Goal: Task Accomplishment & Management: Use online tool/utility

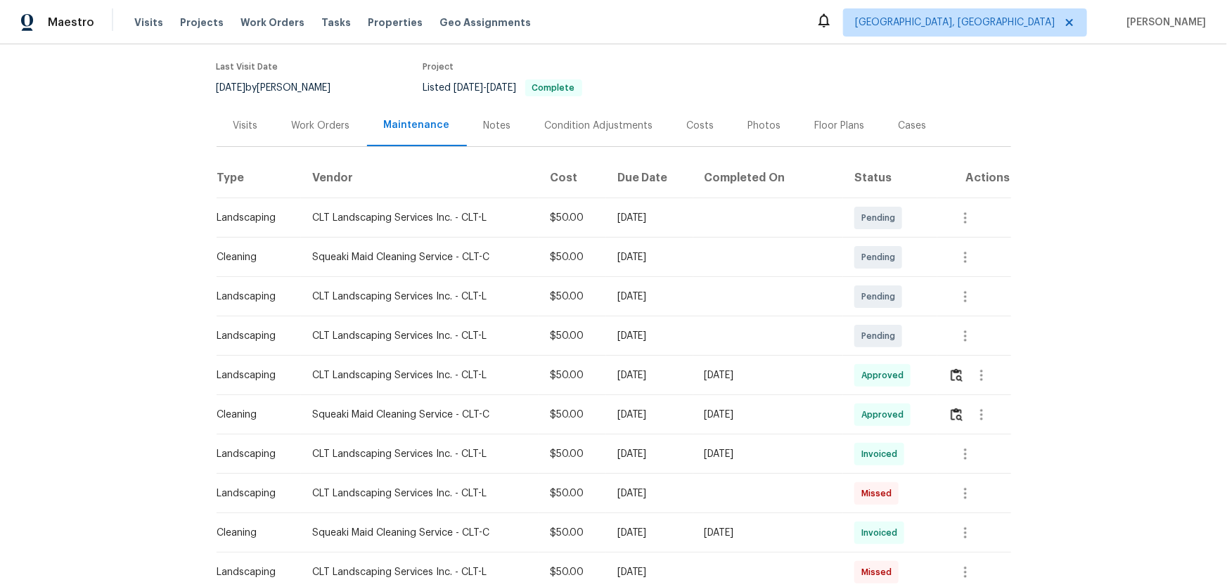
scroll to position [127, 0]
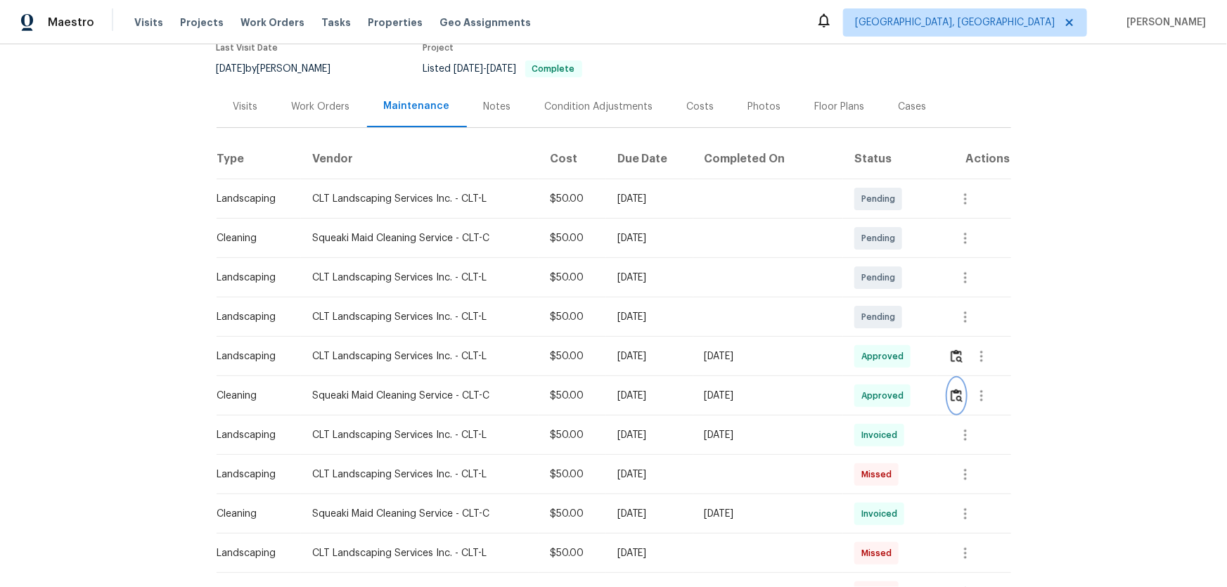
click at [873, 387] on img "button" at bounding box center [957, 395] width 12 height 13
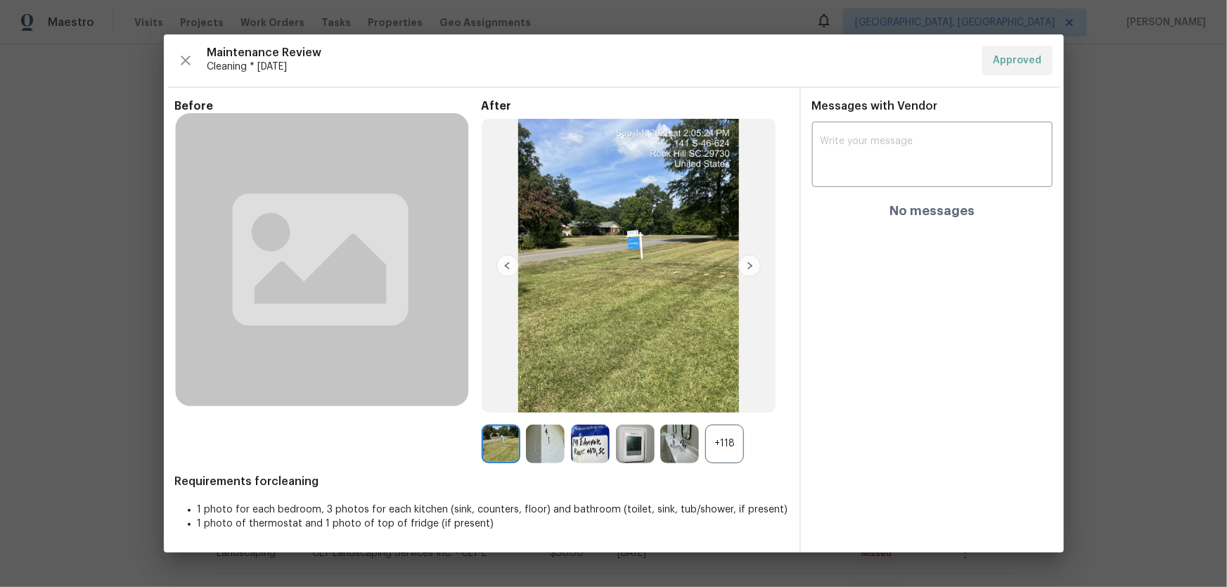
click at [723, 387] on div "+118" at bounding box center [724, 444] width 39 height 39
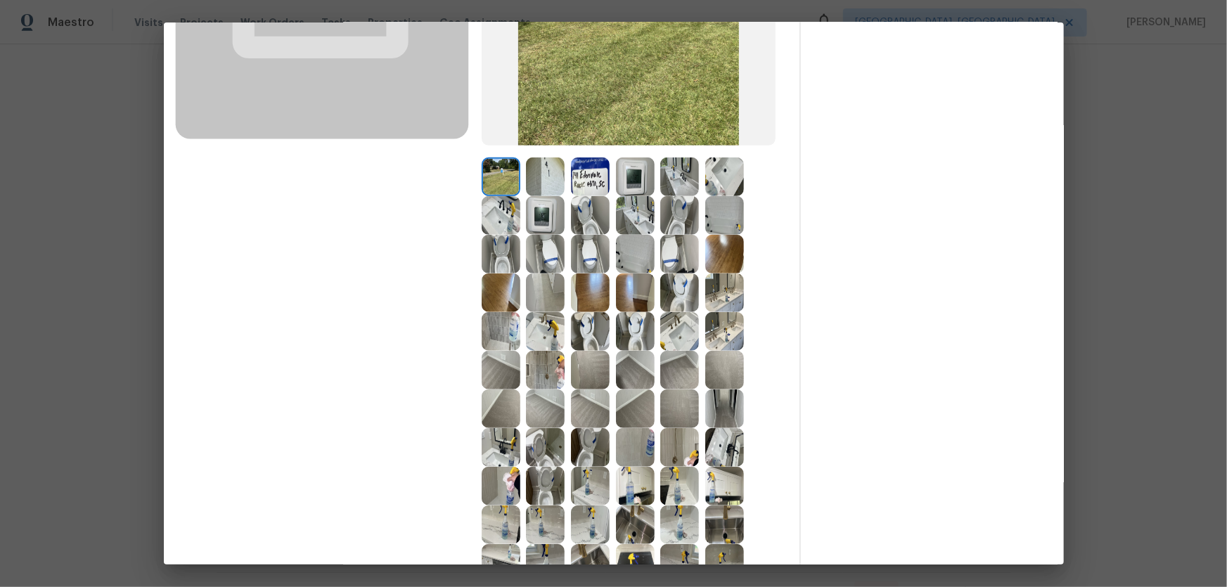
scroll to position [319, 0]
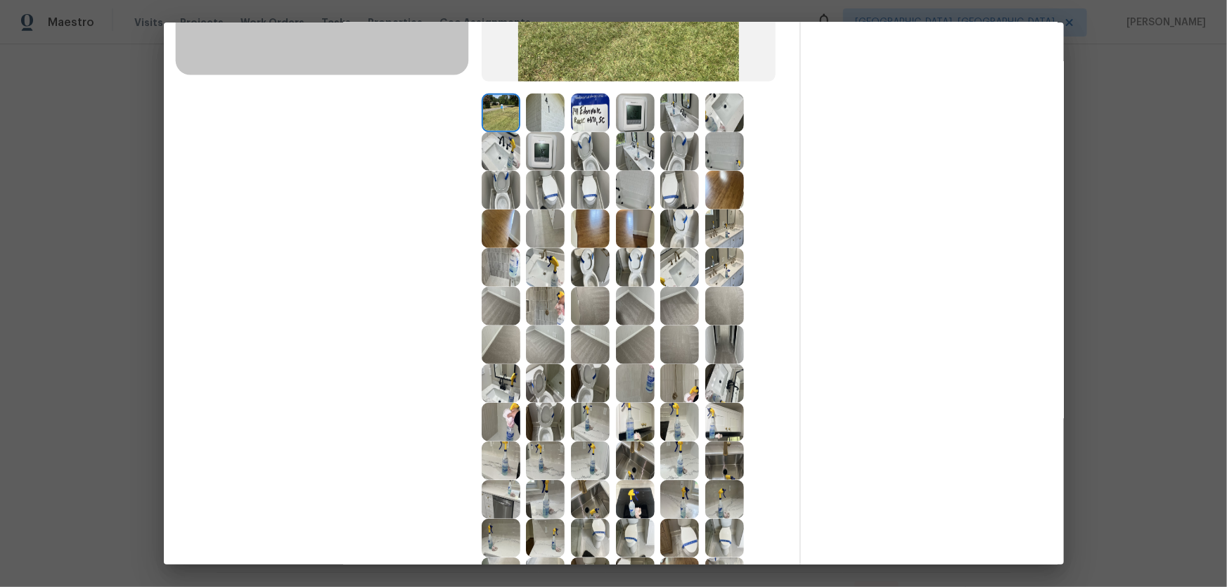
click at [581, 373] on img at bounding box center [590, 383] width 39 height 39
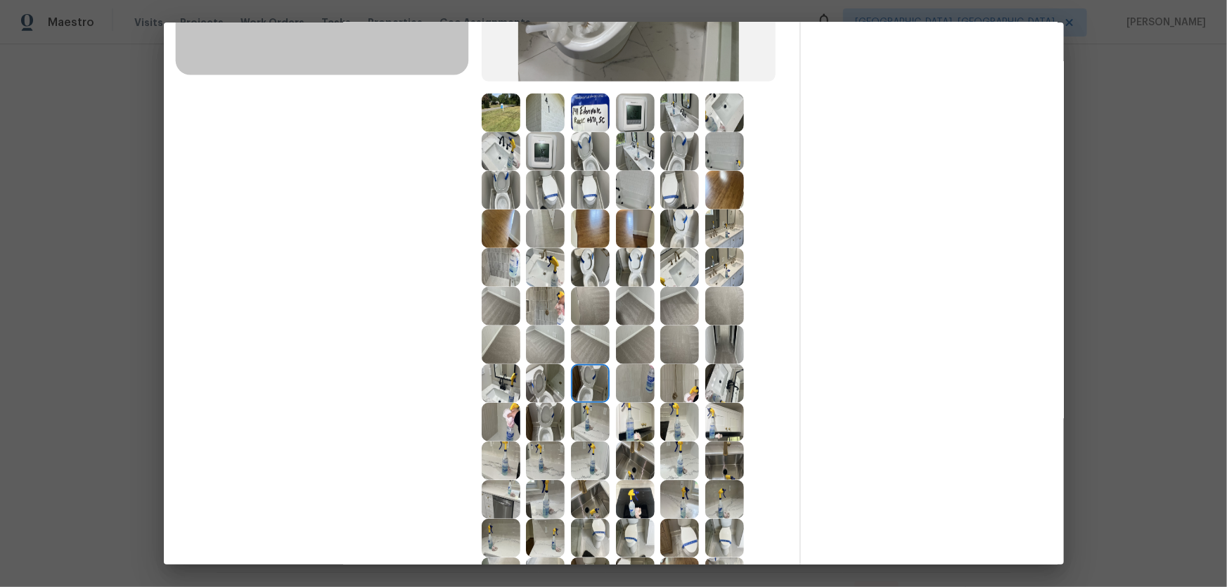
click at [538, 378] on img at bounding box center [545, 383] width 39 height 39
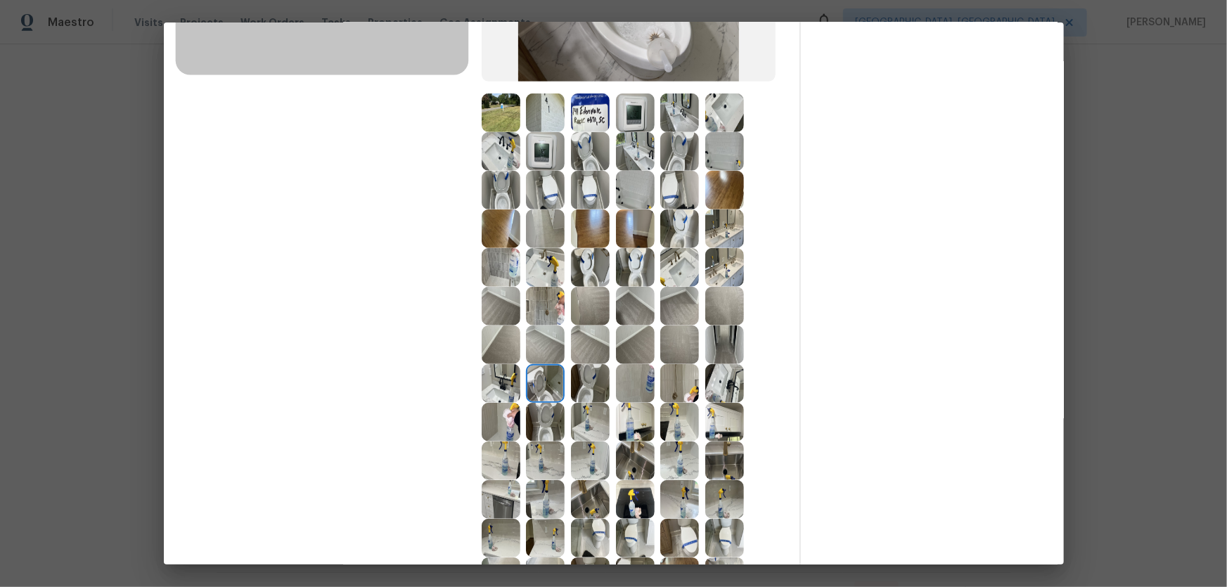
click at [548, 387] on img at bounding box center [545, 422] width 39 height 39
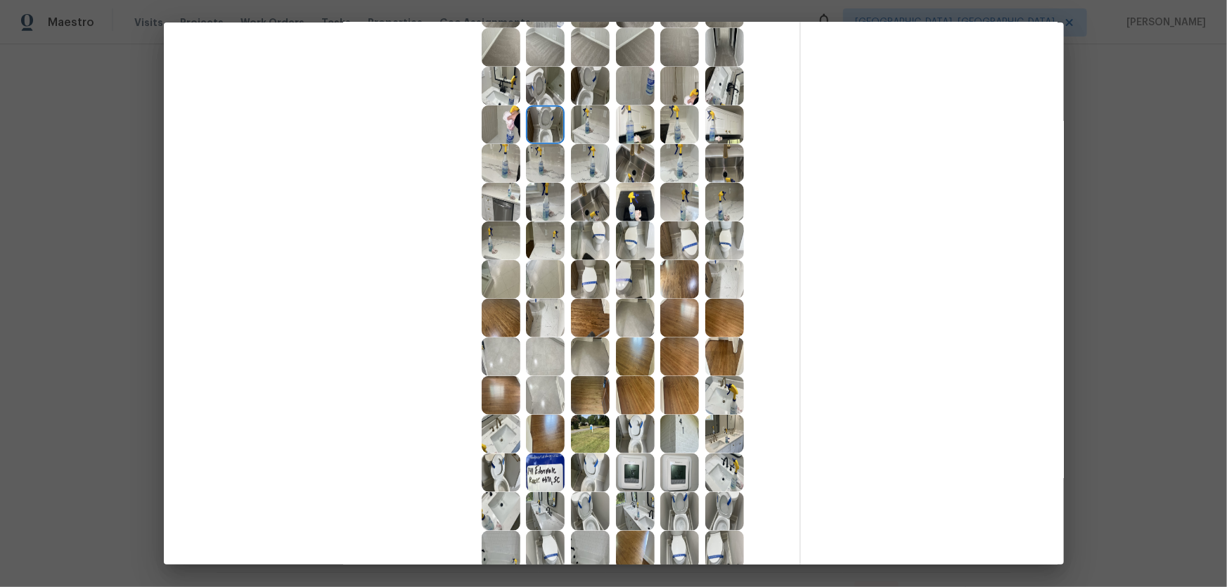
scroll to position [639, 0]
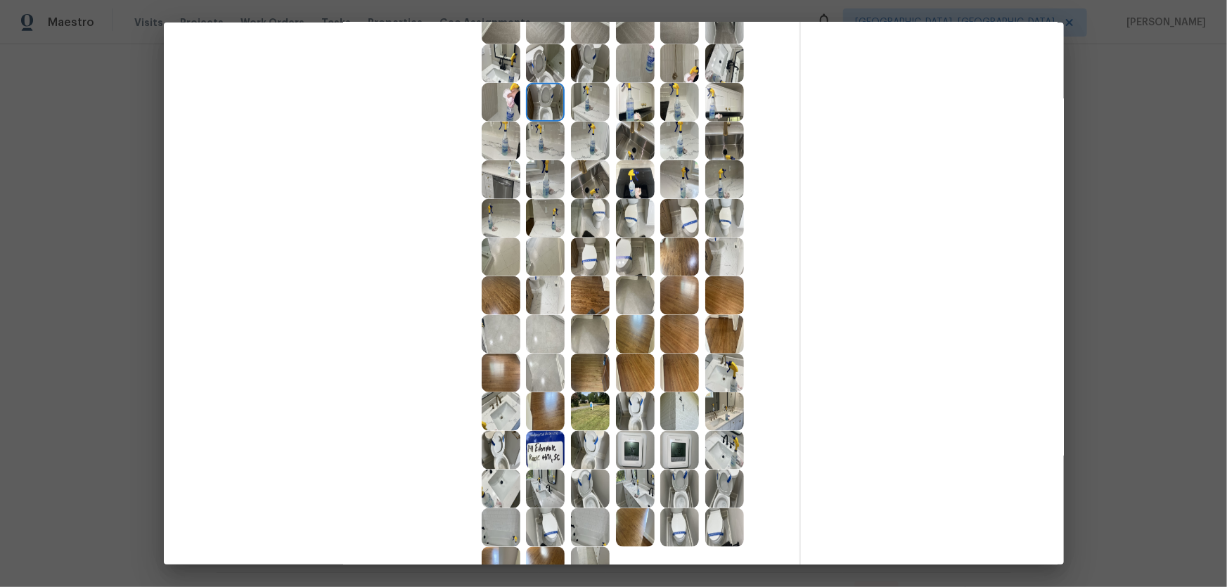
click at [731, 367] on img at bounding box center [724, 373] width 39 height 39
click at [714, 387] on img at bounding box center [724, 450] width 39 height 39
click at [716, 387] on img at bounding box center [724, 411] width 39 height 39
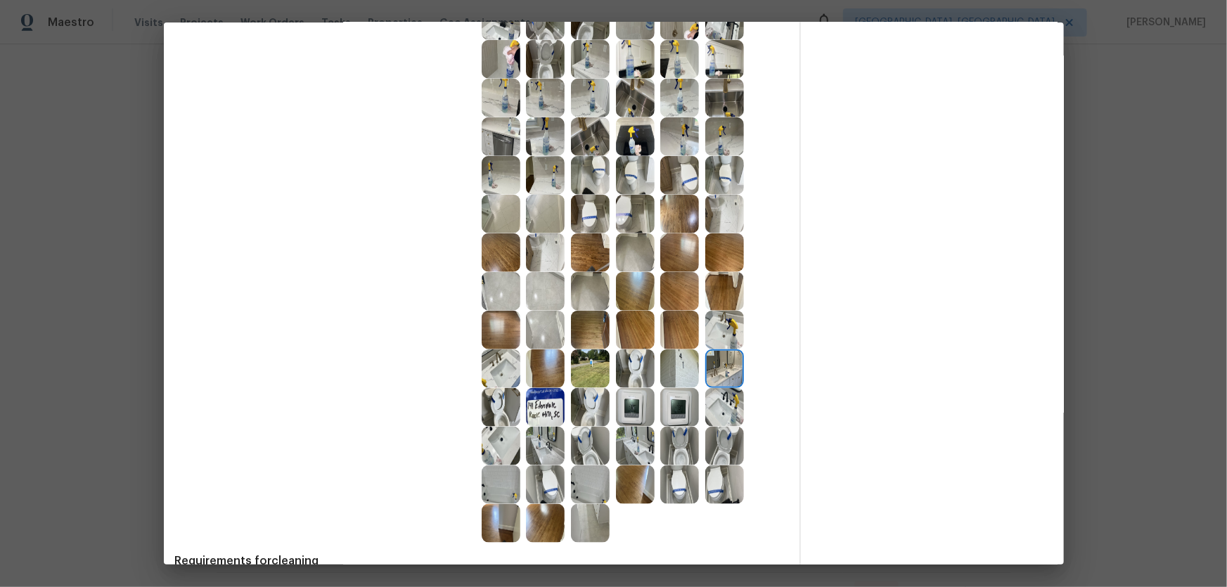
scroll to position [703, 0]
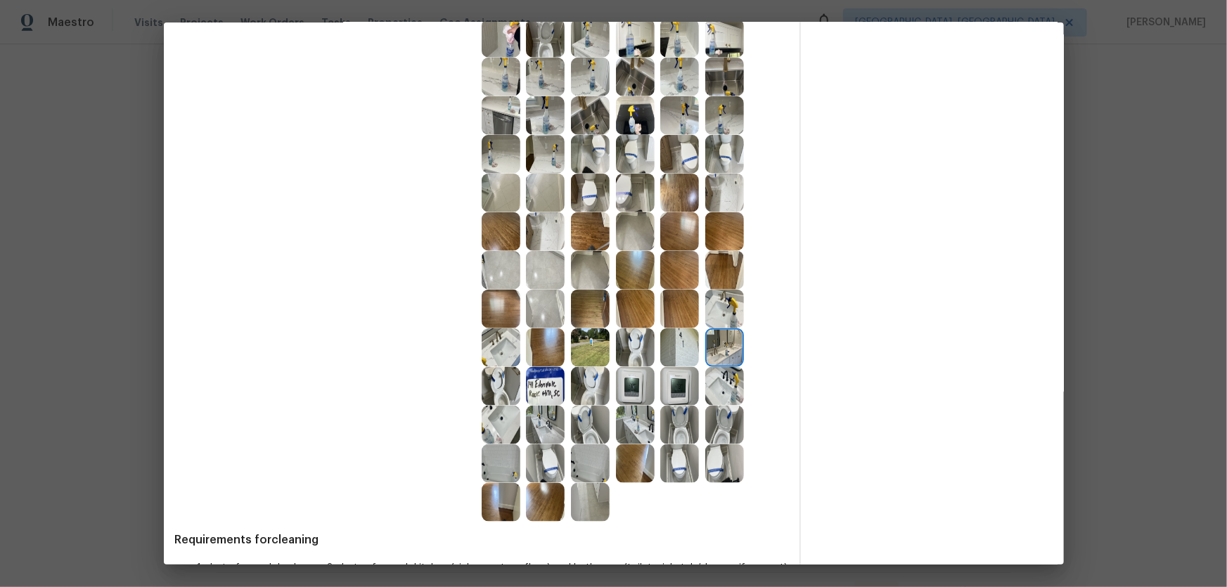
click at [594, 387] on img at bounding box center [590, 463] width 39 height 39
click at [589, 387] on img at bounding box center [590, 502] width 39 height 39
click at [482, 387] on img at bounding box center [501, 463] width 39 height 39
click at [489, 387] on img at bounding box center [501, 425] width 39 height 39
click at [541, 295] on img at bounding box center [545, 309] width 39 height 39
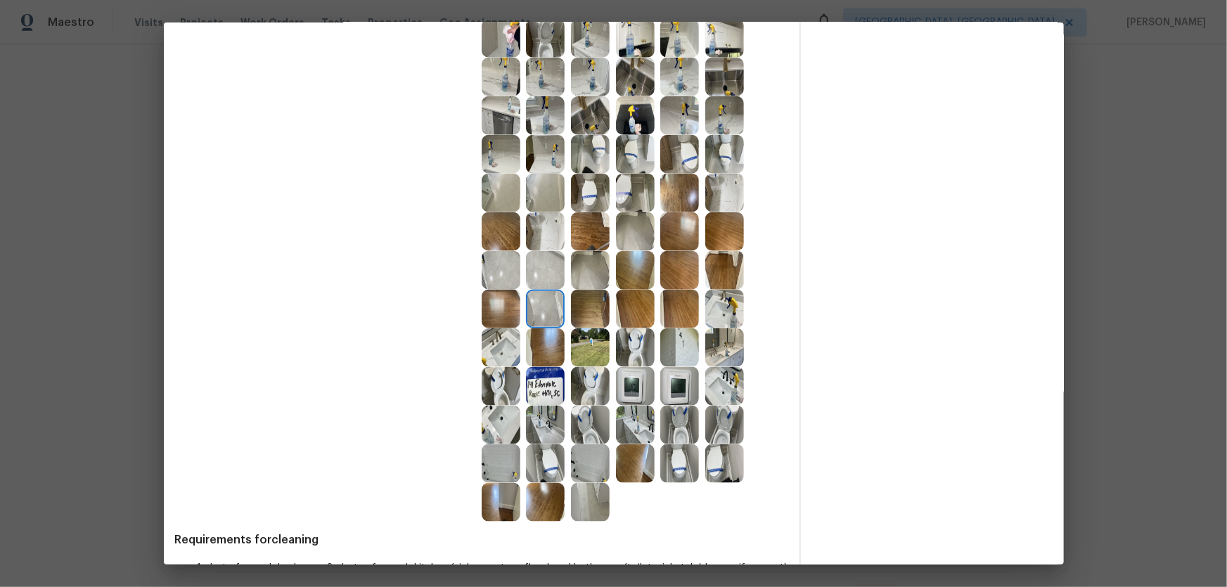
click at [538, 269] on img at bounding box center [545, 270] width 39 height 39
click at [584, 239] on img at bounding box center [590, 231] width 39 height 39
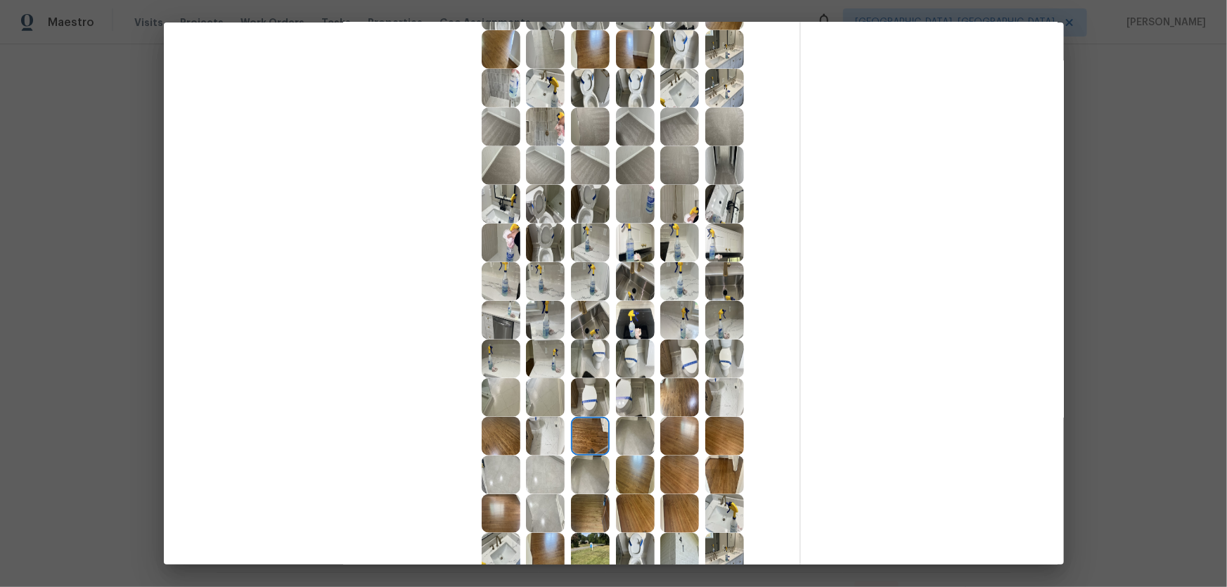
scroll to position [447, 0]
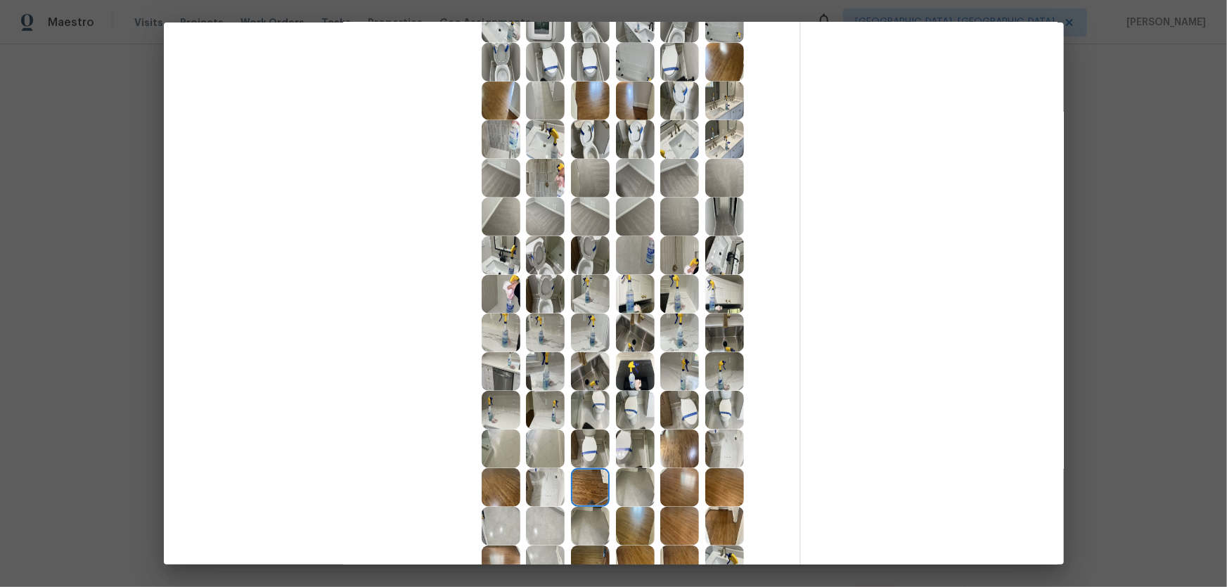
click at [605, 359] on img at bounding box center [590, 371] width 39 height 39
click at [622, 348] on img at bounding box center [635, 333] width 39 height 39
click at [618, 372] on img at bounding box center [635, 371] width 39 height 39
click at [679, 371] on img at bounding box center [679, 371] width 39 height 39
click at [712, 337] on img at bounding box center [724, 333] width 39 height 39
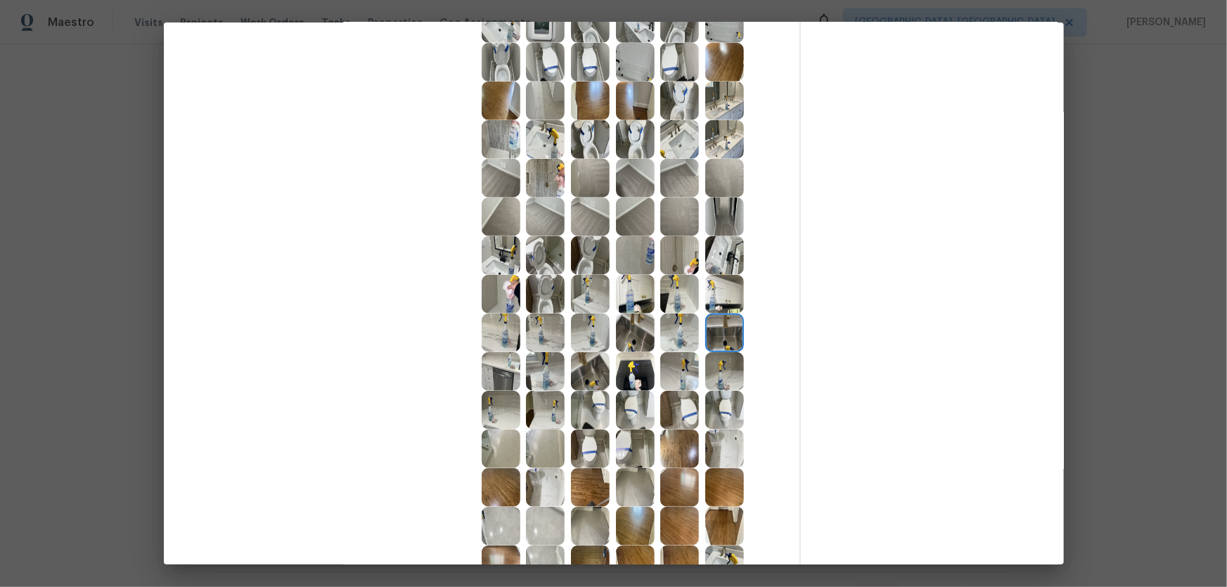
click at [684, 334] on img at bounding box center [679, 333] width 39 height 39
click at [681, 287] on img at bounding box center [679, 294] width 39 height 39
click at [719, 295] on img at bounding box center [724, 294] width 39 height 39
click at [709, 253] on img at bounding box center [724, 255] width 39 height 39
click at [634, 290] on img at bounding box center [635, 294] width 39 height 39
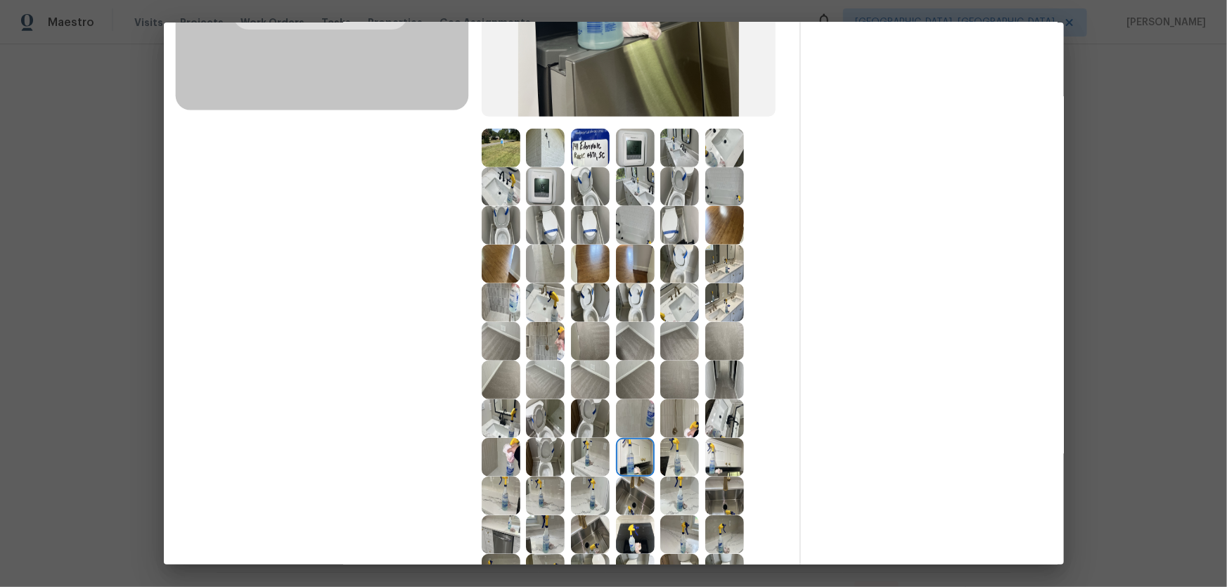
scroll to position [255, 0]
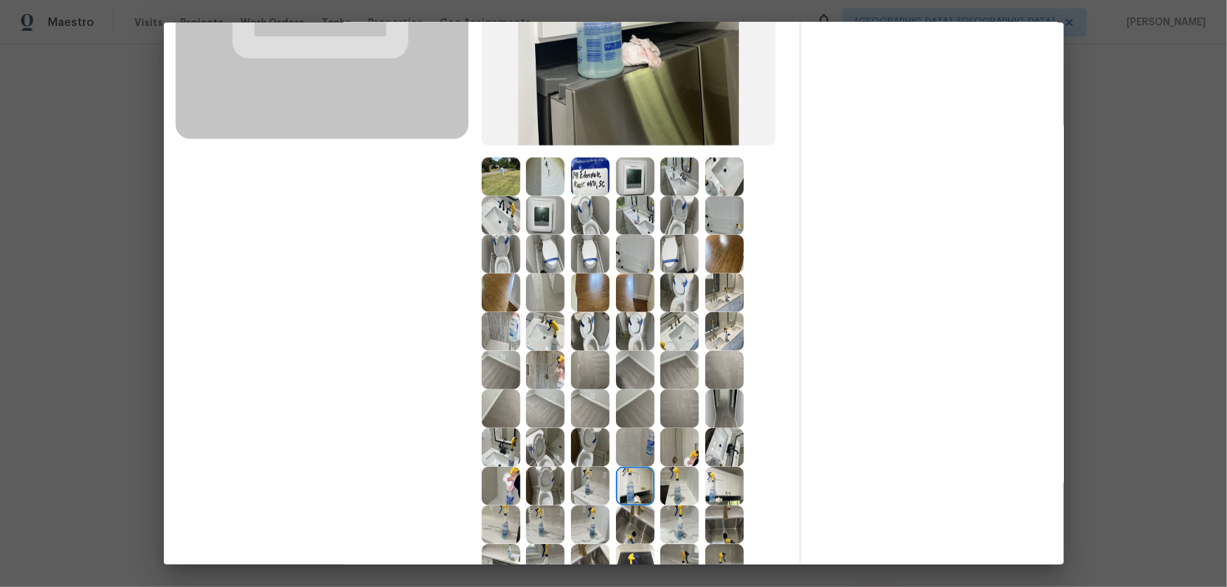
click at [629, 266] on img at bounding box center [635, 254] width 39 height 39
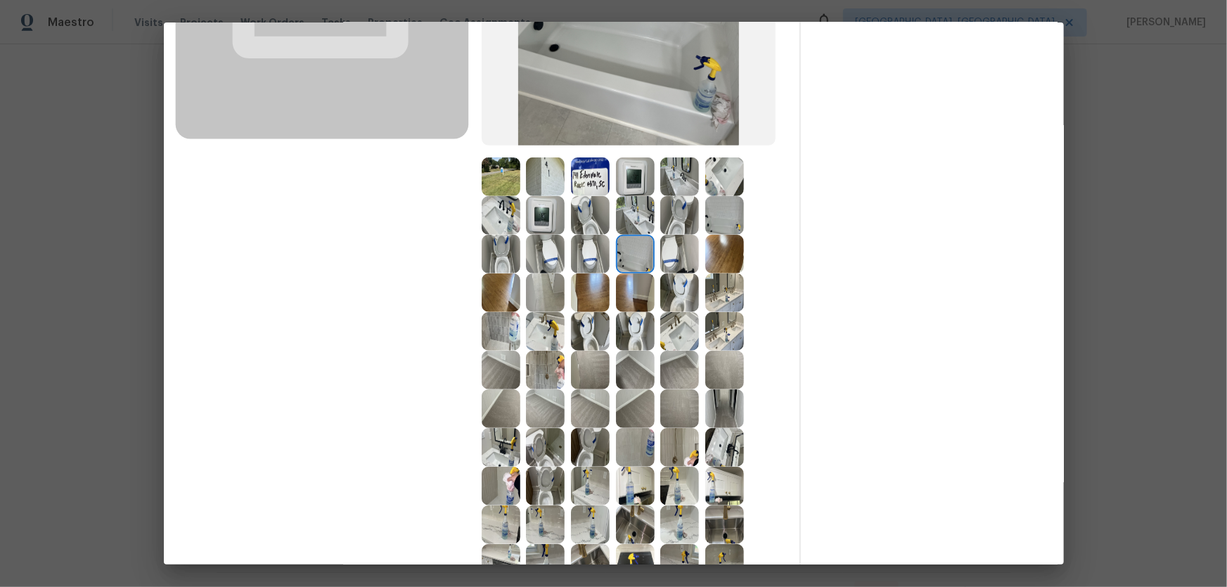
click at [636, 205] on img at bounding box center [635, 215] width 39 height 39
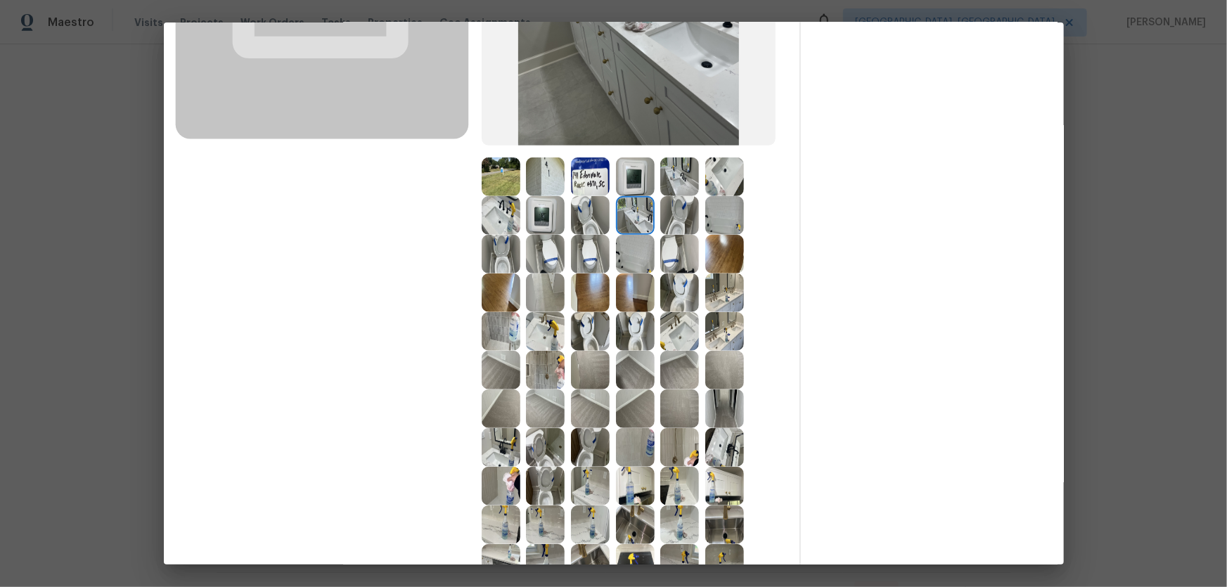
click at [720, 235] on img at bounding box center [724, 254] width 39 height 39
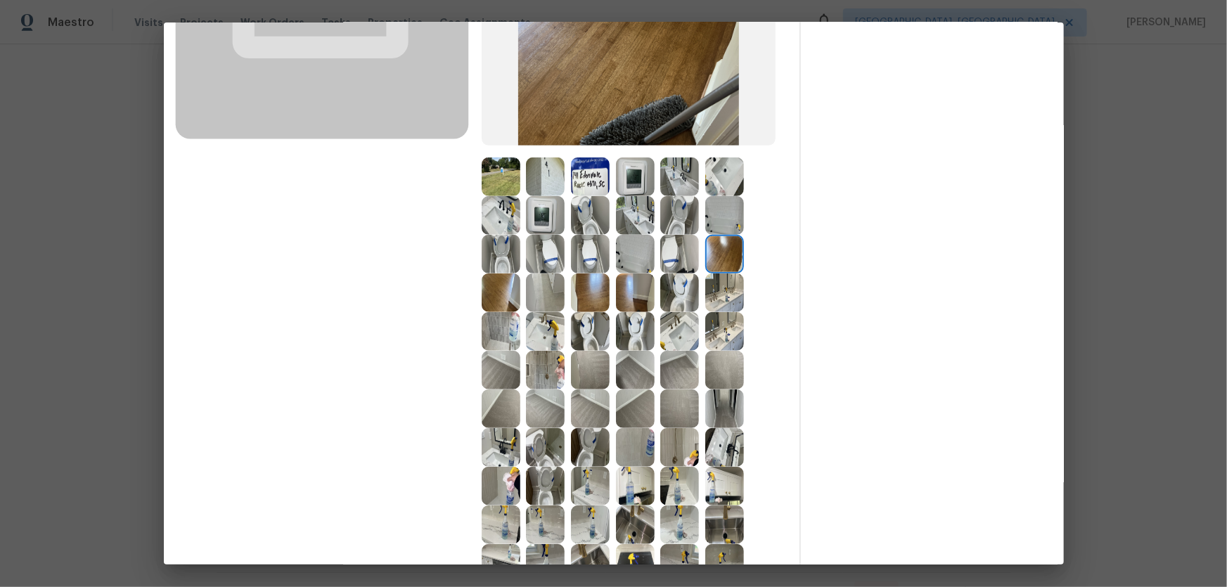
click at [714, 218] on img at bounding box center [724, 215] width 39 height 39
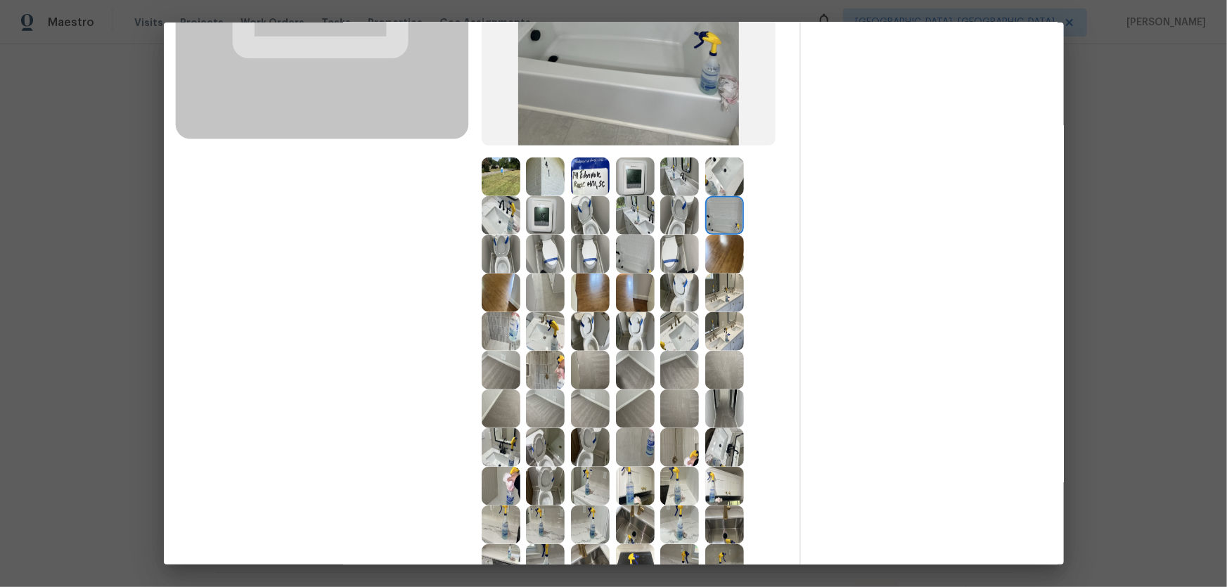
click at [676, 211] on img at bounding box center [679, 215] width 39 height 39
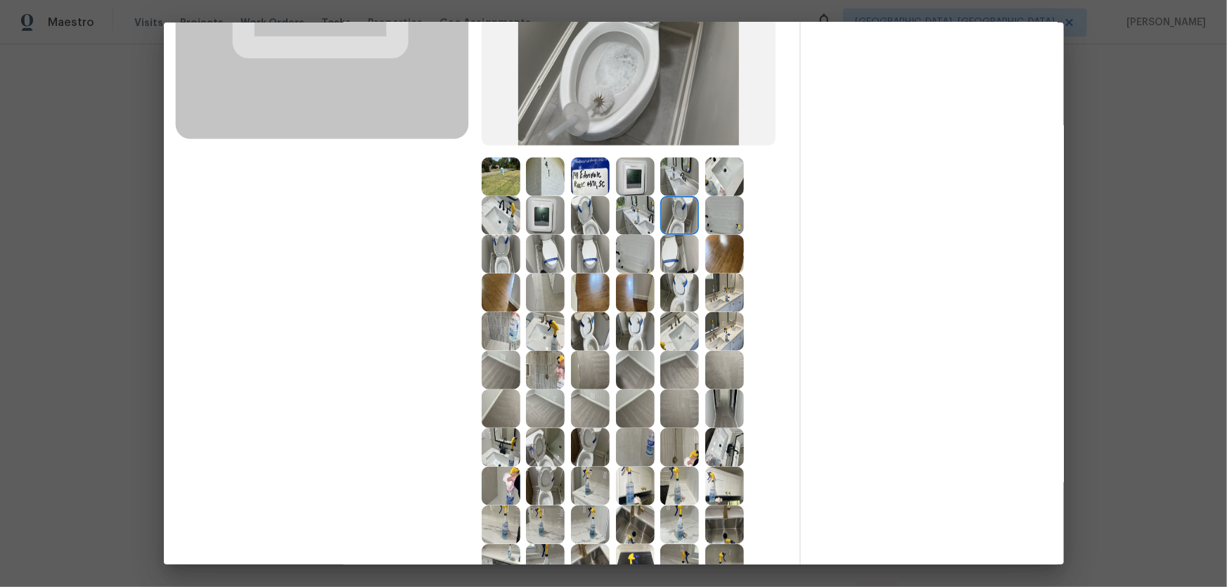
click at [667, 189] on img at bounding box center [679, 177] width 39 height 39
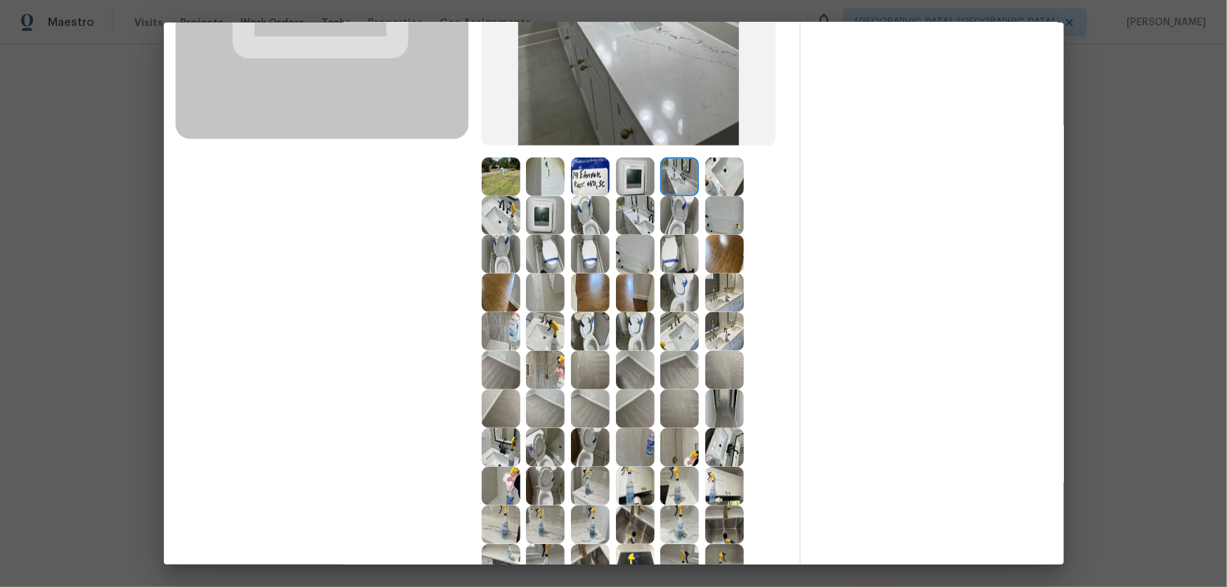
click at [712, 193] on img at bounding box center [724, 177] width 39 height 39
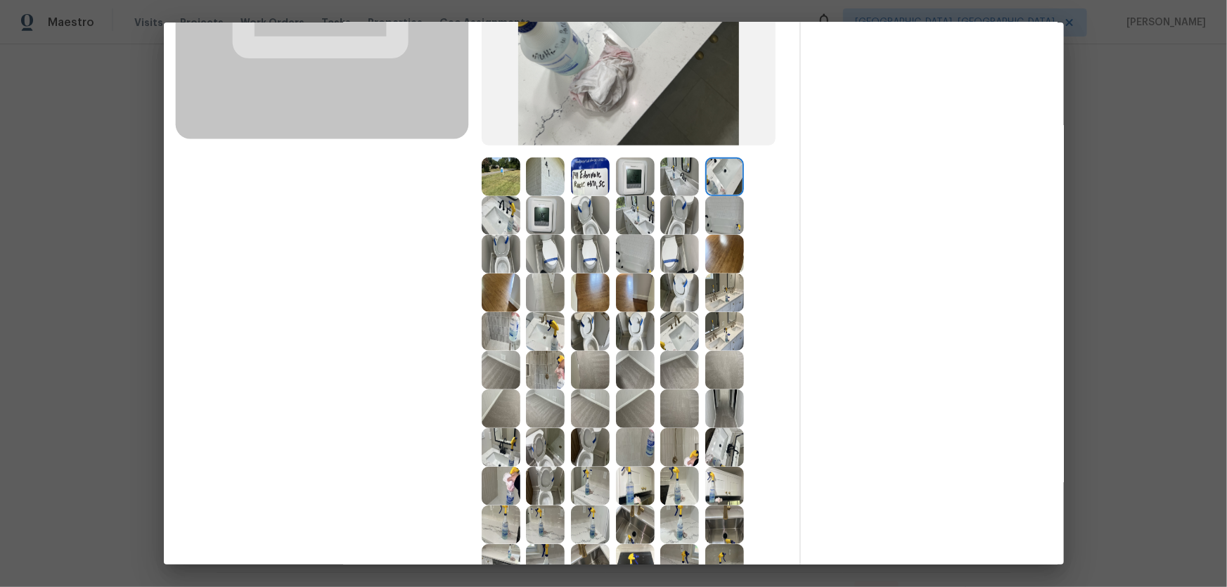
click at [677, 205] on img at bounding box center [679, 215] width 39 height 39
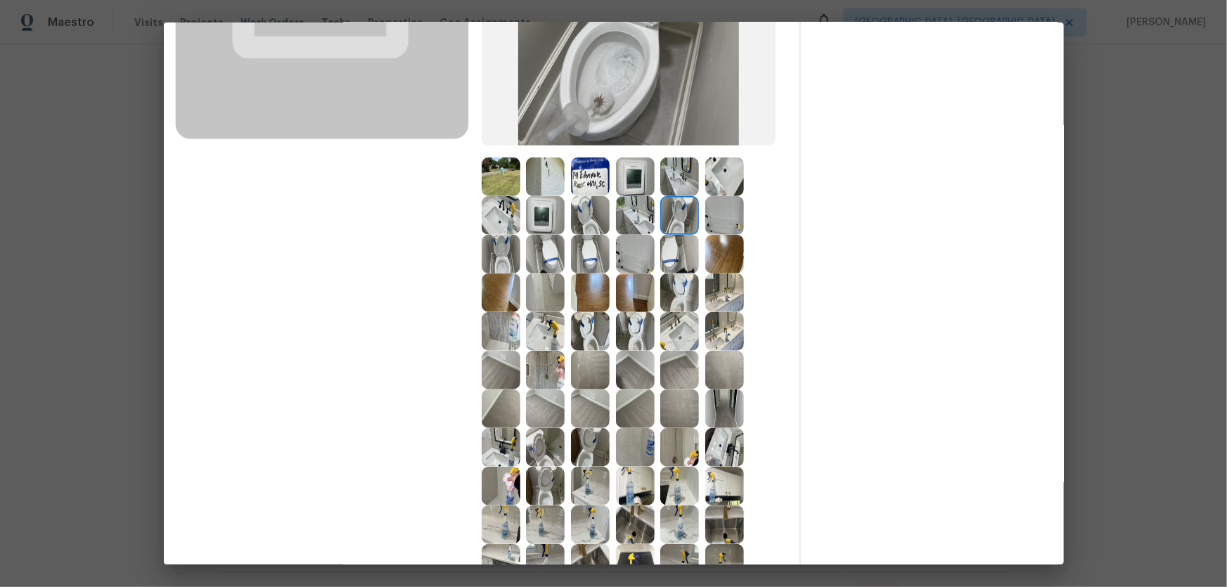
click at [686, 351] on img at bounding box center [679, 370] width 39 height 39
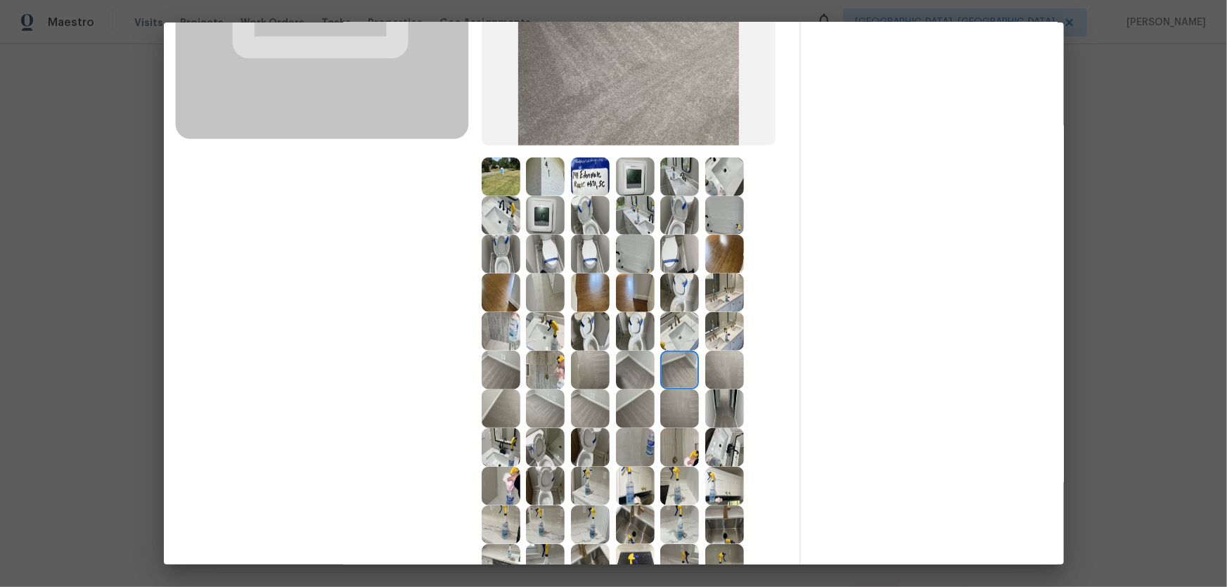
scroll to position [319, 0]
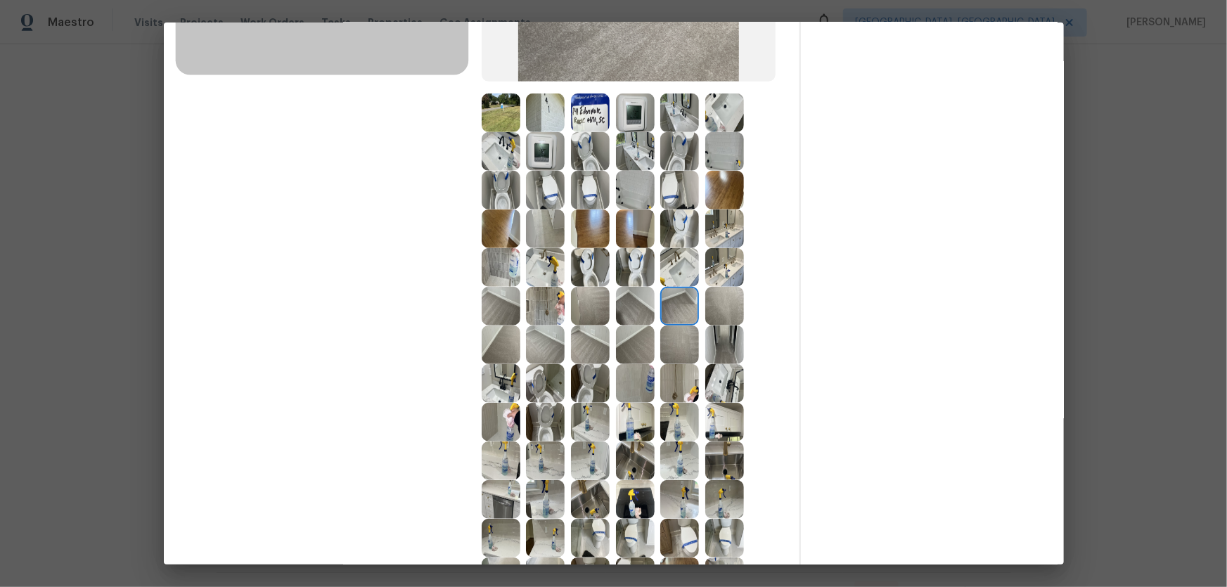
click at [668, 352] on img at bounding box center [679, 345] width 39 height 39
click at [636, 356] on img at bounding box center [635, 345] width 39 height 39
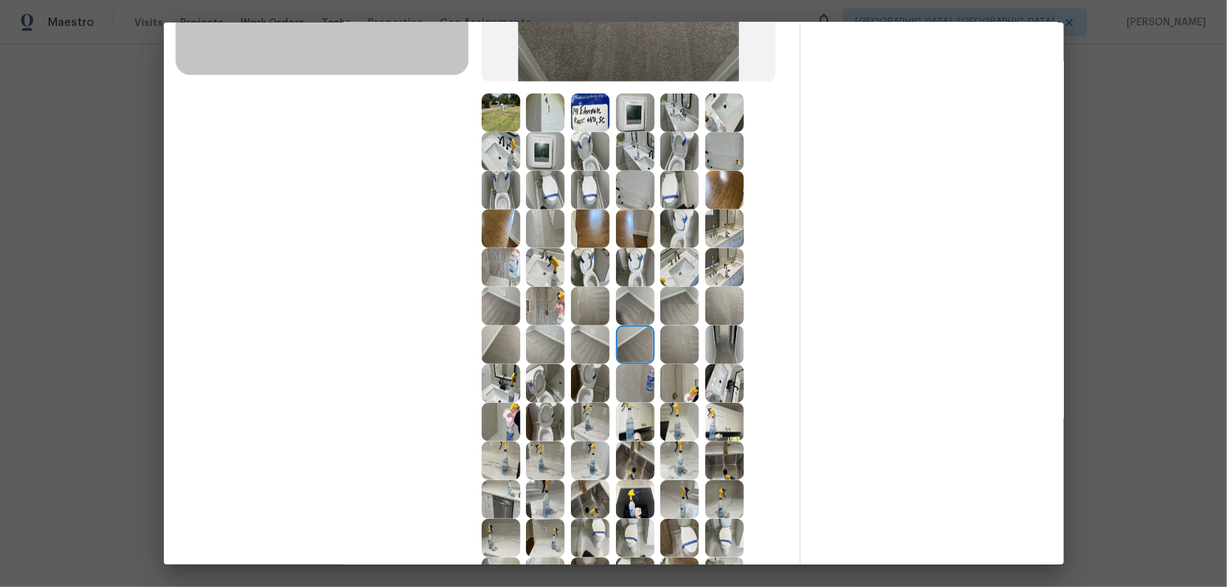
click at [604, 356] on img at bounding box center [590, 345] width 39 height 39
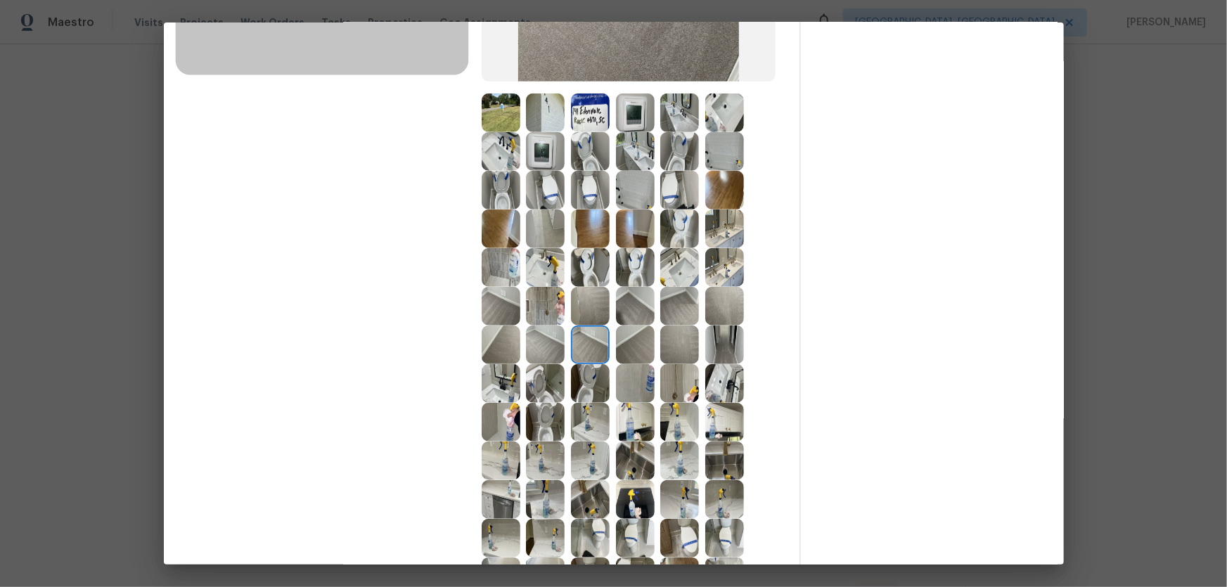
click at [515, 344] on img at bounding box center [501, 345] width 39 height 39
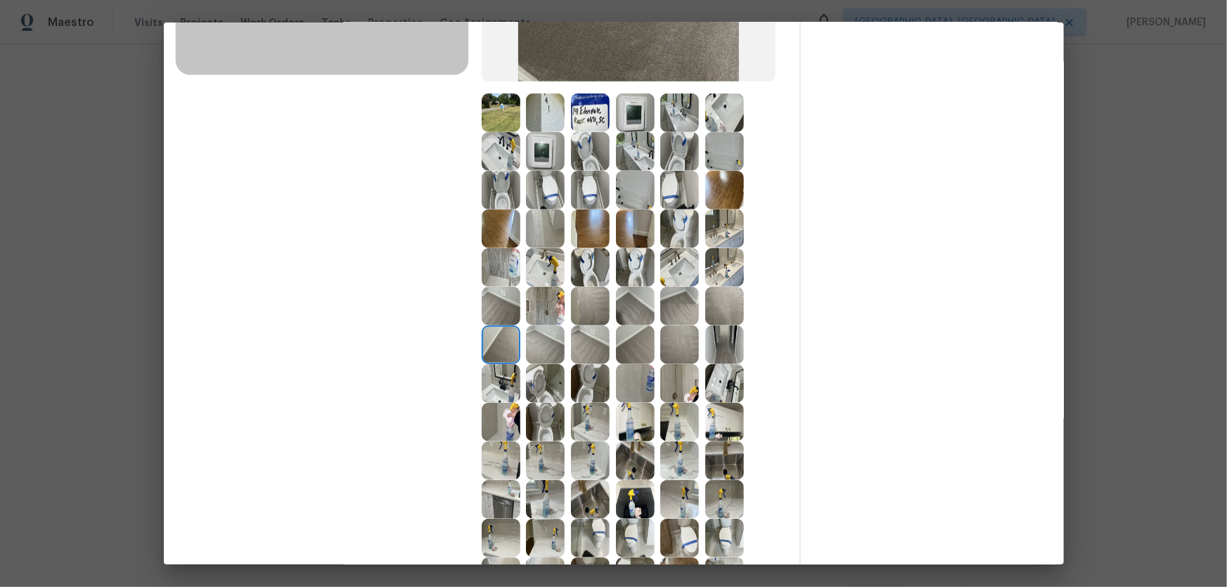
click at [502, 306] on img at bounding box center [501, 306] width 39 height 39
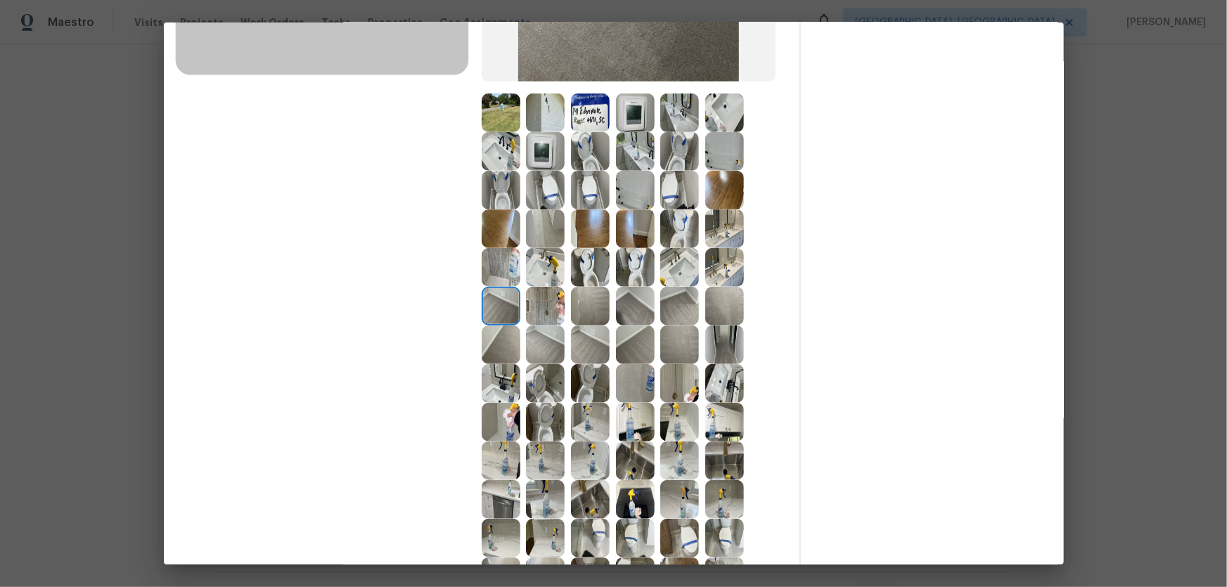
click at [547, 333] on img at bounding box center [545, 345] width 39 height 39
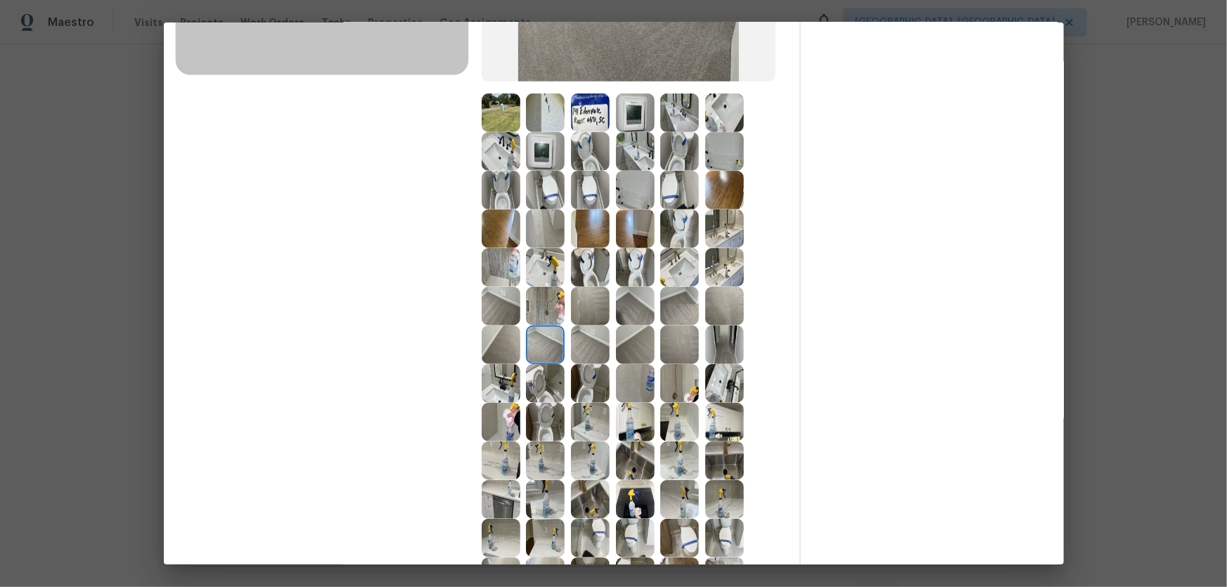
drag, startPoint x: 544, startPoint y: 311, endPoint x: 559, endPoint y: 314, distance: 15.6
click at [544, 311] on img at bounding box center [545, 306] width 39 height 39
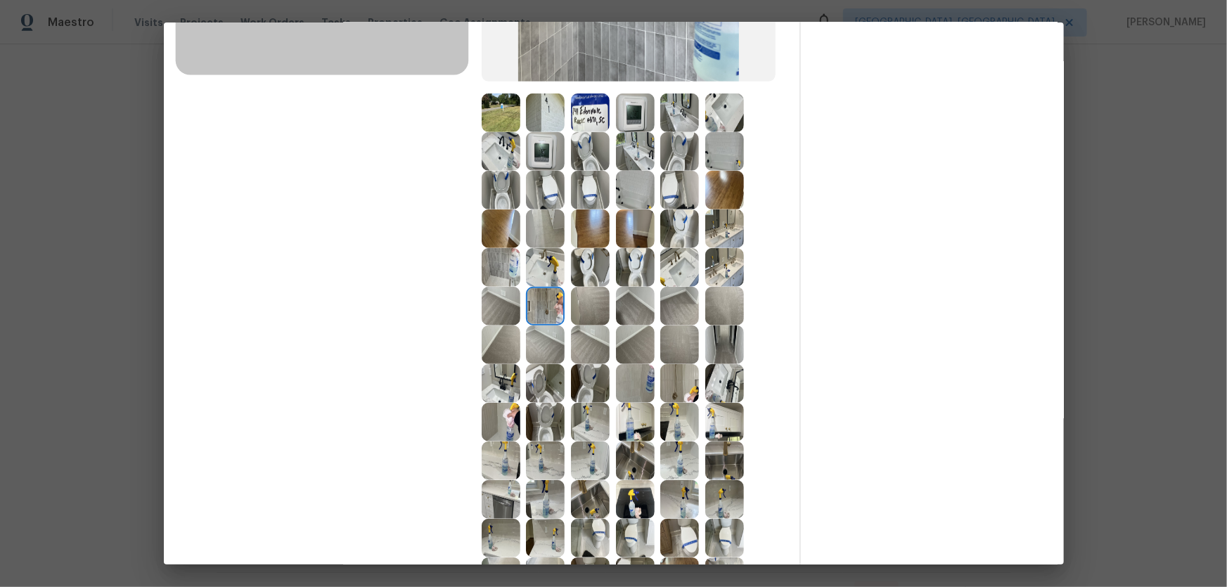
click at [577, 317] on img at bounding box center [590, 306] width 39 height 39
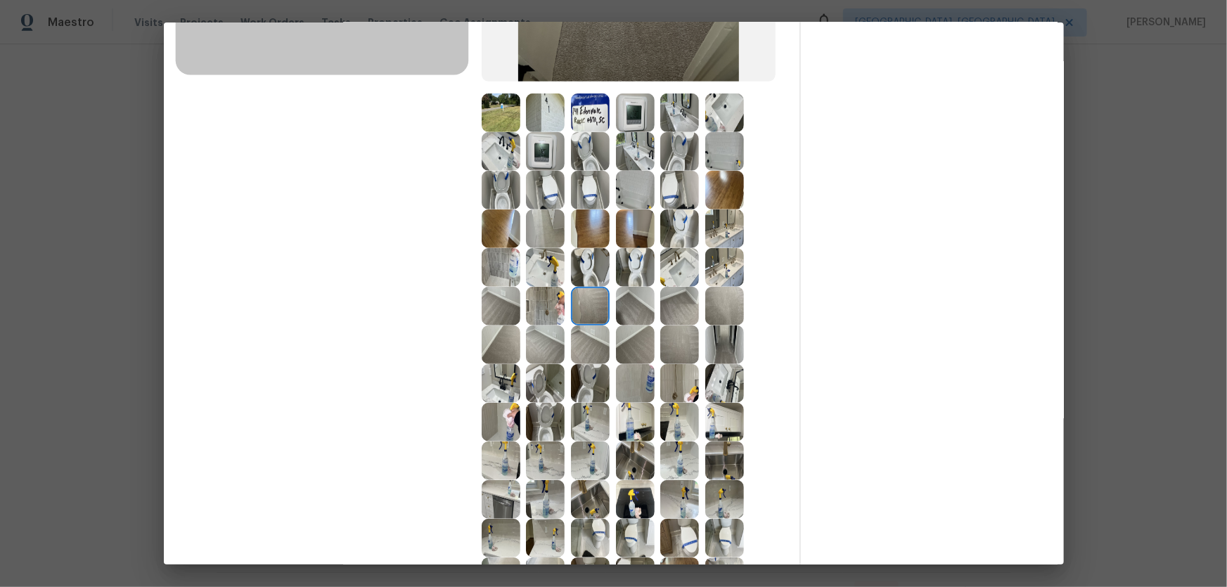
click at [595, 387] on img at bounding box center [590, 422] width 39 height 39
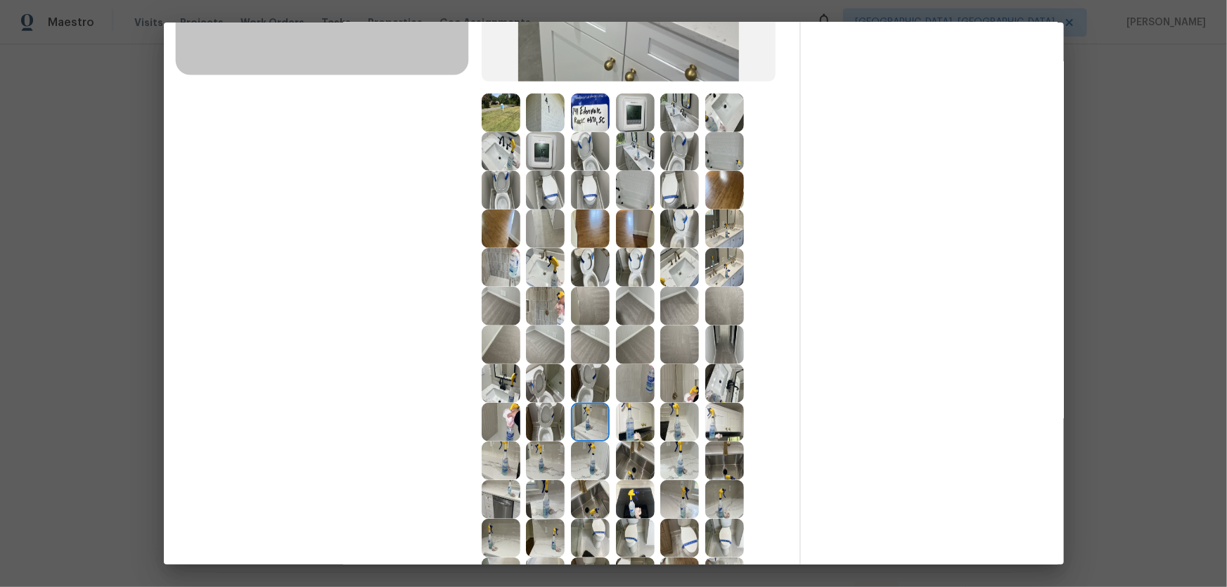
click at [622, 387] on img at bounding box center [635, 422] width 39 height 39
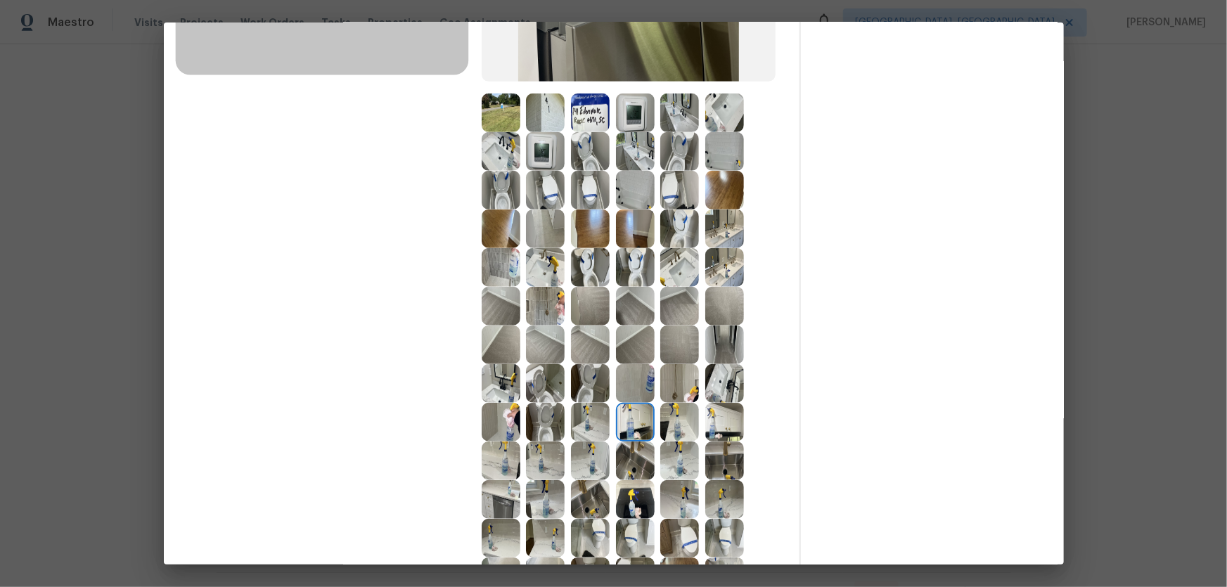
click at [626, 387] on img at bounding box center [635, 461] width 39 height 39
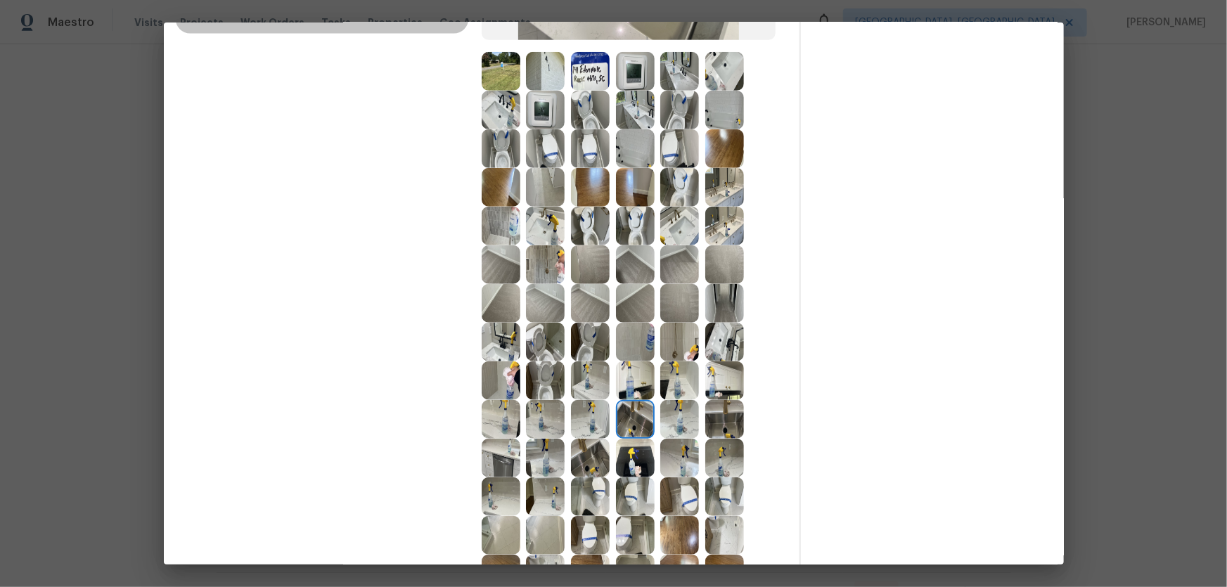
scroll to position [383, 0]
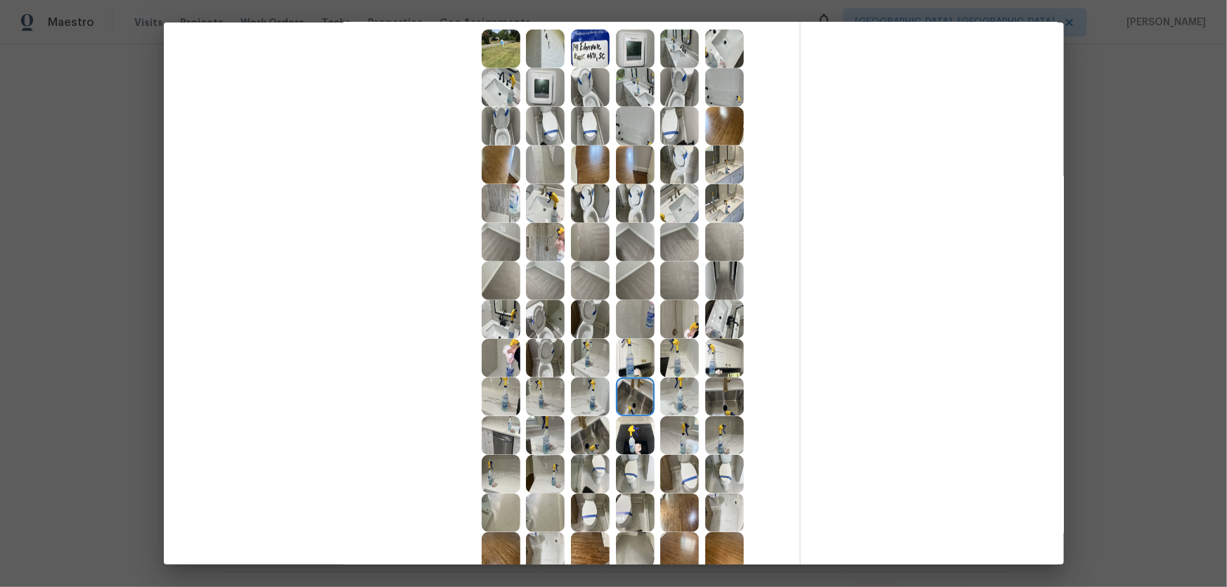
click at [624, 387] on img at bounding box center [635, 435] width 39 height 39
click at [590, 387] on img at bounding box center [590, 435] width 39 height 39
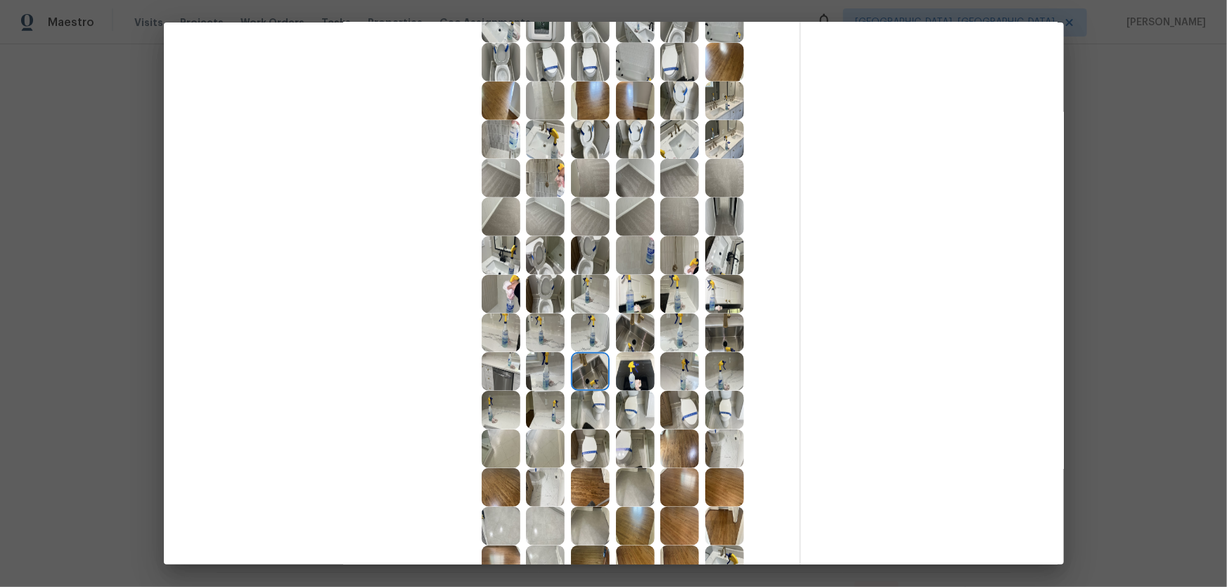
scroll to position [511, 0]
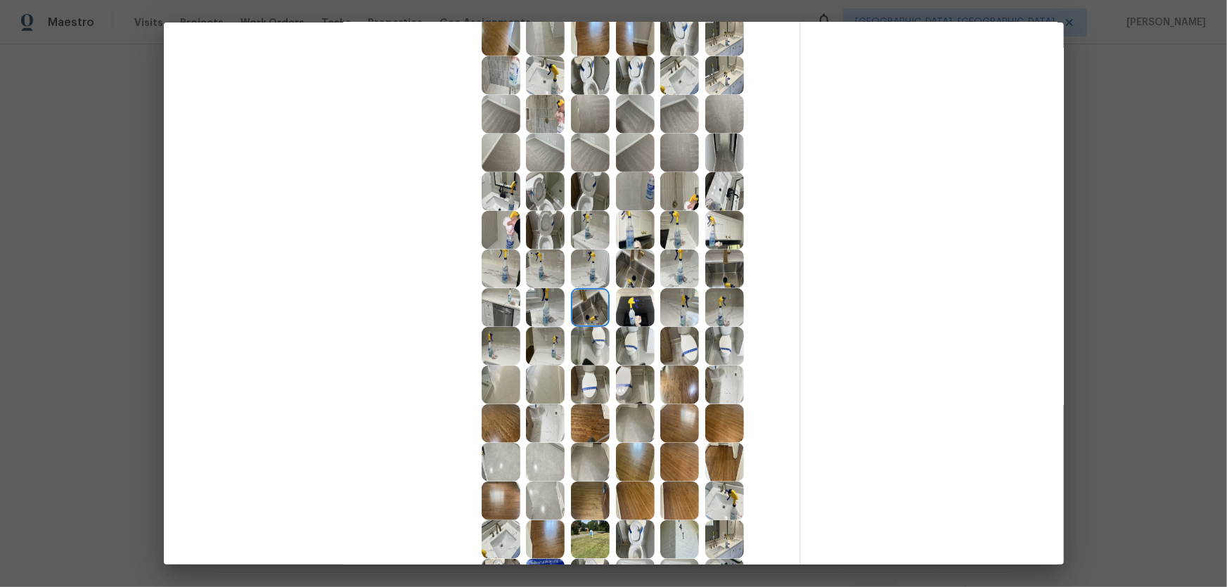
click at [489, 307] on img at bounding box center [501, 307] width 39 height 39
click at [533, 309] on img at bounding box center [545, 307] width 39 height 39
click at [503, 337] on img at bounding box center [501, 346] width 39 height 39
click at [529, 348] on img at bounding box center [545, 346] width 39 height 39
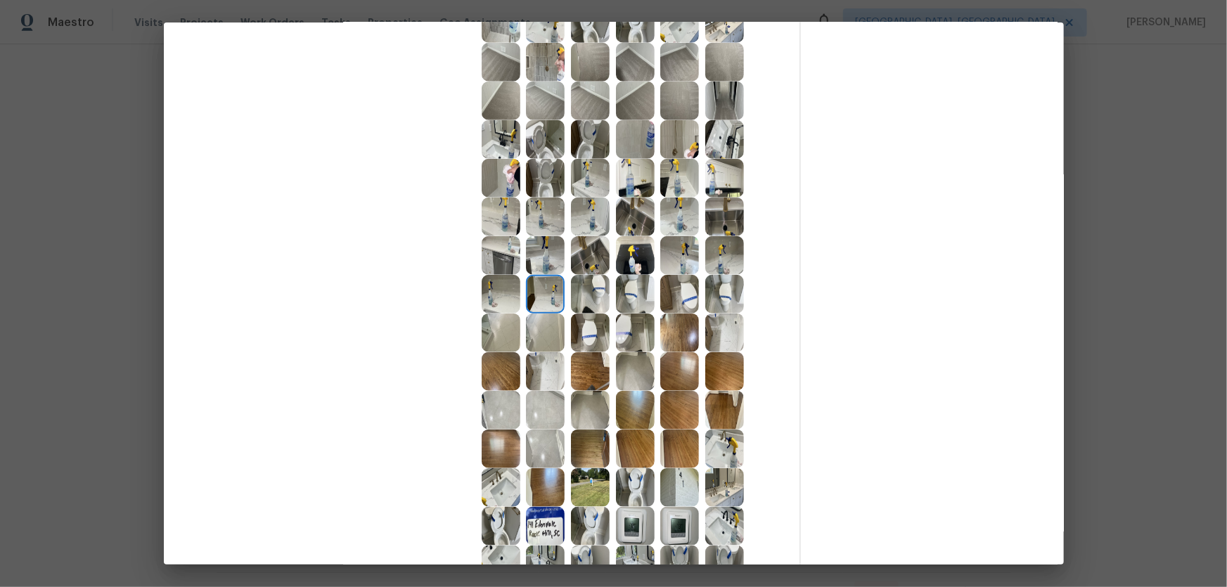
scroll to position [639, 0]
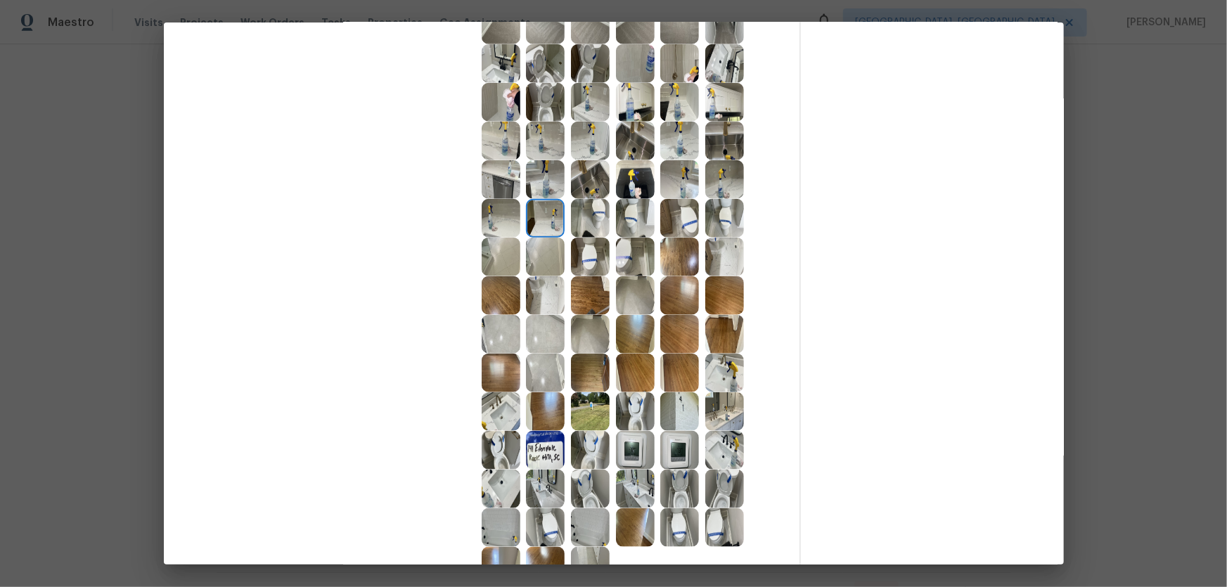
click at [624, 378] on img at bounding box center [635, 373] width 39 height 39
click at [691, 387] on img at bounding box center [679, 450] width 39 height 39
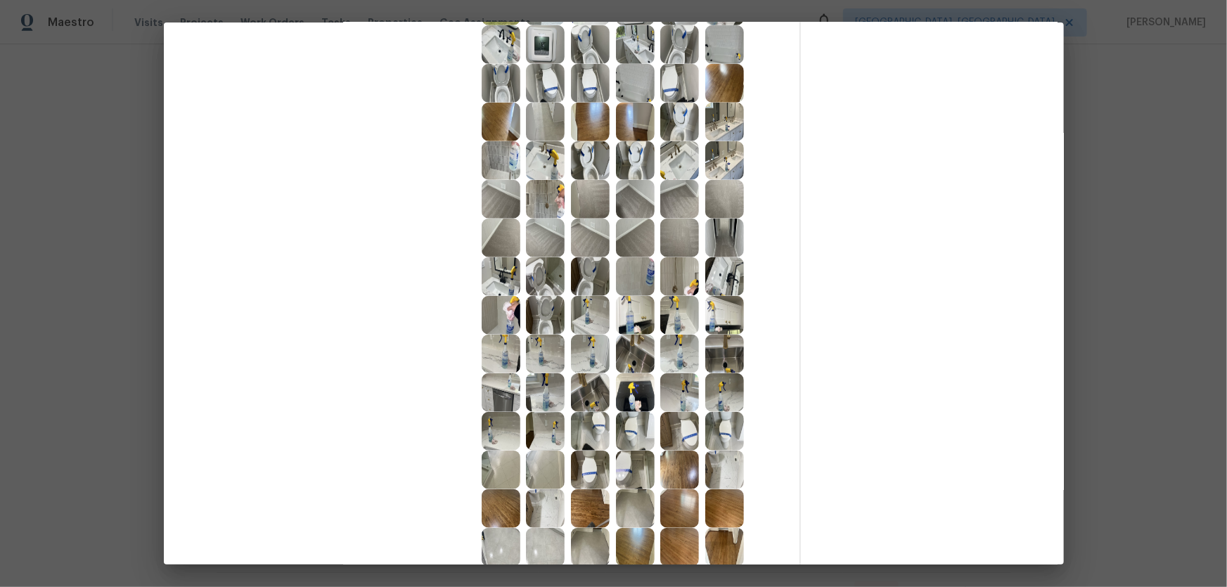
scroll to position [383, 0]
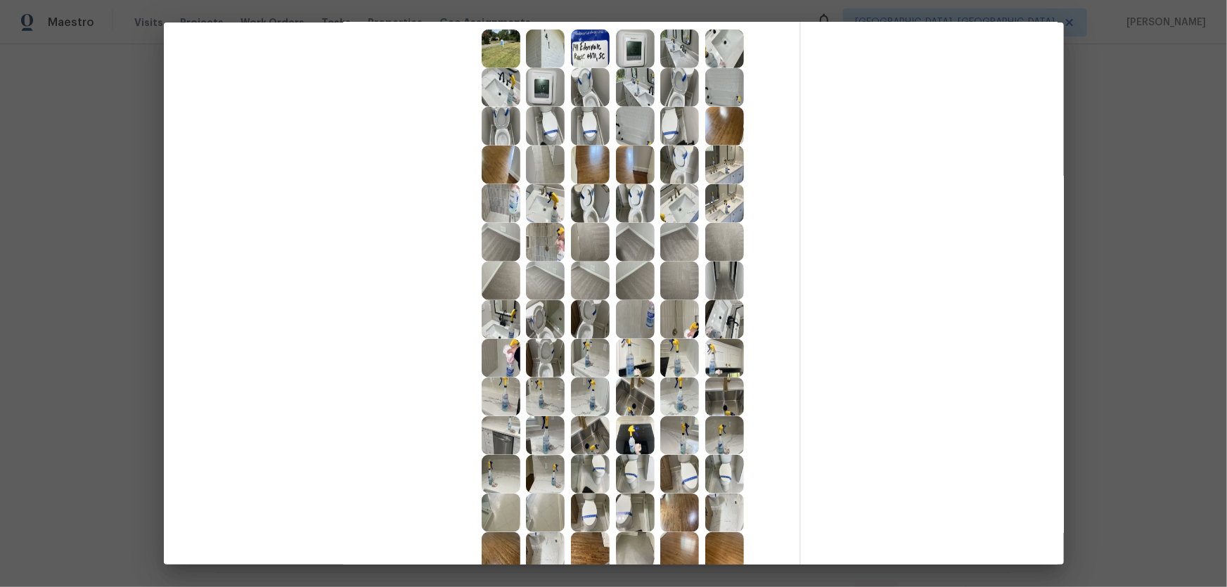
click at [667, 282] on img at bounding box center [679, 281] width 39 height 39
click at [676, 246] on img at bounding box center [679, 242] width 39 height 39
click at [726, 236] on img at bounding box center [724, 242] width 39 height 39
click at [723, 271] on img at bounding box center [724, 281] width 39 height 39
click at [674, 207] on img at bounding box center [679, 203] width 39 height 39
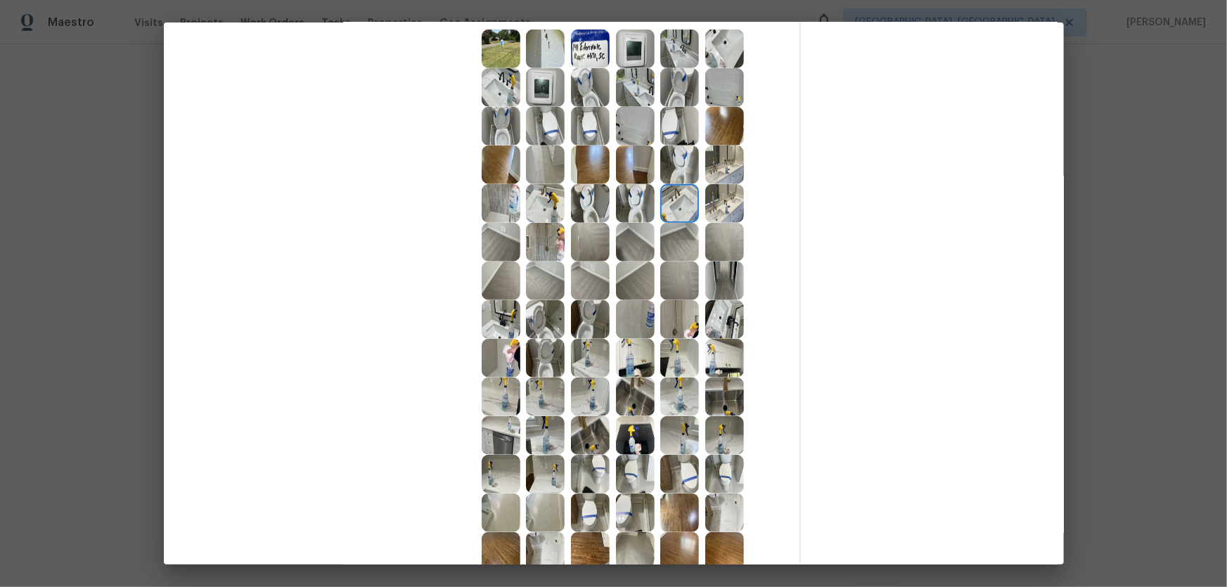
click at [738, 204] on img at bounding box center [724, 203] width 39 height 39
click at [721, 162] on img at bounding box center [724, 165] width 39 height 39
click at [679, 164] on img at bounding box center [679, 165] width 39 height 39
click at [675, 133] on img at bounding box center [679, 126] width 39 height 39
click at [627, 124] on img at bounding box center [635, 126] width 39 height 39
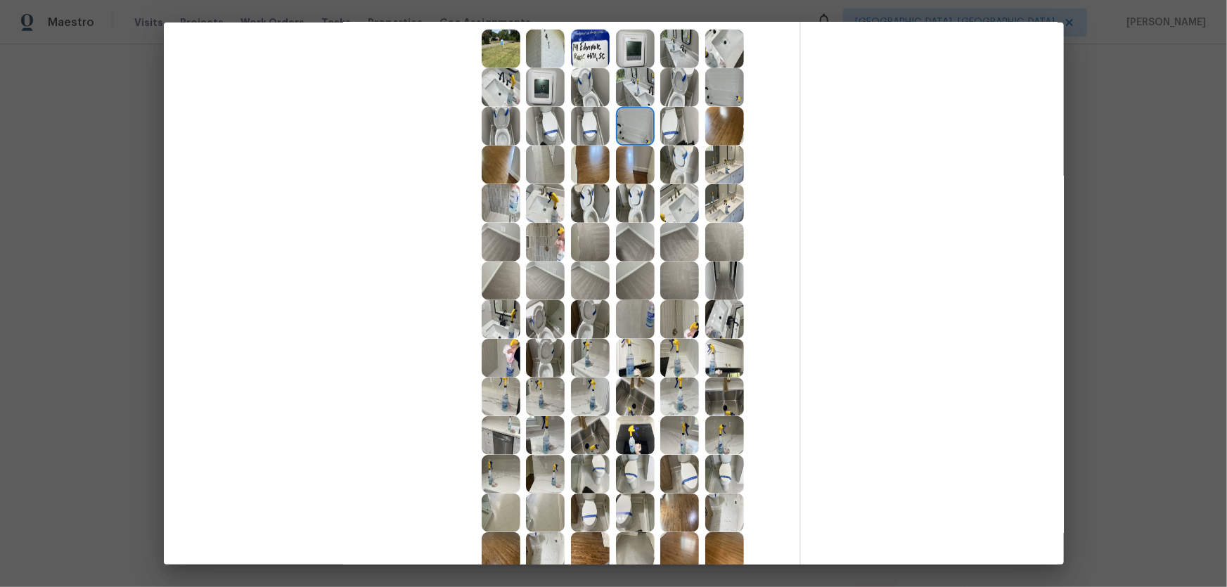
click at [634, 92] on img at bounding box center [635, 87] width 39 height 39
click at [636, 51] on img at bounding box center [635, 49] width 39 height 39
click at [589, 50] on img at bounding box center [590, 49] width 39 height 39
click at [544, 44] on img at bounding box center [545, 49] width 39 height 39
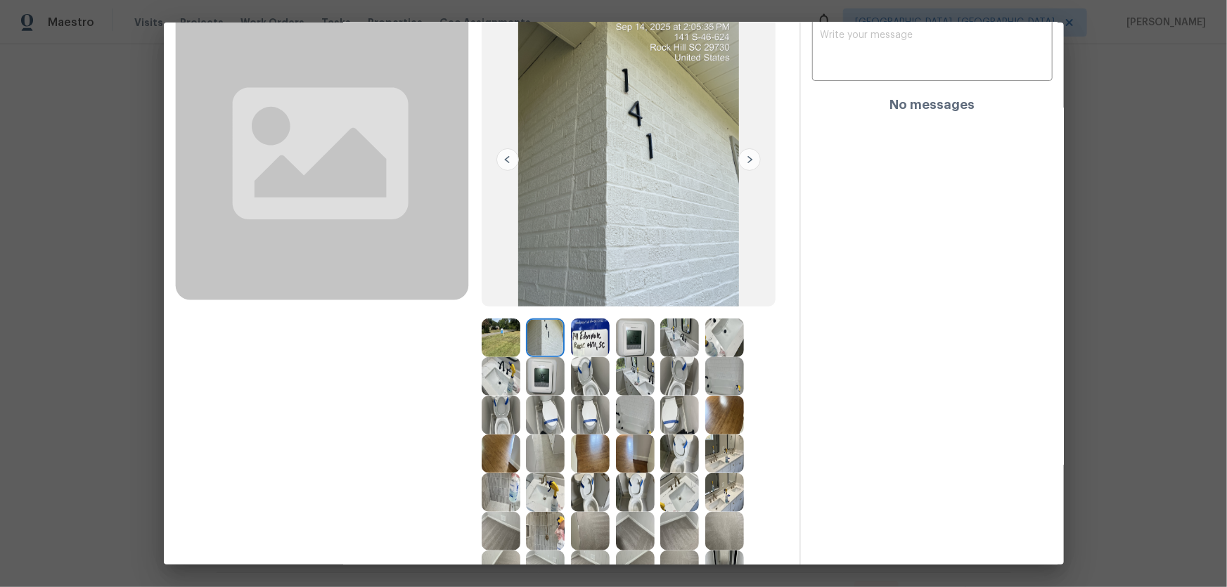
scroll to position [63, 0]
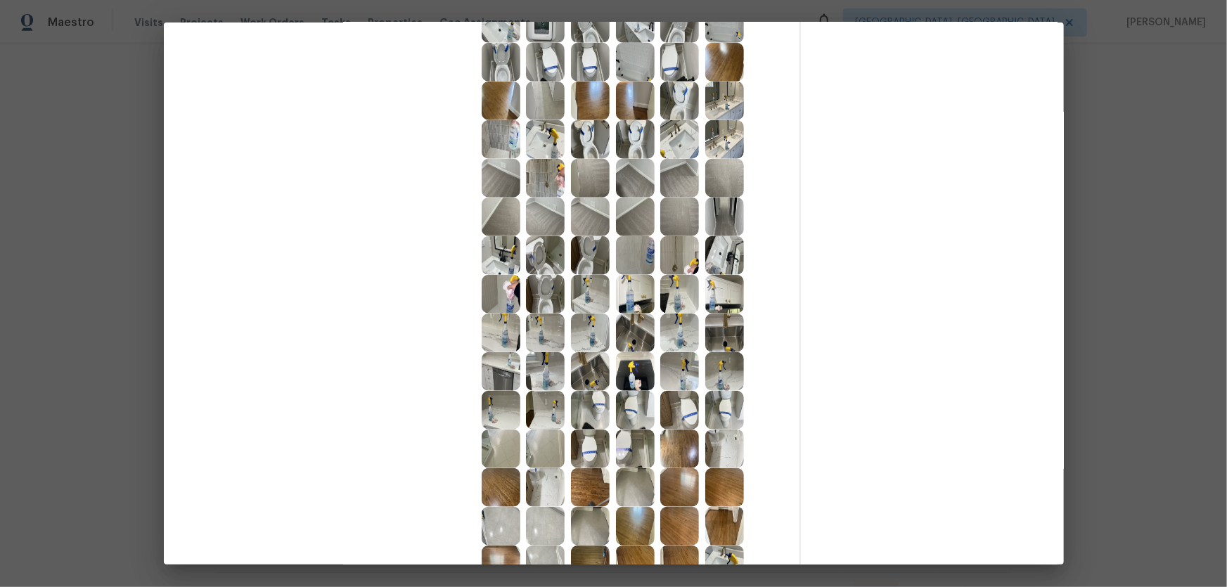
click at [630, 339] on img at bounding box center [635, 333] width 39 height 39
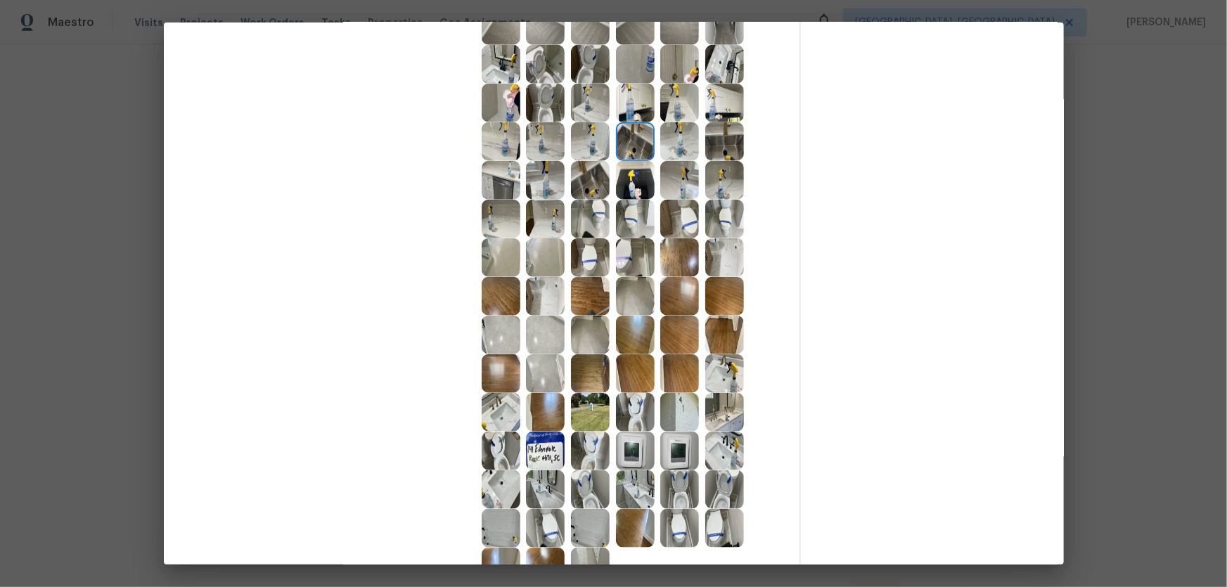
scroll to position [639, 0]
click at [638, 387] on img at bounding box center [635, 450] width 39 height 39
click at [670, 387] on img at bounding box center [679, 450] width 39 height 39
click at [675, 387] on img at bounding box center [679, 489] width 39 height 39
click at [646, 387] on img at bounding box center [635, 489] width 39 height 39
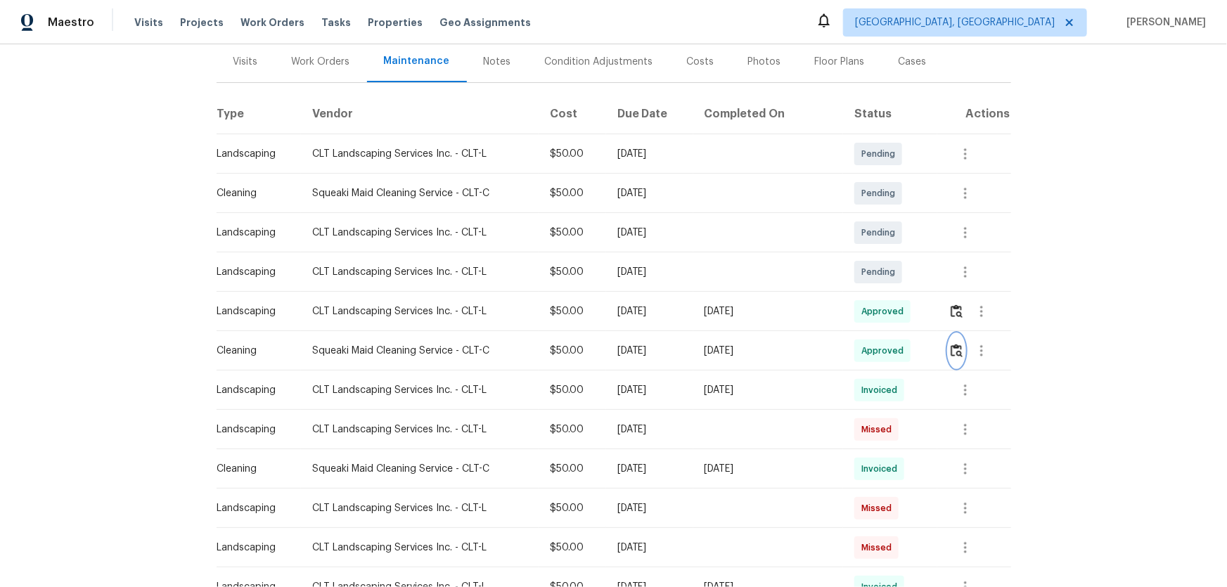
scroll to position [191, 0]
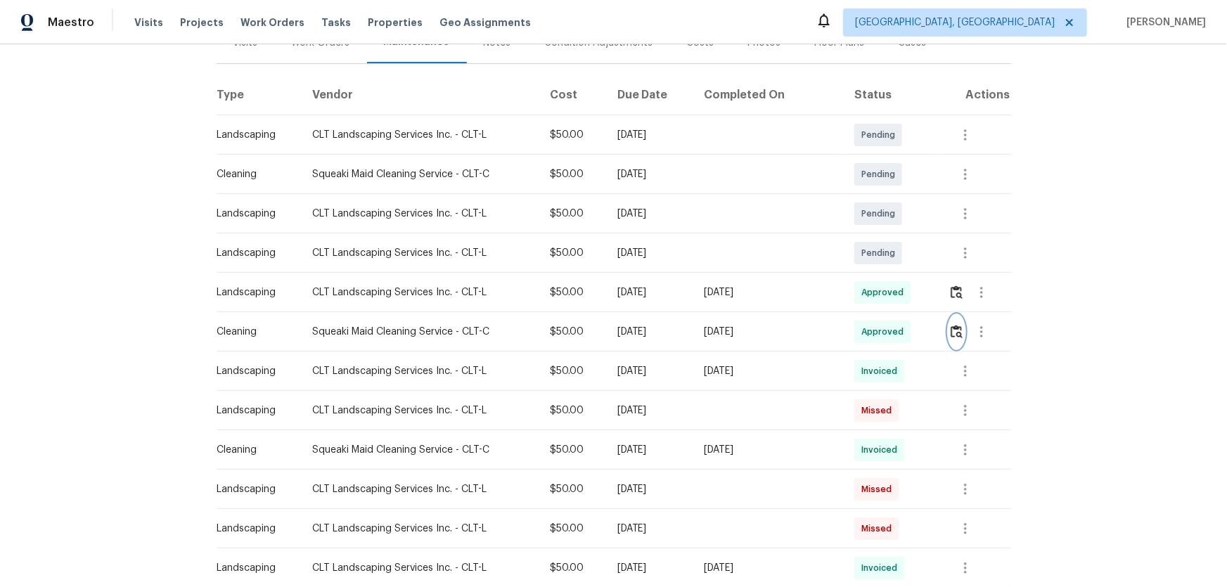
click at [873, 322] on button "button" at bounding box center [957, 332] width 16 height 34
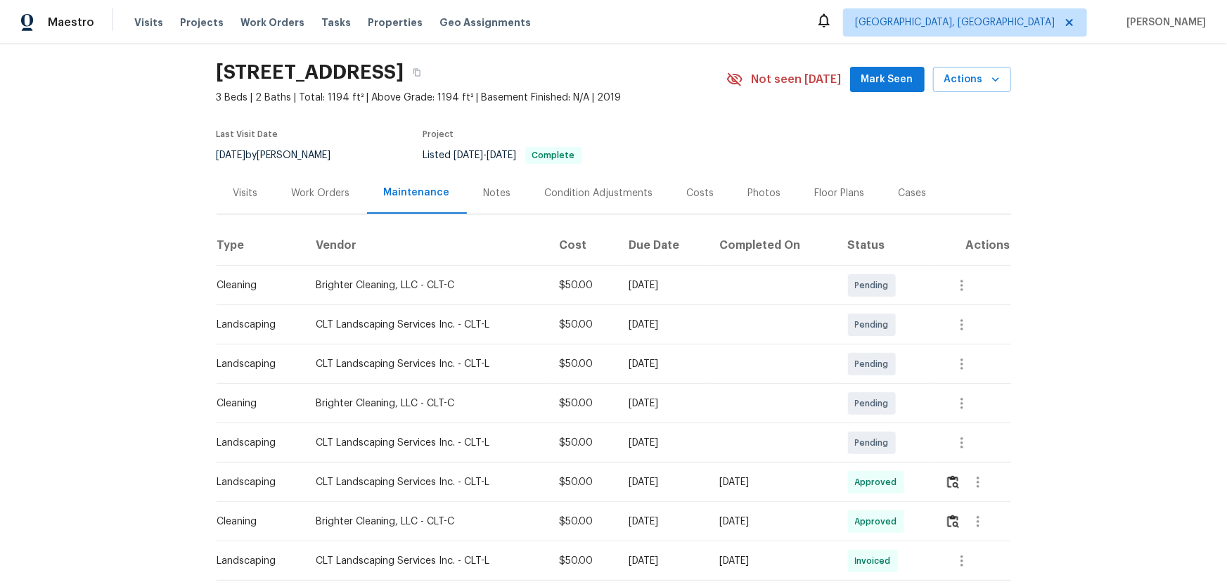
scroll to position [63, 0]
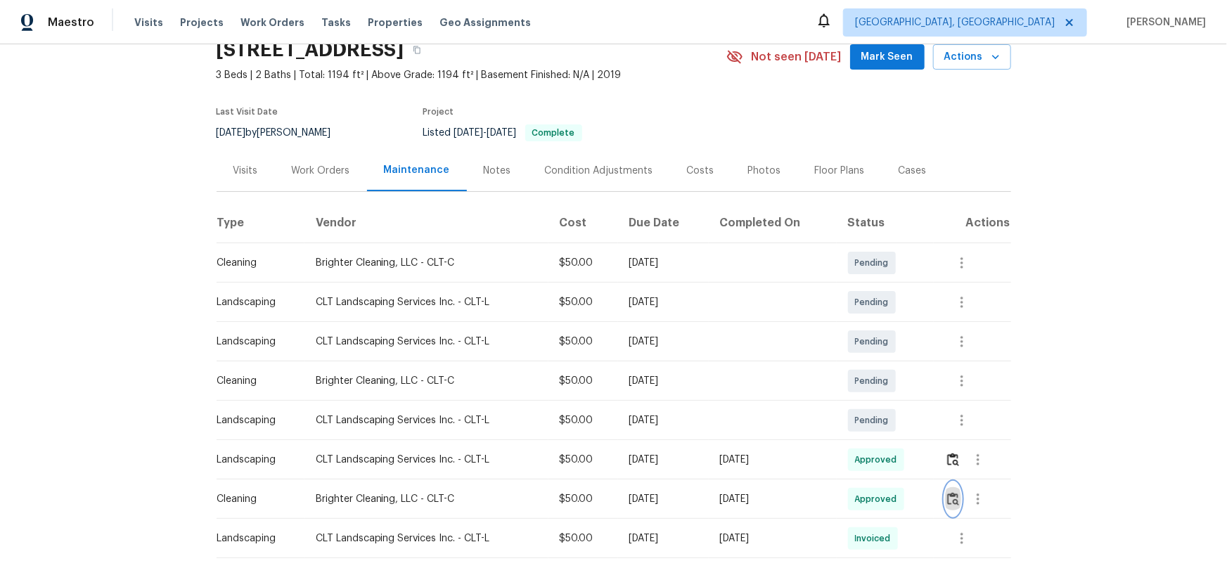
click at [873, 387] on img "button" at bounding box center [953, 498] width 12 height 13
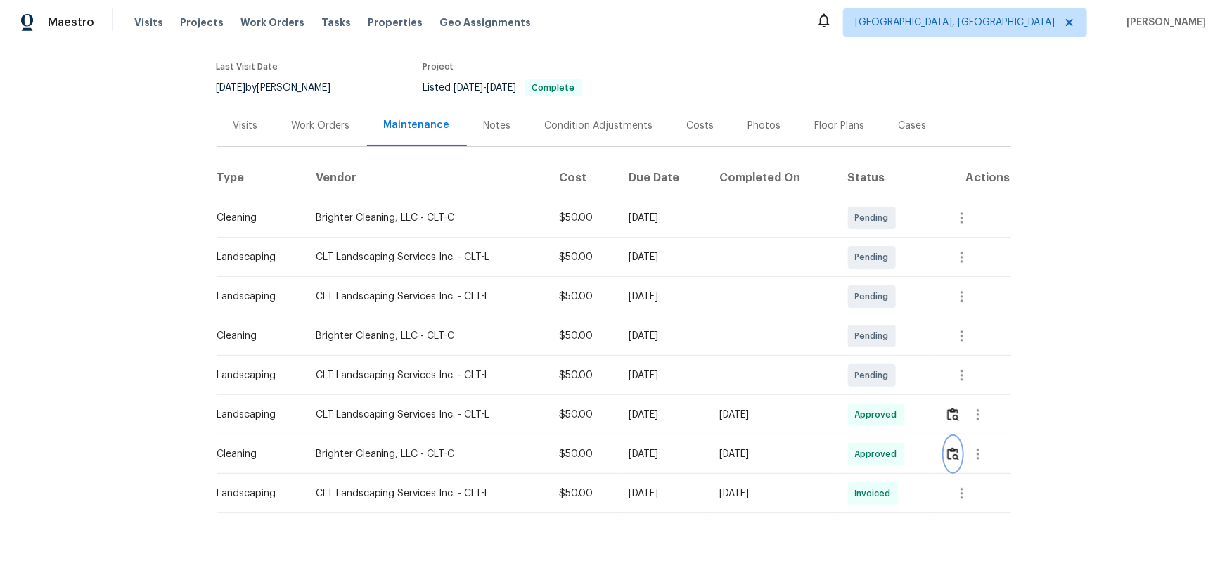
scroll to position [127, 0]
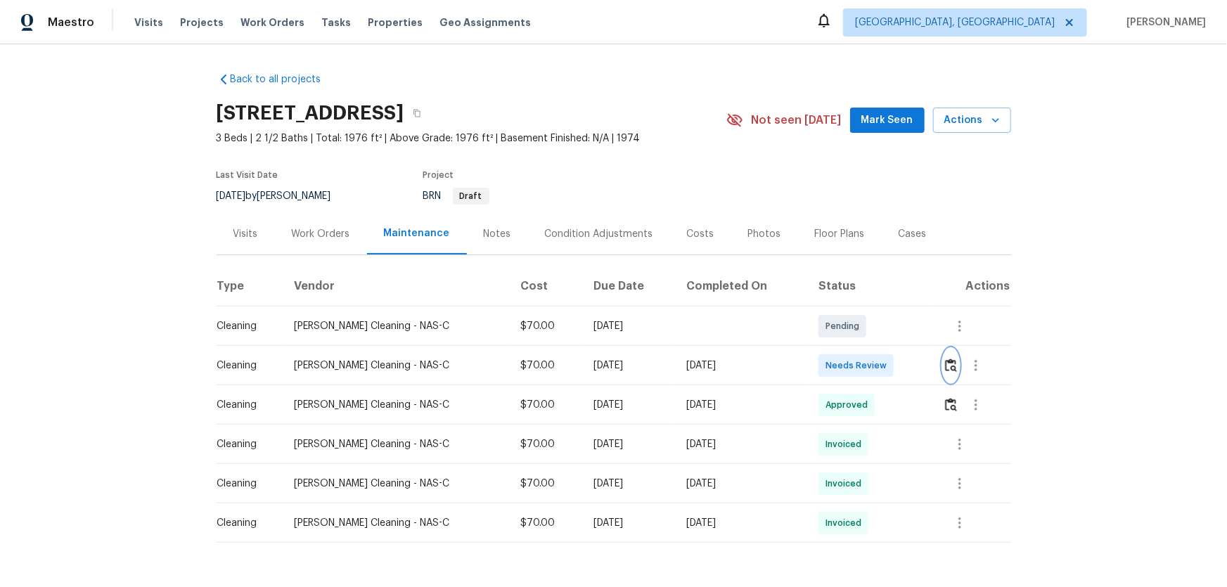
click at [873, 372] on img "button" at bounding box center [951, 365] width 12 height 13
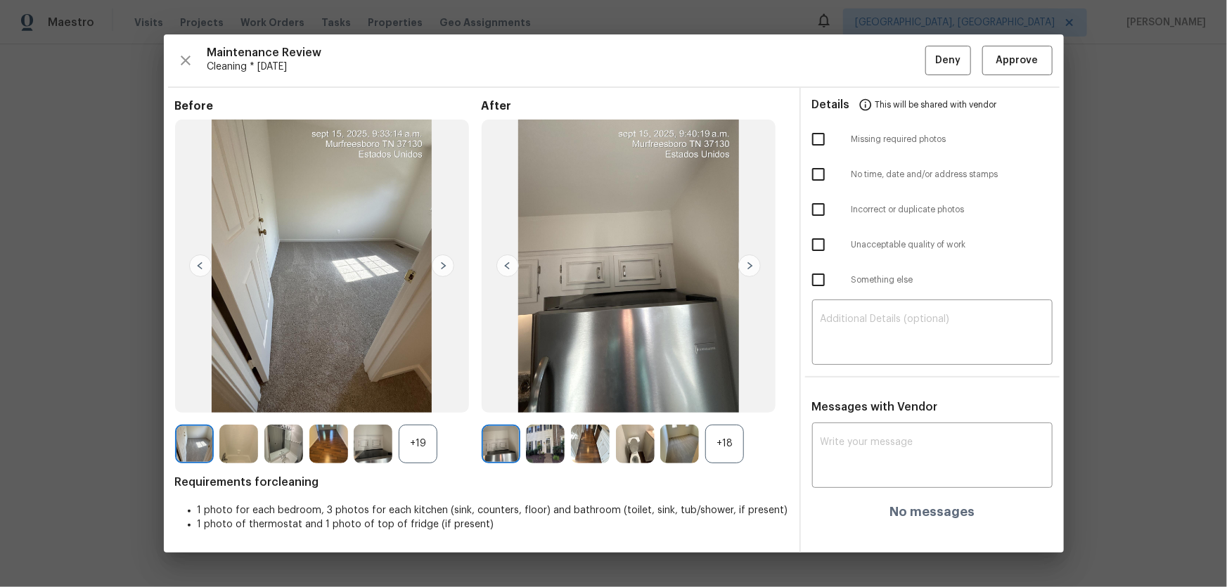
click at [695, 387] on img at bounding box center [679, 444] width 39 height 39
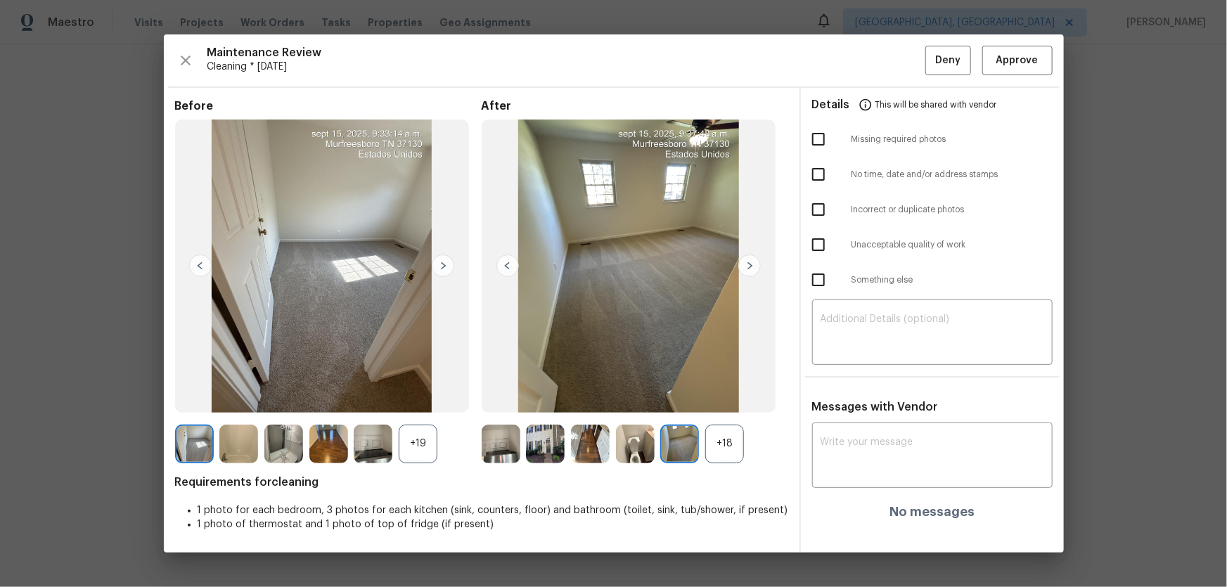
click at [721, 387] on div "+18" at bounding box center [724, 444] width 39 height 39
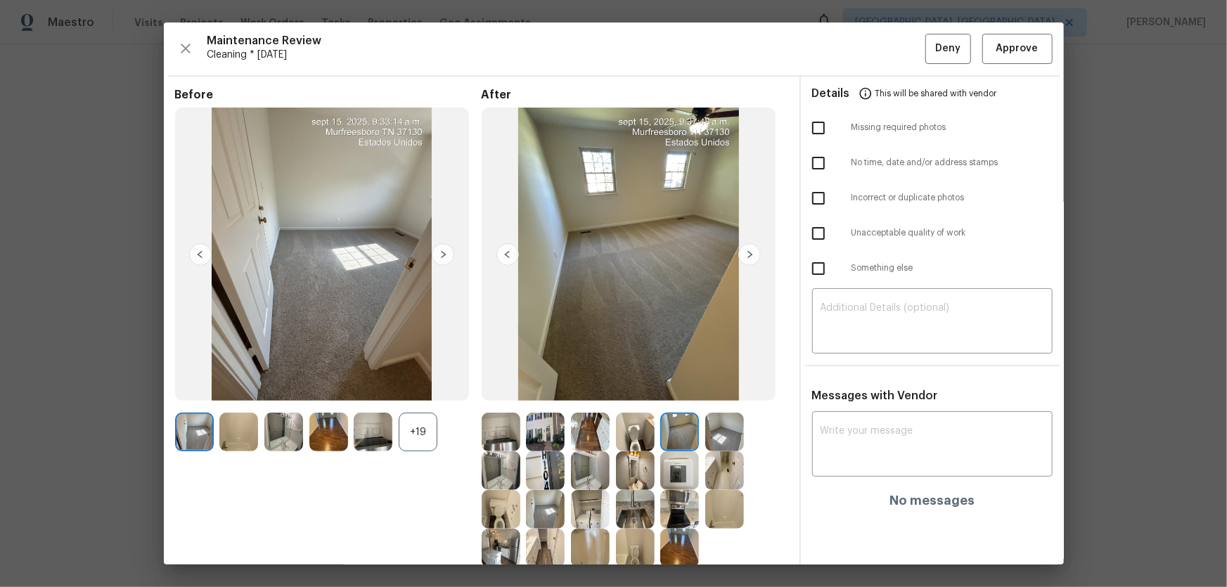
click at [422, 387] on div "+19" at bounding box center [418, 432] width 39 height 39
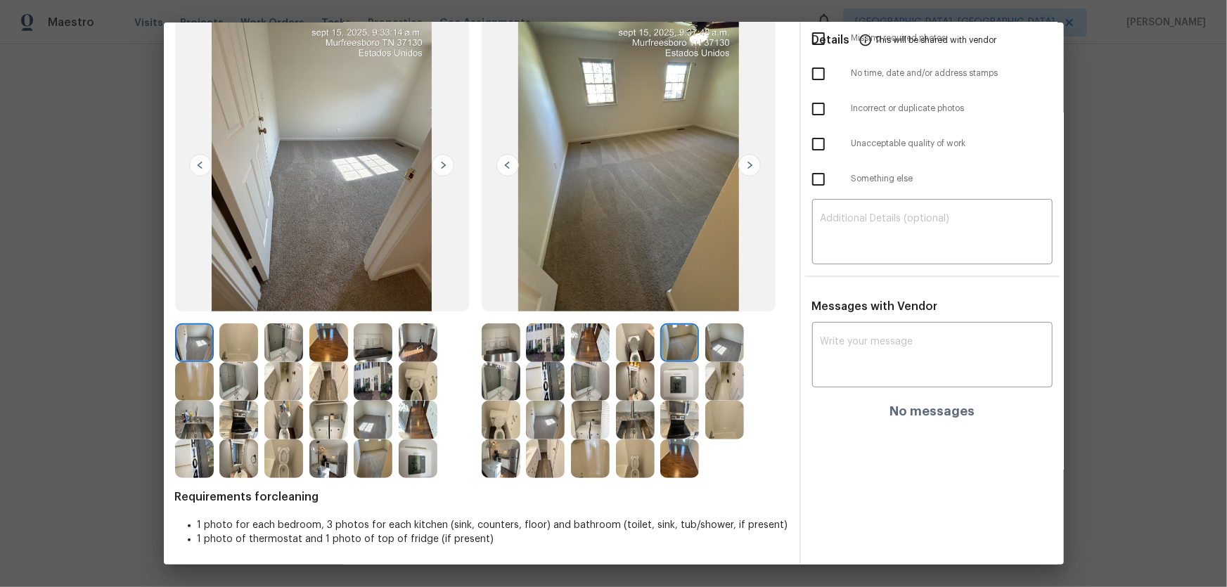
scroll to position [91, 0]
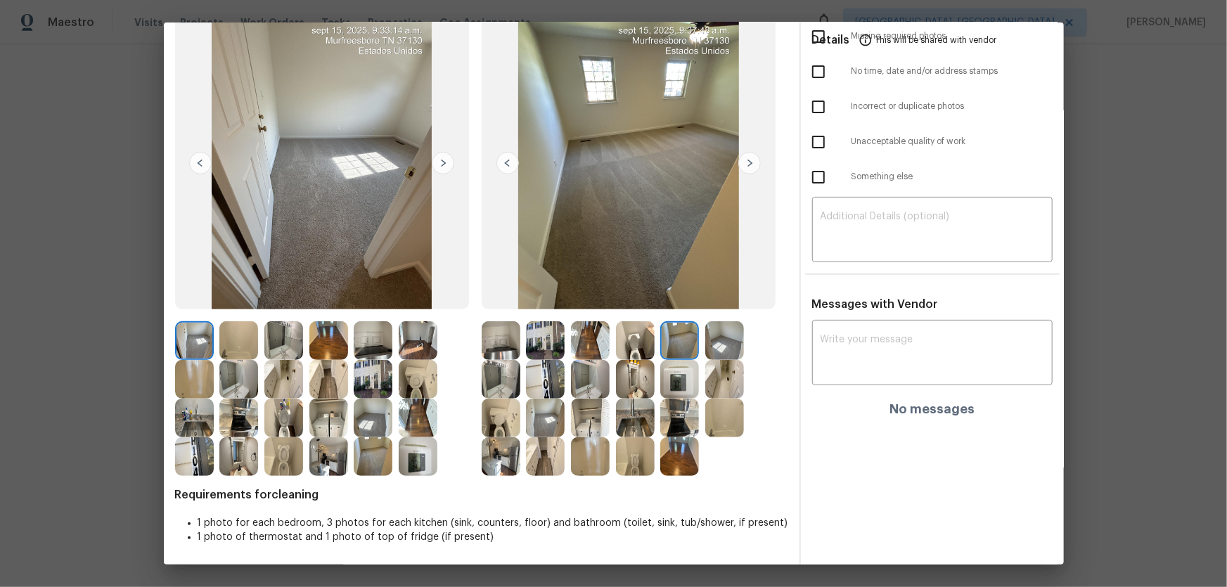
click at [428, 387] on img at bounding box center [418, 456] width 39 height 39
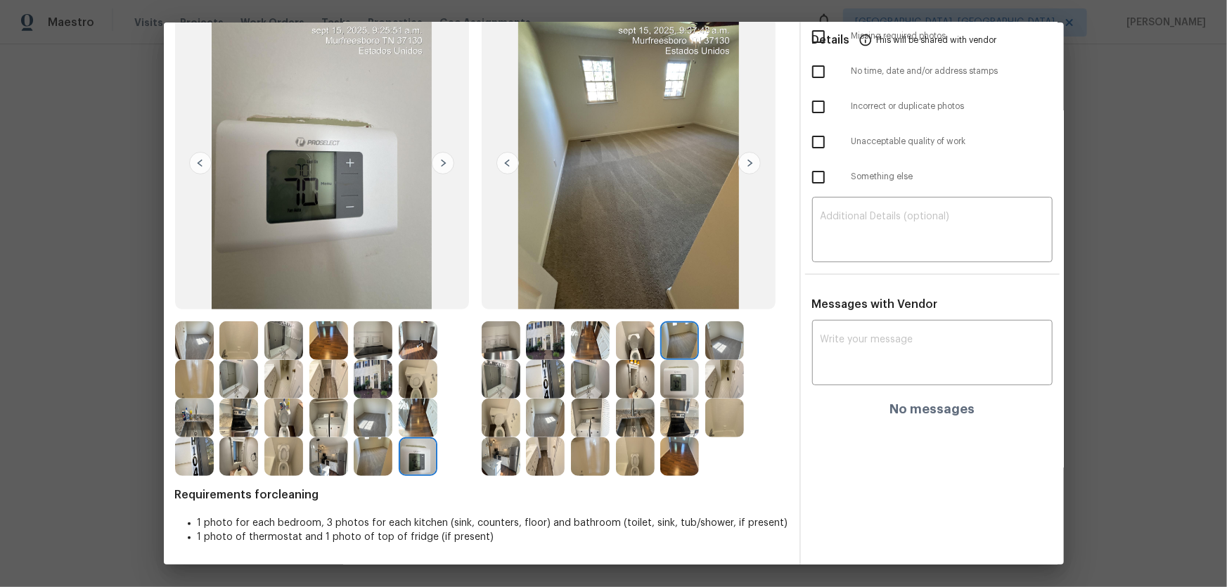
click at [494, 387] on img at bounding box center [501, 456] width 39 height 39
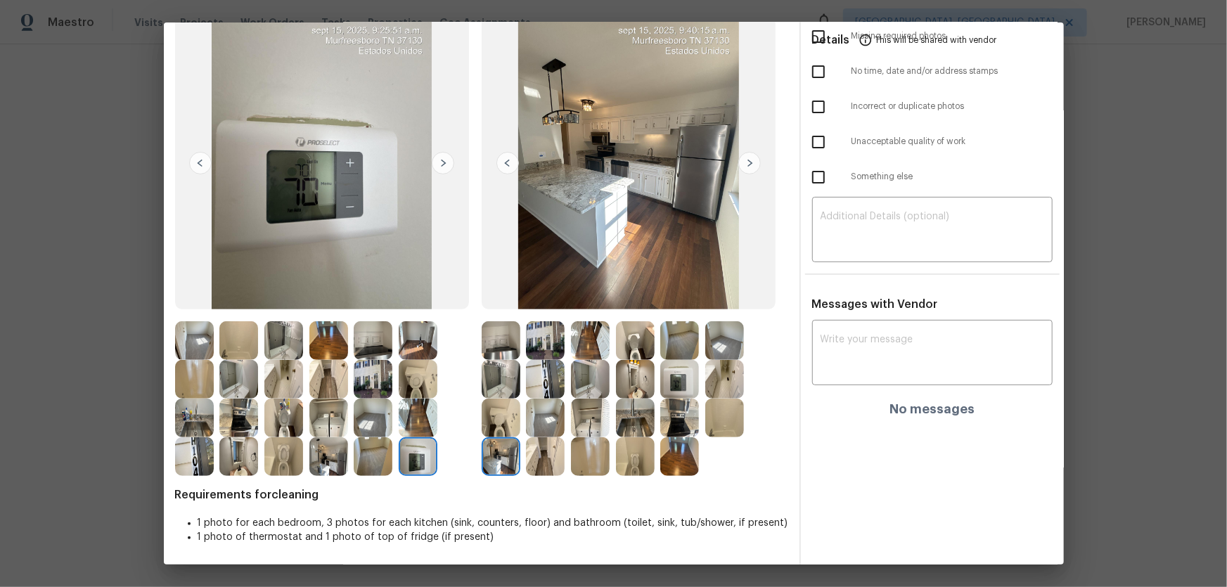
click at [541, 387] on img at bounding box center [545, 456] width 39 height 39
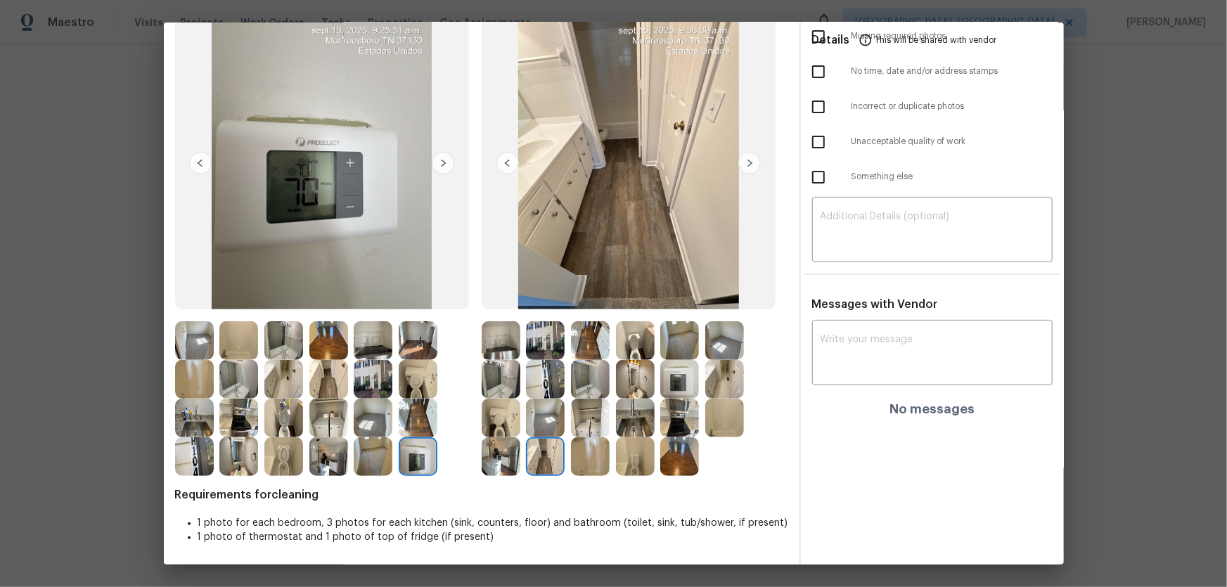
click at [571, 387] on img at bounding box center [590, 379] width 39 height 39
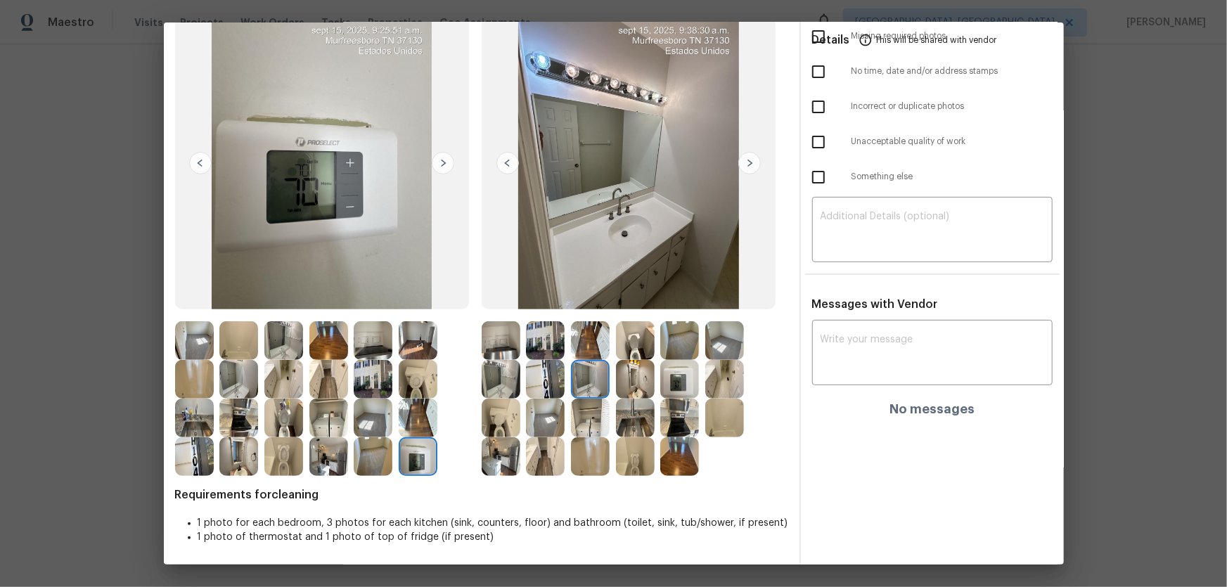
click at [582, 387] on img at bounding box center [590, 418] width 39 height 39
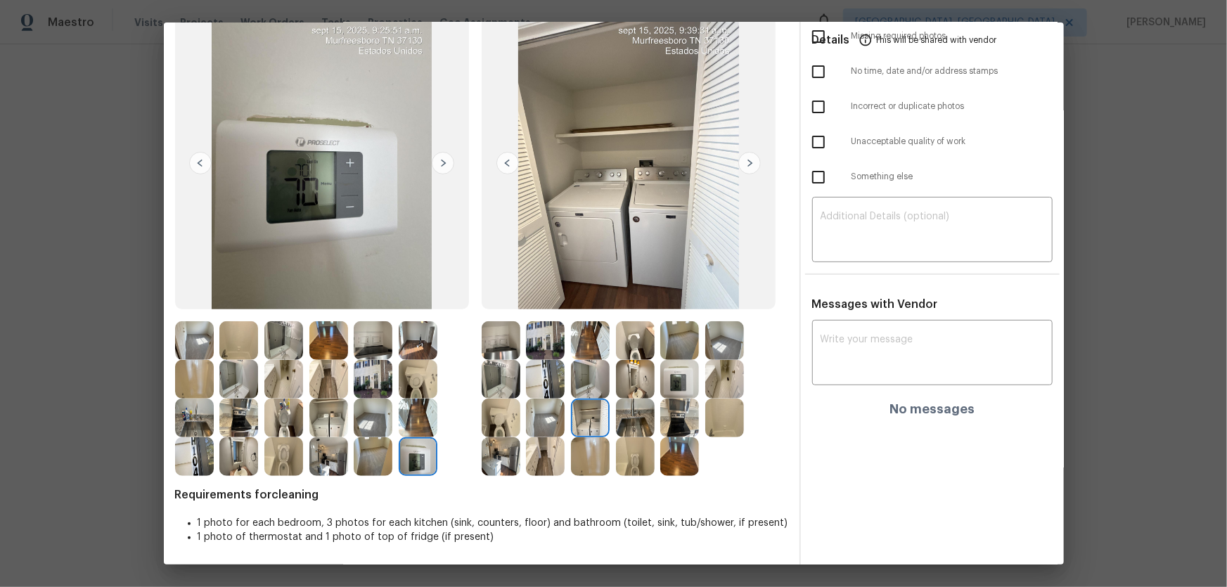
click at [620, 387] on img at bounding box center [635, 418] width 39 height 39
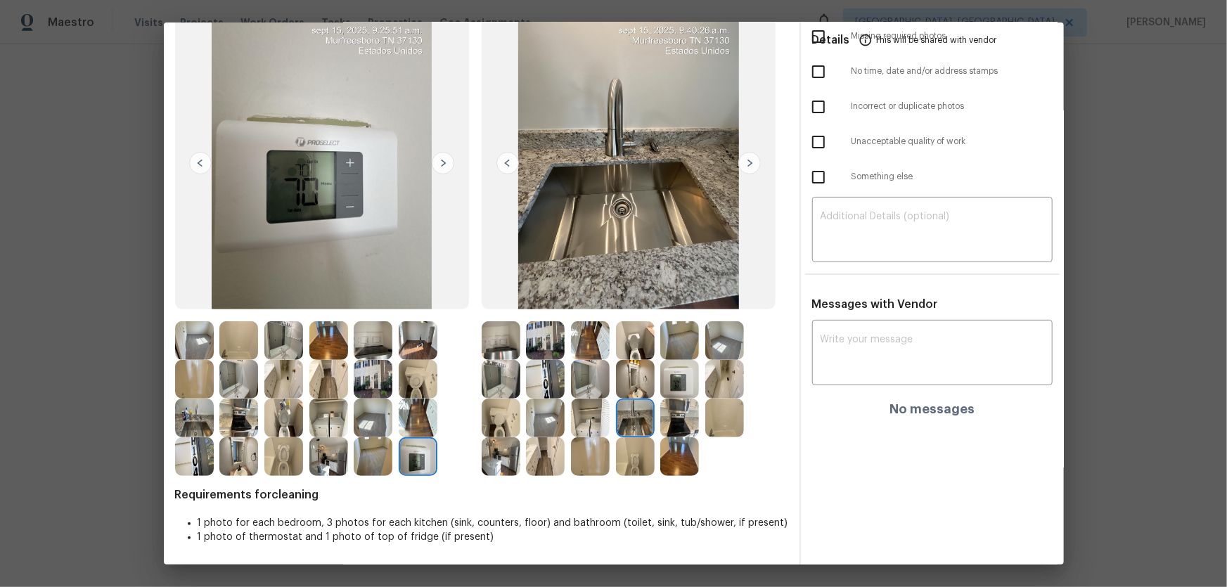
click at [485, 387] on img at bounding box center [501, 418] width 39 height 39
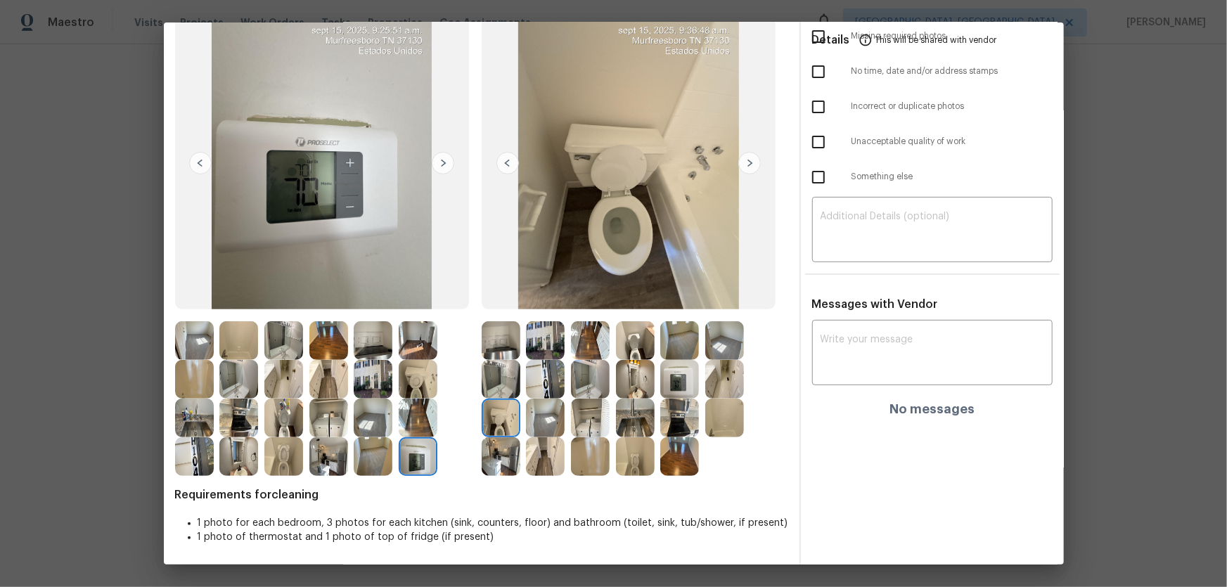
click at [623, 350] on img at bounding box center [635, 340] width 39 height 39
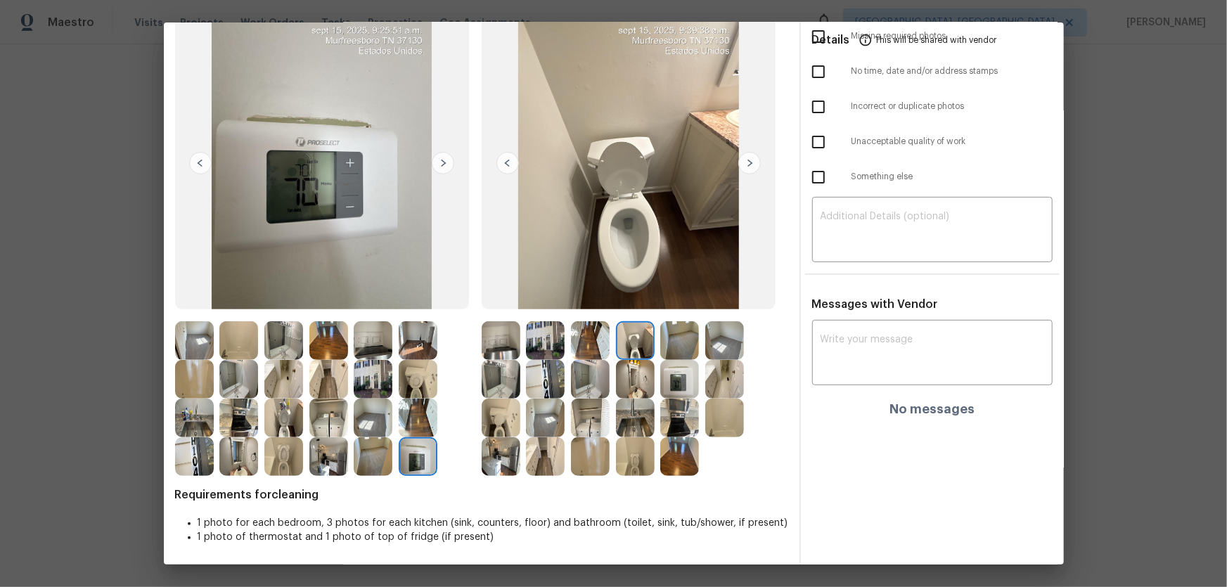
click at [634, 387] on img at bounding box center [635, 456] width 39 height 39
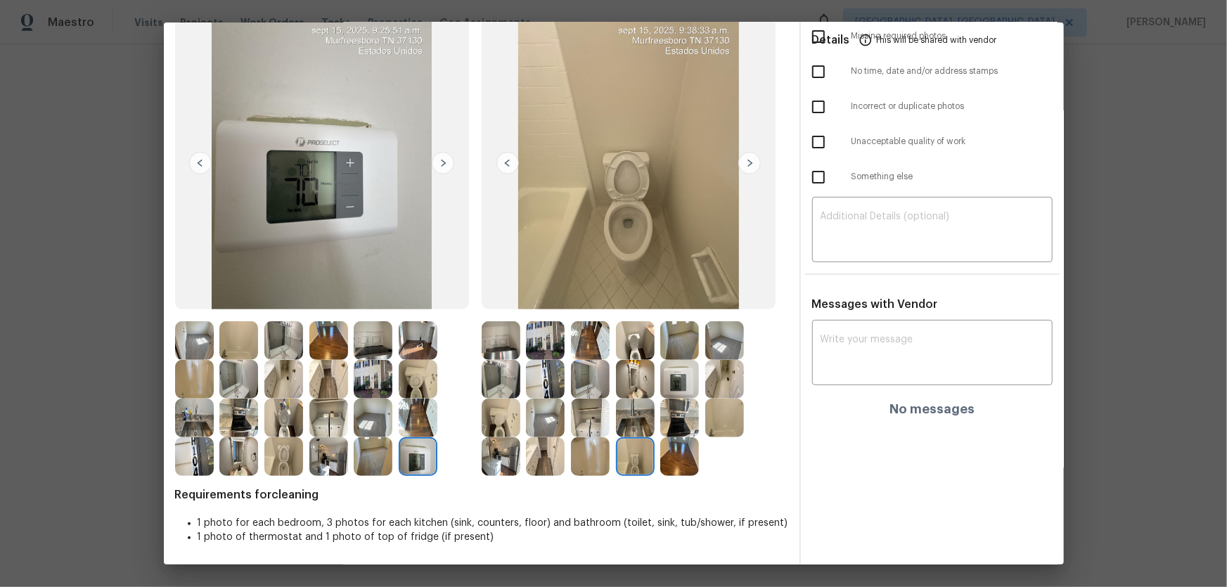
click at [633, 387] on img at bounding box center [635, 379] width 39 height 39
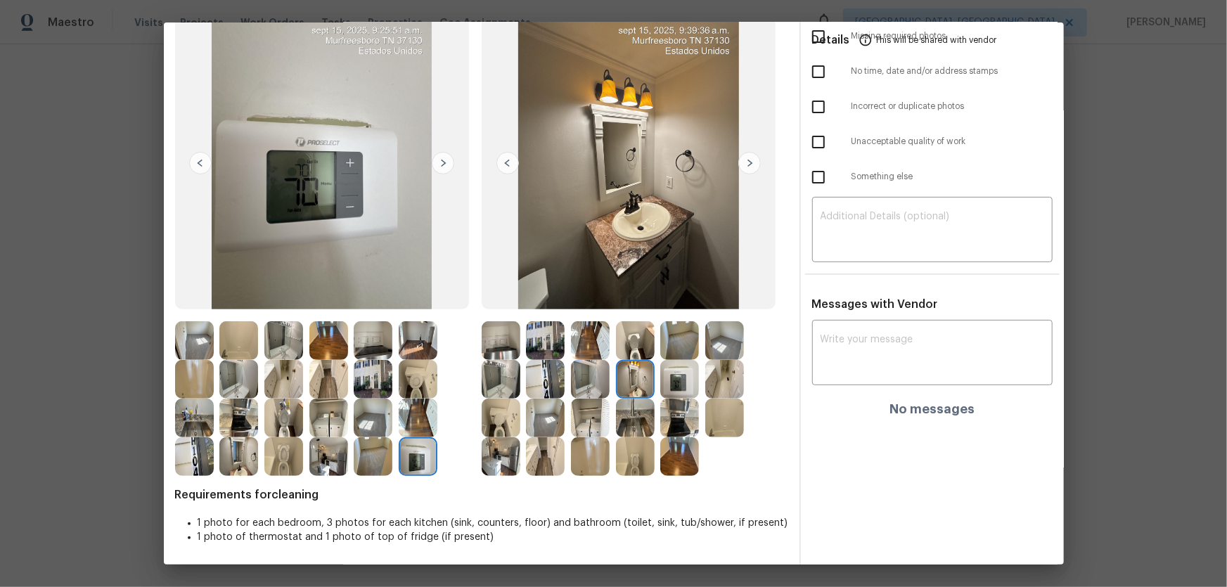
click at [572, 387] on img at bounding box center [590, 379] width 39 height 39
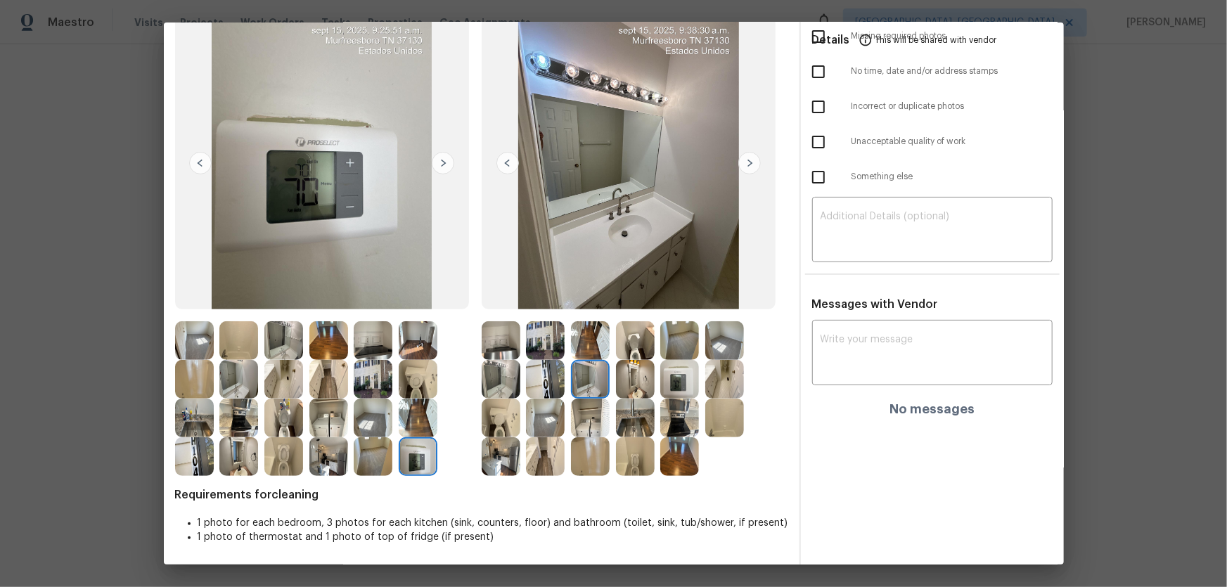
click at [588, 387] on img at bounding box center [590, 418] width 39 height 39
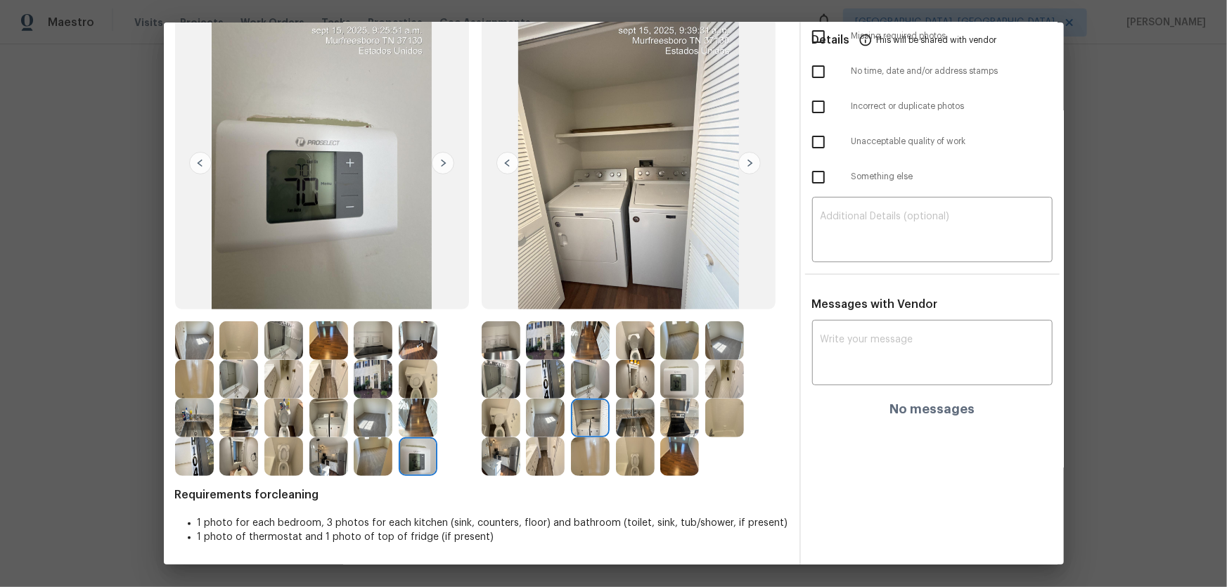
click at [547, 387] on img at bounding box center [545, 456] width 39 height 39
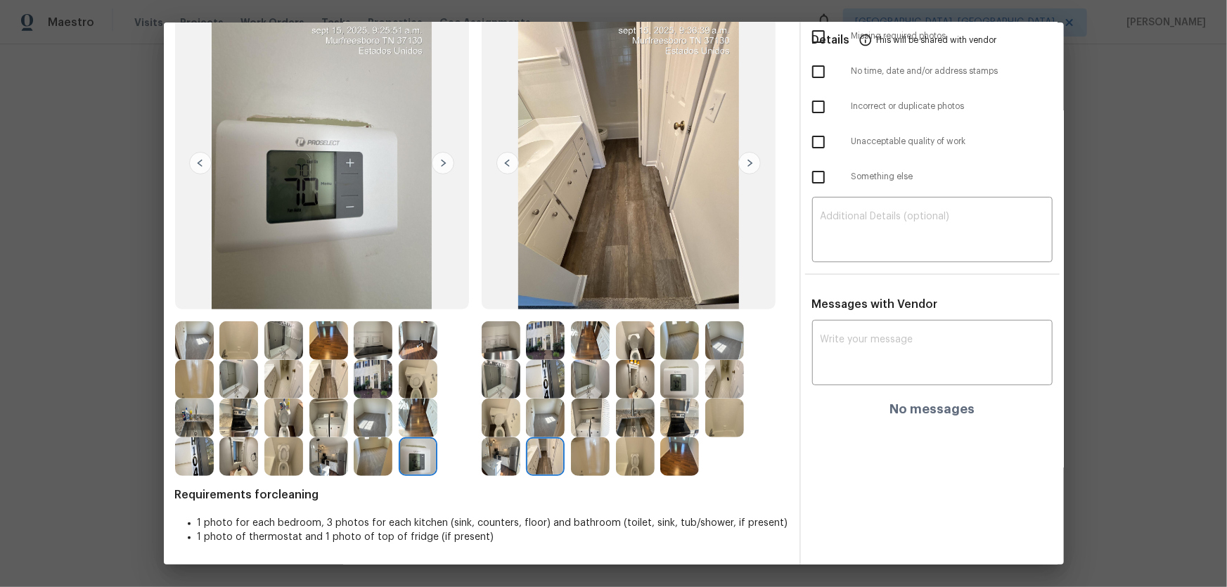
click at [584, 387] on img at bounding box center [590, 456] width 39 height 39
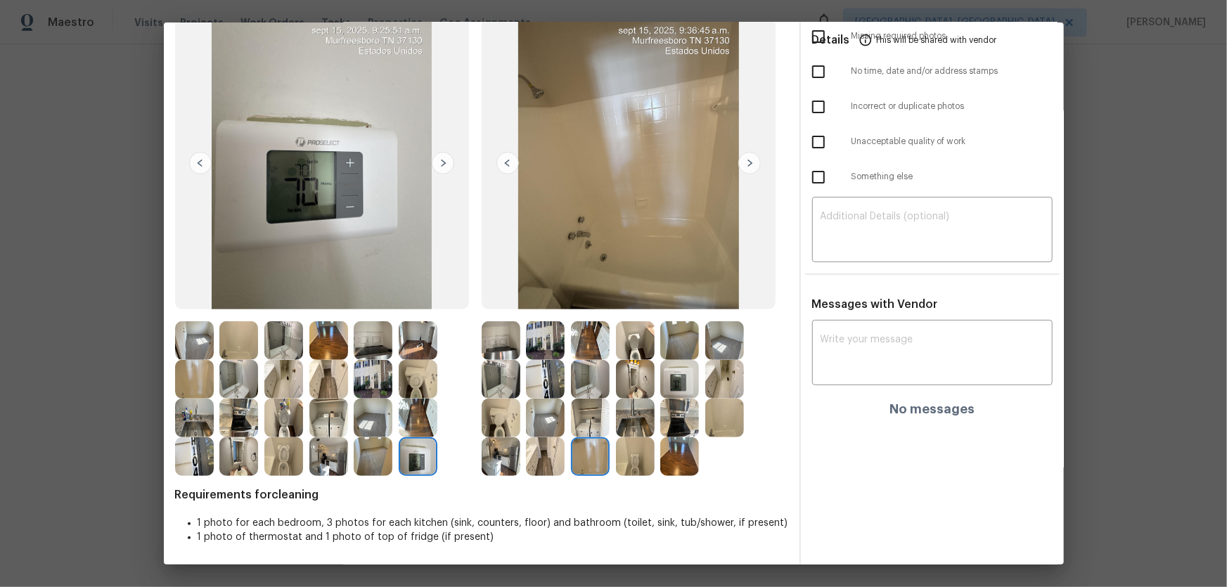
click at [709, 387] on img at bounding box center [724, 418] width 39 height 39
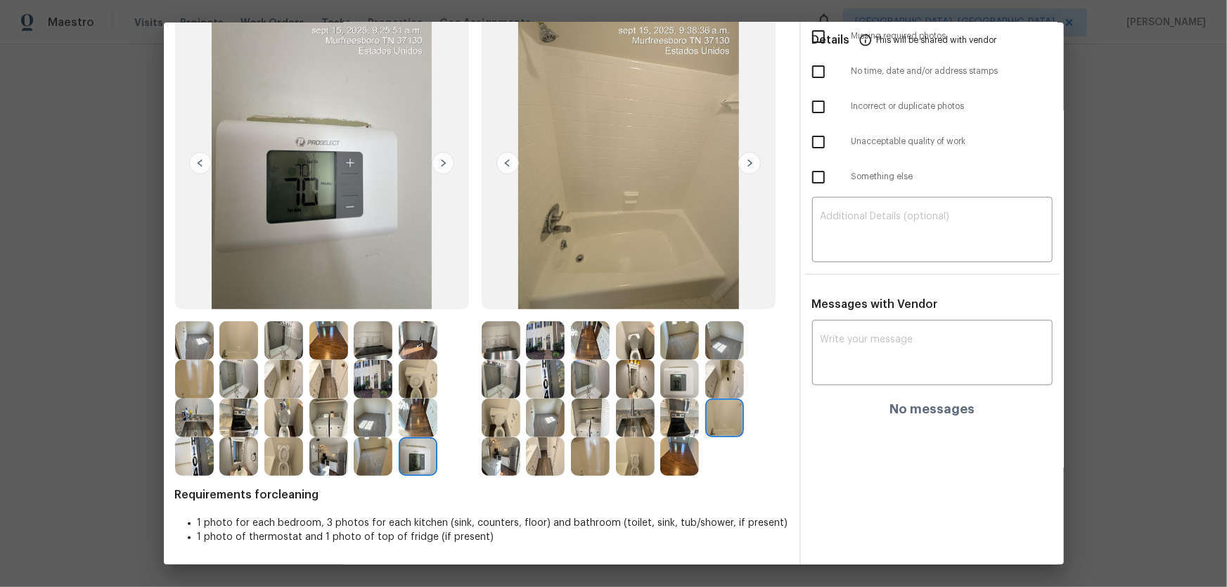
click at [717, 377] on img at bounding box center [724, 379] width 39 height 39
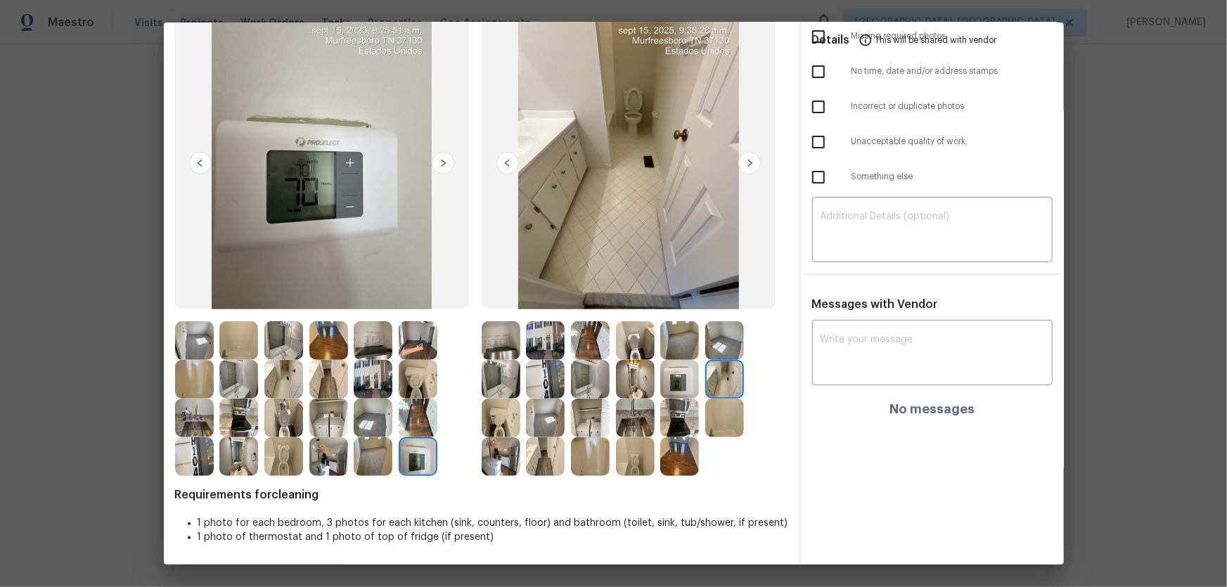
click at [676, 387] on img at bounding box center [679, 418] width 39 height 39
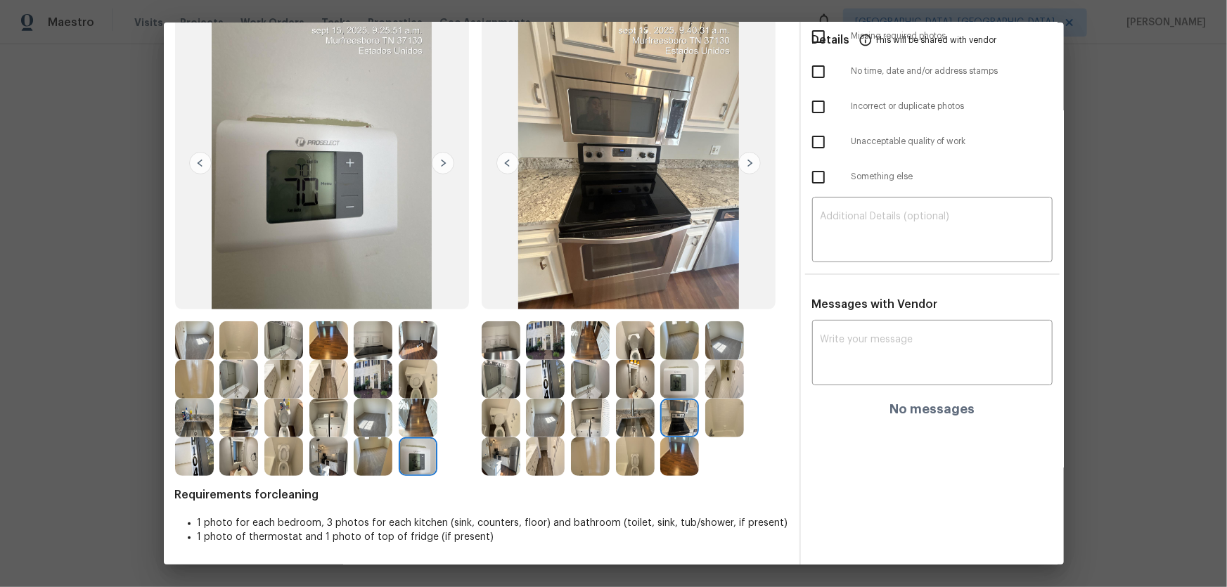
click at [635, 387] on img at bounding box center [635, 418] width 39 height 39
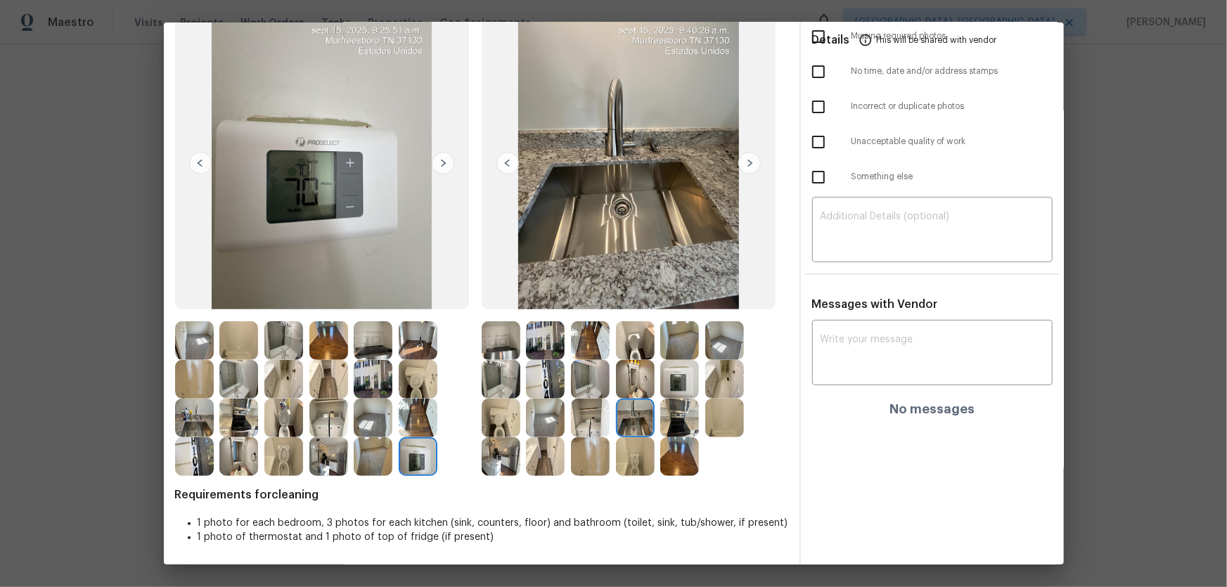
click at [505, 338] on img at bounding box center [501, 340] width 39 height 39
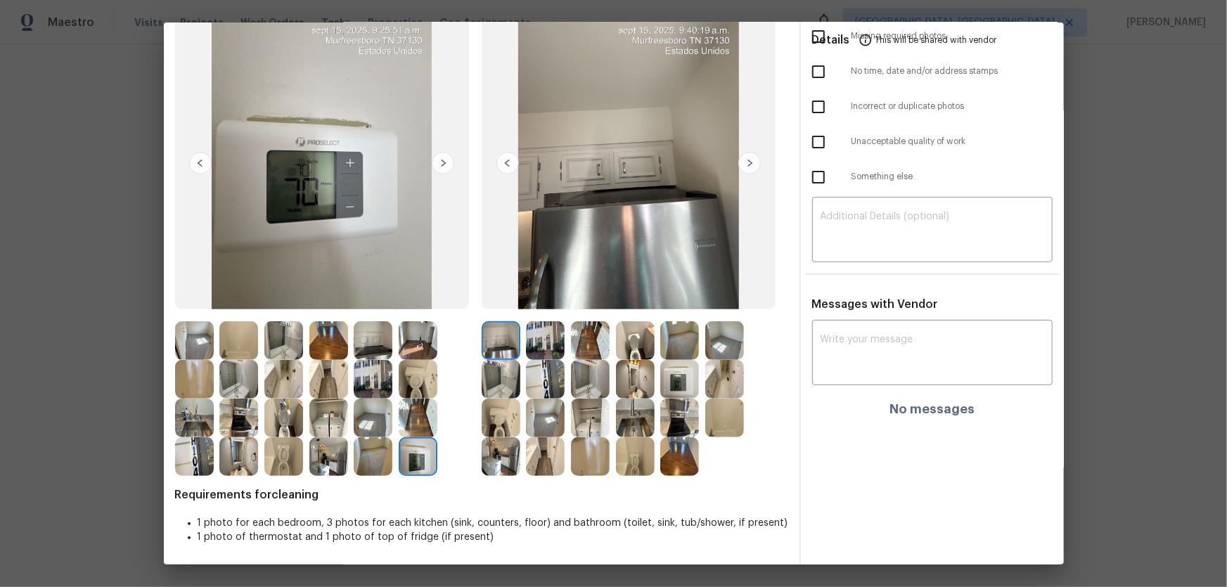
click at [501, 371] on img at bounding box center [501, 379] width 39 height 39
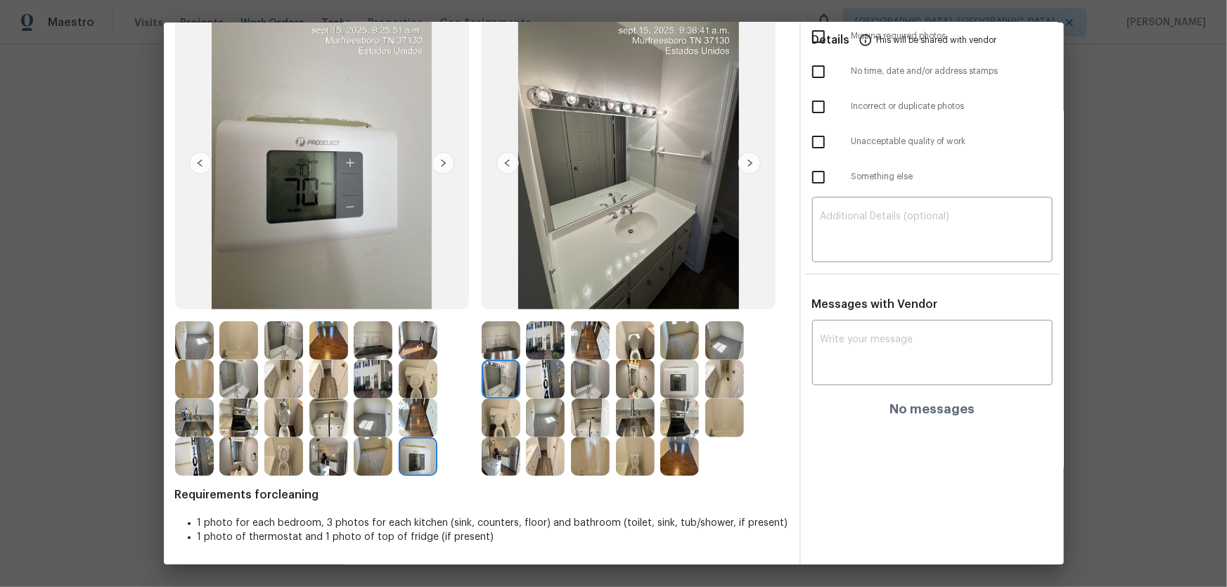
click at [526, 380] on img at bounding box center [545, 379] width 39 height 39
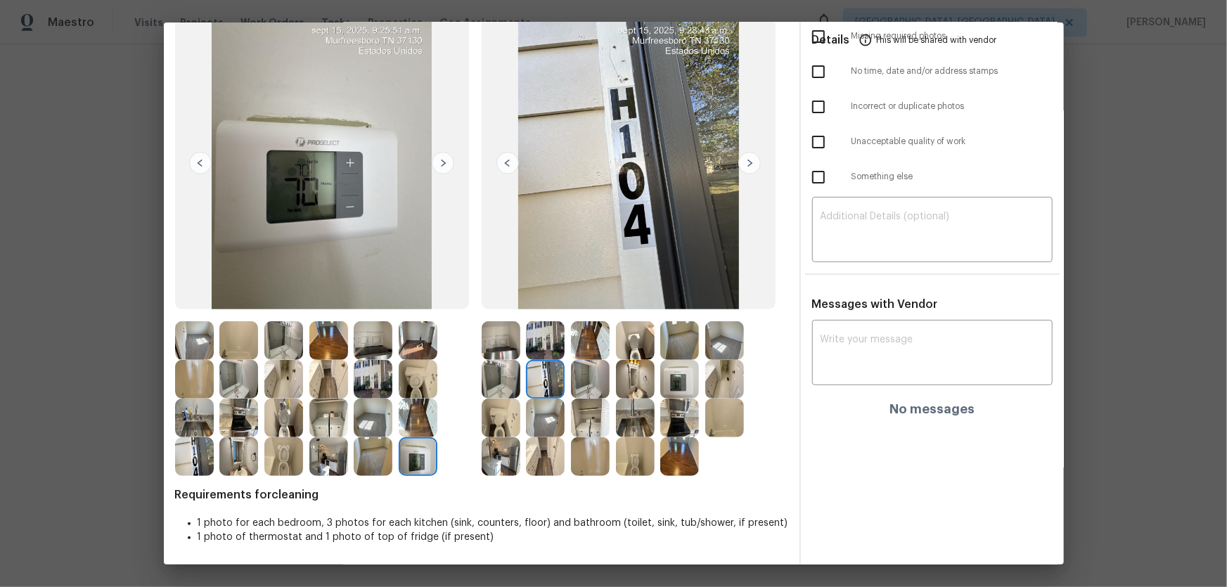
click at [538, 358] on img at bounding box center [545, 340] width 39 height 39
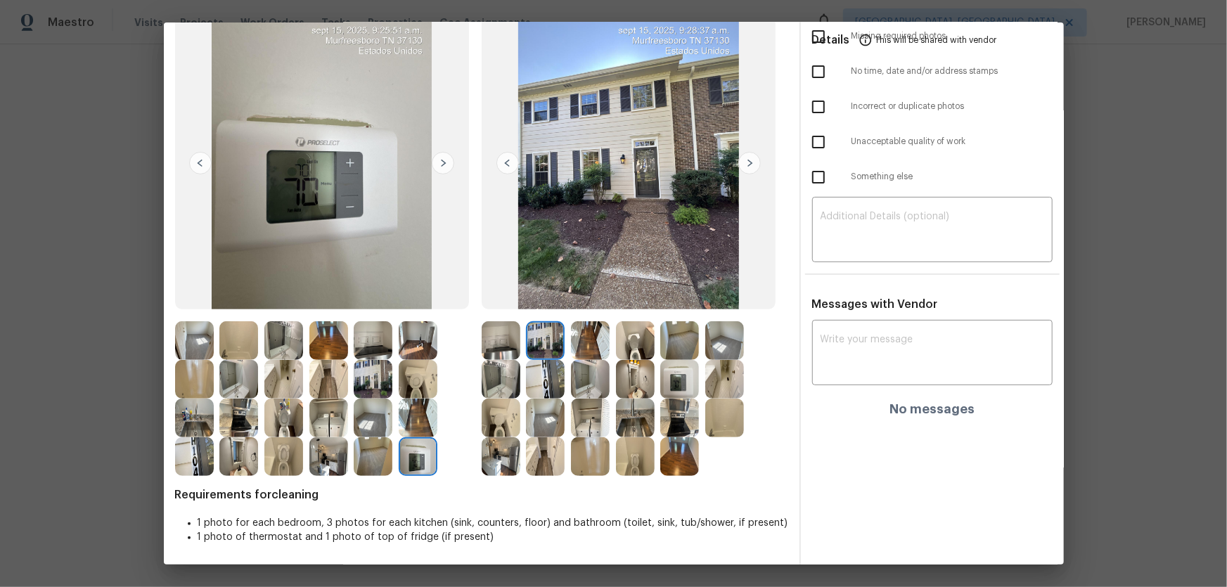
click at [584, 347] on img at bounding box center [590, 340] width 39 height 39
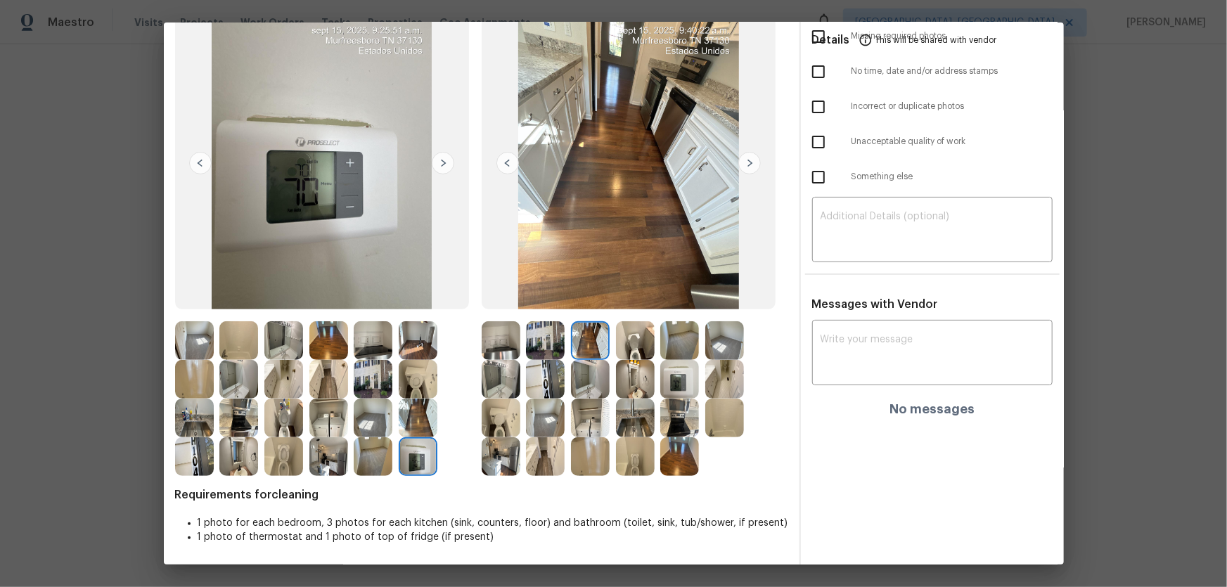
click at [672, 336] on img at bounding box center [679, 340] width 39 height 39
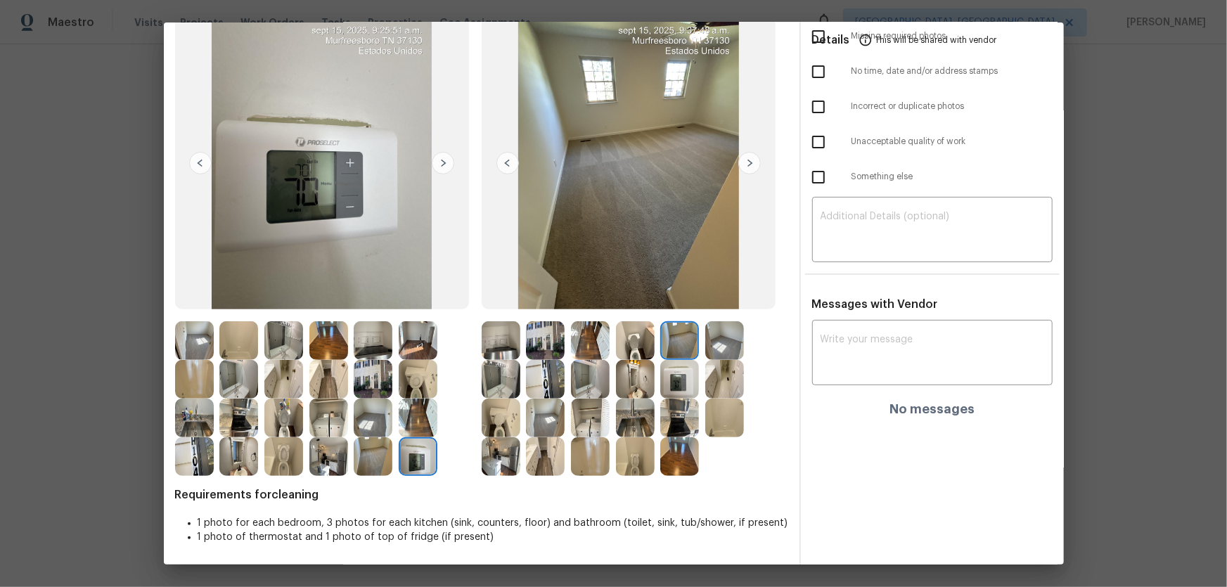
click at [717, 344] on img at bounding box center [724, 340] width 39 height 39
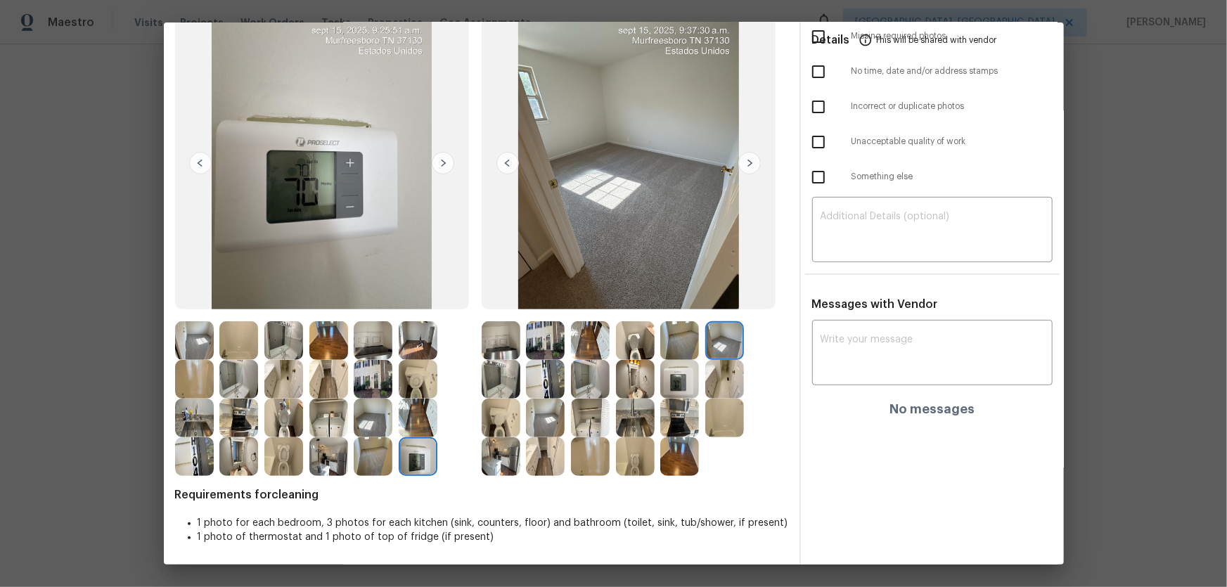
click at [548, 387] on img at bounding box center [545, 418] width 39 height 39
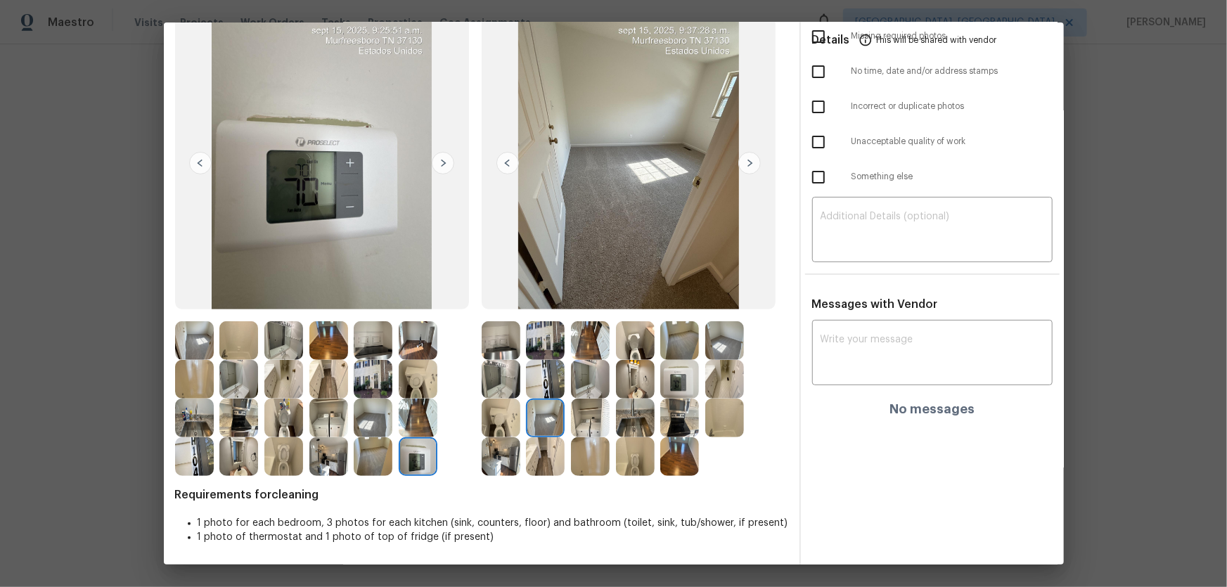
click at [579, 387] on img at bounding box center [590, 456] width 39 height 39
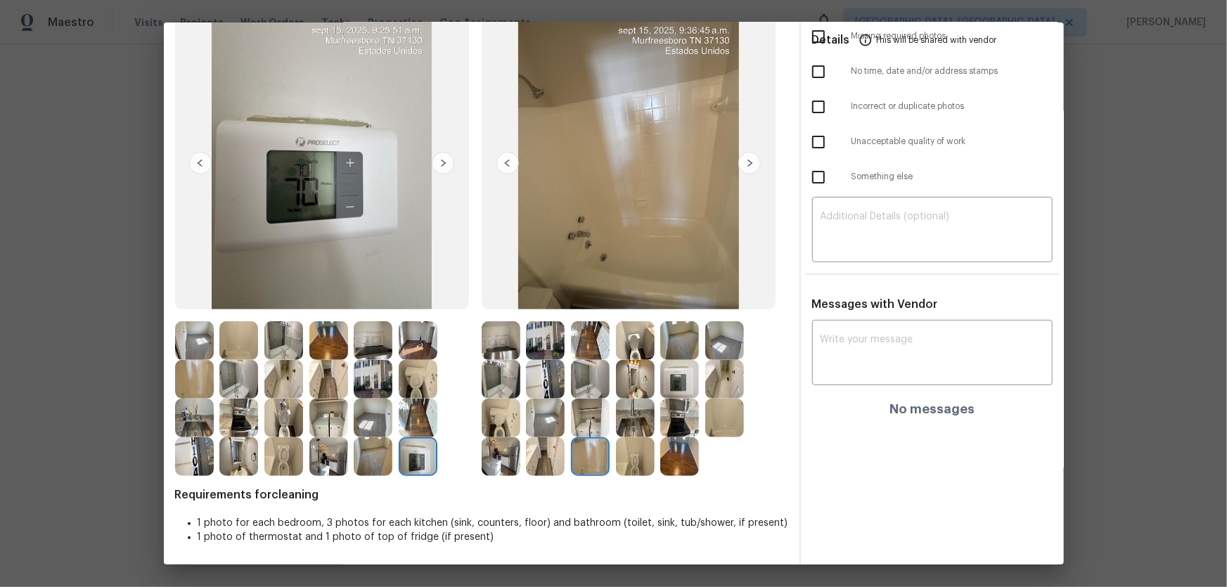
click at [587, 387] on img at bounding box center [590, 418] width 39 height 39
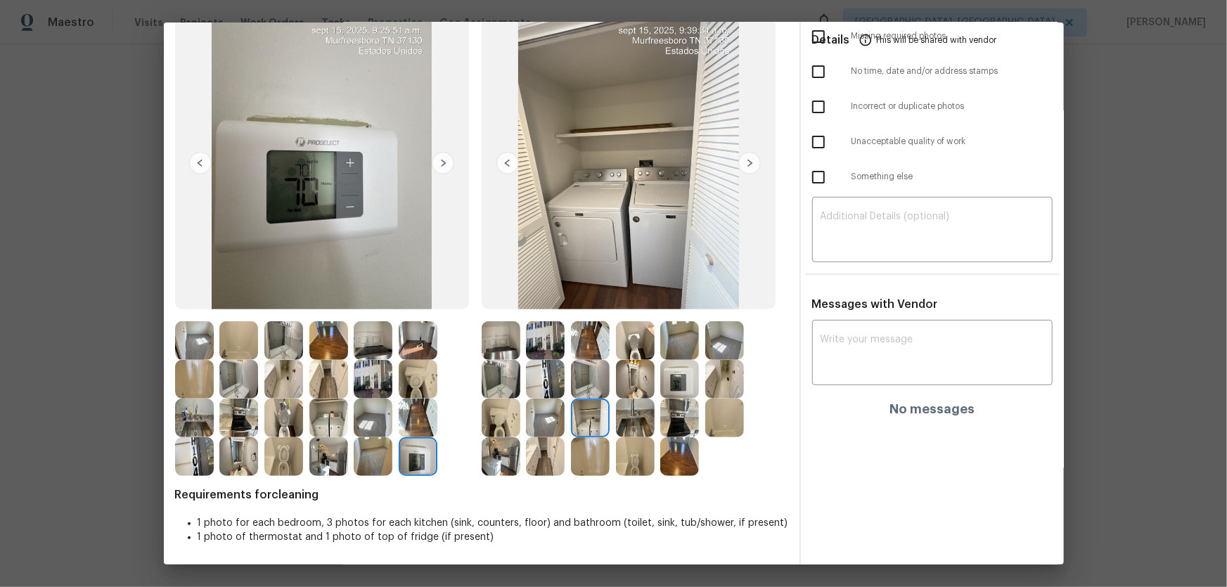
click at [671, 387] on img at bounding box center [679, 418] width 39 height 39
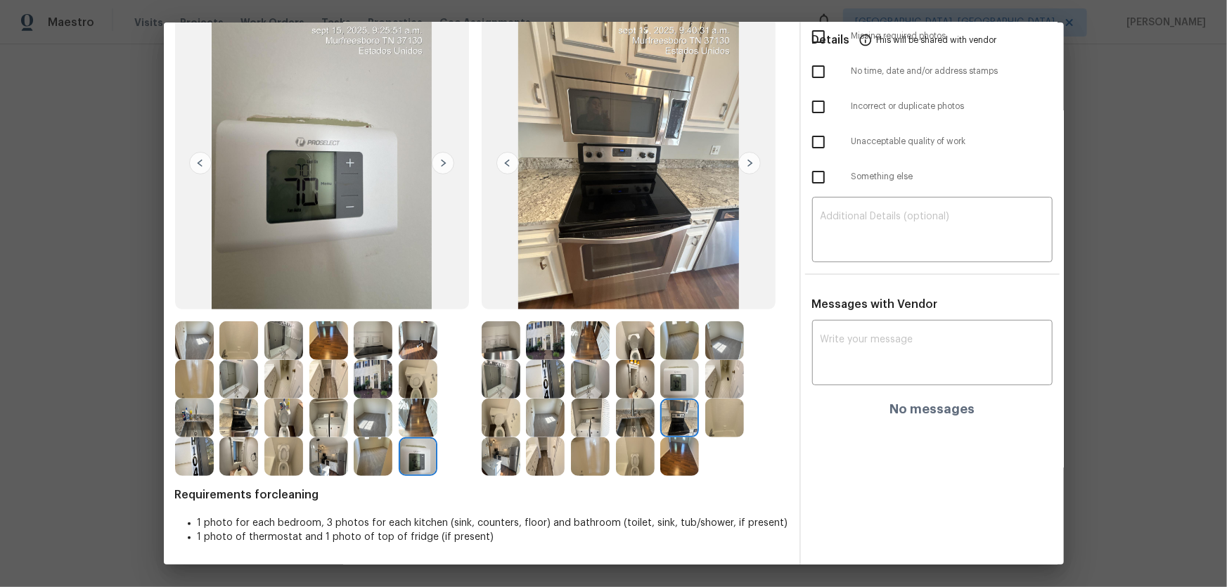
click at [705, 387] on img at bounding box center [724, 418] width 39 height 39
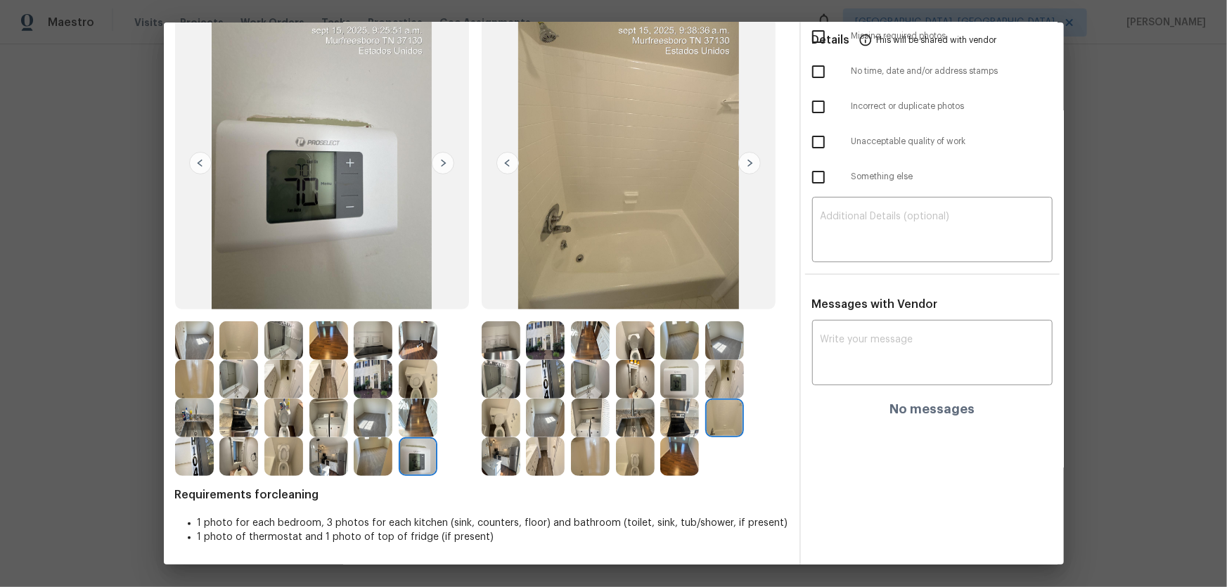
click at [713, 380] on img at bounding box center [724, 379] width 39 height 39
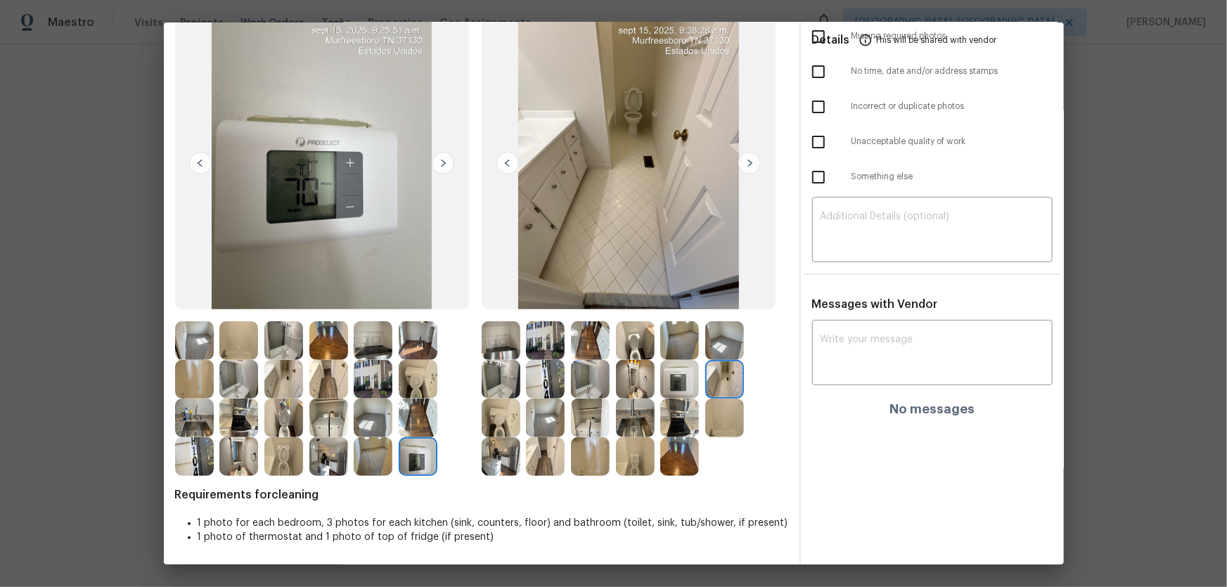
click at [602, 377] on img at bounding box center [590, 379] width 39 height 39
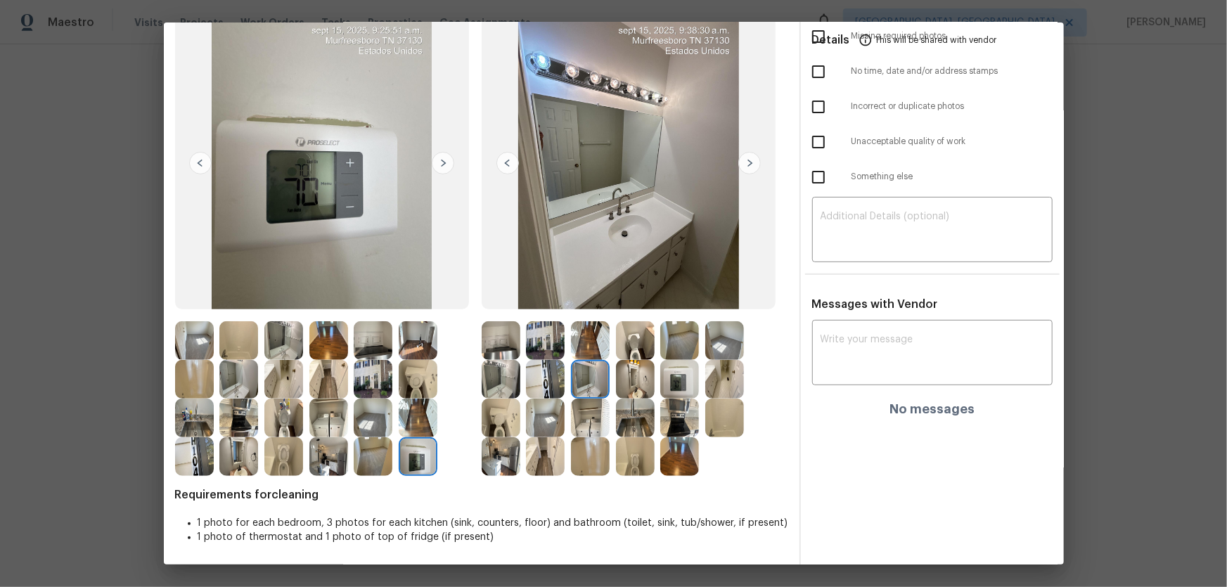
click at [520, 353] on div at bounding box center [504, 340] width 45 height 39
click at [546, 347] on img at bounding box center [545, 340] width 39 height 39
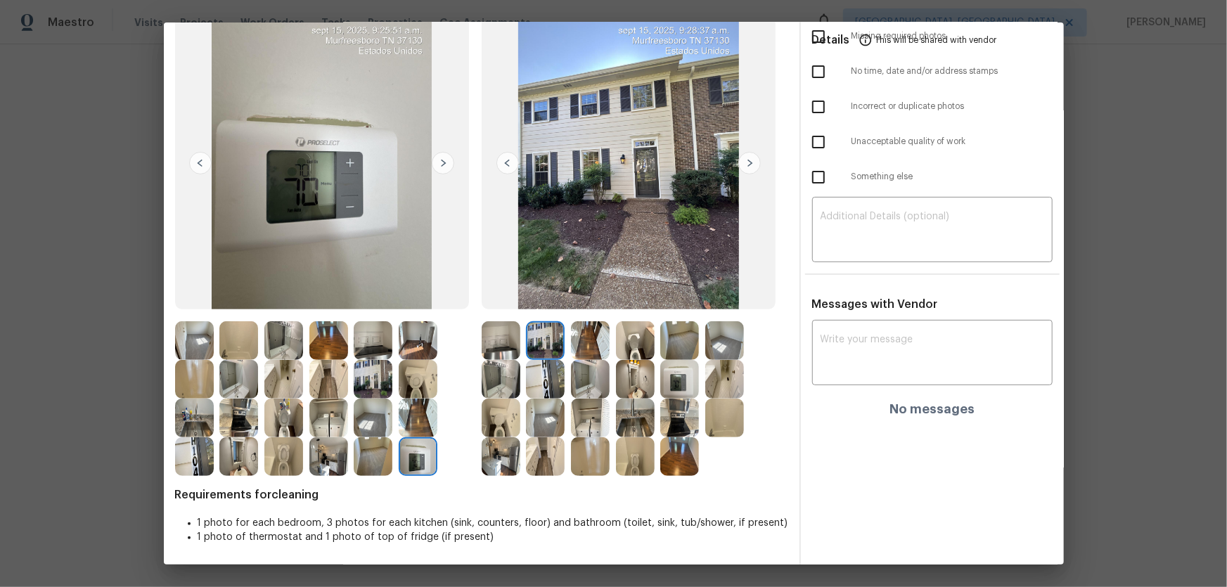
click at [420, 352] on img at bounding box center [418, 340] width 39 height 39
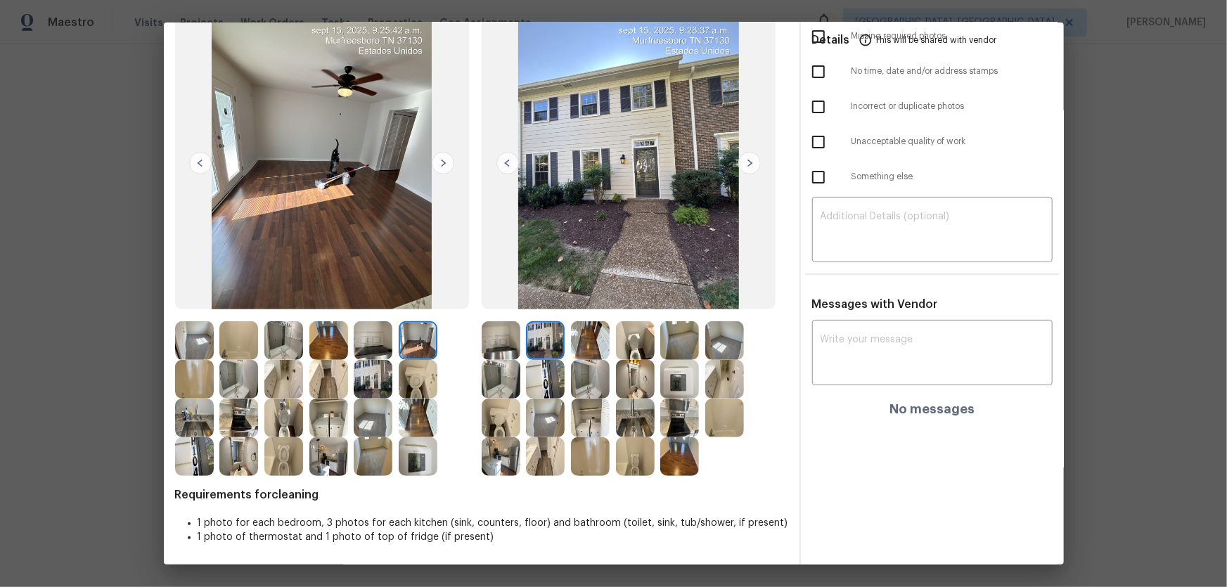
click at [331, 345] on img at bounding box center [328, 340] width 39 height 39
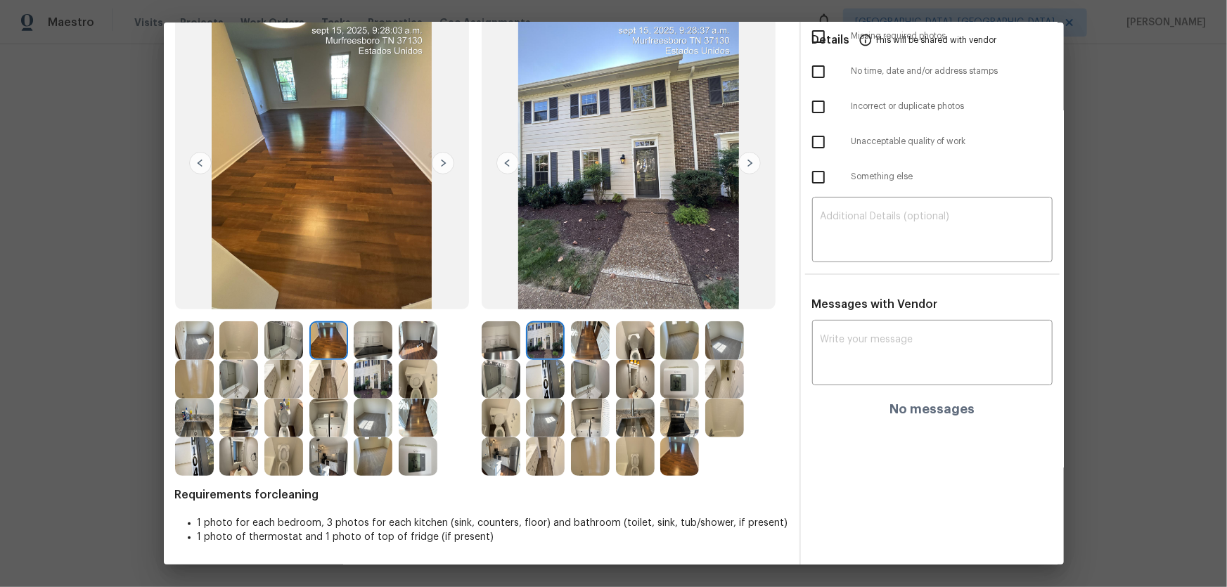
click at [333, 375] on img at bounding box center [328, 379] width 39 height 39
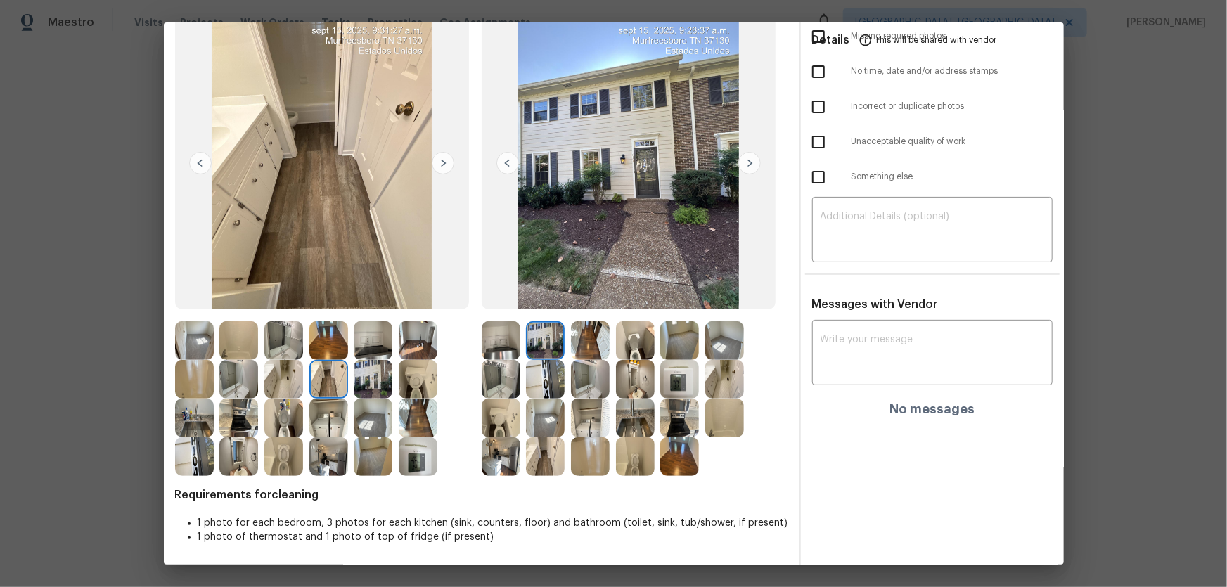
click at [371, 387] on img at bounding box center [373, 379] width 39 height 39
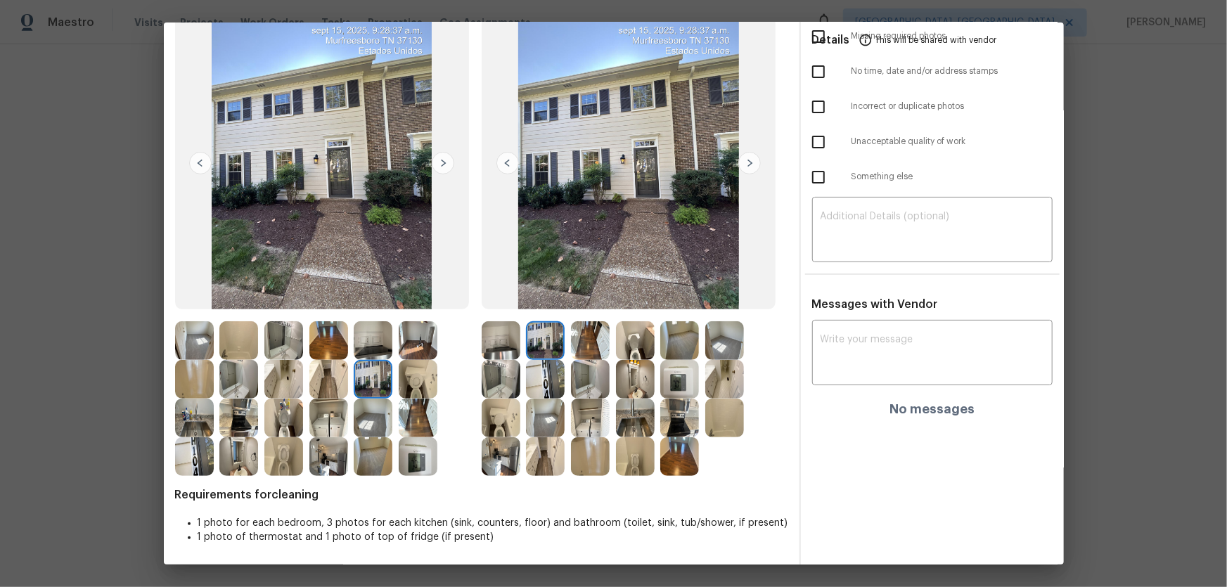
click at [375, 387] on img at bounding box center [373, 418] width 39 height 39
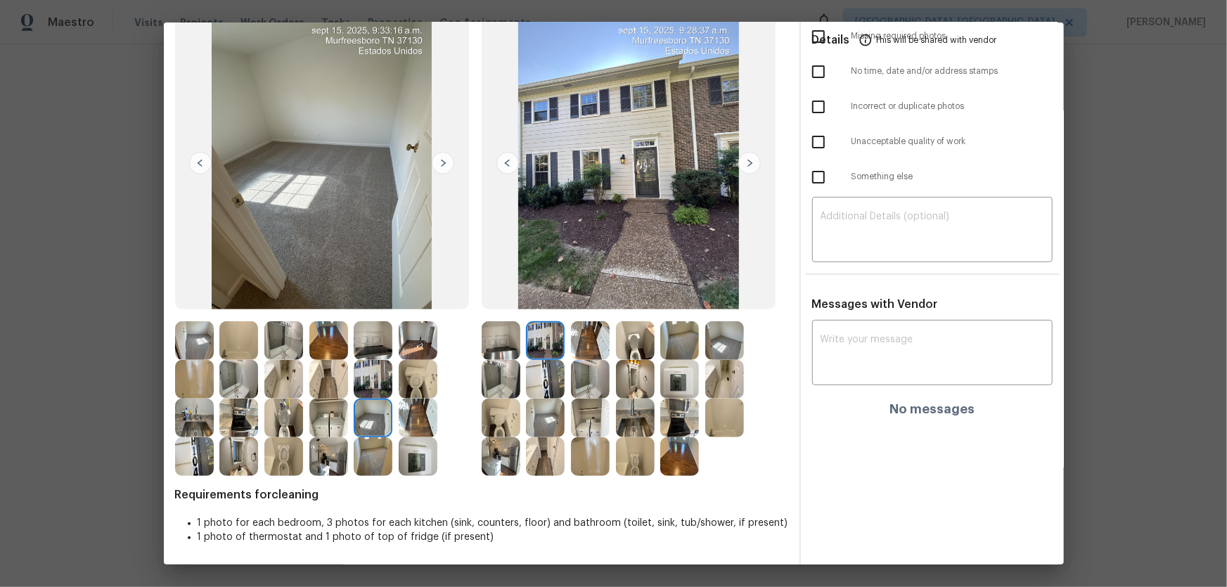
click at [385, 387] on img at bounding box center [373, 418] width 39 height 39
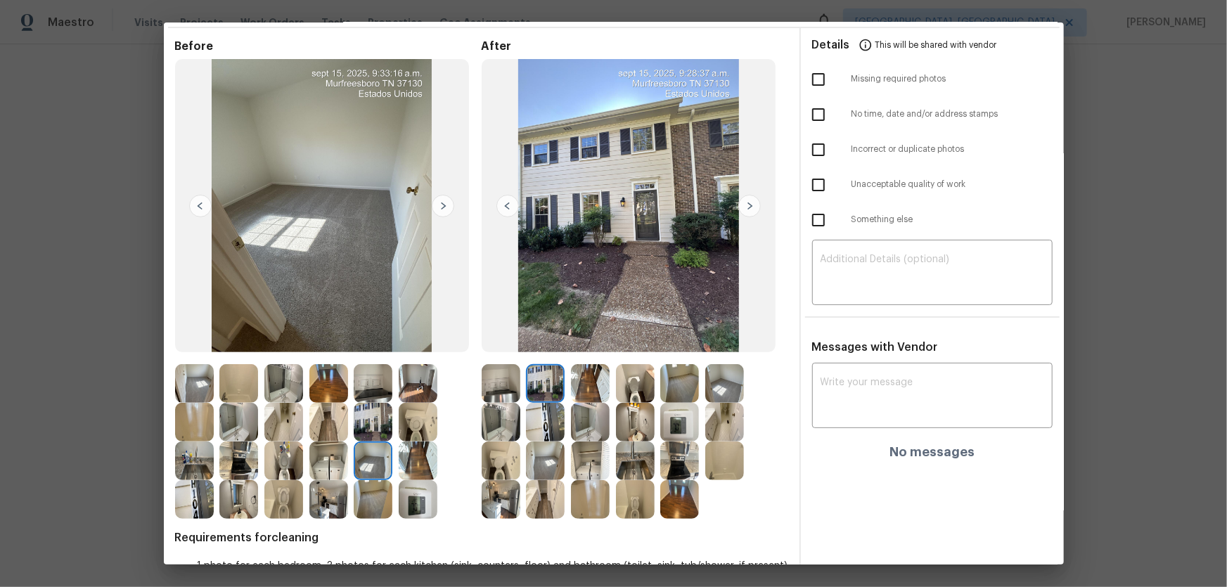
scroll to position [0, 0]
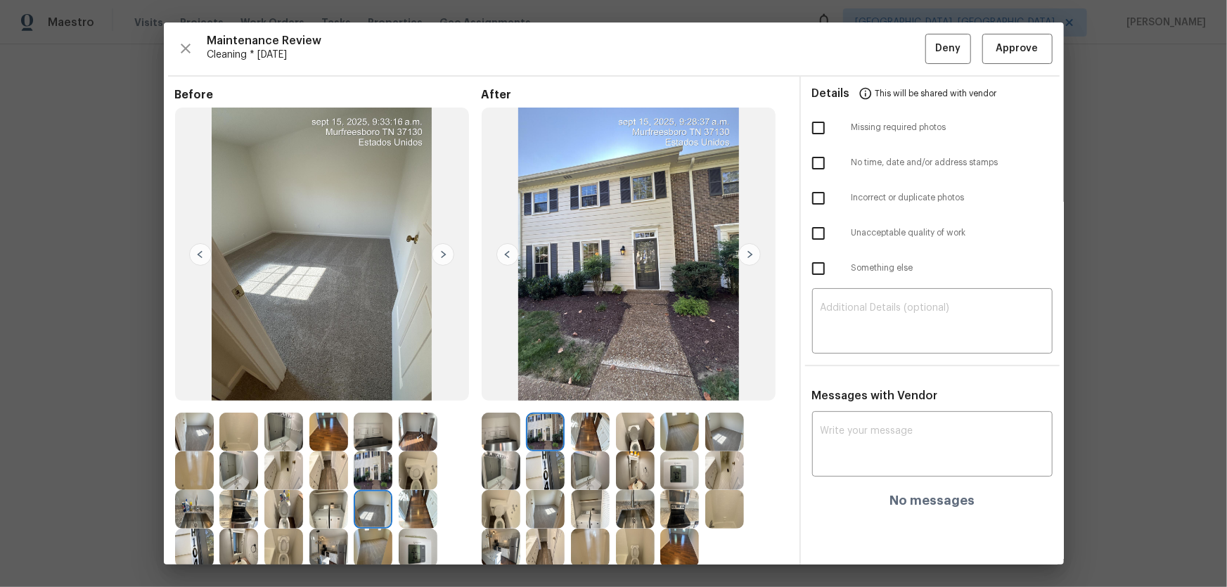
click at [873, 64] on div "Maintenance Review Cleaning * [DATE] Deny Approve Before After Requirements for…" at bounding box center [614, 294] width 900 height 542
click at [873, 53] on span "Approve" at bounding box center [1017, 49] width 42 height 18
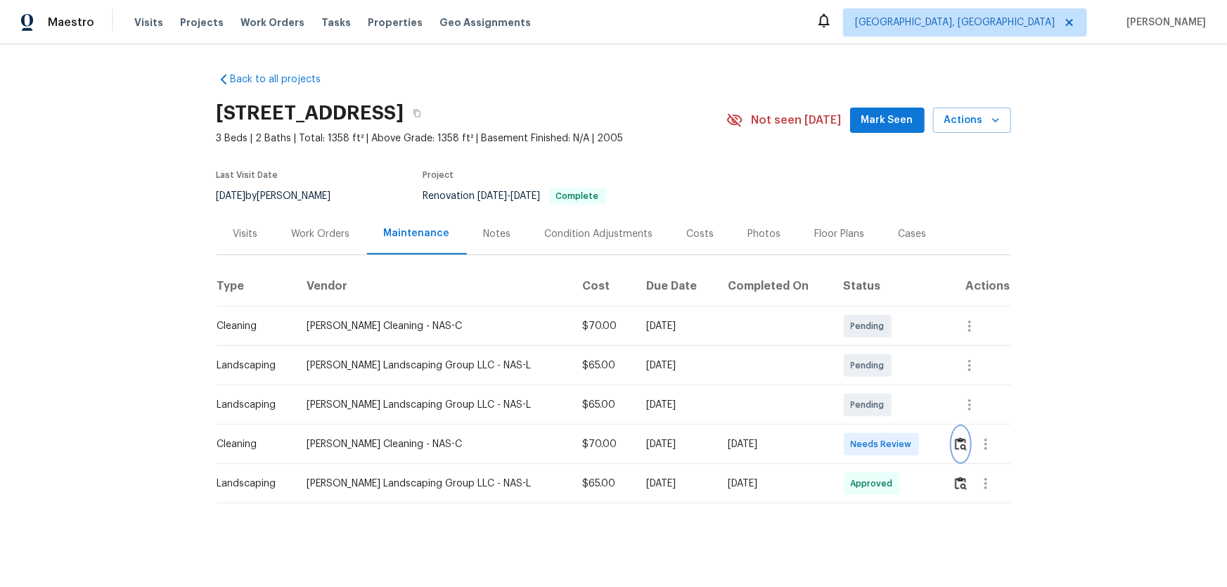
click at [873, 387] on img "button" at bounding box center [961, 443] width 12 height 13
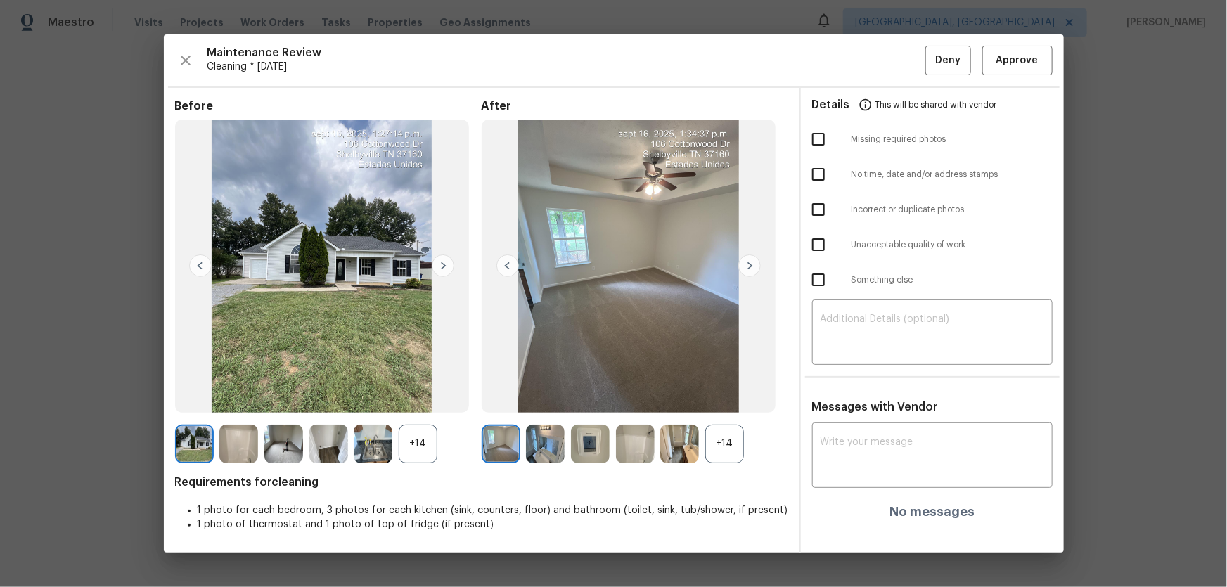
click at [728, 387] on div "+14" at bounding box center [724, 444] width 39 height 39
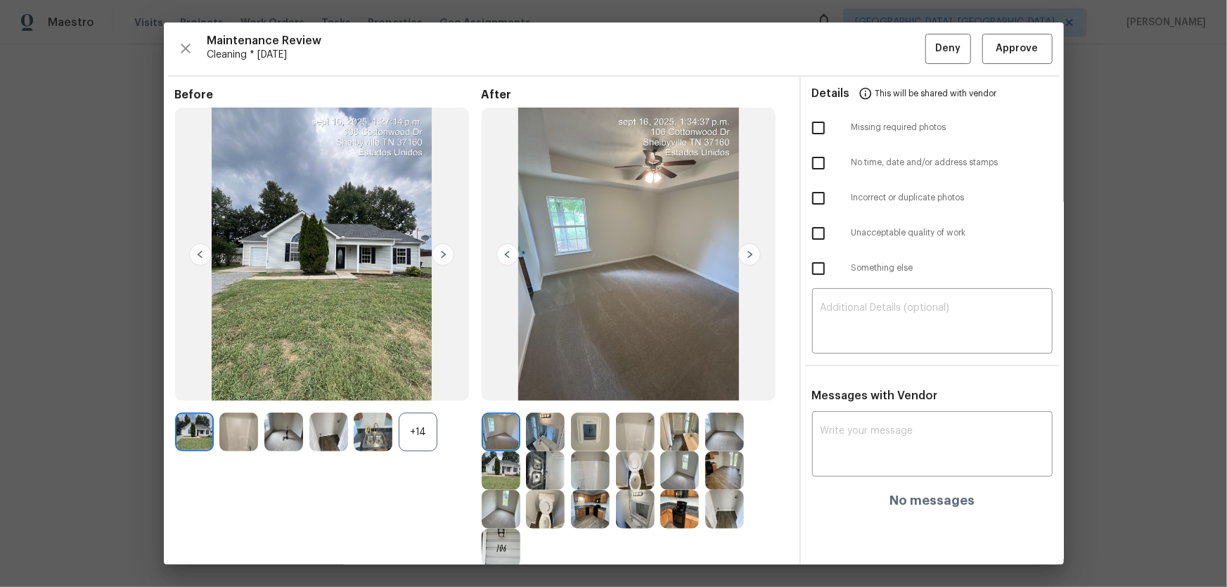
click at [422, 387] on div "+14" at bounding box center [418, 432] width 39 height 39
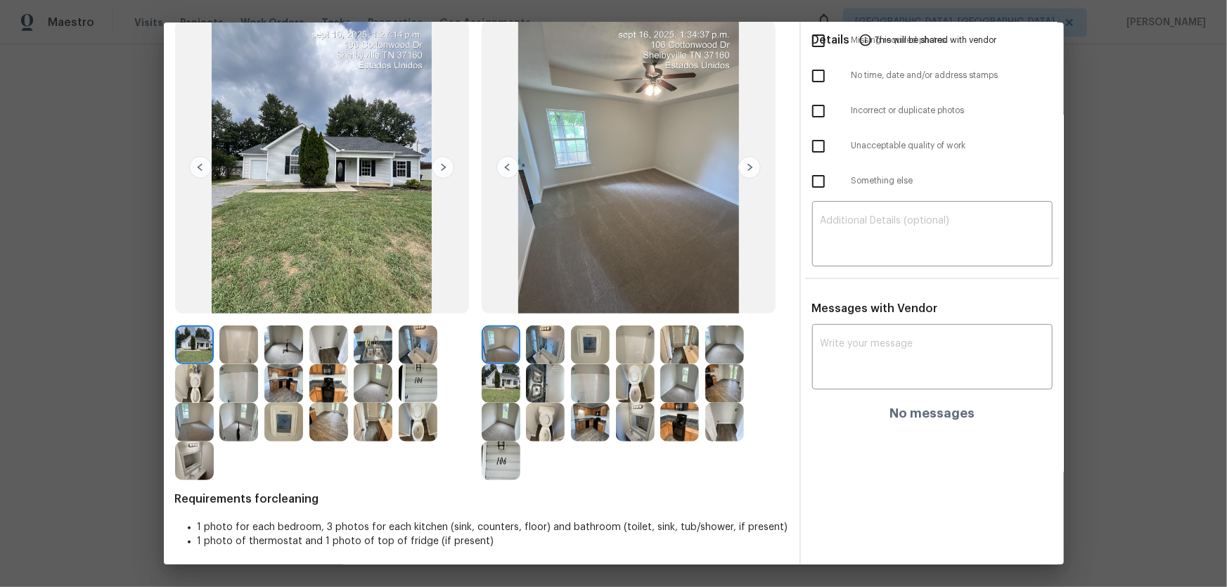
scroll to position [91, 0]
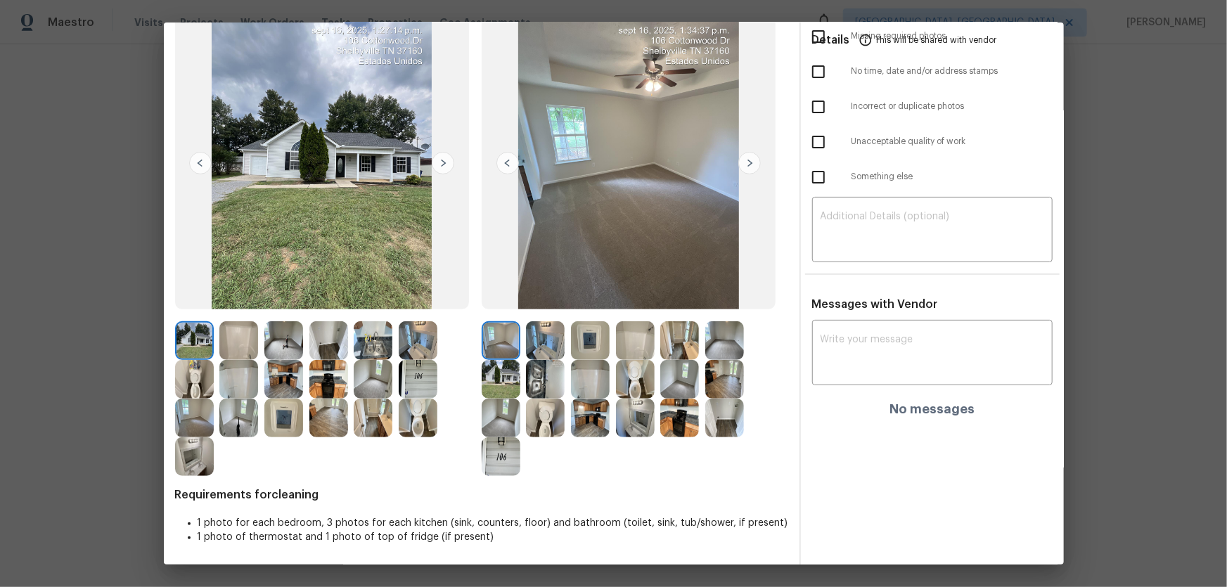
click at [636, 387] on img at bounding box center [635, 379] width 39 height 39
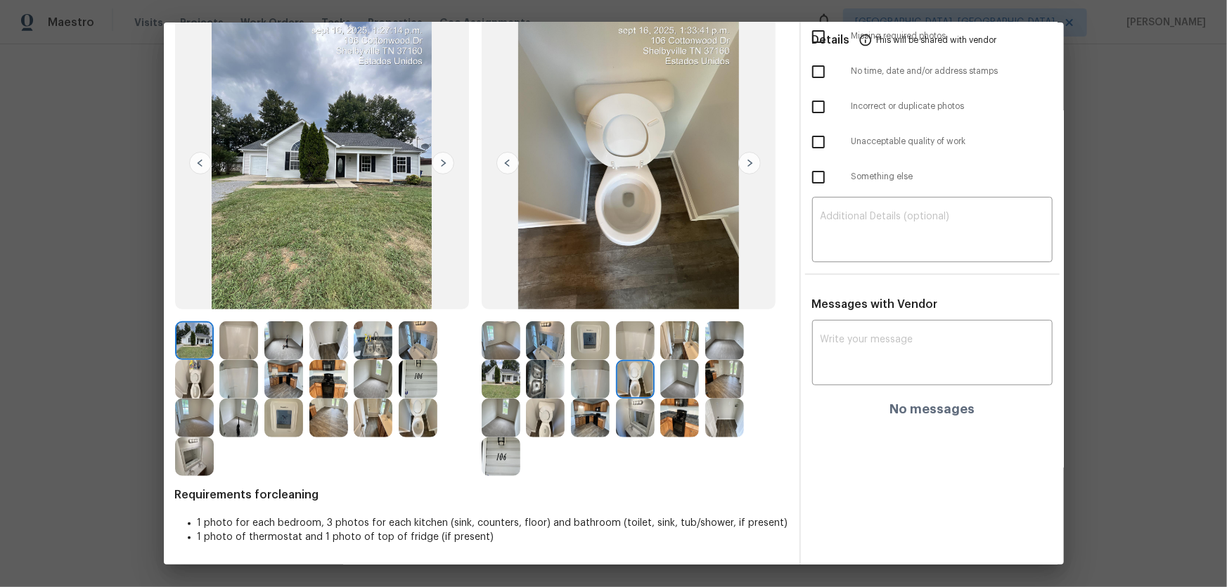
click at [558, 387] on img at bounding box center [545, 418] width 39 height 39
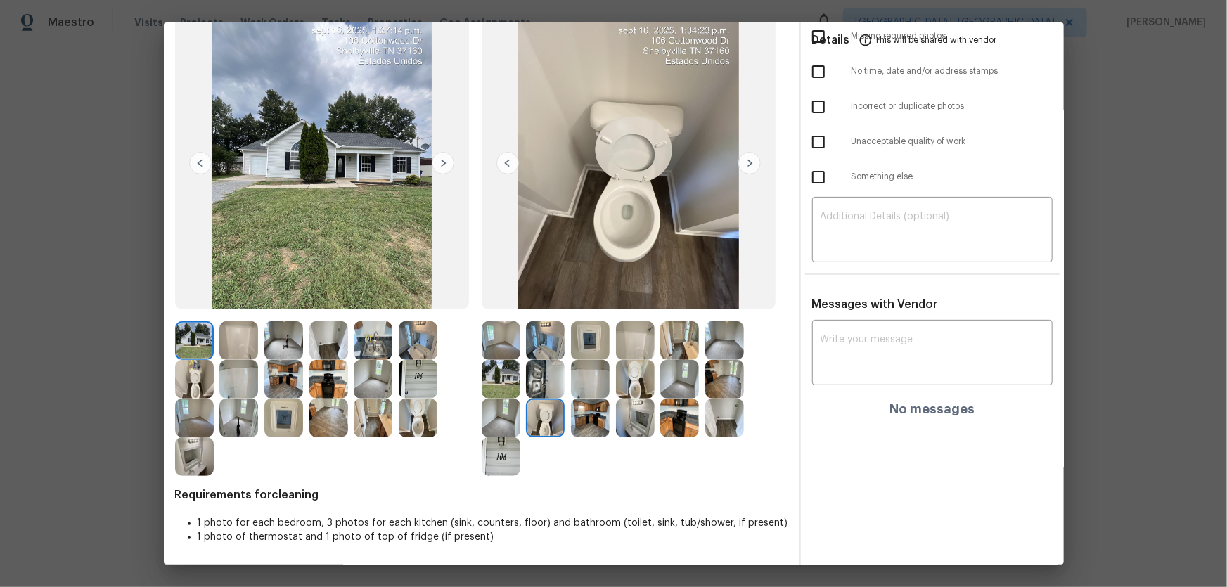
click at [529, 385] on img at bounding box center [545, 379] width 39 height 39
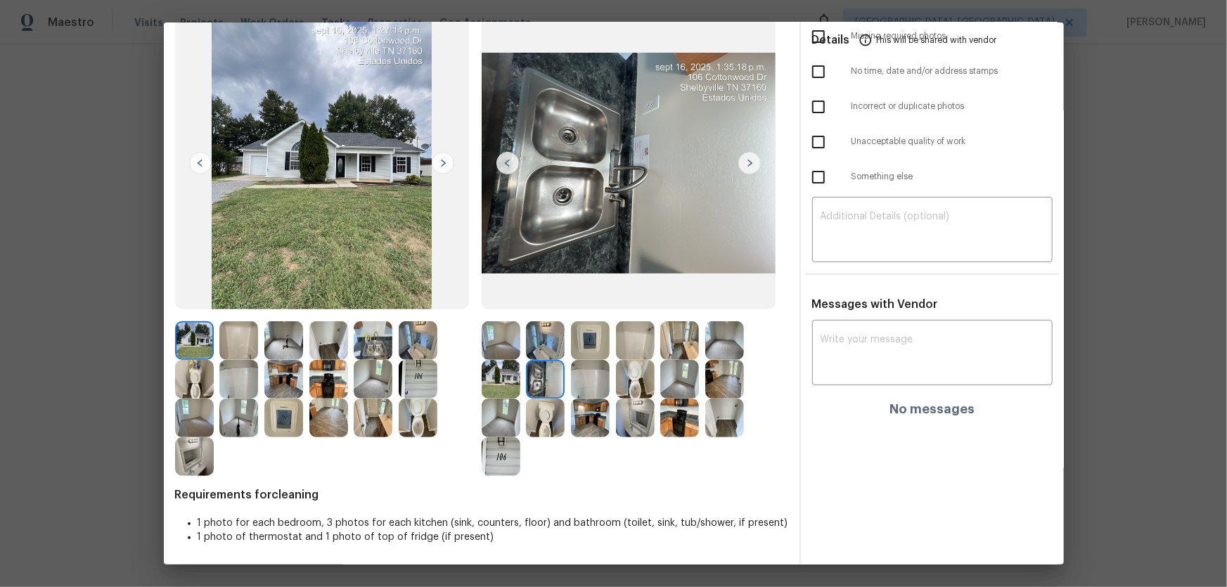
click at [580, 387] on img at bounding box center [590, 379] width 39 height 39
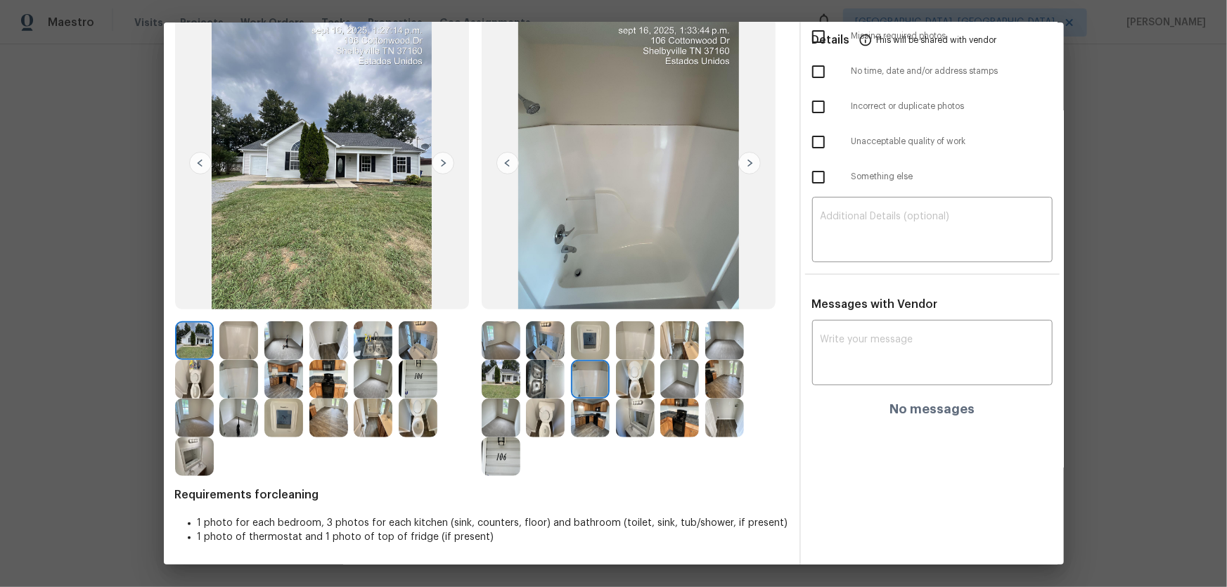
click at [620, 341] on img at bounding box center [635, 340] width 39 height 39
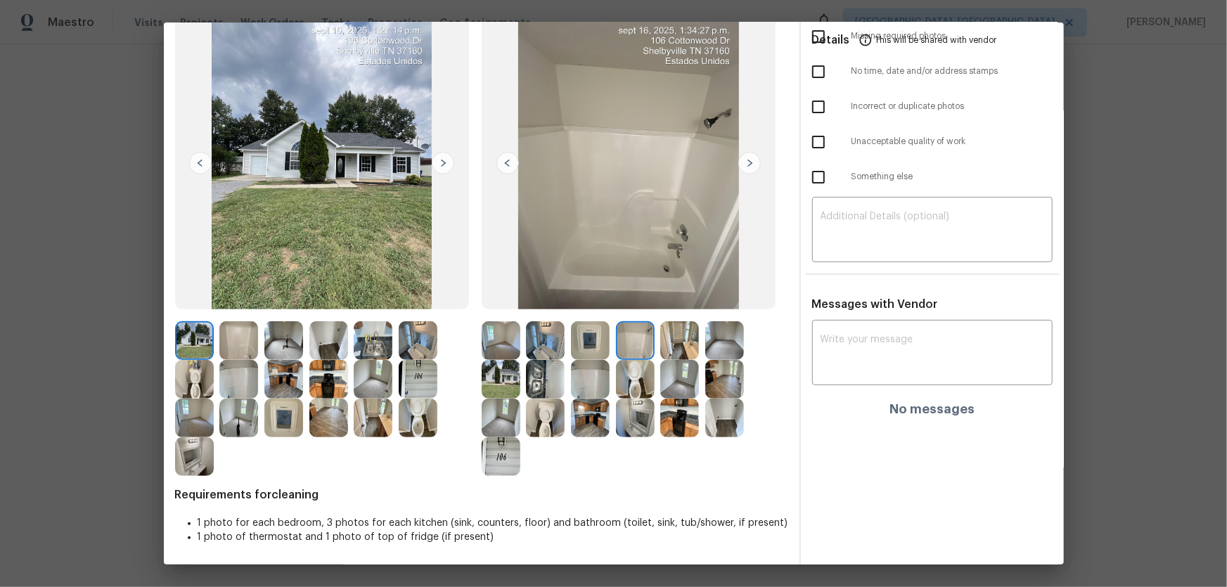
click at [590, 341] on img at bounding box center [590, 340] width 39 height 39
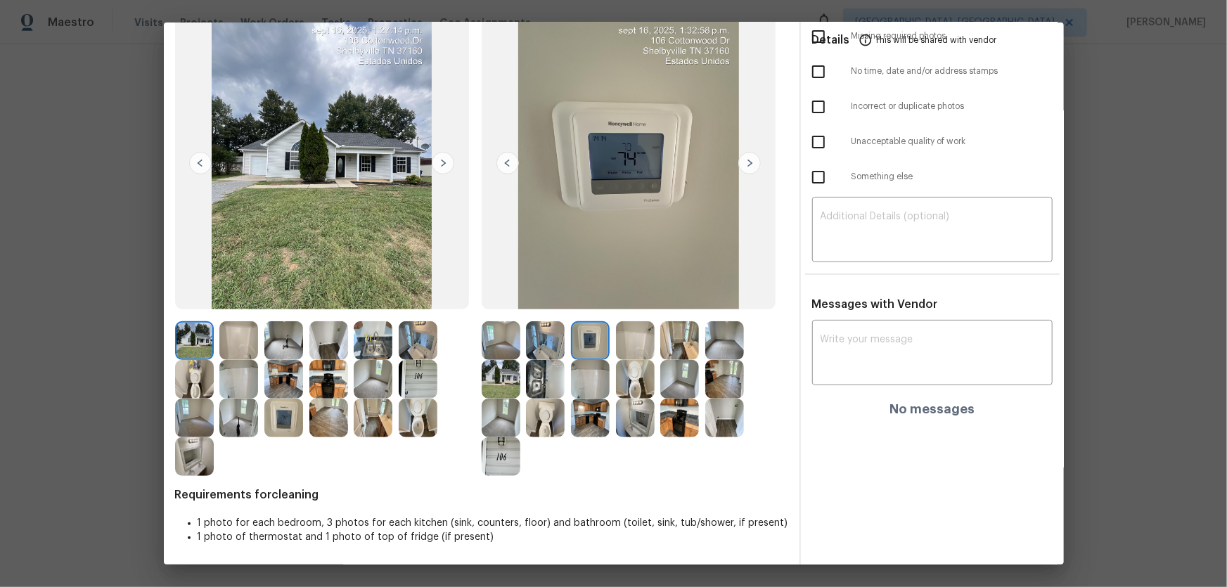
click at [560, 341] on img at bounding box center [545, 340] width 39 height 39
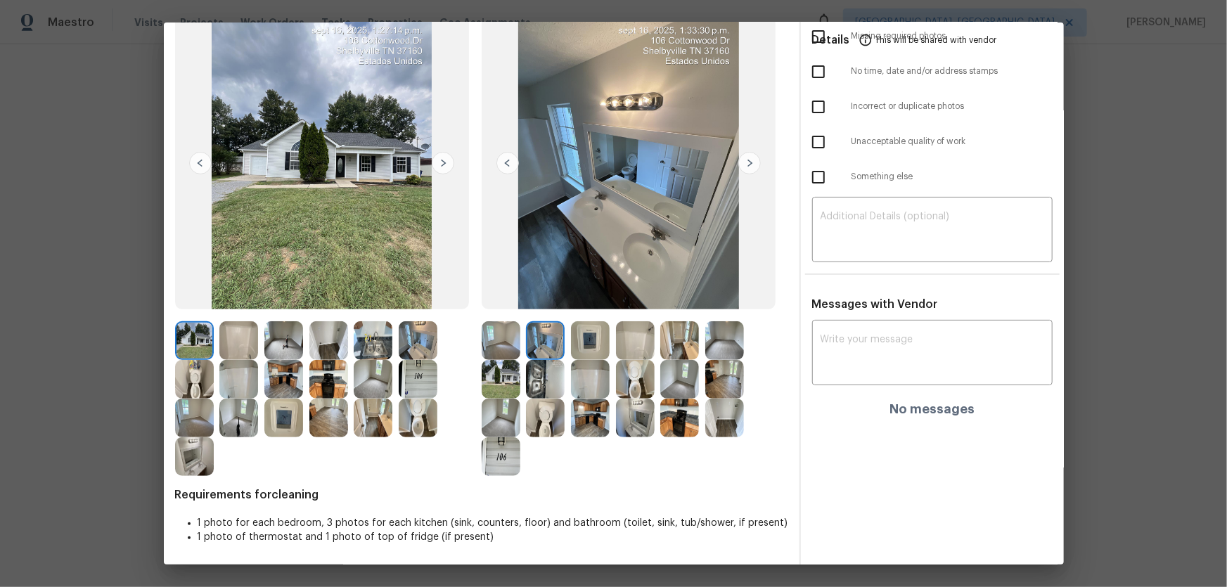
click at [550, 366] on img at bounding box center [545, 379] width 39 height 39
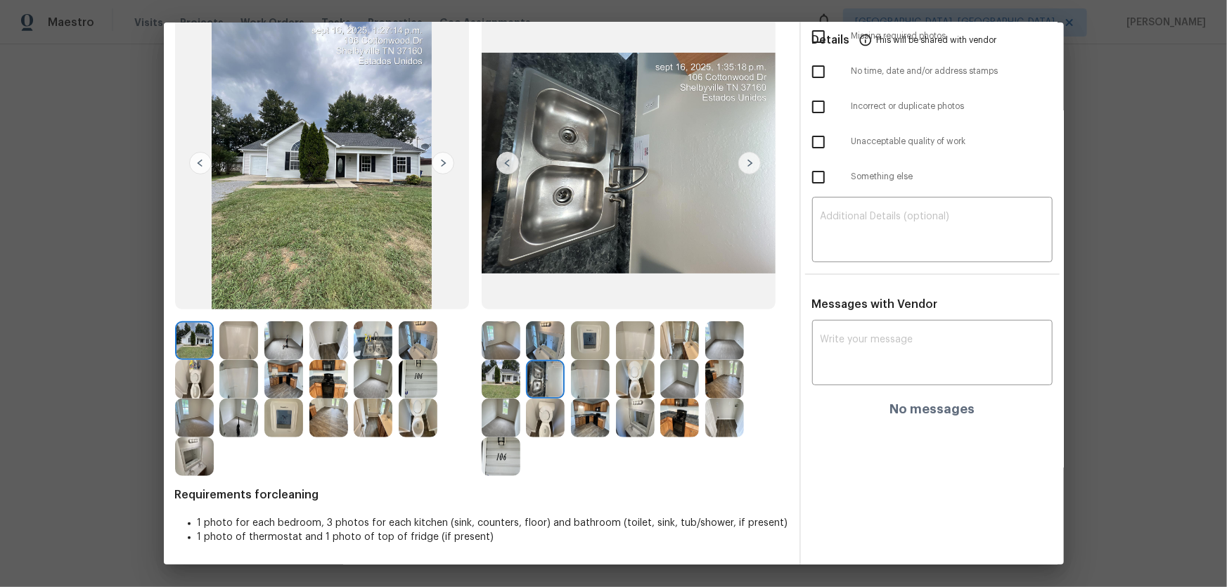
click at [641, 387] on img at bounding box center [635, 418] width 39 height 39
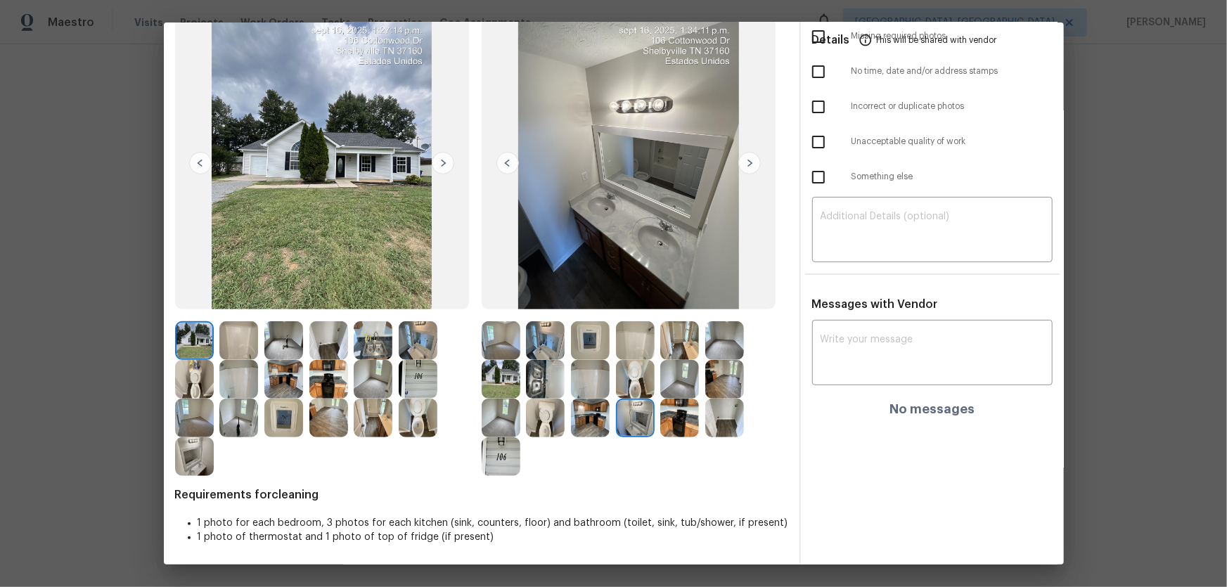
click at [669, 387] on img at bounding box center [679, 418] width 39 height 39
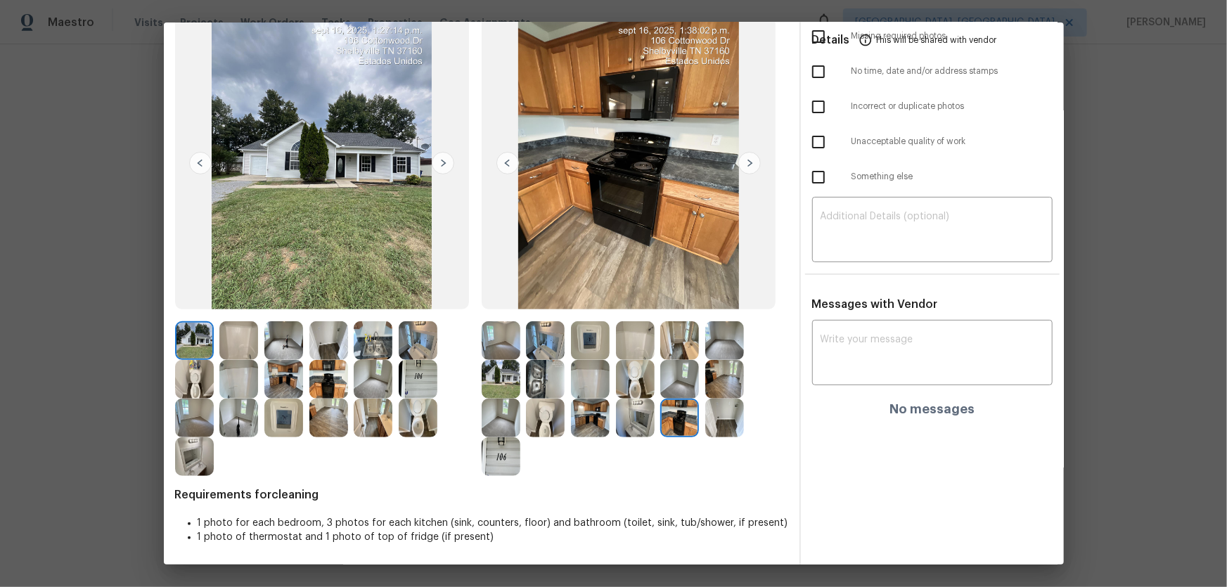
click at [670, 387] on img at bounding box center [679, 379] width 39 height 39
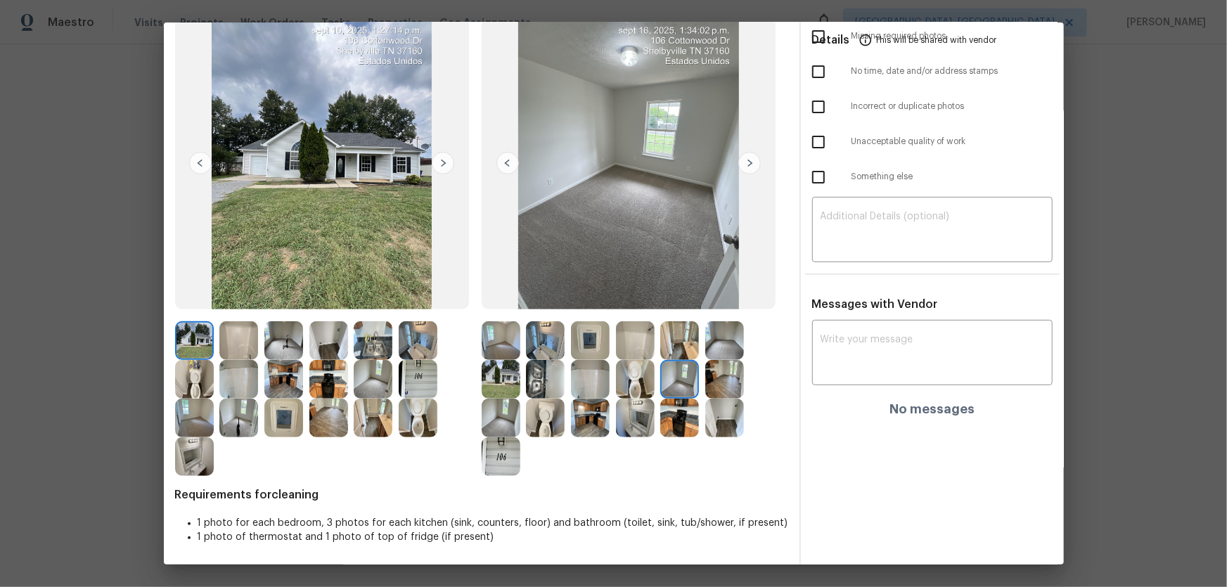
click at [722, 346] on img at bounding box center [724, 340] width 39 height 39
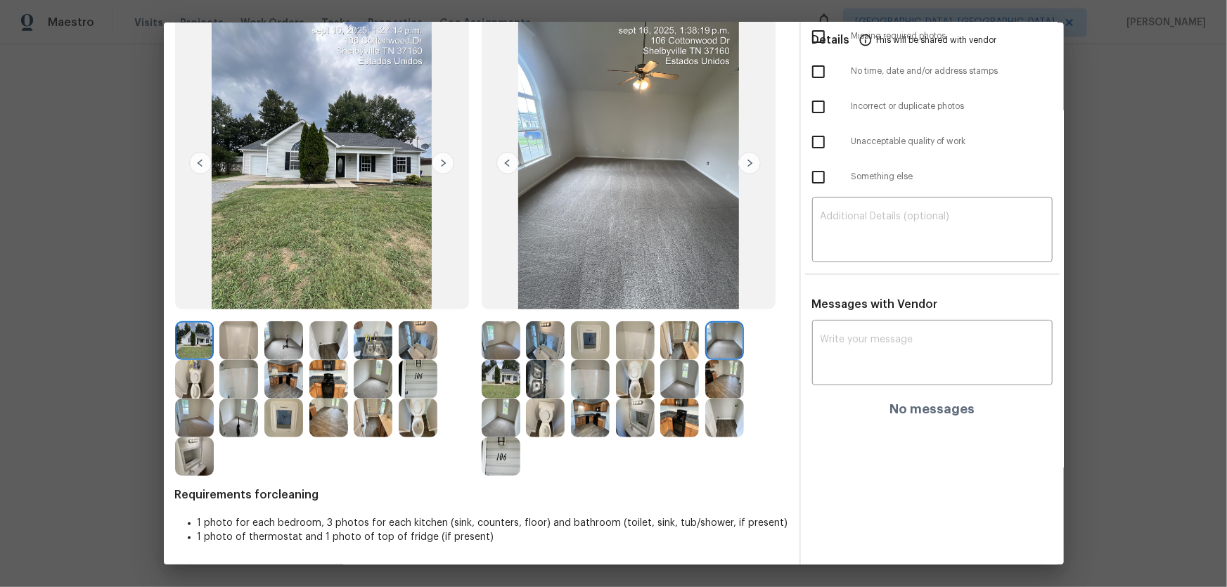
click at [497, 387] on img at bounding box center [501, 418] width 39 height 39
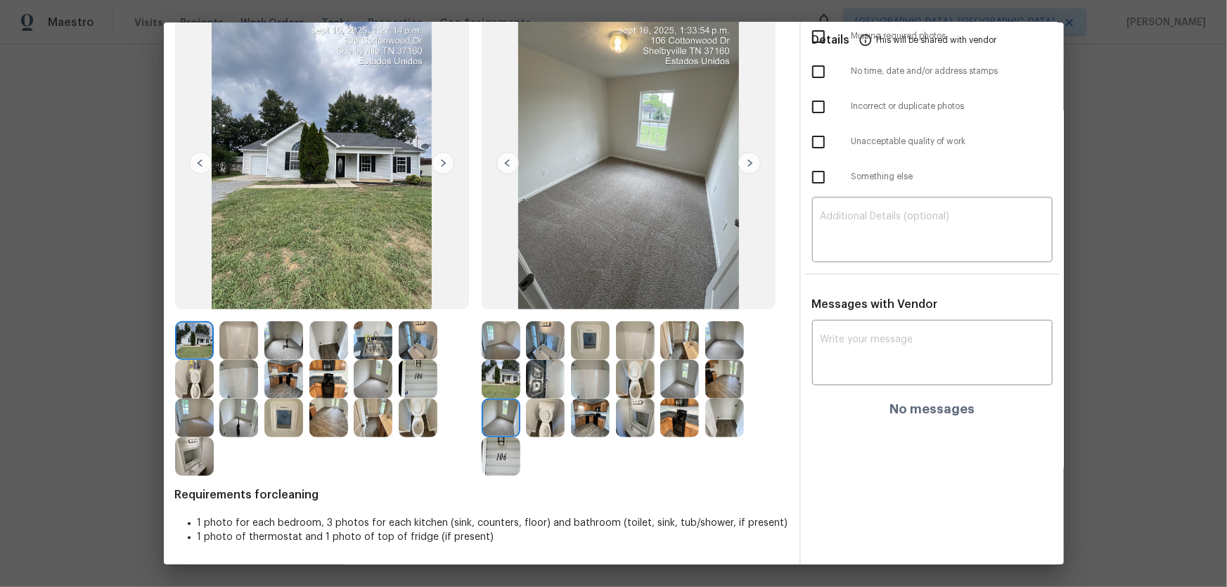
click at [526, 387] on img at bounding box center [545, 379] width 39 height 39
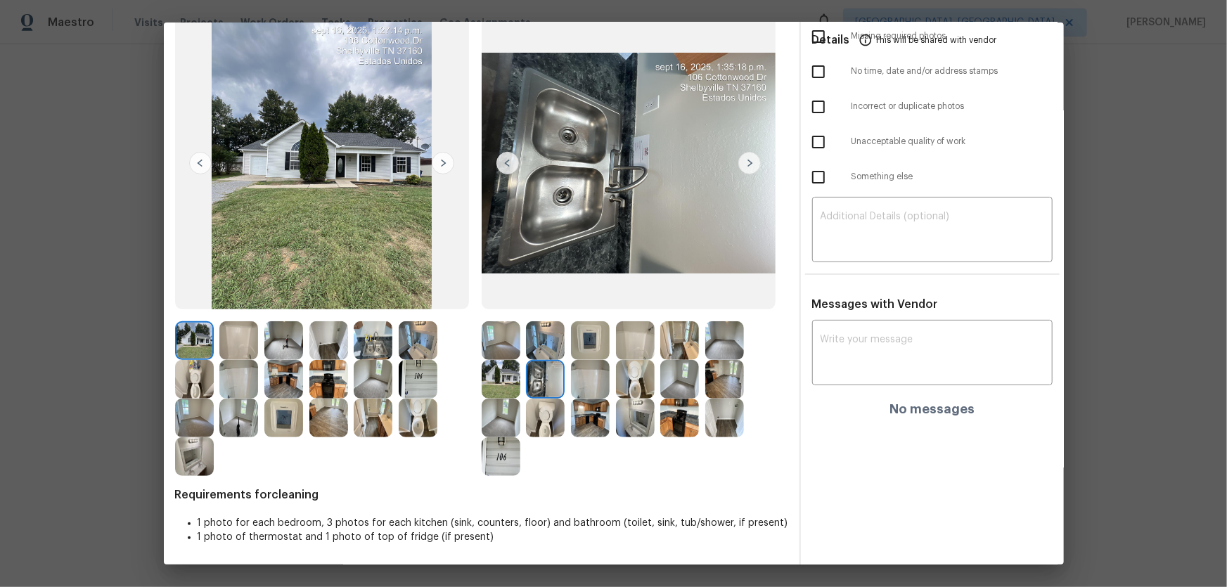
click at [507, 385] on img at bounding box center [501, 379] width 39 height 39
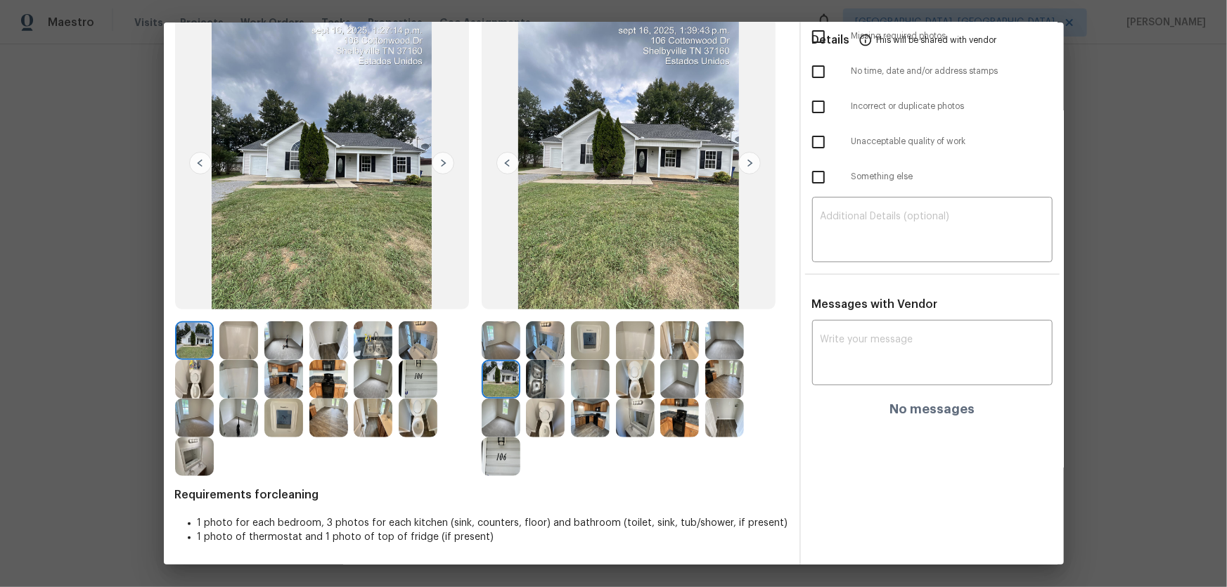
click at [503, 350] on img at bounding box center [501, 340] width 39 height 39
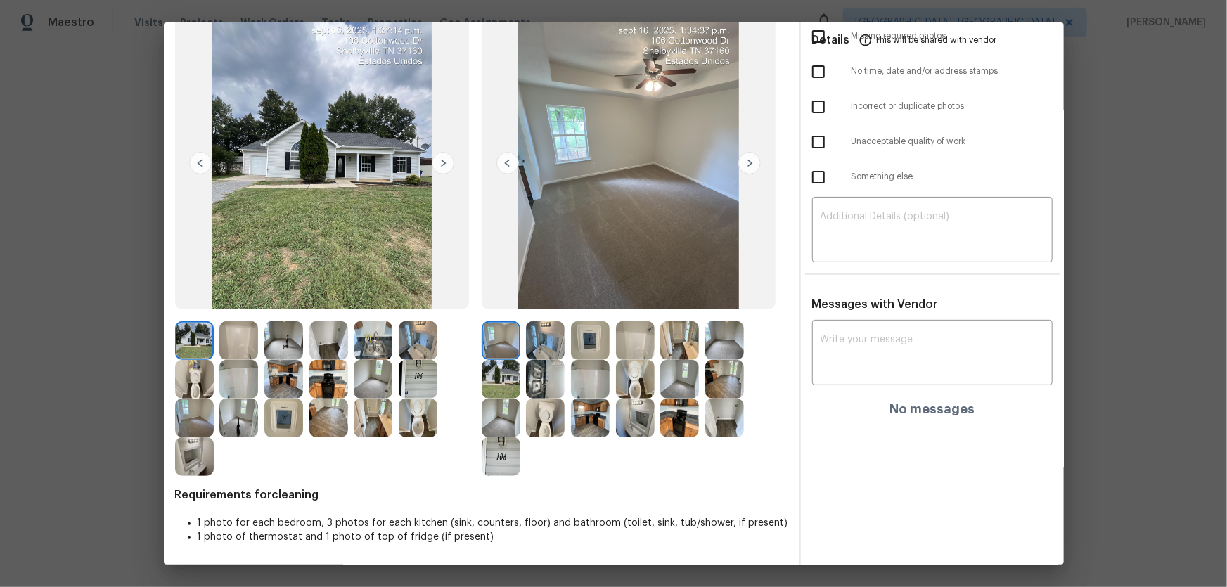
click at [531, 345] on img at bounding box center [545, 340] width 39 height 39
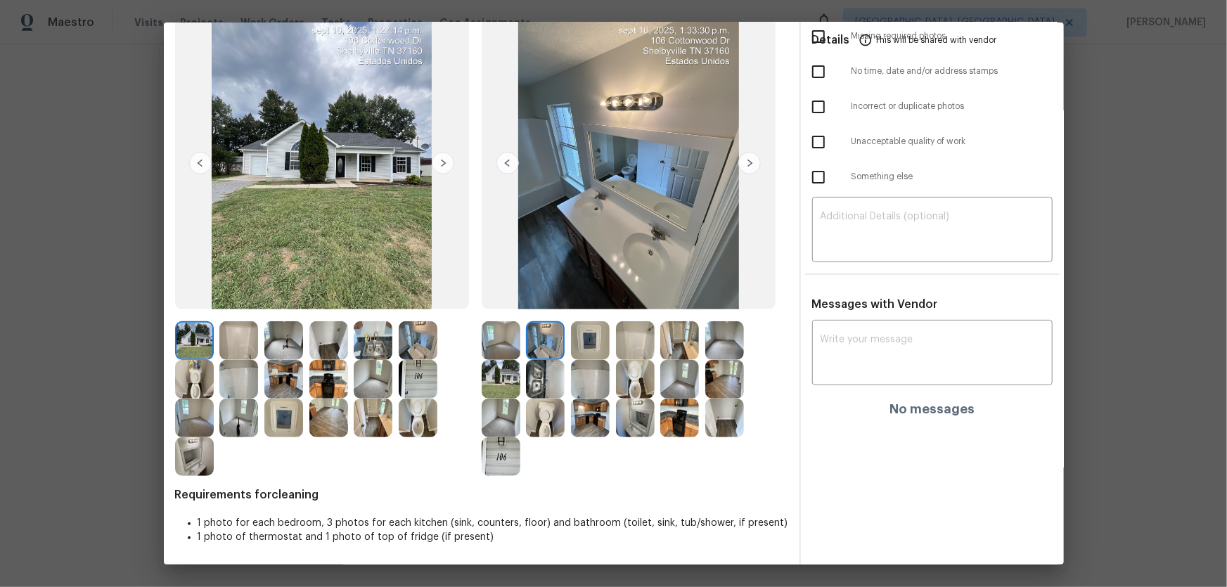
click at [591, 340] on img at bounding box center [590, 340] width 39 height 39
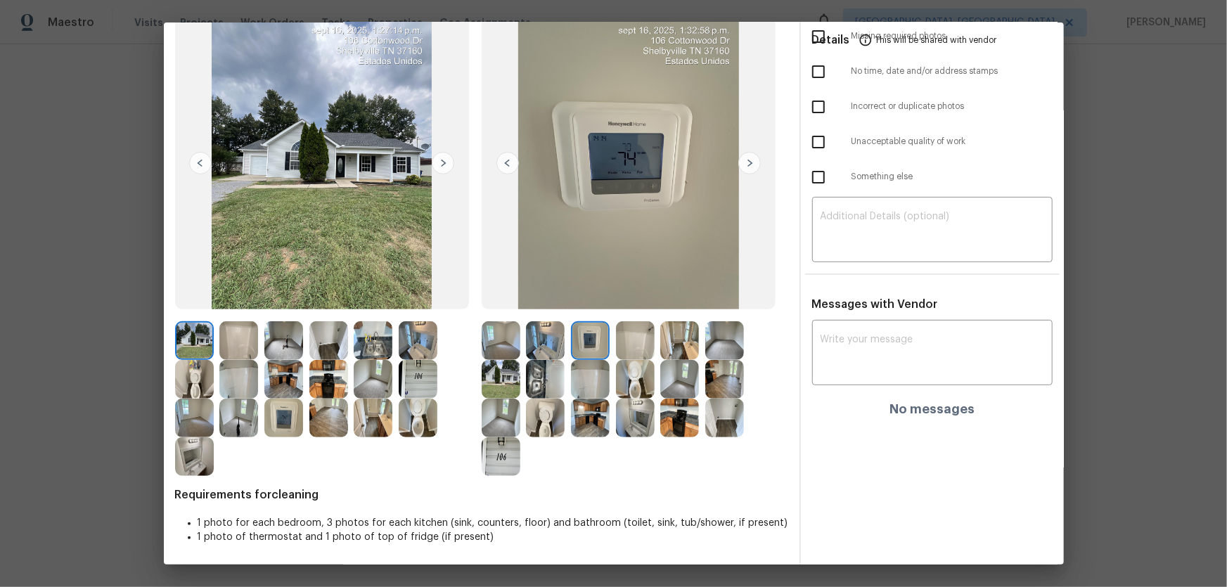
click at [629, 344] on img at bounding box center [635, 340] width 39 height 39
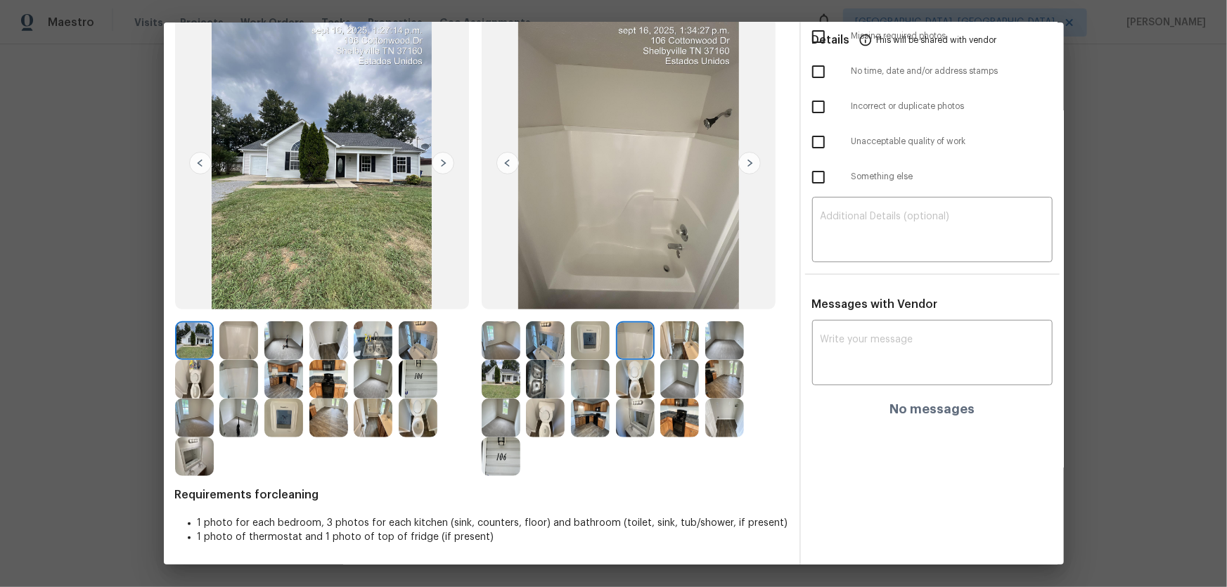
click at [627, 373] on img at bounding box center [635, 379] width 39 height 39
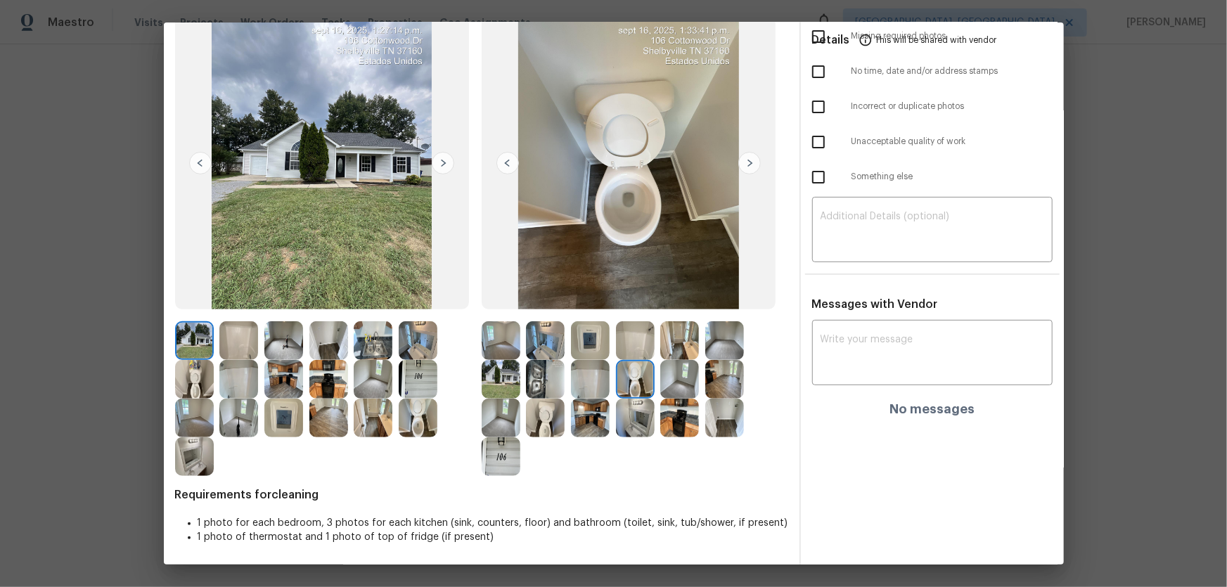
click at [672, 378] on img at bounding box center [679, 379] width 39 height 39
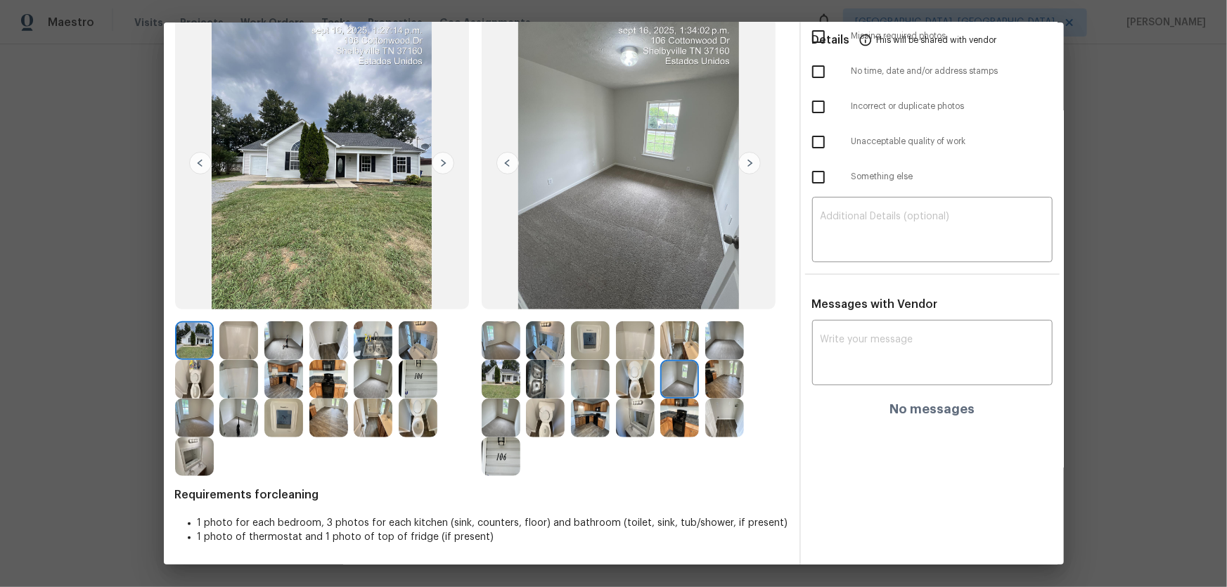
click at [676, 387] on img at bounding box center [679, 418] width 39 height 39
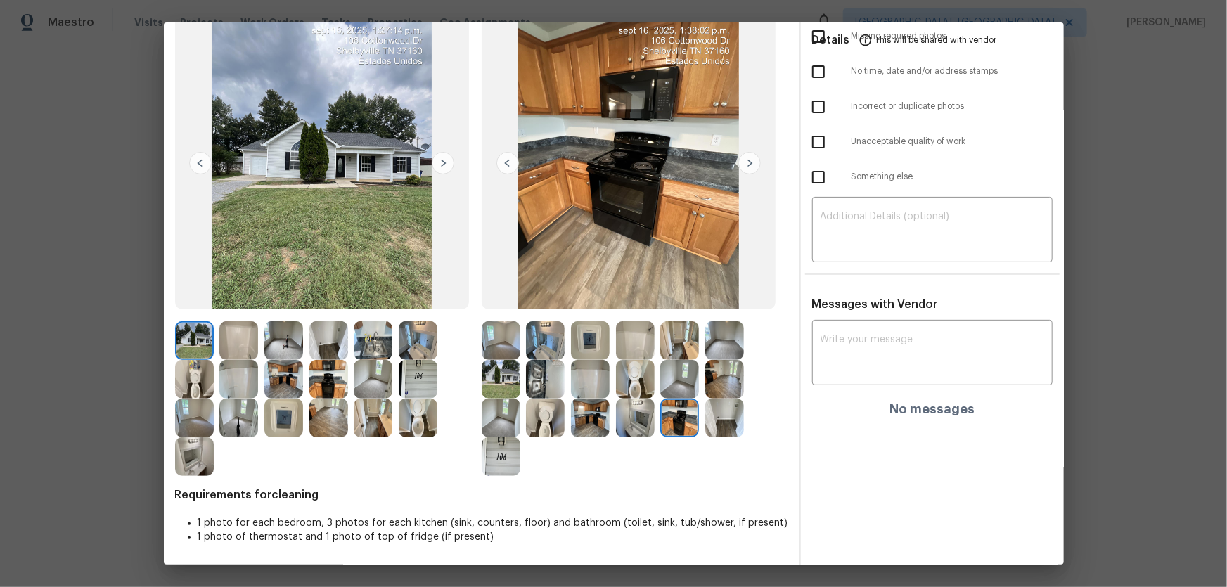
click at [620, 387] on img at bounding box center [635, 418] width 39 height 39
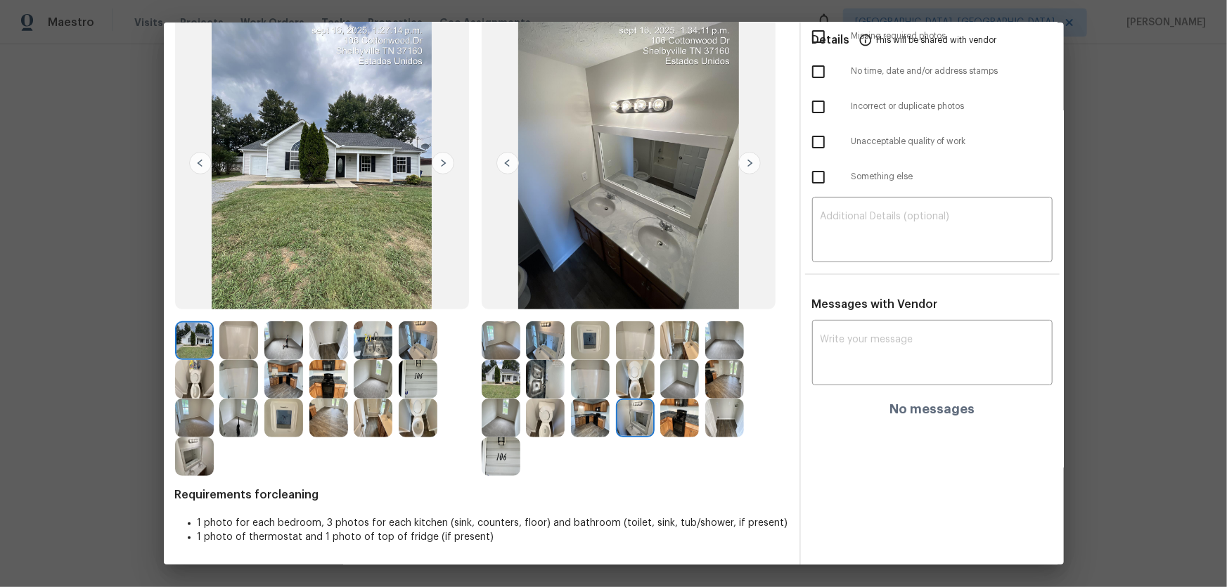
click at [724, 387] on img at bounding box center [724, 418] width 39 height 39
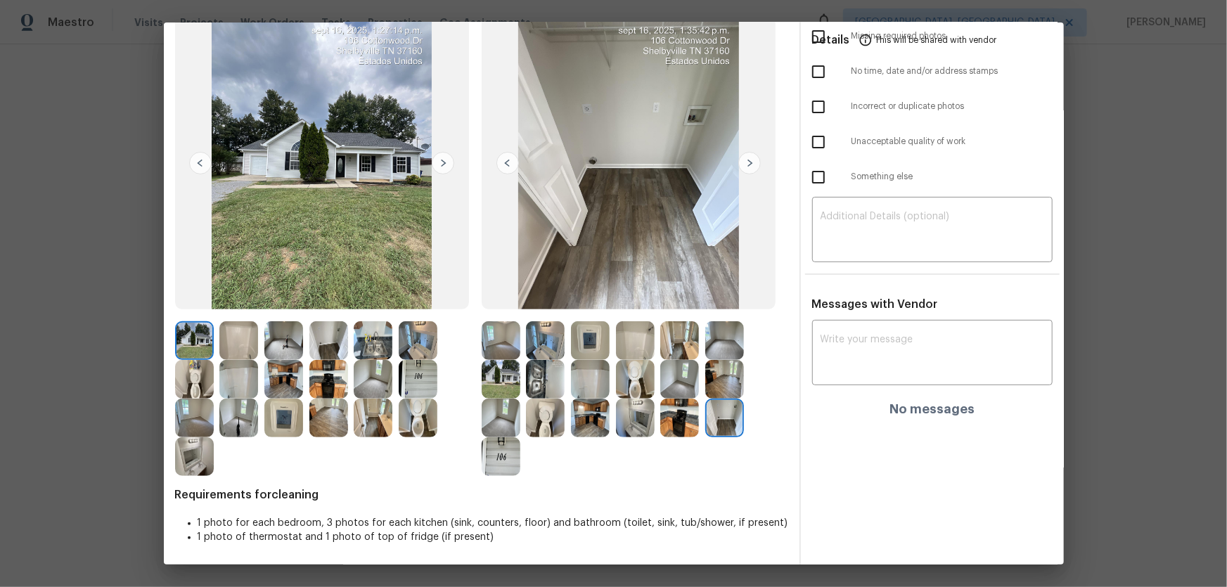
click at [724, 387] on img at bounding box center [724, 418] width 39 height 39
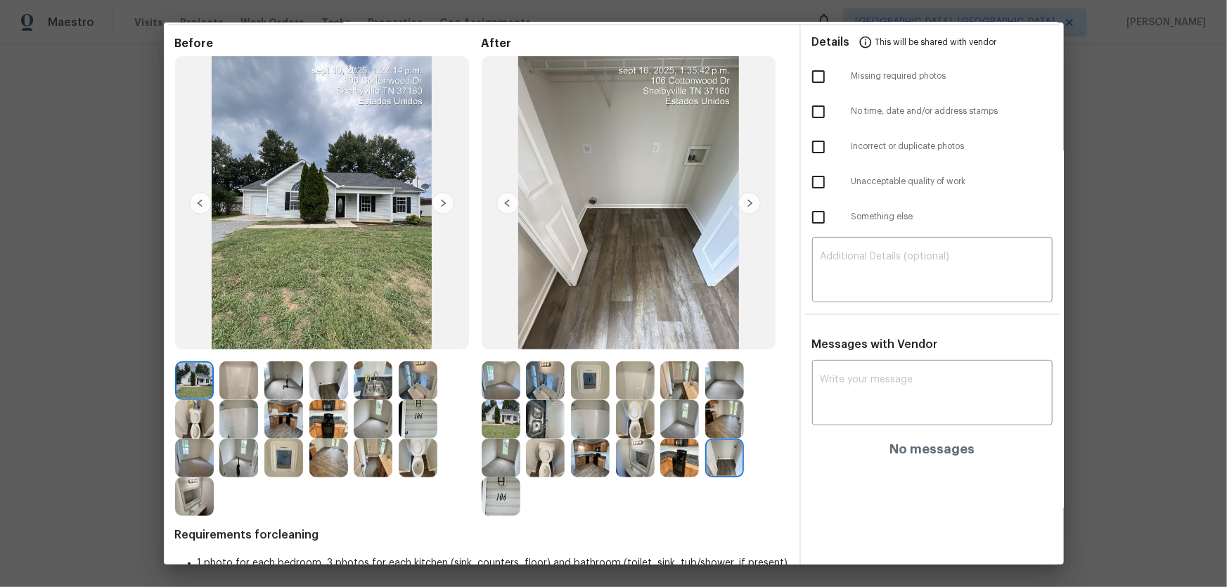
scroll to position [0, 0]
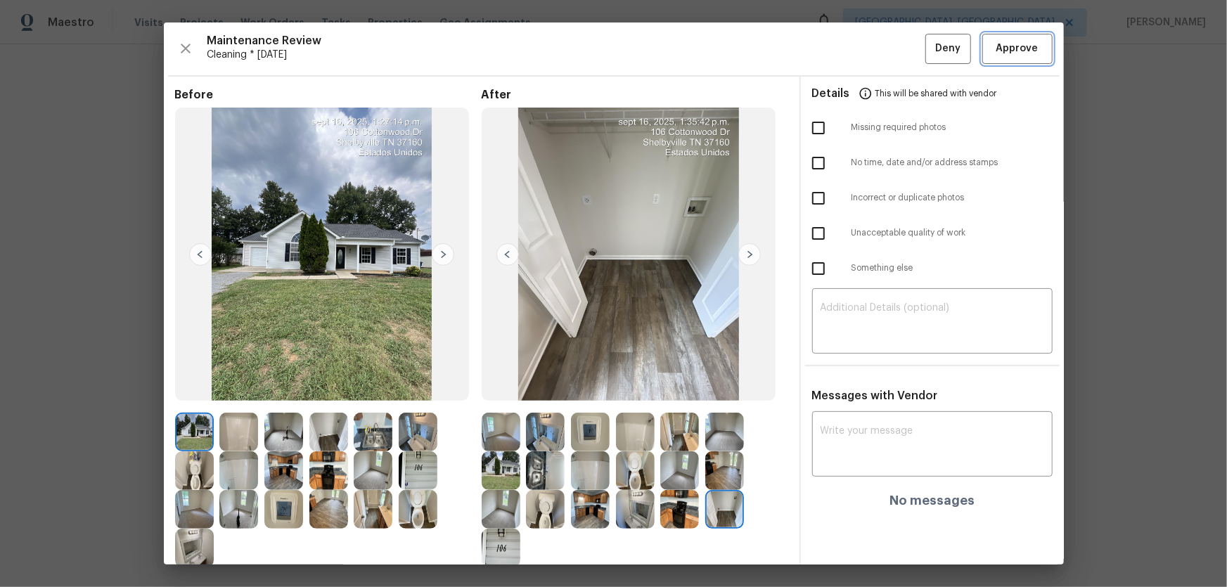
click at [873, 47] on span "Approve" at bounding box center [1017, 49] width 42 height 18
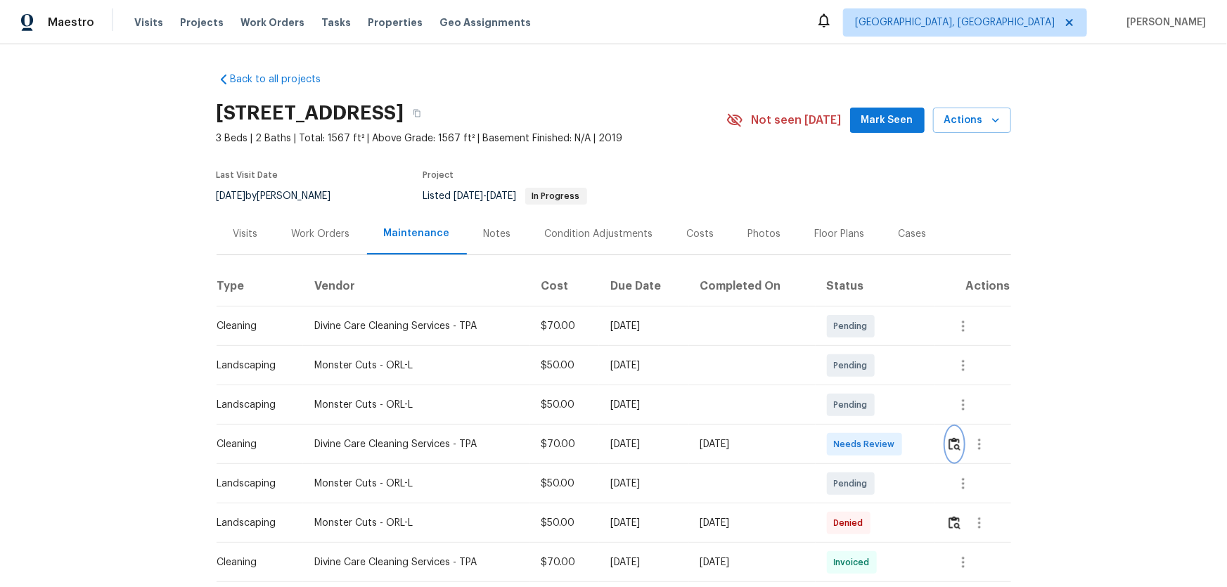
click at [873, 387] on img "button" at bounding box center [955, 443] width 12 height 13
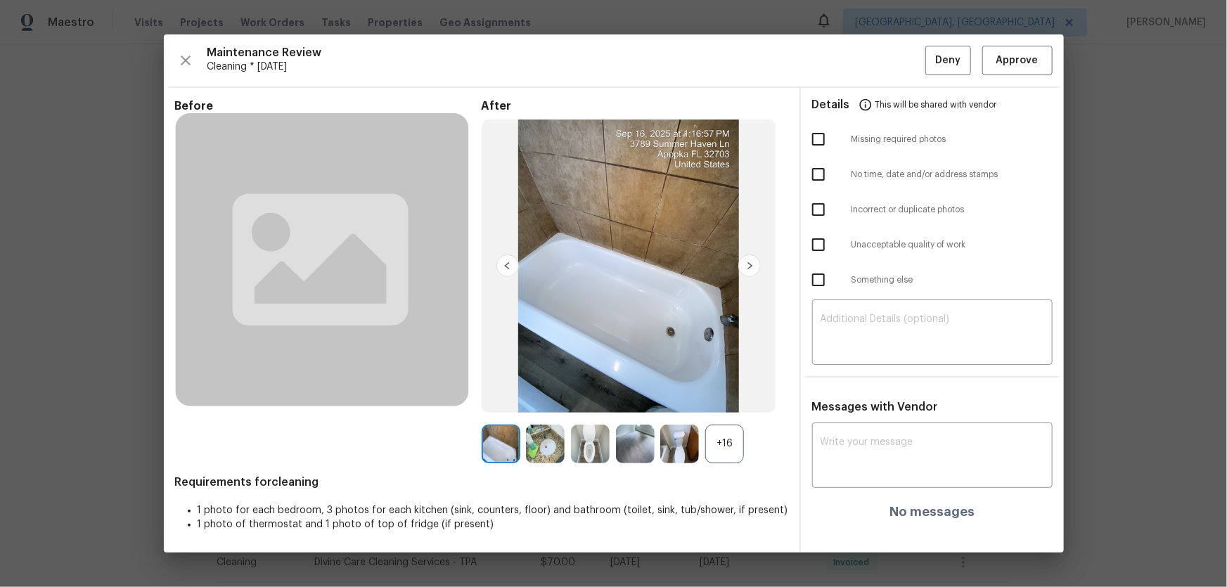
click at [724, 387] on div "+16" at bounding box center [724, 444] width 39 height 39
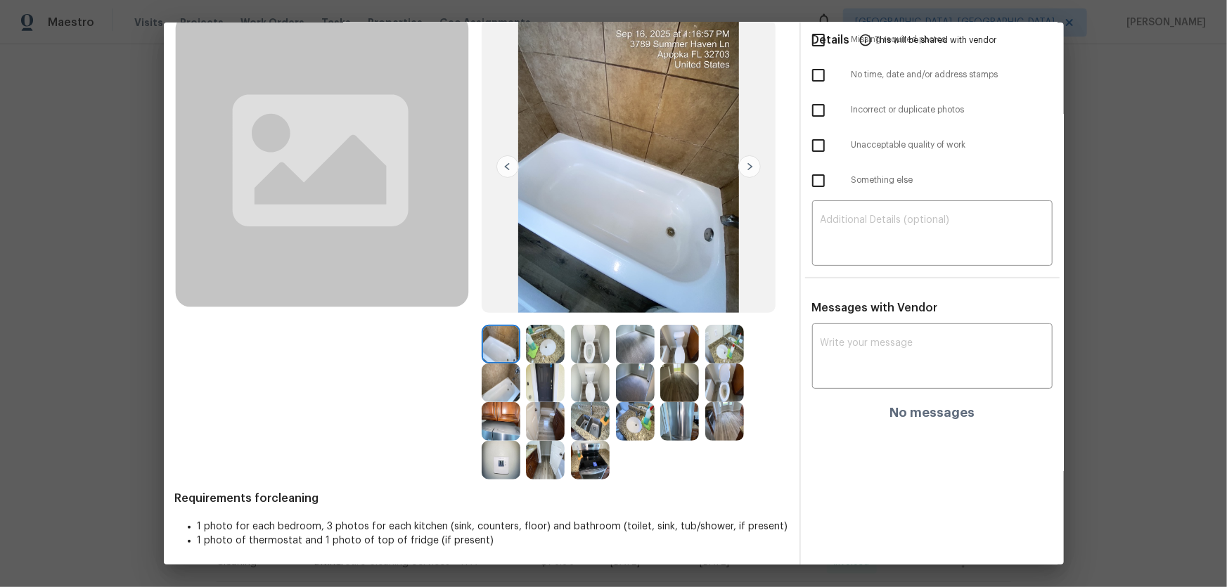
scroll to position [91, 0]
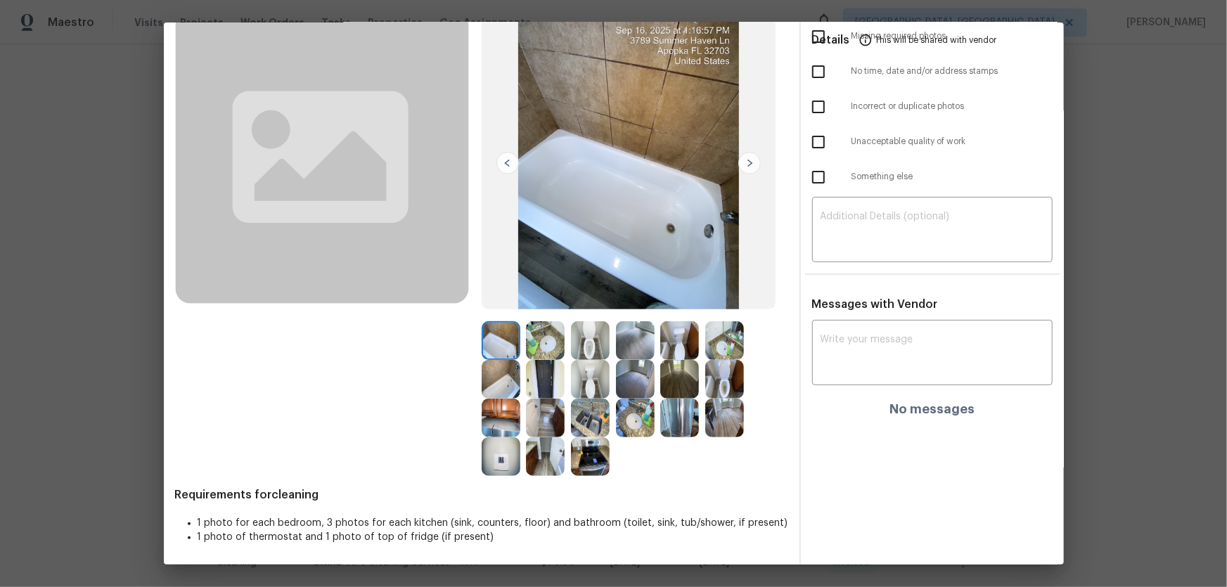
click at [598, 335] on img at bounding box center [590, 340] width 39 height 39
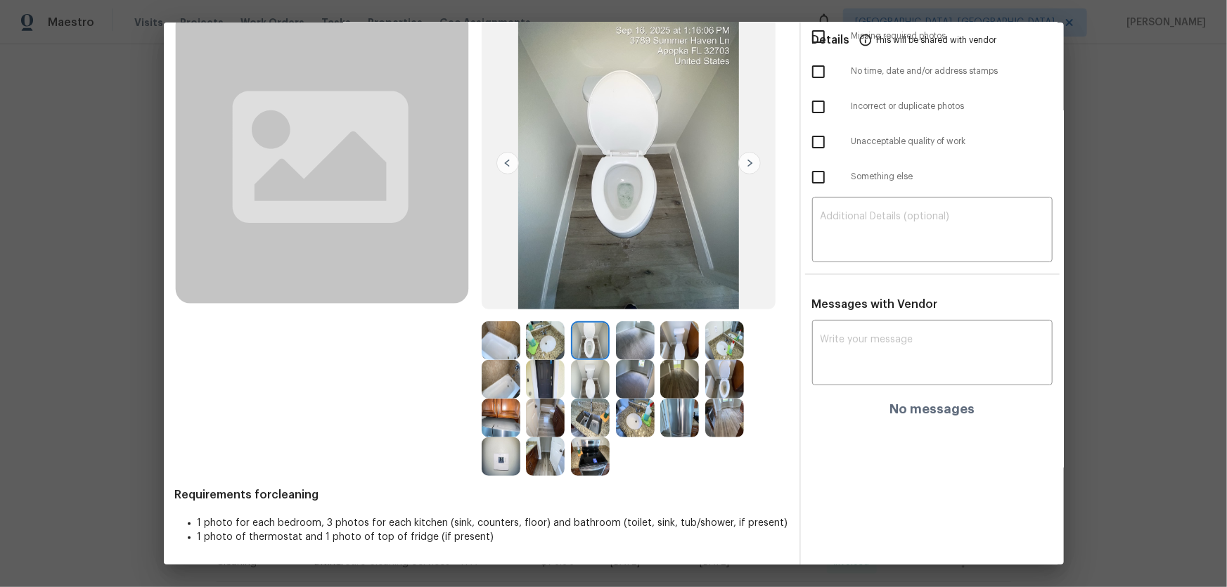
click at [736, 373] on img at bounding box center [724, 379] width 39 height 39
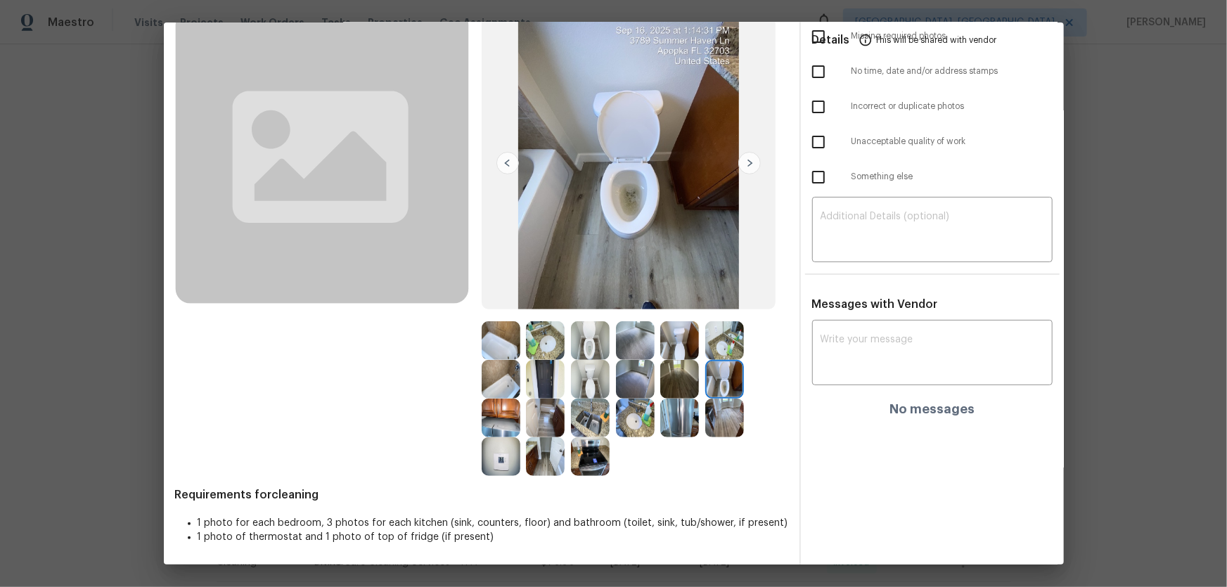
click at [632, 387] on img at bounding box center [635, 418] width 39 height 39
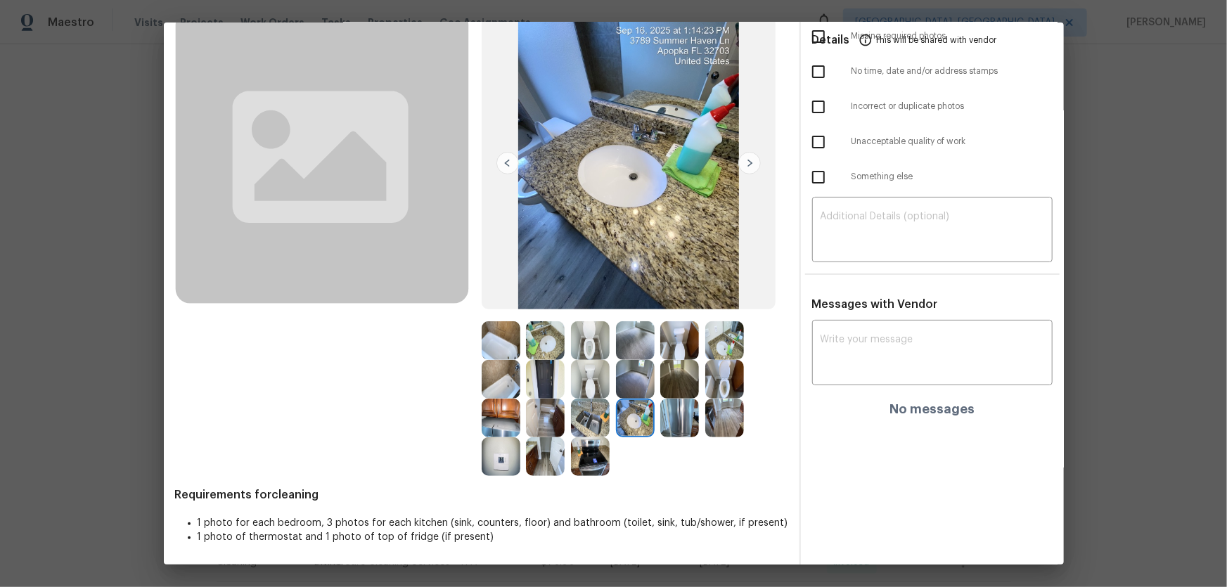
click at [548, 333] on img at bounding box center [545, 340] width 39 height 39
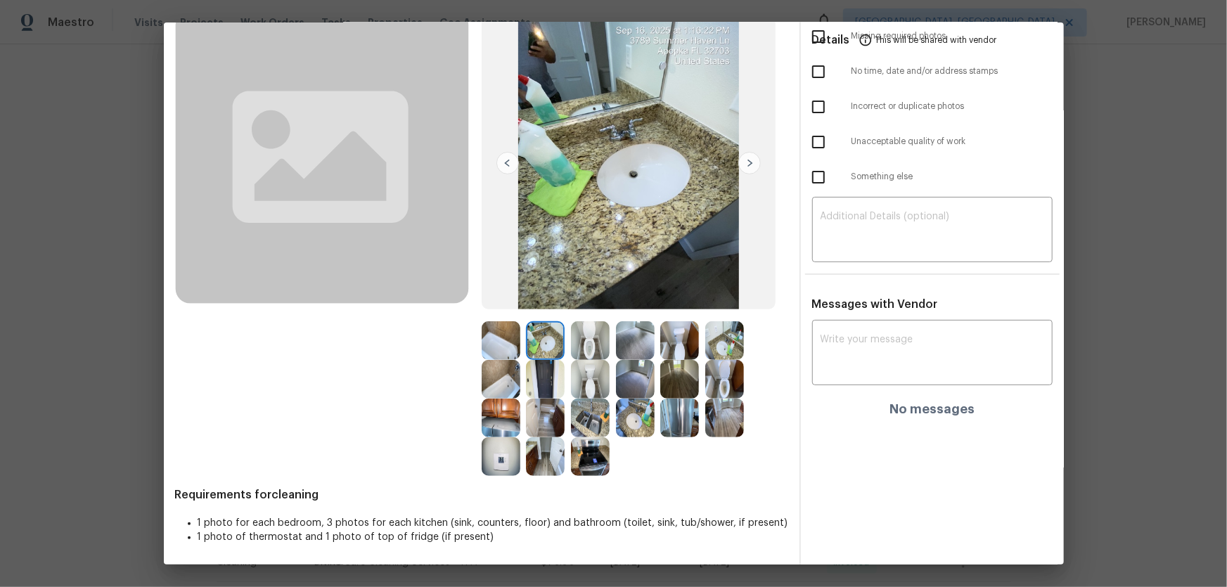
click at [500, 366] on img at bounding box center [501, 379] width 39 height 39
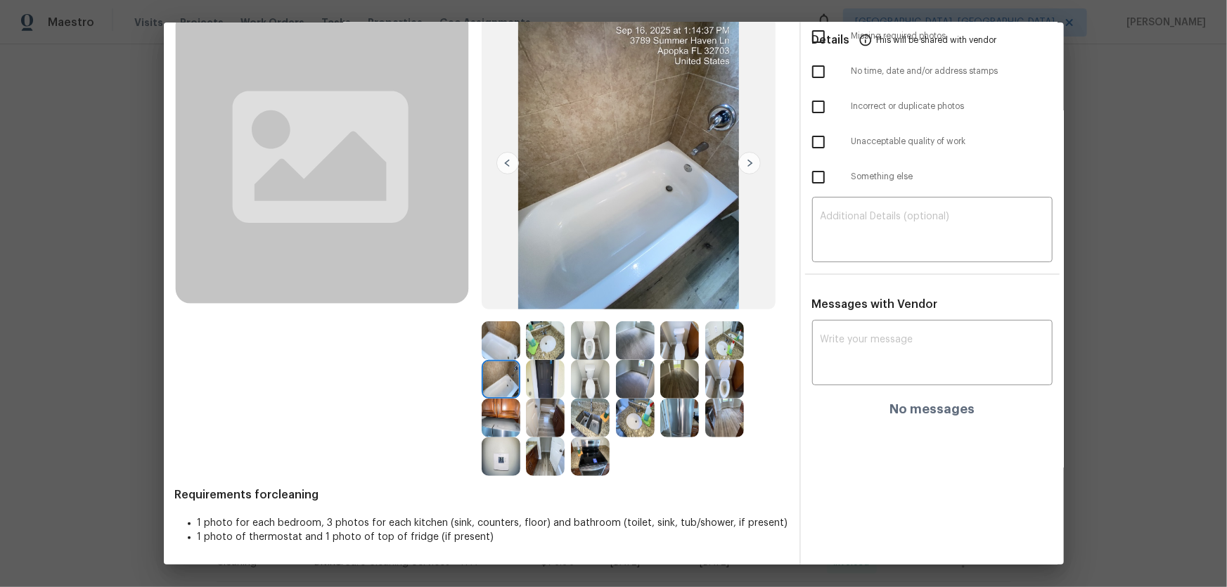
click at [497, 351] on img at bounding box center [501, 340] width 39 height 39
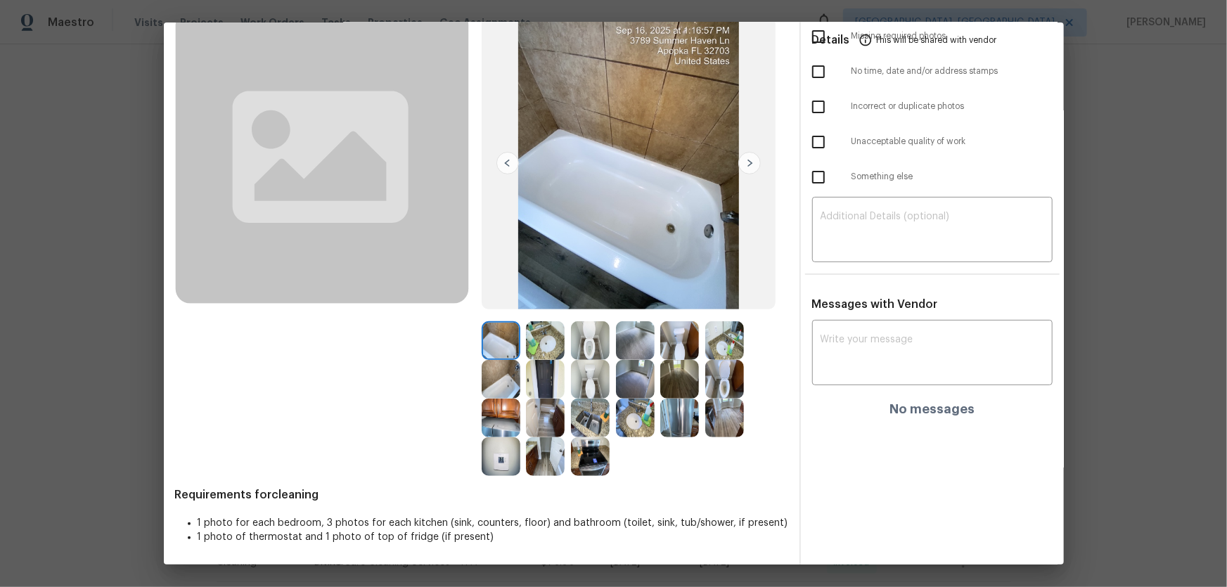
click at [506, 387] on img at bounding box center [501, 418] width 39 height 39
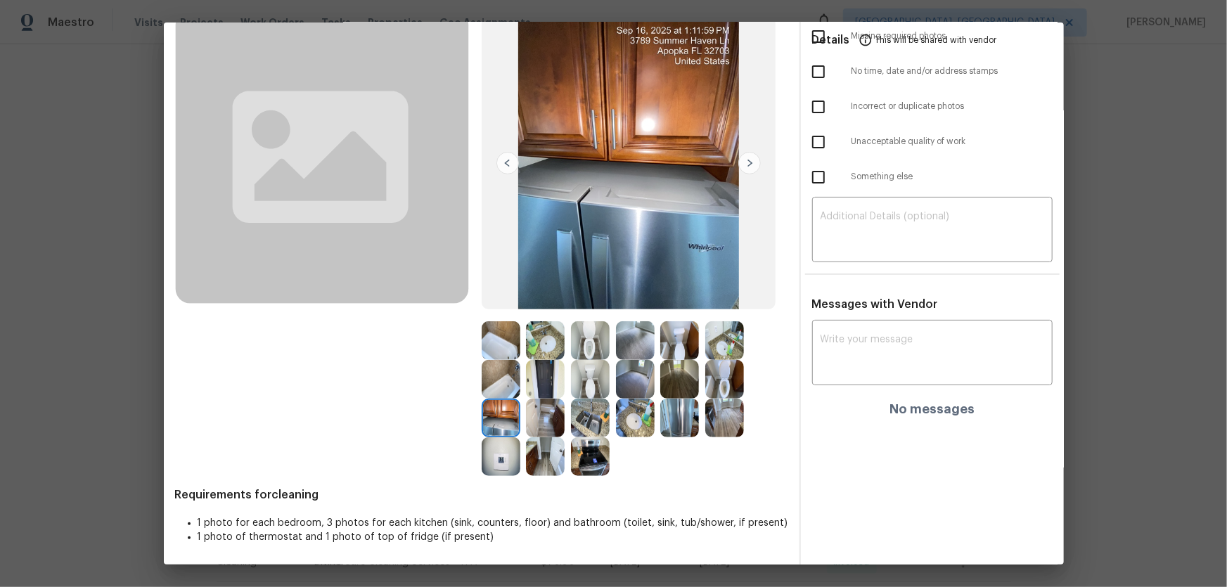
click at [534, 387] on img at bounding box center [545, 418] width 39 height 39
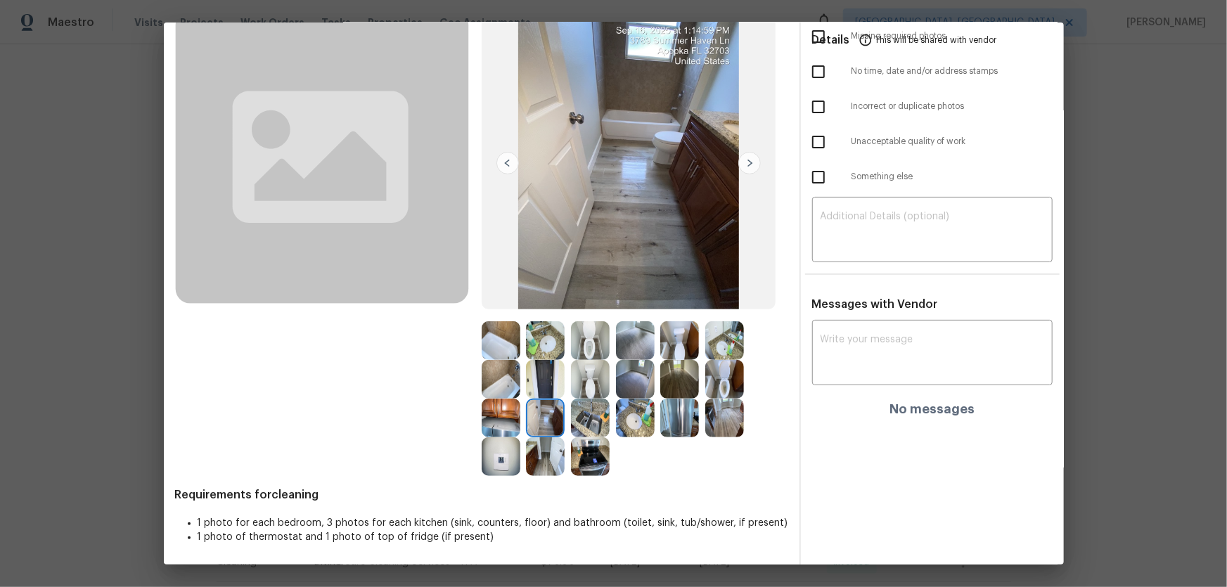
click at [572, 387] on img at bounding box center [590, 418] width 39 height 39
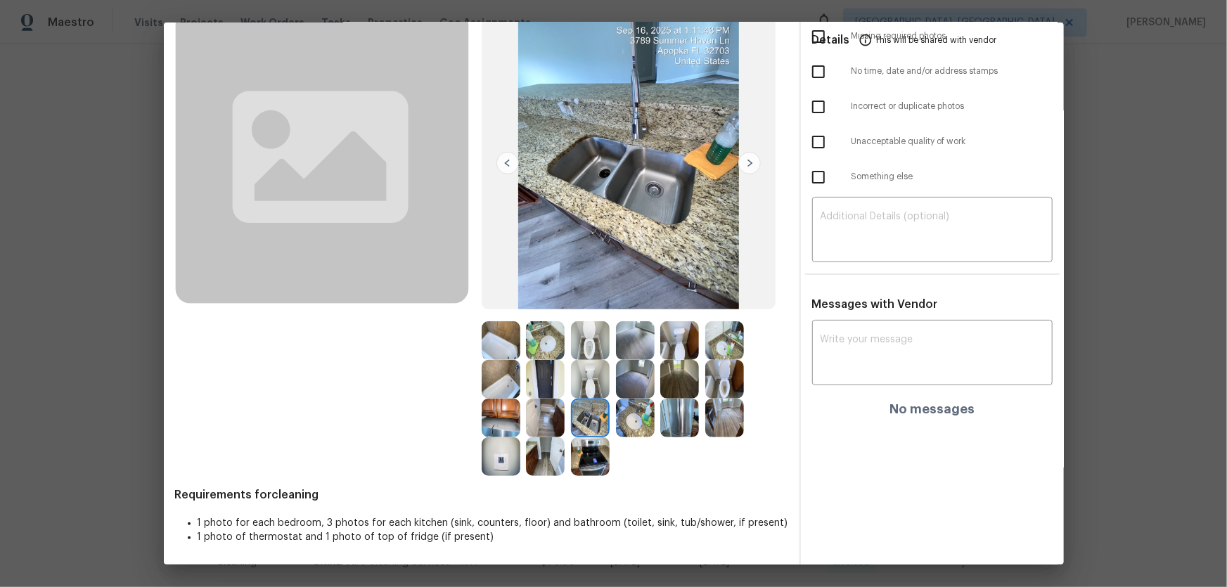
click at [580, 387] on img at bounding box center [590, 456] width 39 height 39
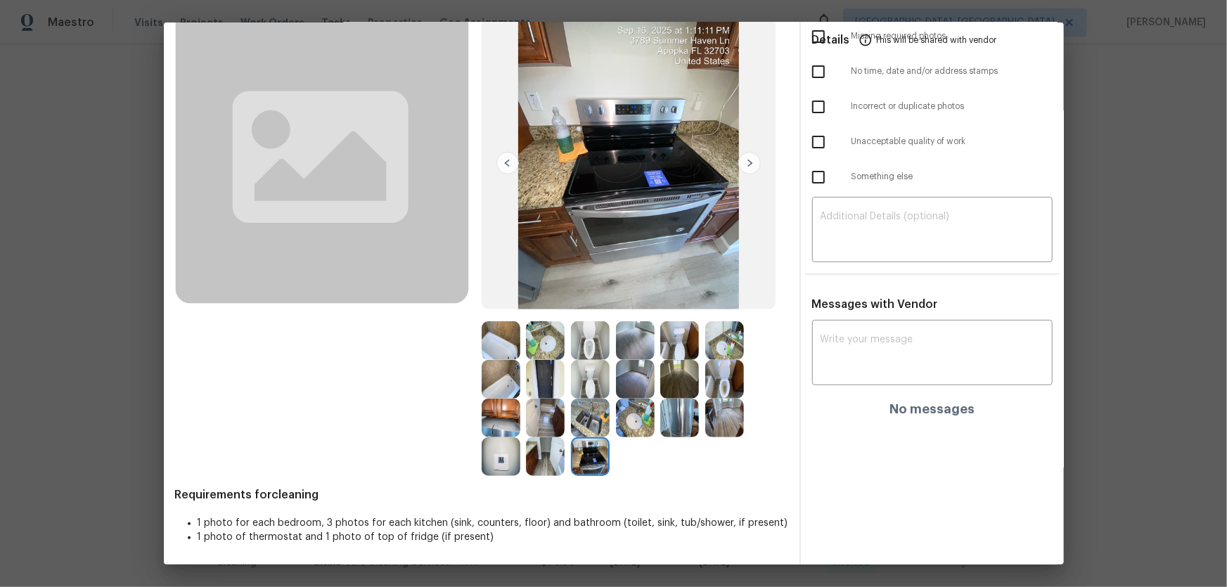
click at [527, 387] on img at bounding box center [545, 456] width 39 height 39
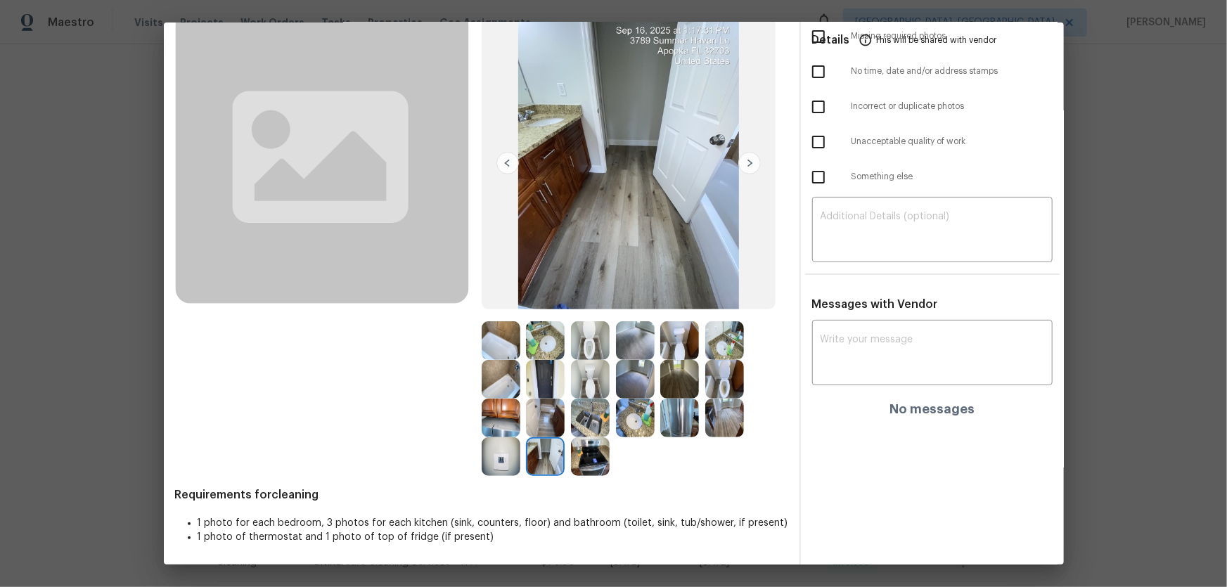
click at [504, 387] on img at bounding box center [501, 456] width 39 height 39
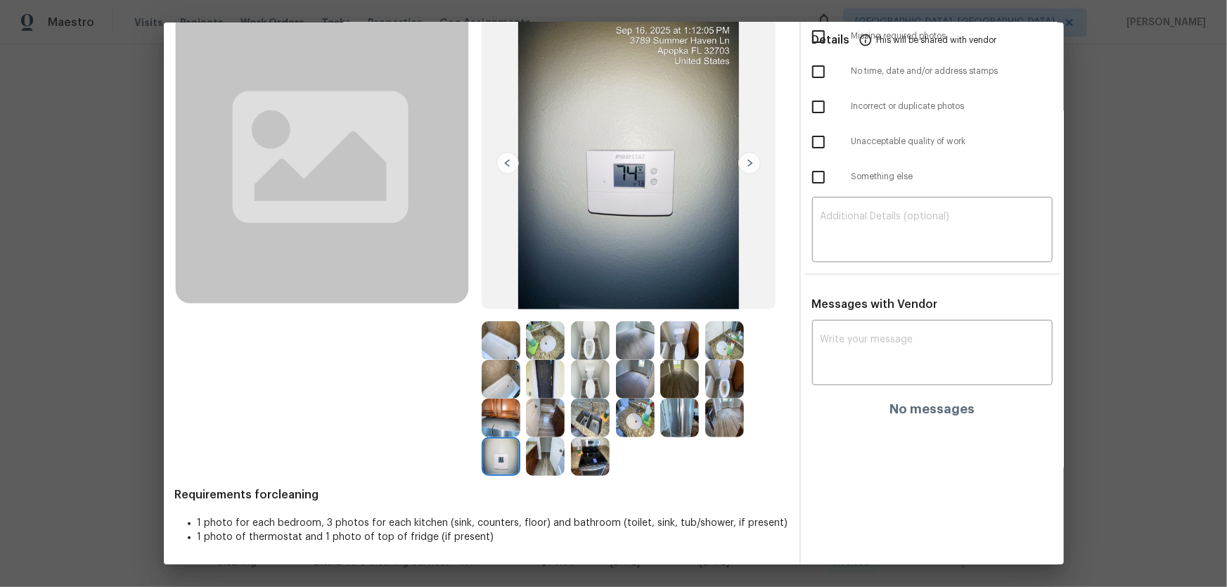
click at [670, 387] on img at bounding box center [679, 418] width 39 height 39
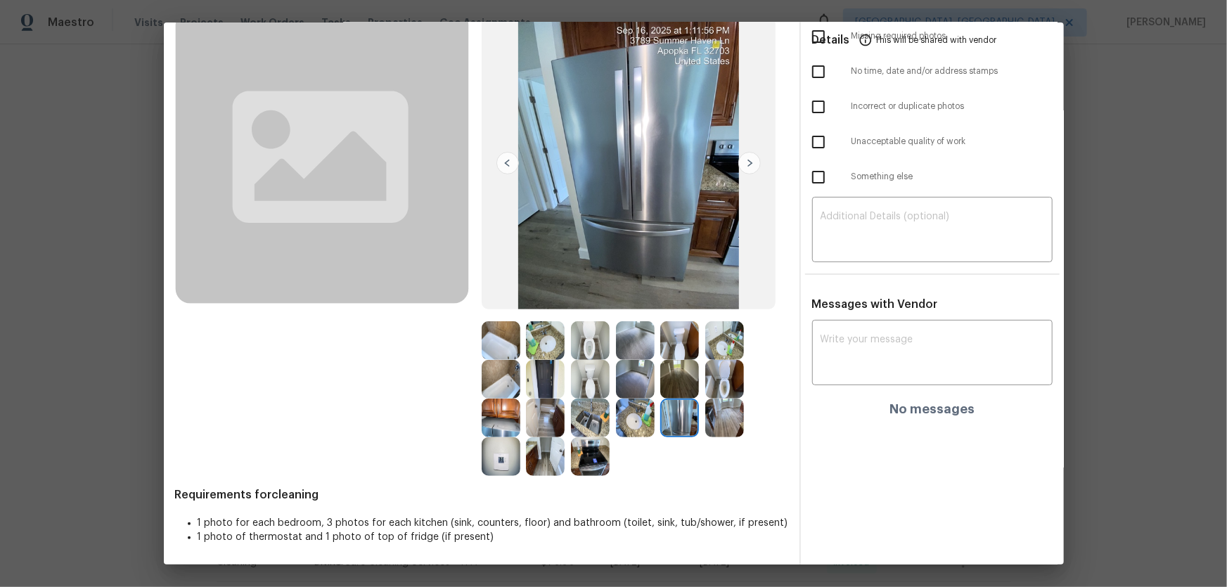
click at [634, 387] on img at bounding box center [635, 418] width 39 height 39
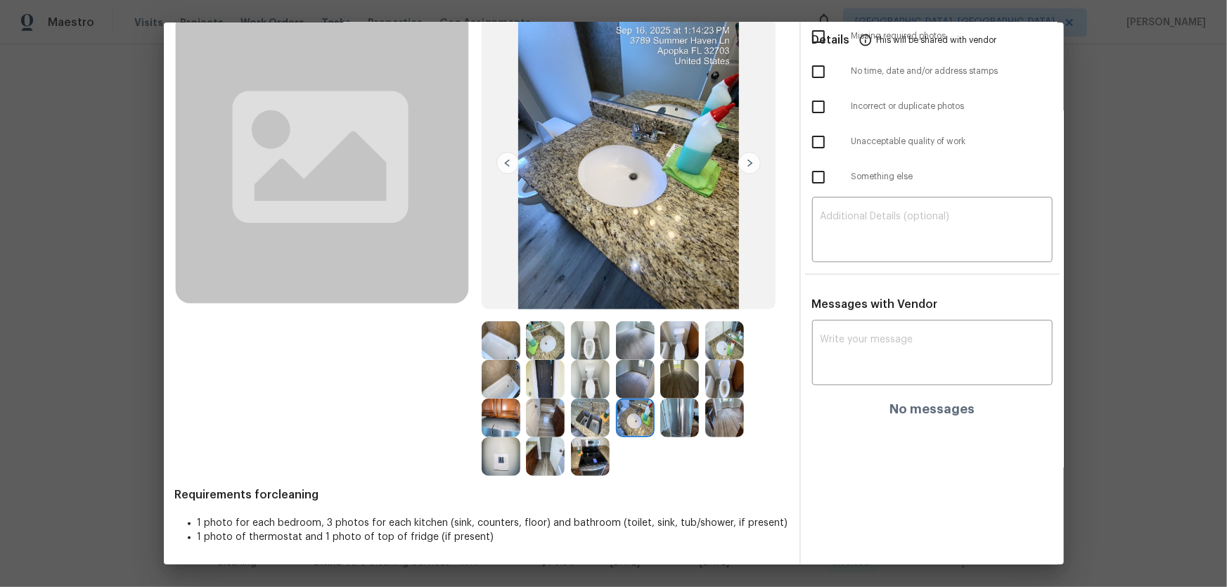
click at [626, 384] on img at bounding box center [635, 379] width 39 height 39
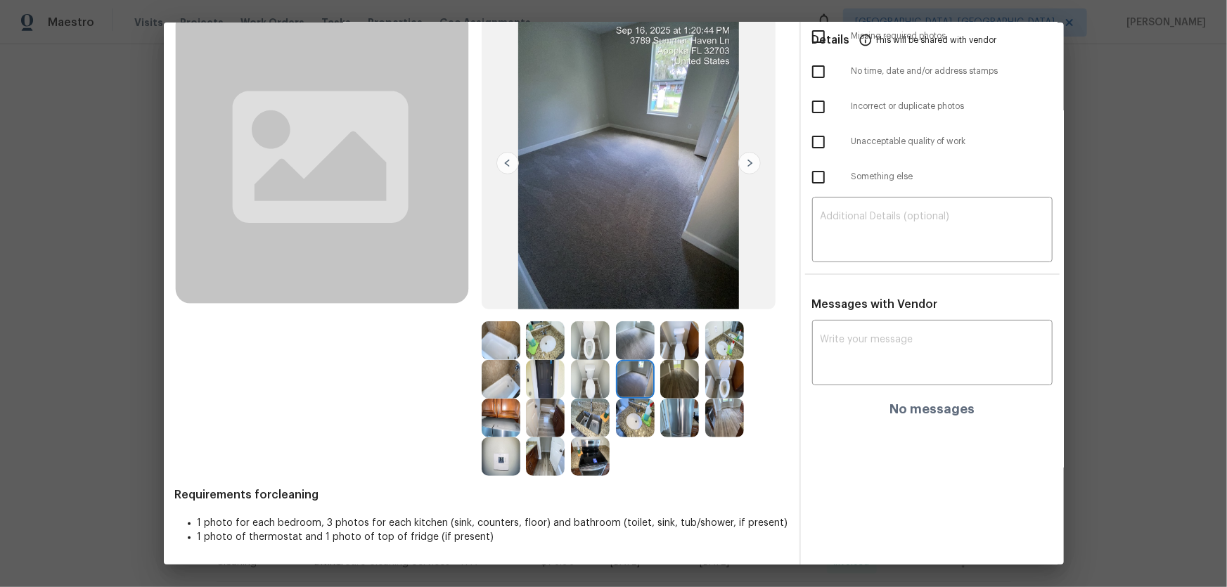
click at [626, 344] on img at bounding box center [635, 340] width 39 height 39
click at [672, 381] on img at bounding box center [679, 379] width 39 height 39
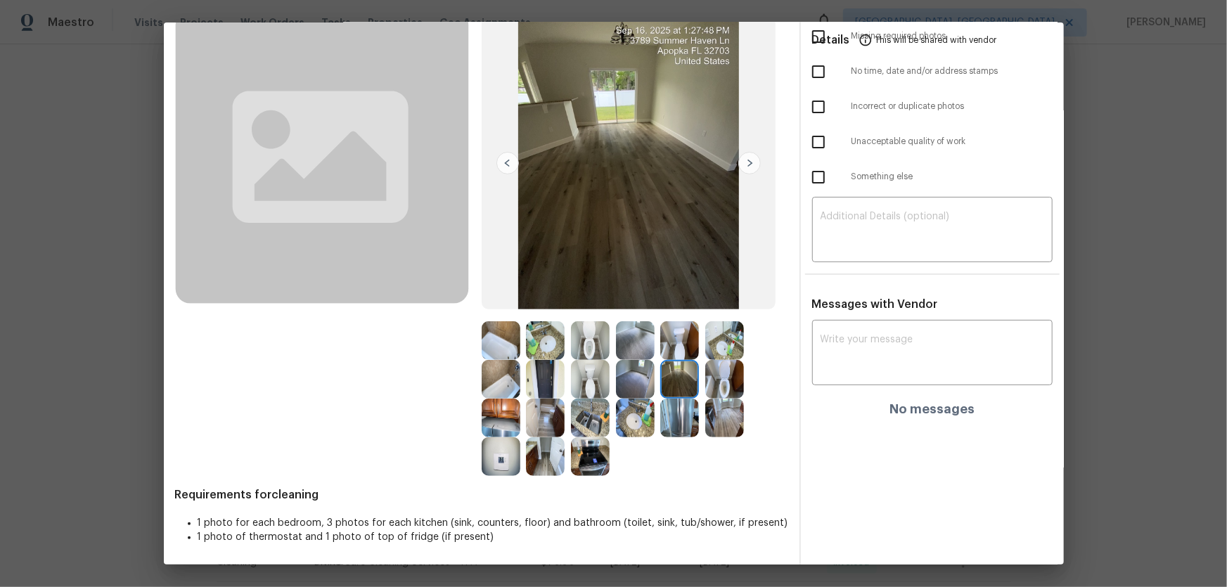
click at [711, 375] on img at bounding box center [724, 379] width 39 height 39
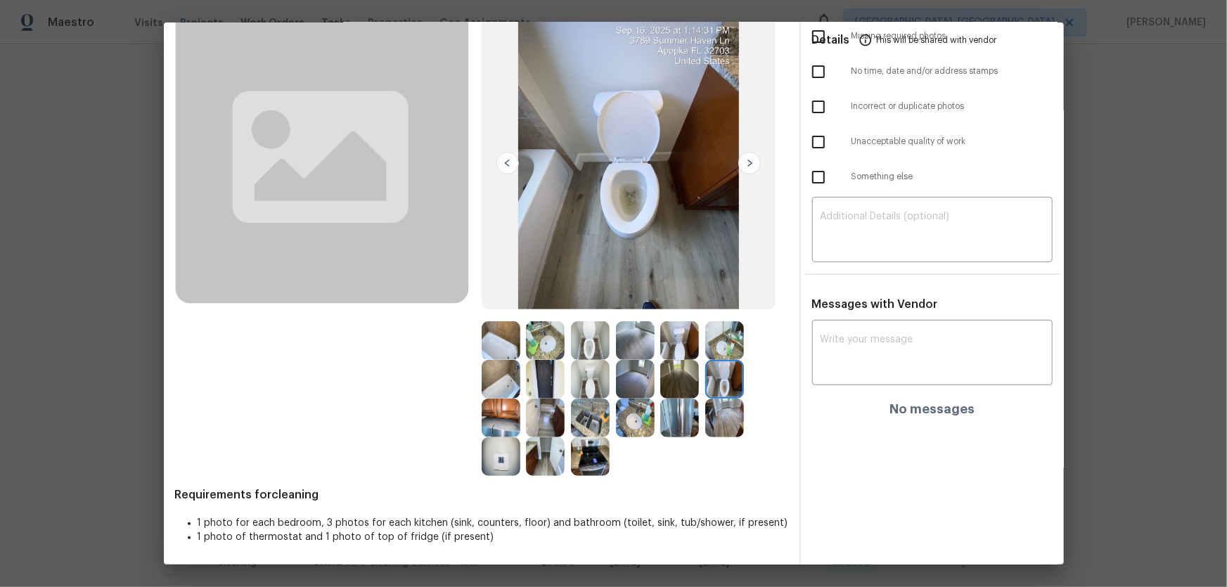
click at [713, 340] on img at bounding box center [724, 340] width 39 height 39
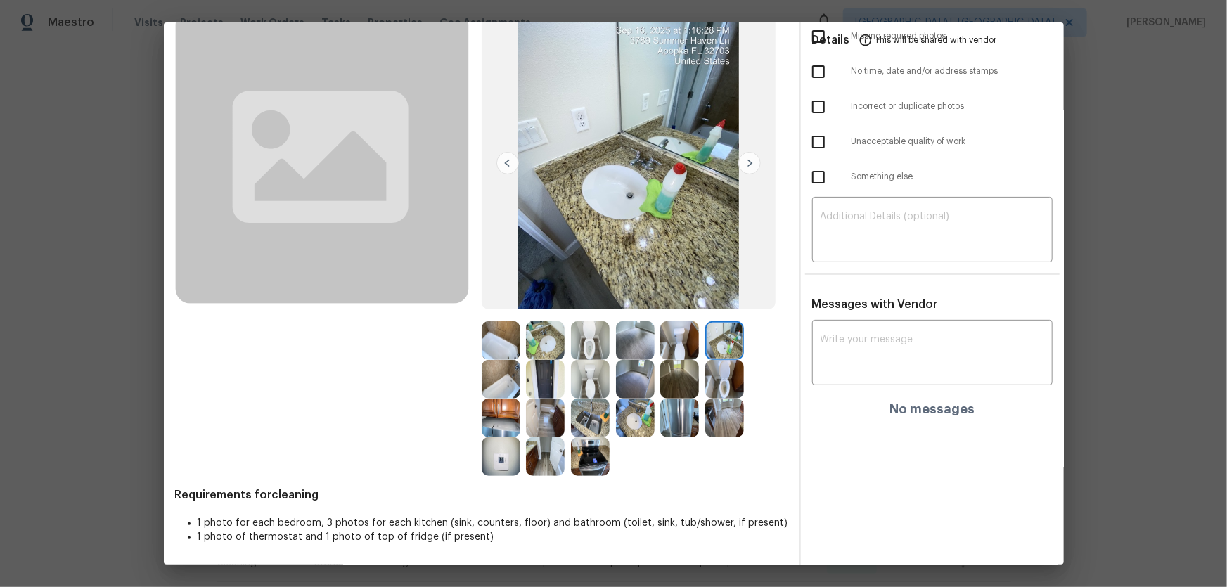
click at [560, 387] on img at bounding box center [545, 456] width 39 height 39
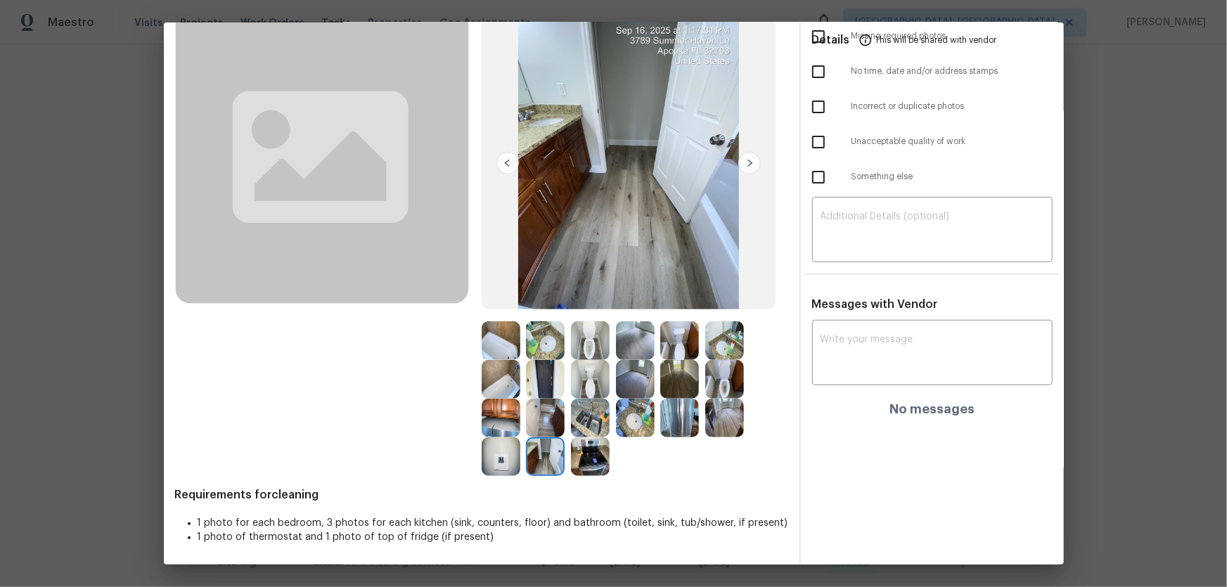
click at [546, 381] on img at bounding box center [545, 379] width 39 height 39
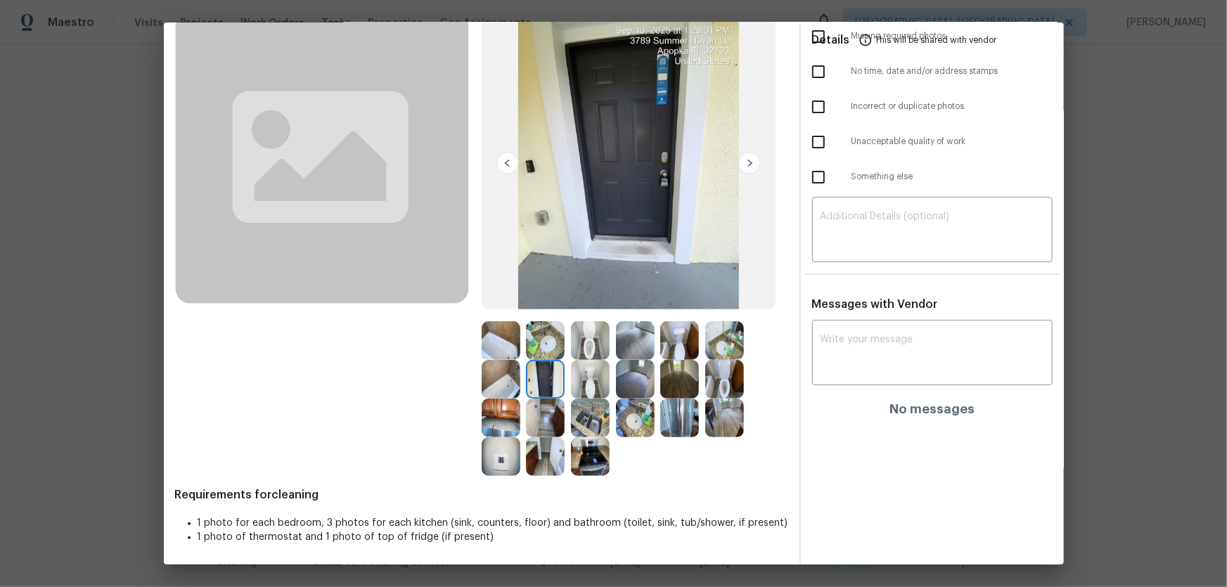
click at [506, 380] on img at bounding box center [501, 379] width 39 height 39
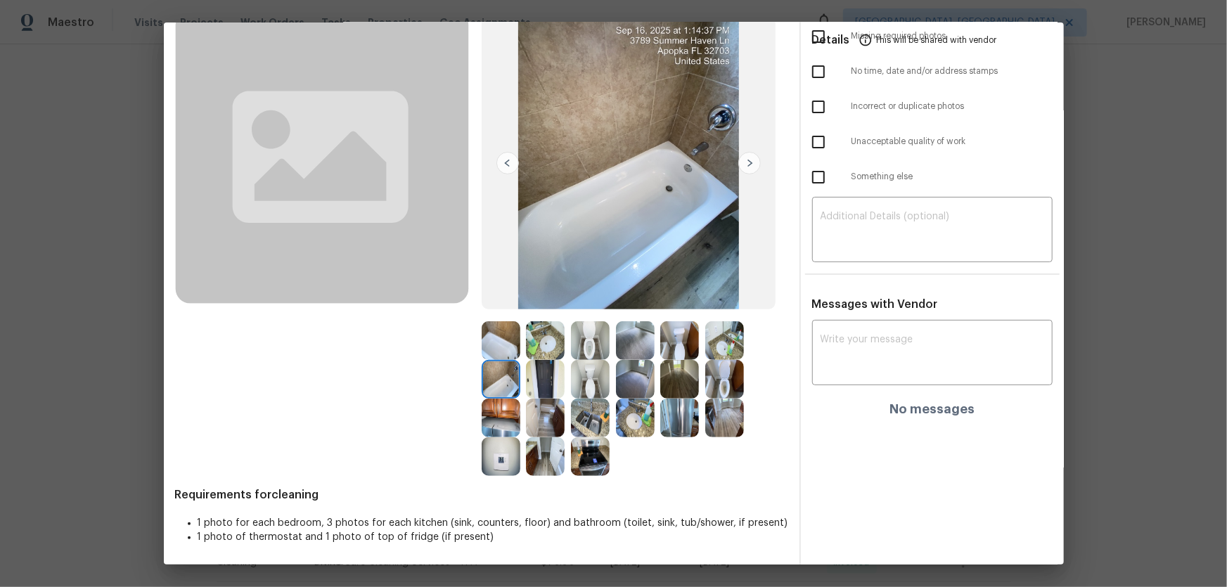
click at [554, 387] on img at bounding box center [545, 418] width 39 height 39
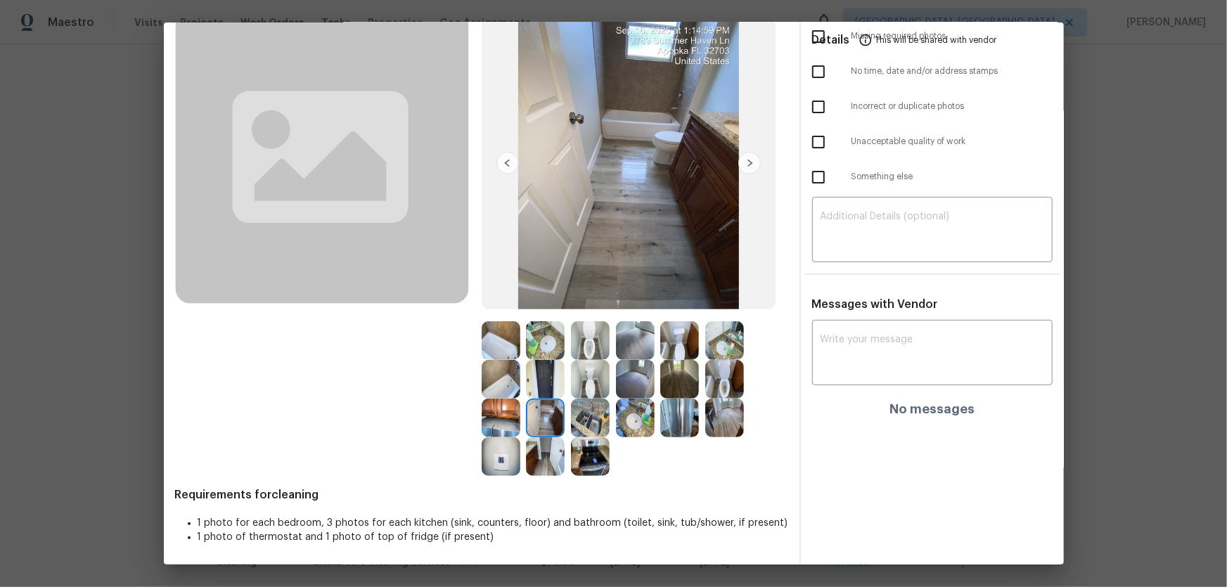
click at [494, 387] on img at bounding box center [501, 418] width 39 height 39
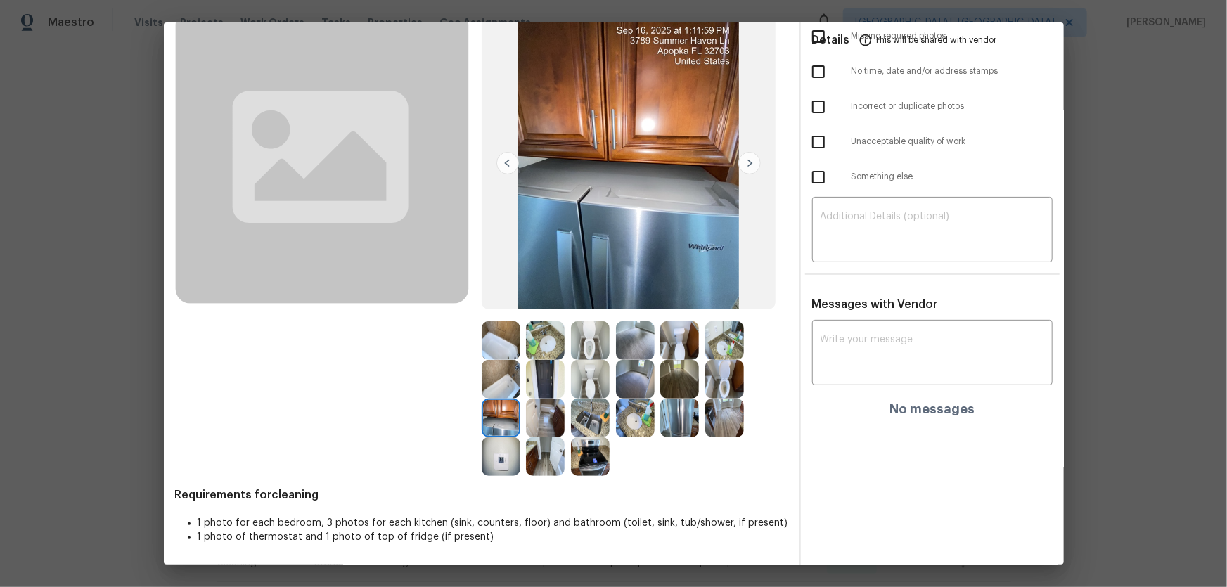
click at [719, 387] on img at bounding box center [724, 418] width 39 height 39
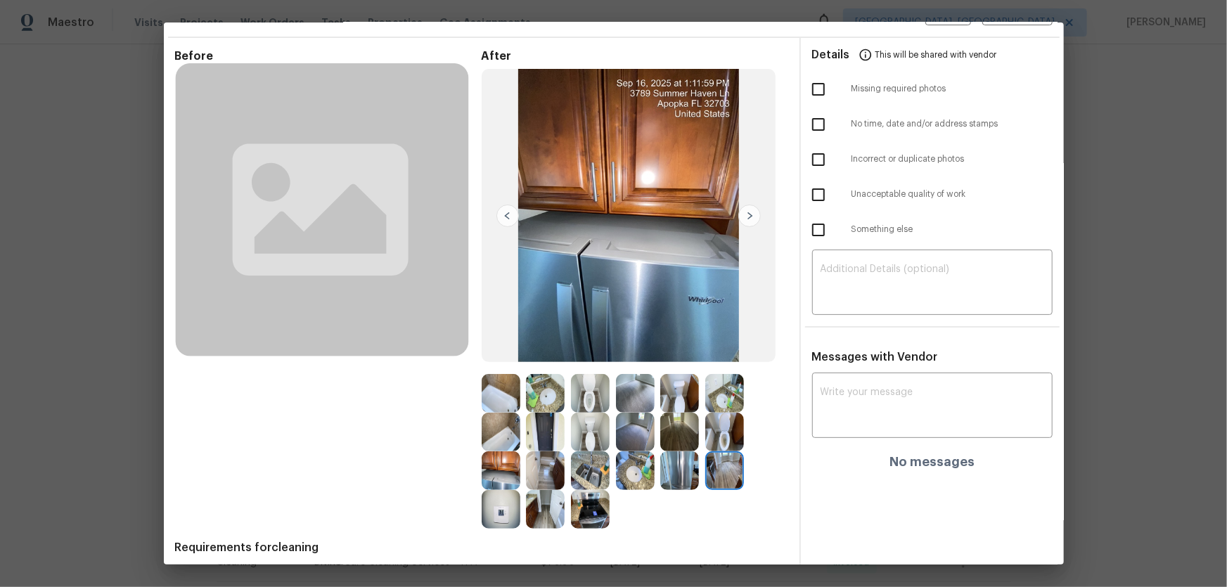
scroll to position [0, 0]
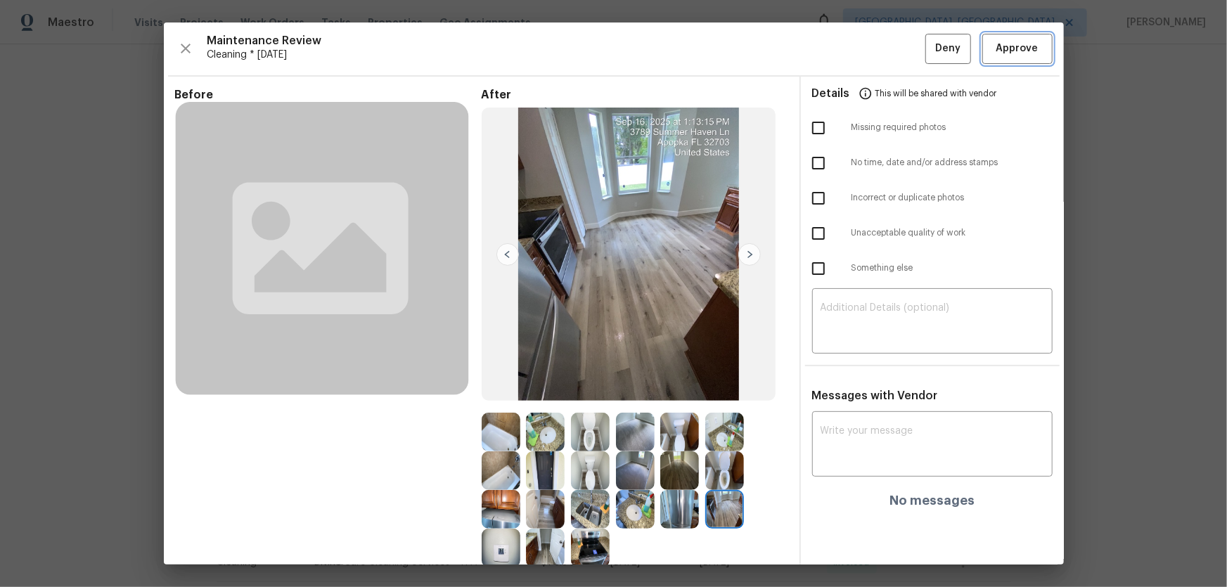
click at [873, 46] on span "Approve" at bounding box center [1017, 49] width 42 height 18
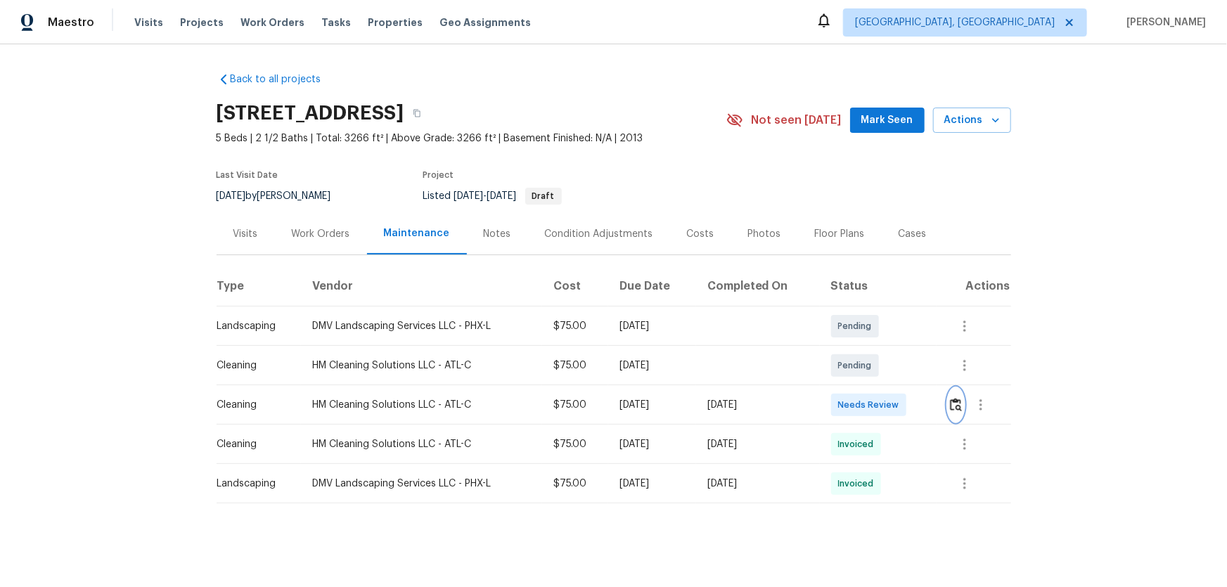
click at [955, 410] on img "button" at bounding box center [956, 404] width 12 height 13
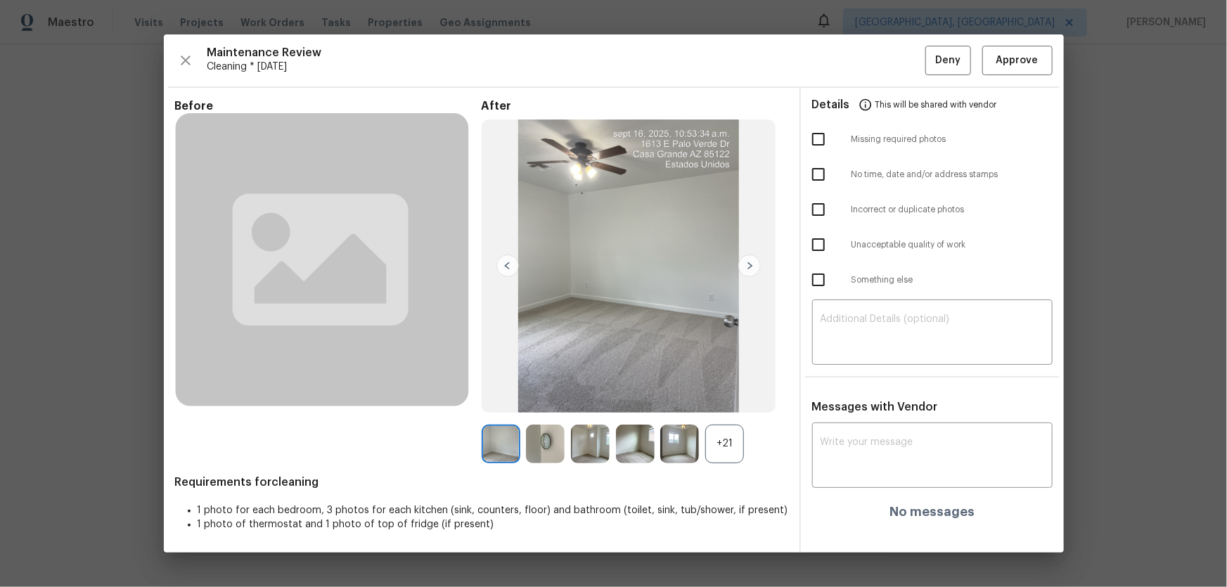
click at [731, 433] on div "+21" at bounding box center [724, 444] width 39 height 39
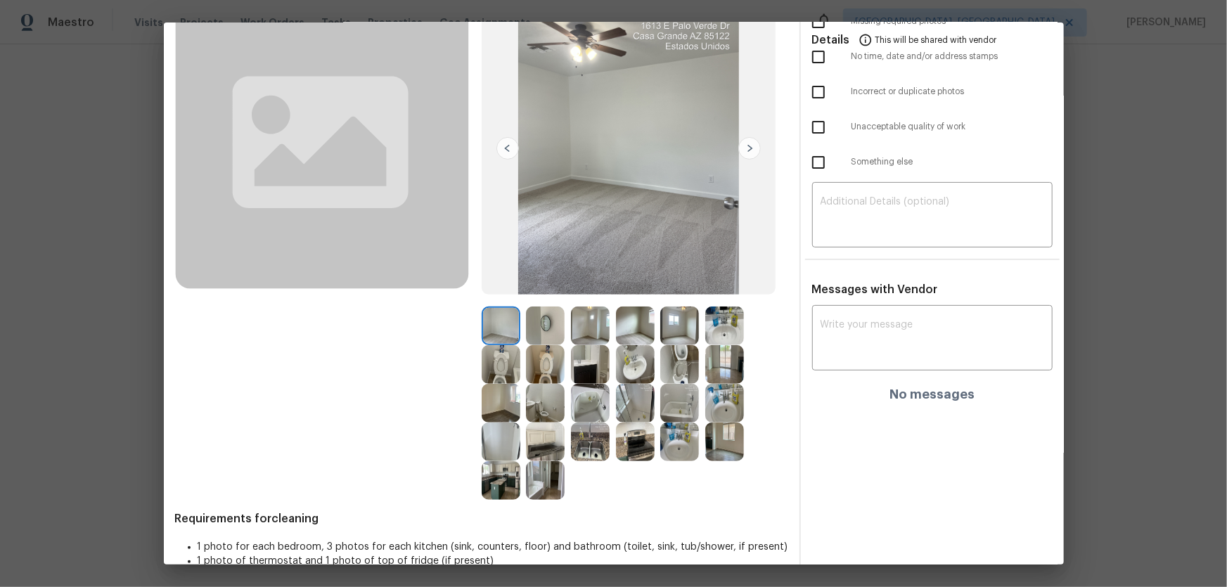
scroll to position [127, 0]
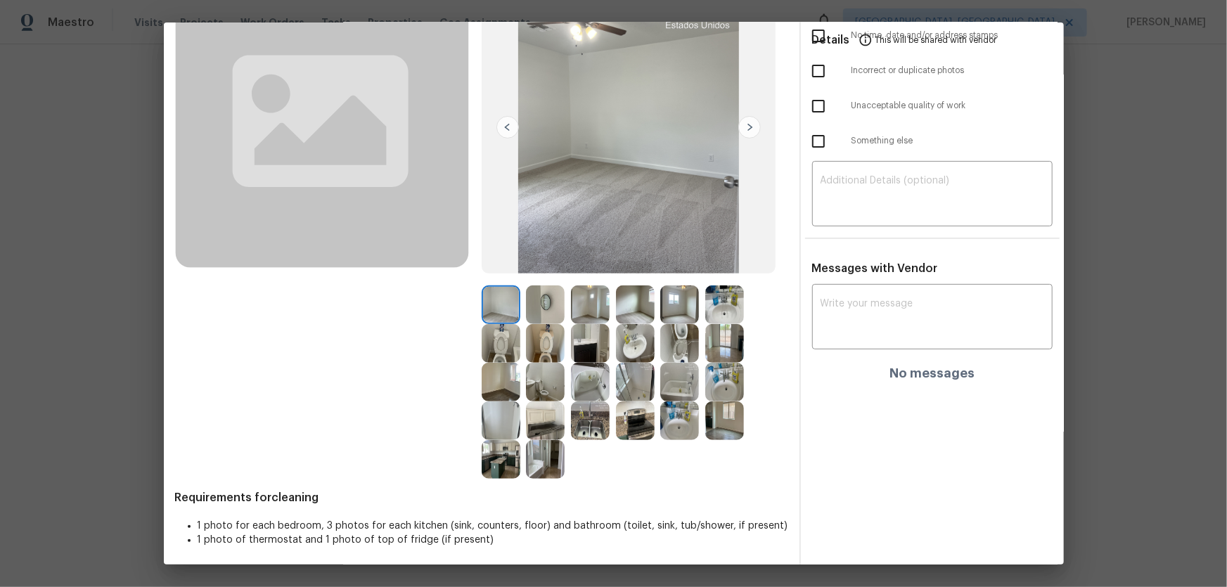
click at [543, 358] on img at bounding box center [545, 343] width 39 height 39
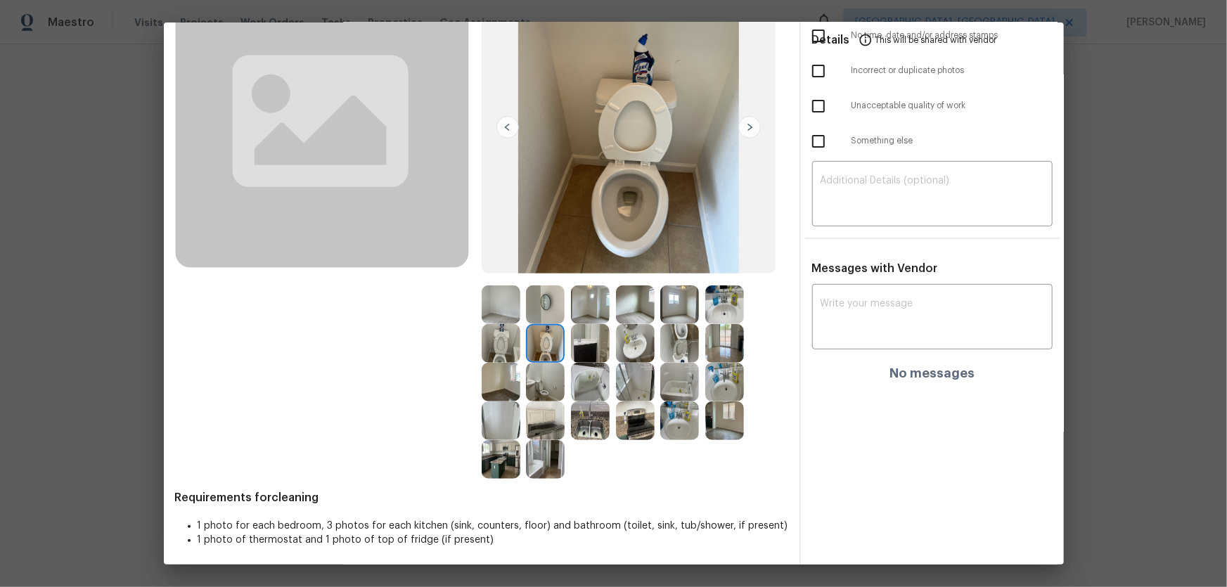
click at [499, 352] on img at bounding box center [501, 343] width 39 height 39
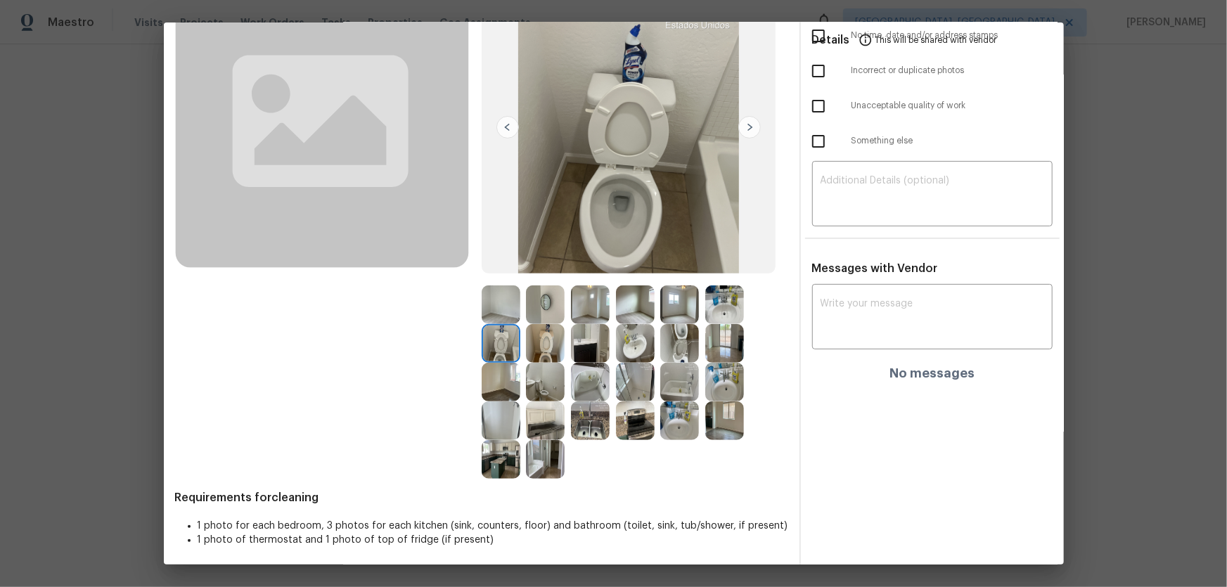
click at [673, 351] on img at bounding box center [679, 343] width 39 height 39
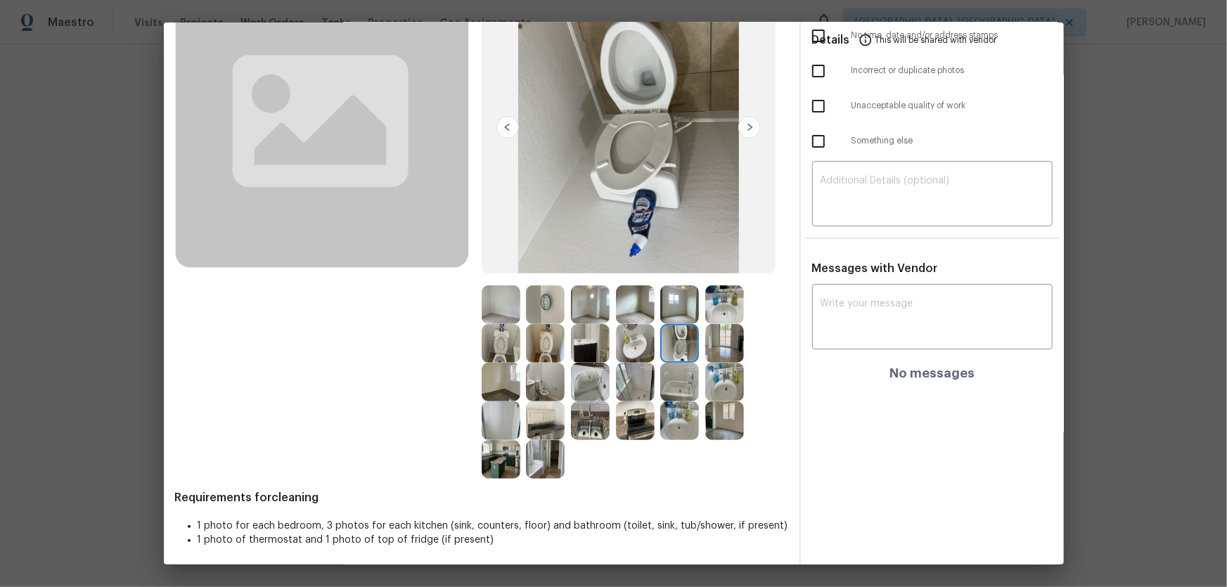
click at [719, 380] on img at bounding box center [724, 382] width 39 height 39
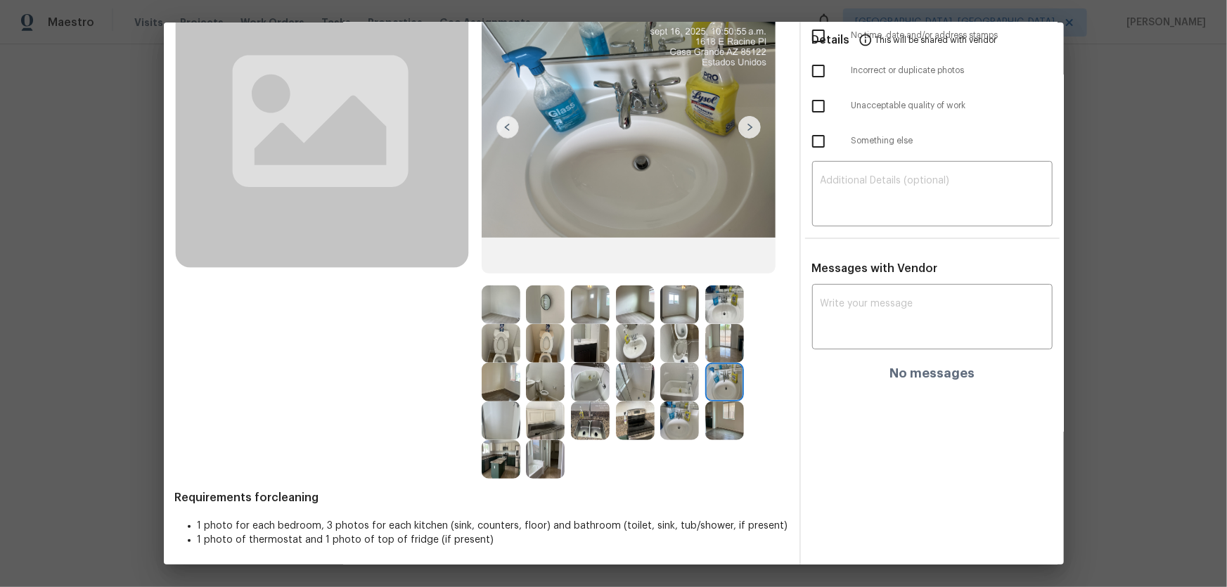
click at [721, 308] on img at bounding box center [724, 304] width 39 height 39
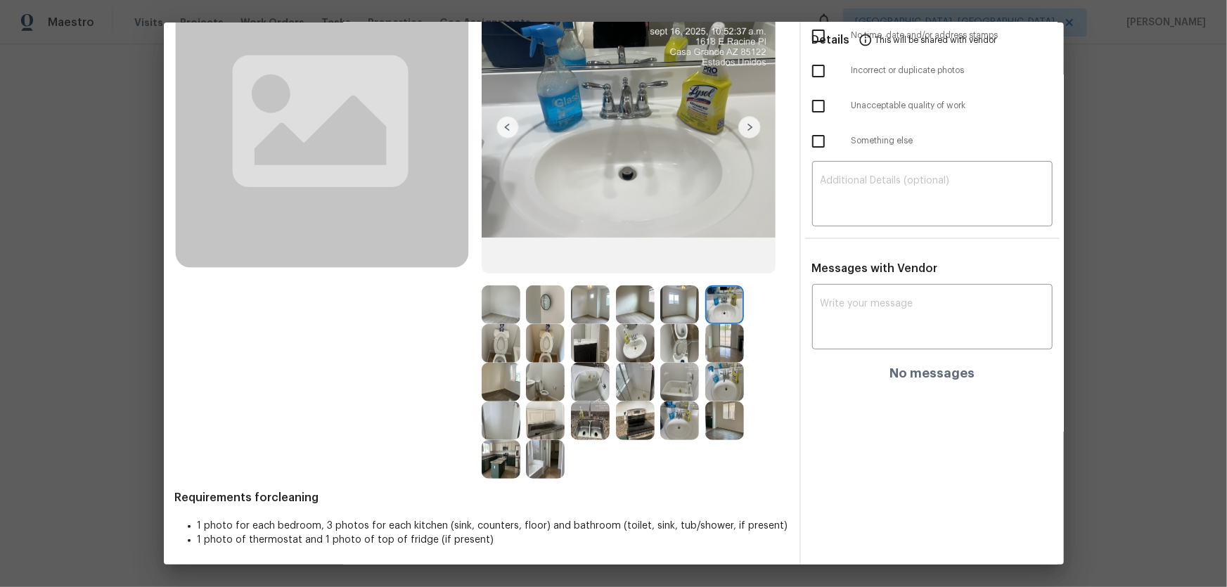
click at [636, 358] on img at bounding box center [635, 343] width 39 height 39
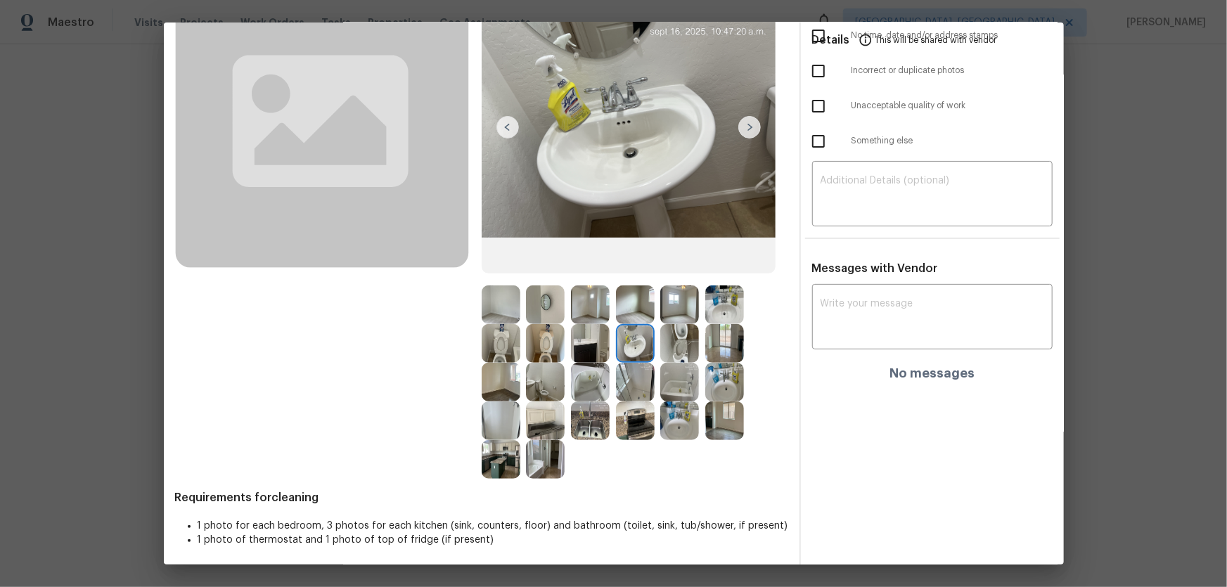
click at [670, 402] on img at bounding box center [679, 421] width 39 height 39
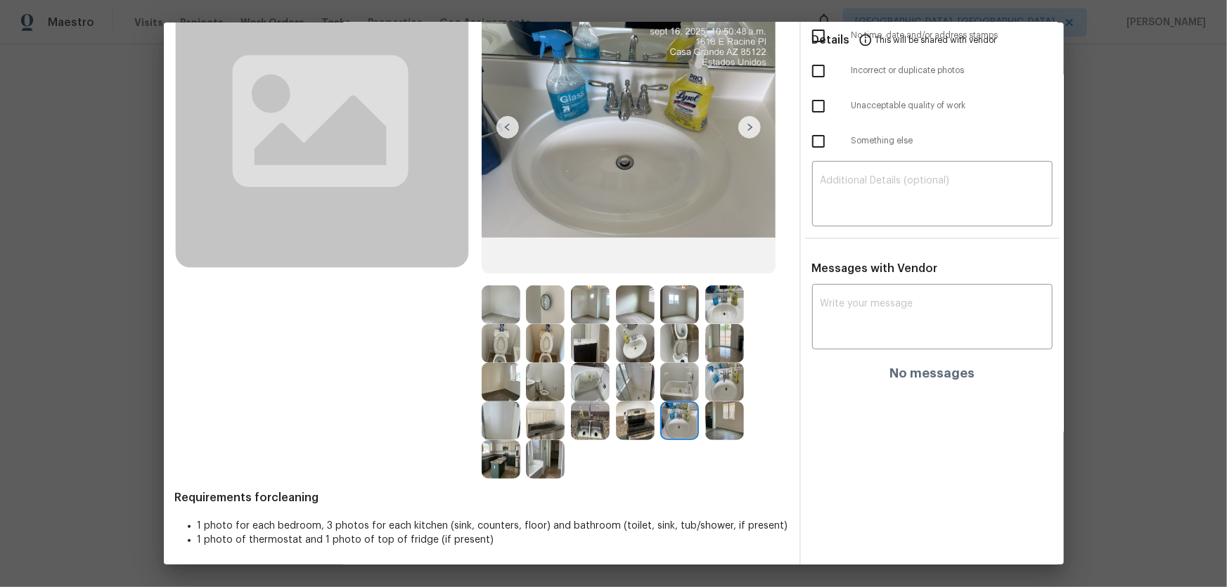
click at [631, 397] on img at bounding box center [635, 382] width 39 height 39
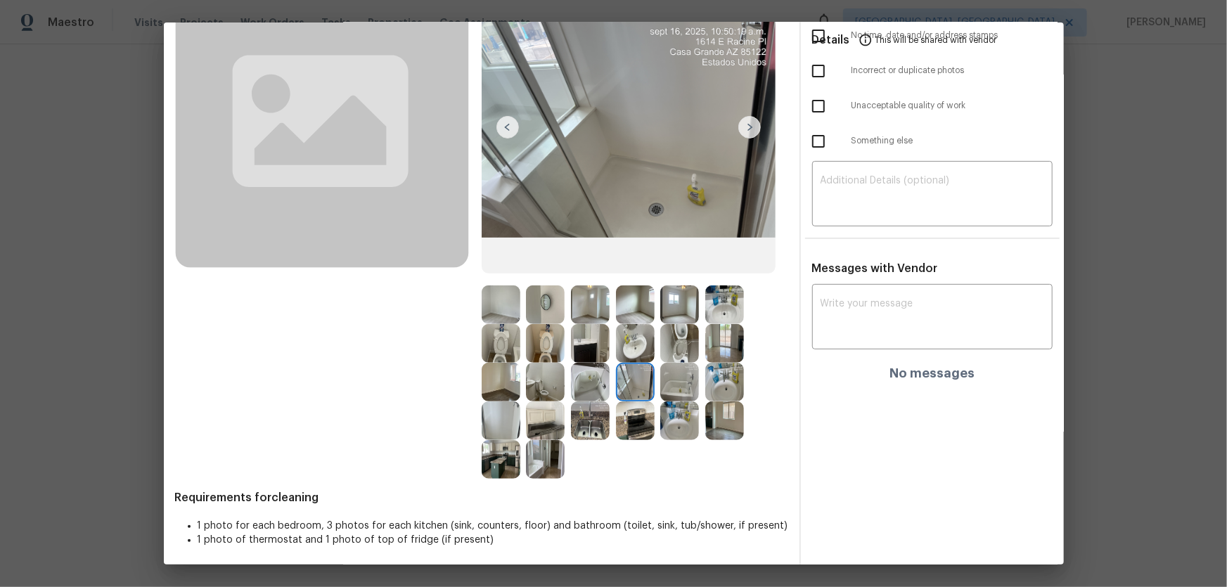
click at [631, 387] on img at bounding box center [635, 382] width 39 height 39
click at [632, 409] on img at bounding box center [635, 421] width 39 height 39
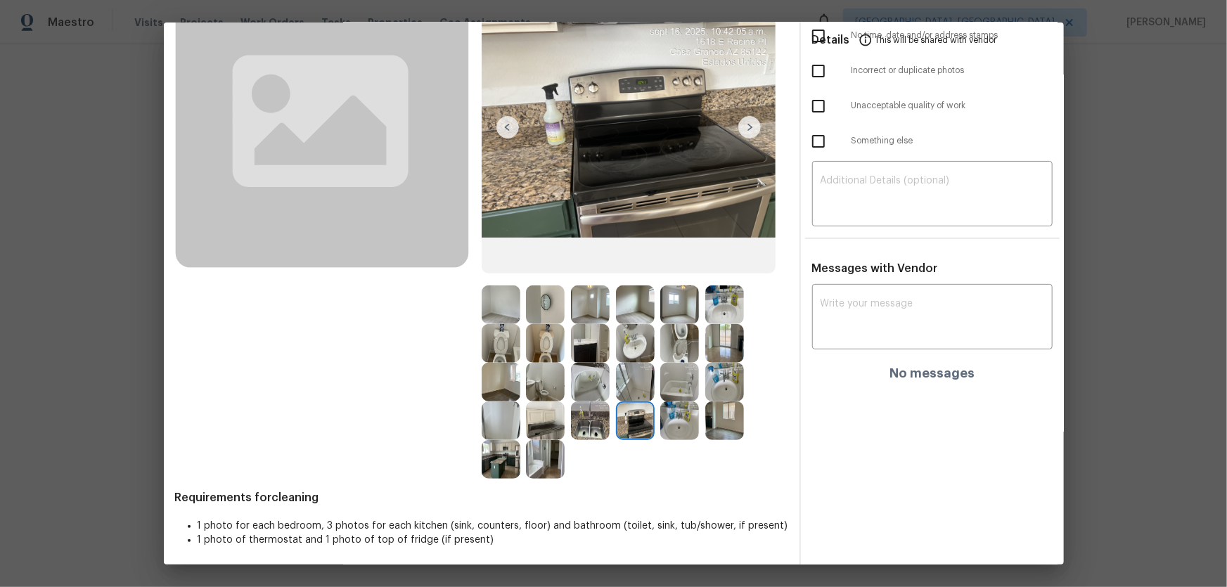
click at [589, 411] on img at bounding box center [590, 421] width 39 height 39
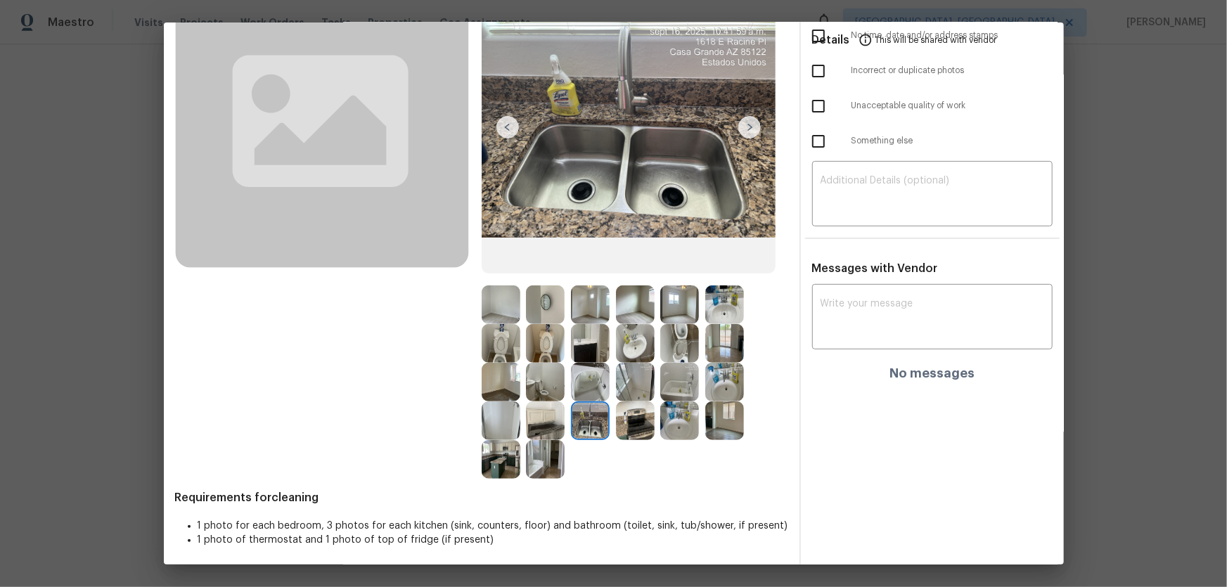
click at [553, 418] on img at bounding box center [545, 421] width 39 height 39
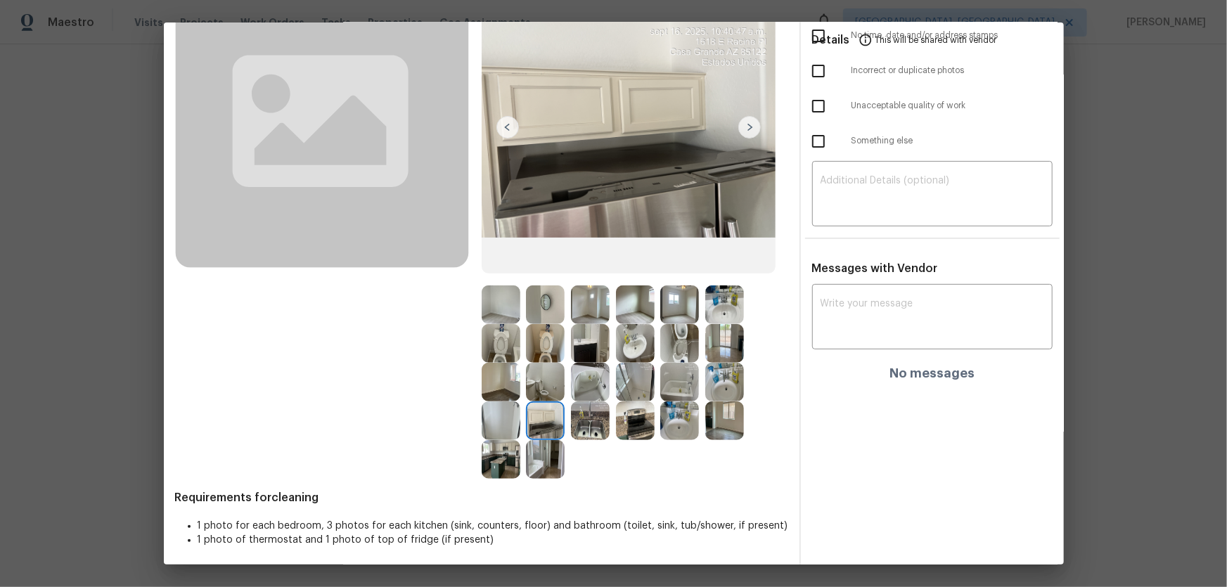
click at [503, 458] on img at bounding box center [501, 459] width 39 height 39
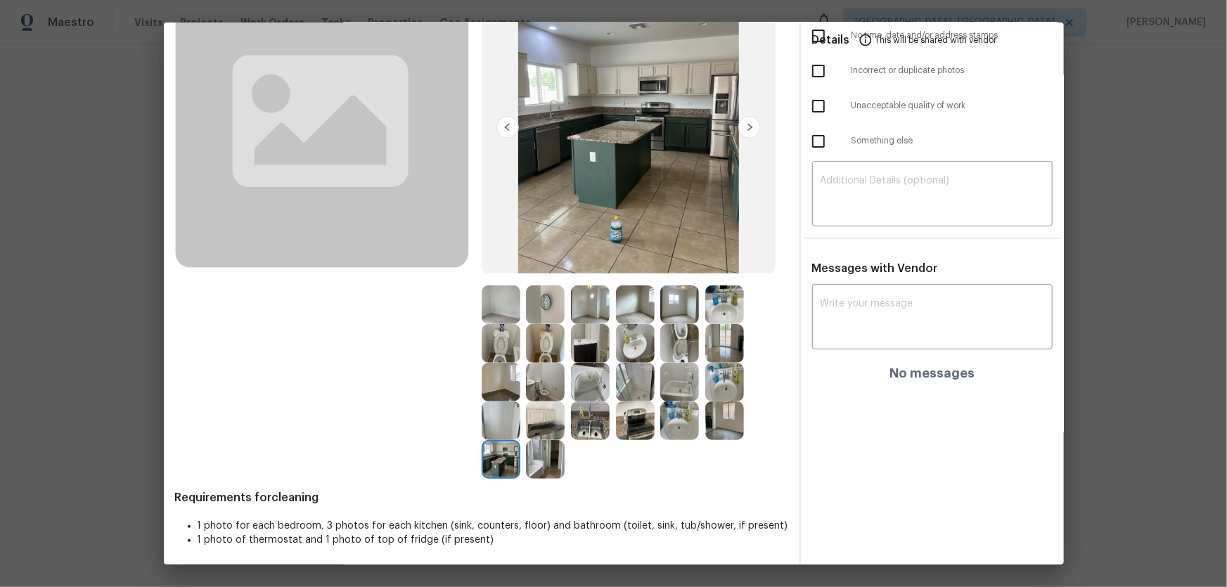
click at [549, 461] on img at bounding box center [545, 459] width 39 height 39
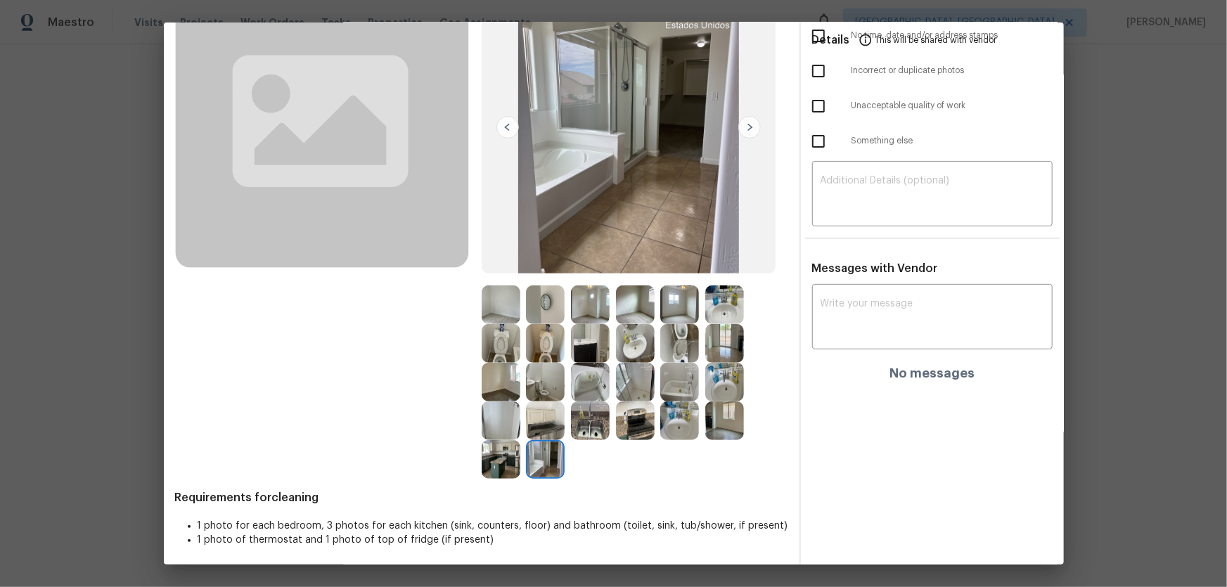
click at [501, 316] on img at bounding box center [501, 304] width 39 height 39
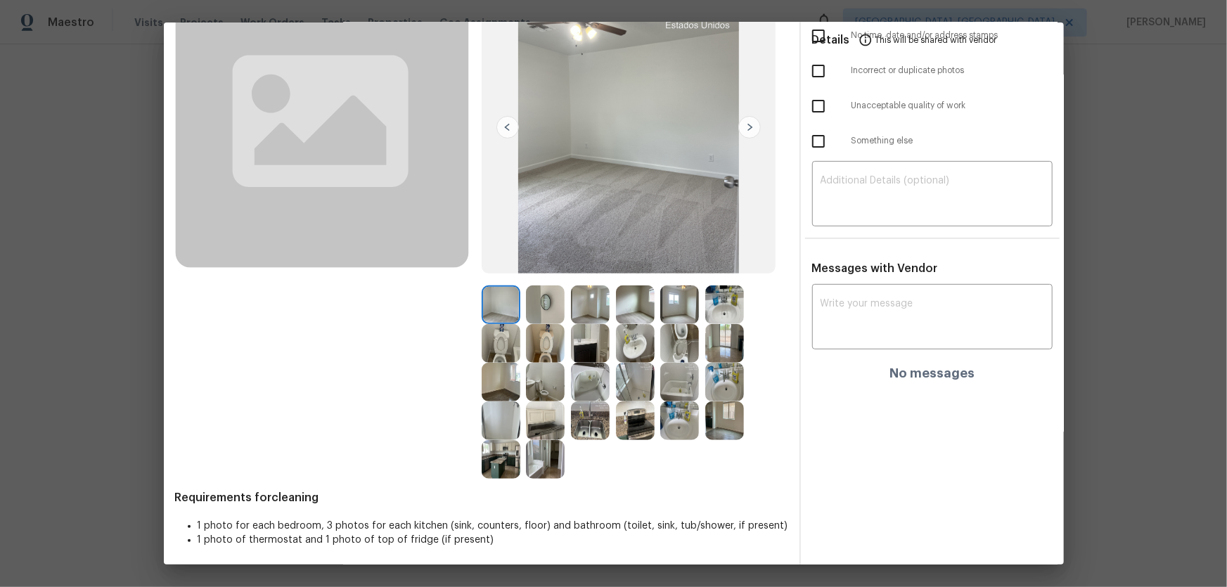
click at [584, 307] on img at bounding box center [590, 304] width 39 height 39
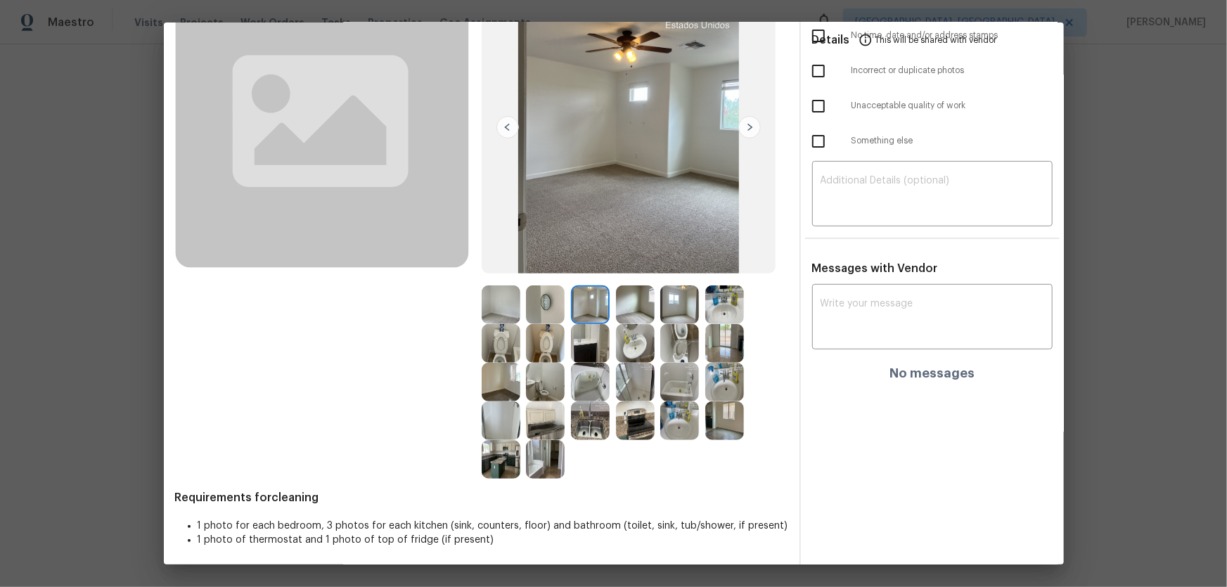
click at [632, 307] on img at bounding box center [635, 304] width 39 height 39
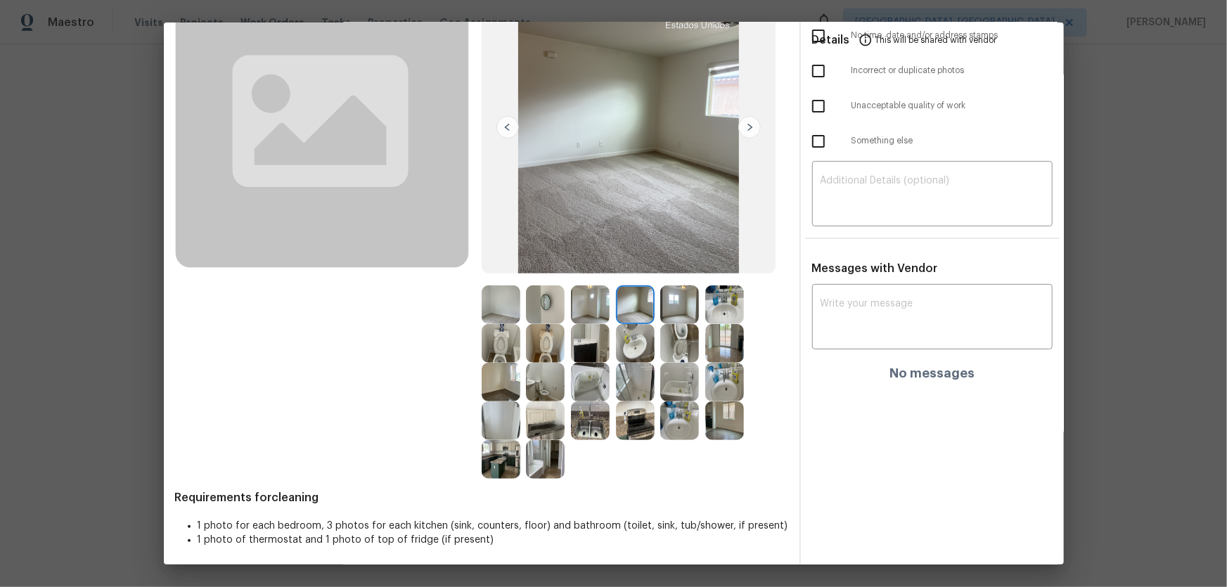
click at [663, 305] on img at bounding box center [679, 304] width 39 height 39
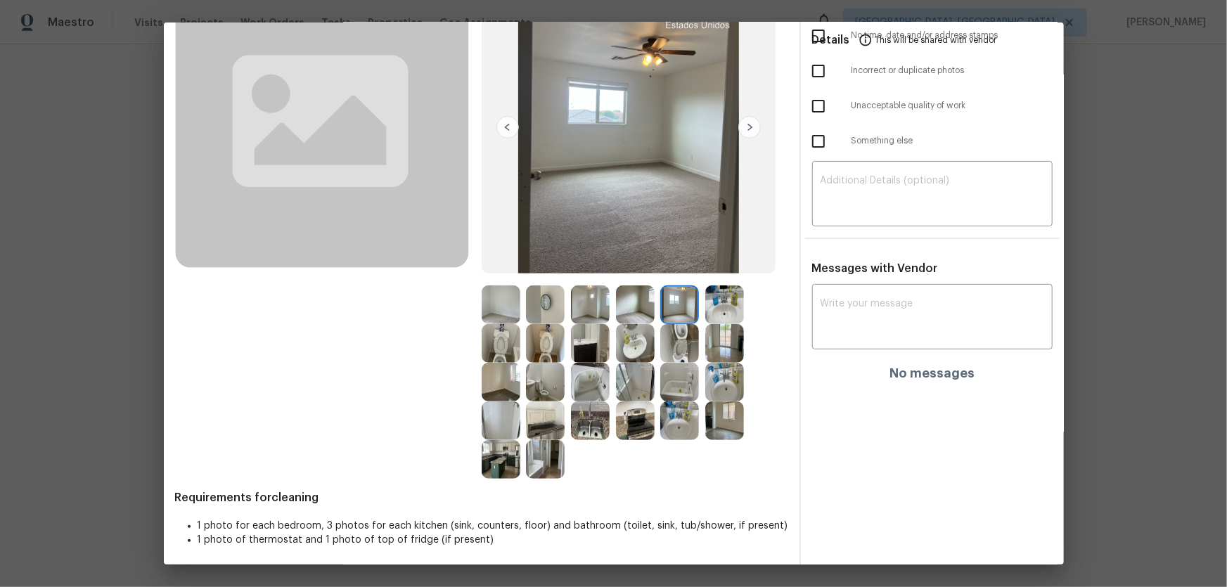
click at [508, 393] on img at bounding box center [501, 382] width 39 height 39
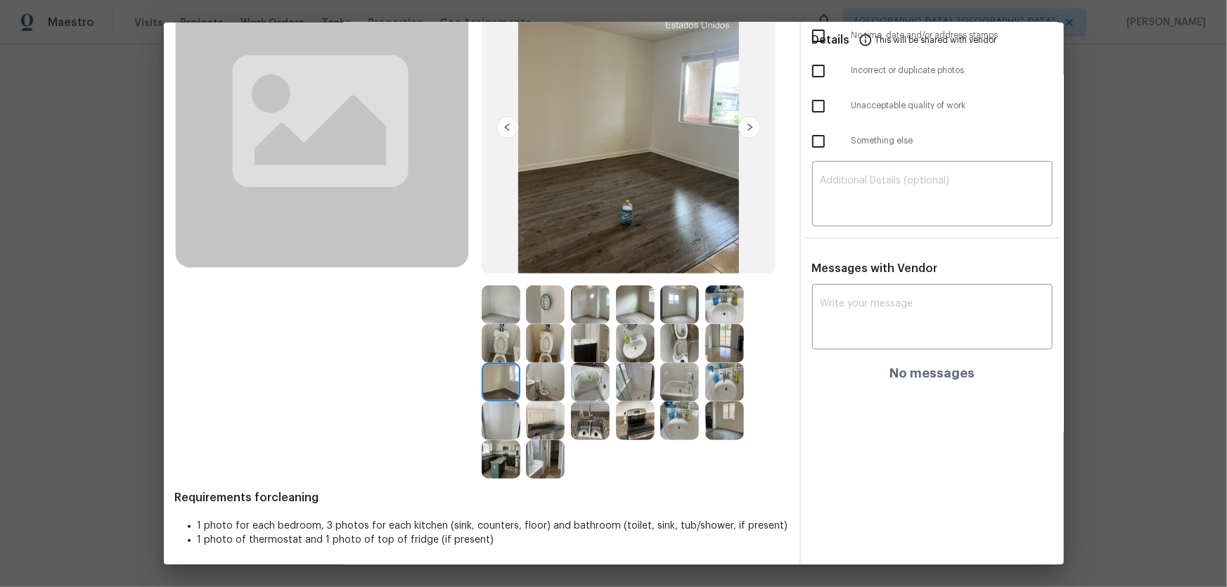
click at [581, 389] on img at bounding box center [590, 382] width 39 height 39
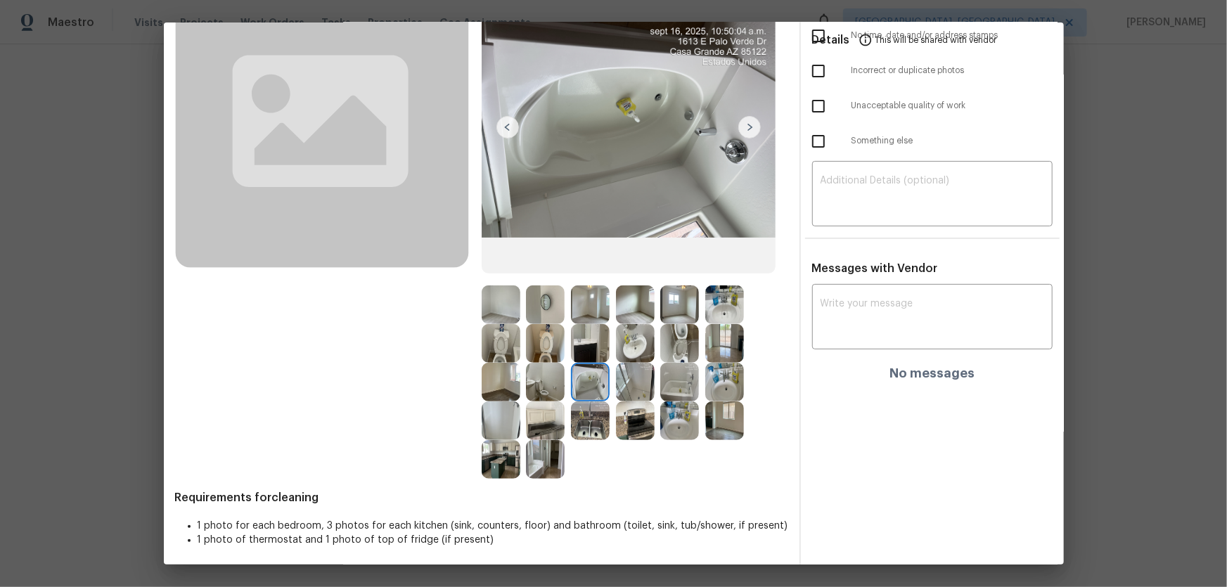
click at [506, 413] on img at bounding box center [501, 421] width 39 height 39
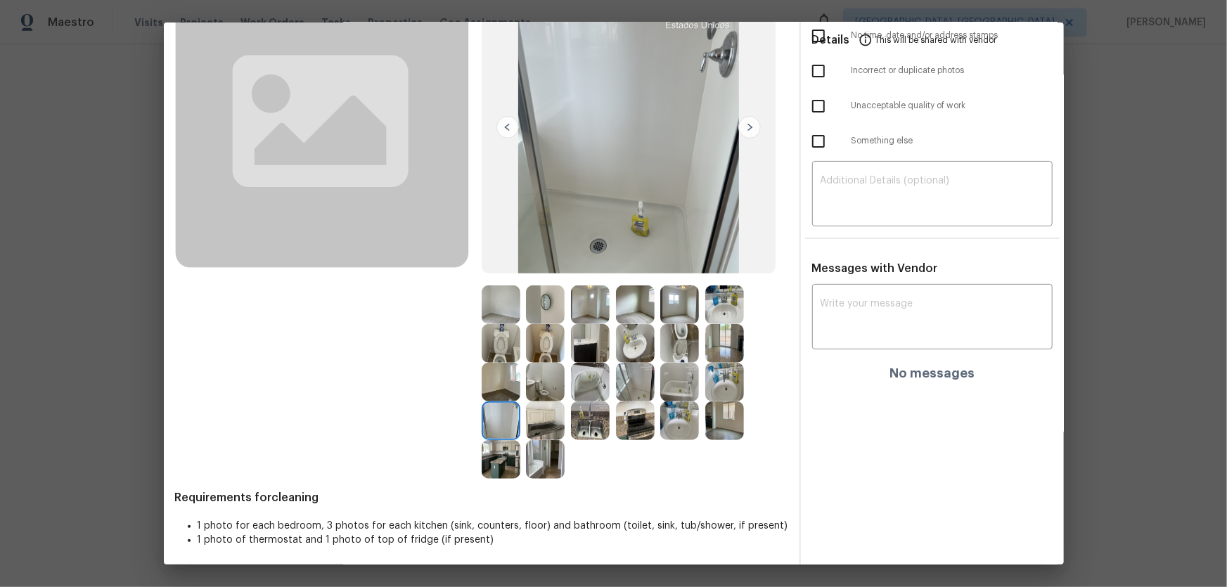
click at [539, 387] on img at bounding box center [545, 382] width 39 height 39
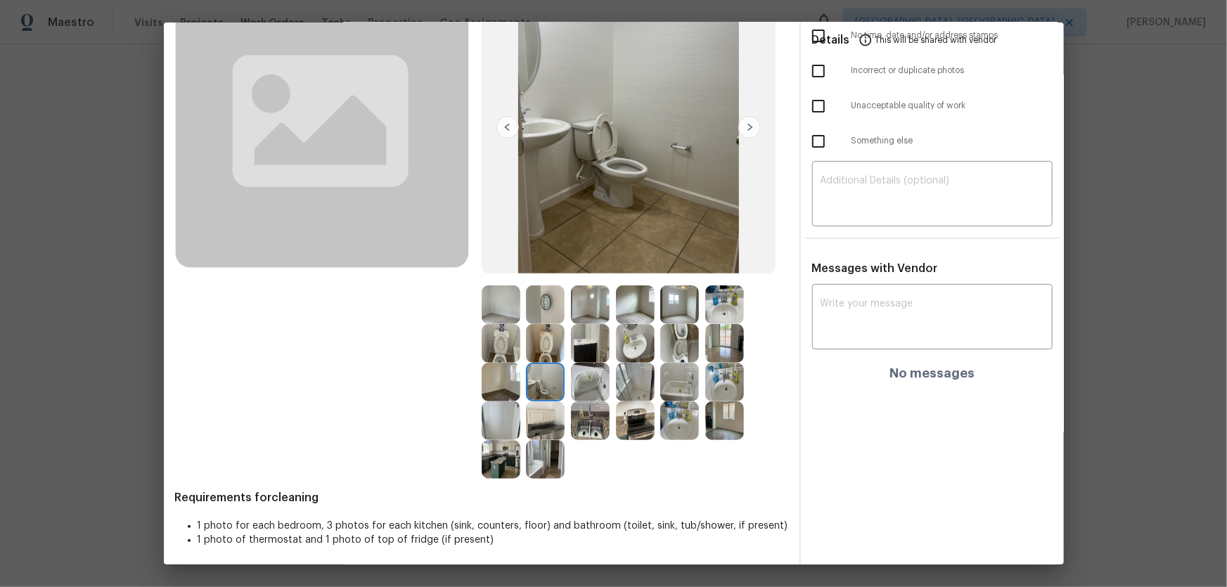
click at [618, 402] on img at bounding box center [635, 421] width 39 height 39
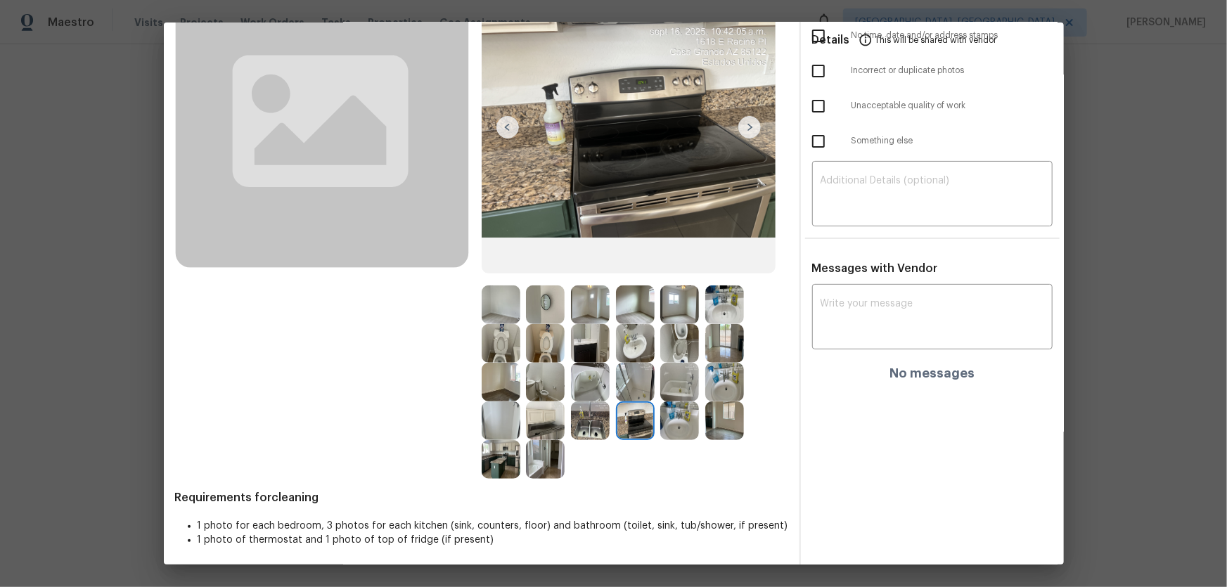
click at [715, 428] on img at bounding box center [724, 421] width 39 height 39
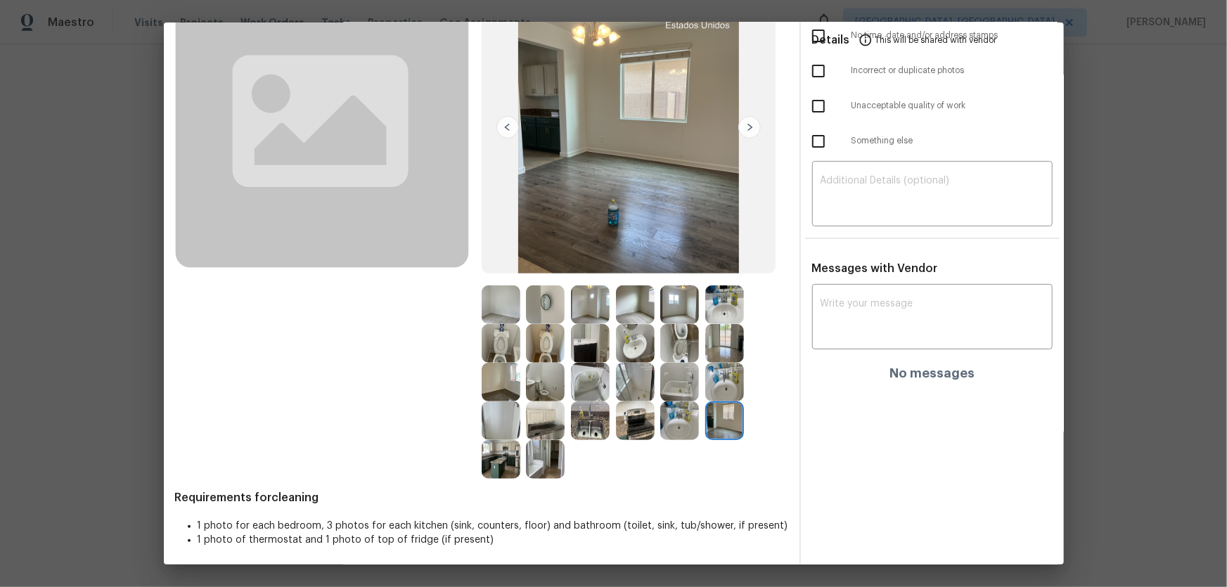
scroll to position [0, 0]
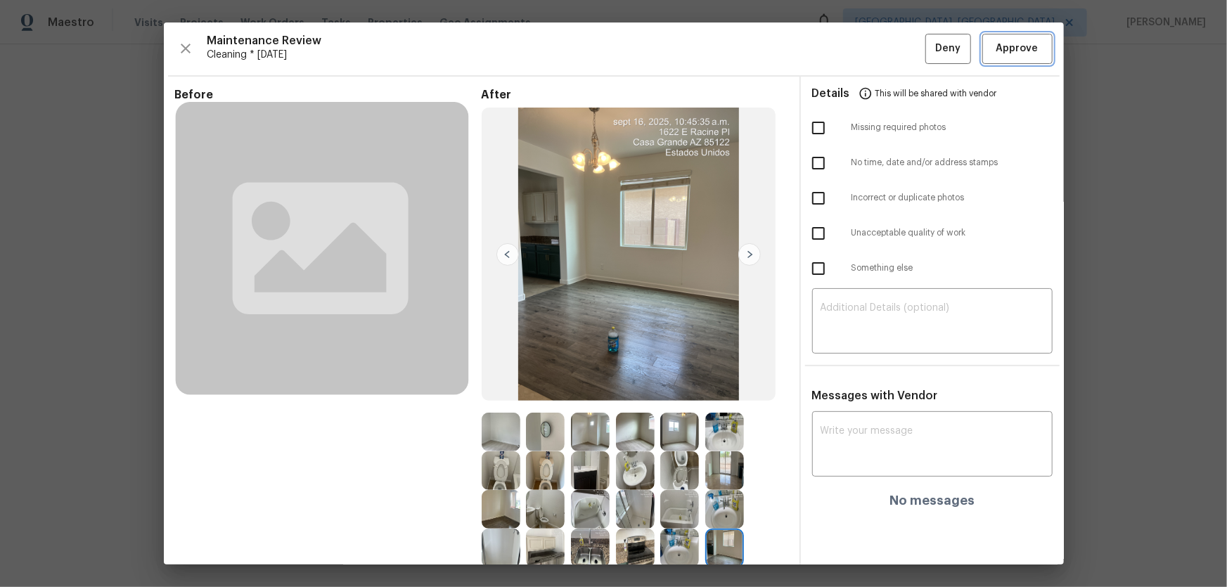
click at [996, 51] on span "Approve" at bounding box center [1017, 49] width 42 height 18
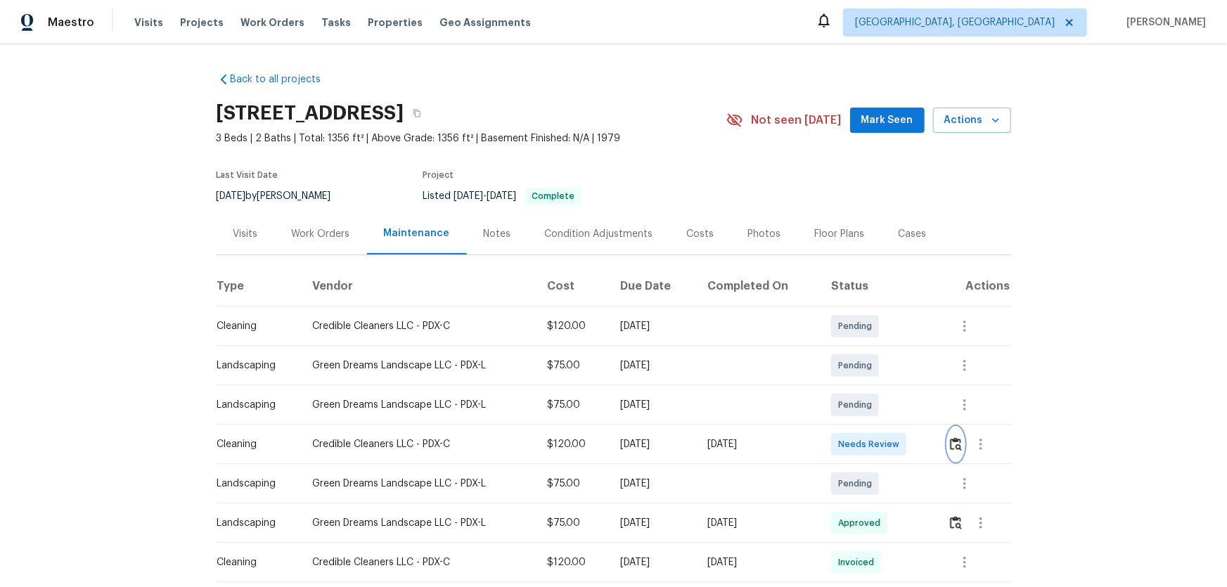
click at [873, 387] on img "button" at bounding box center [956, 443] width 12 height 13
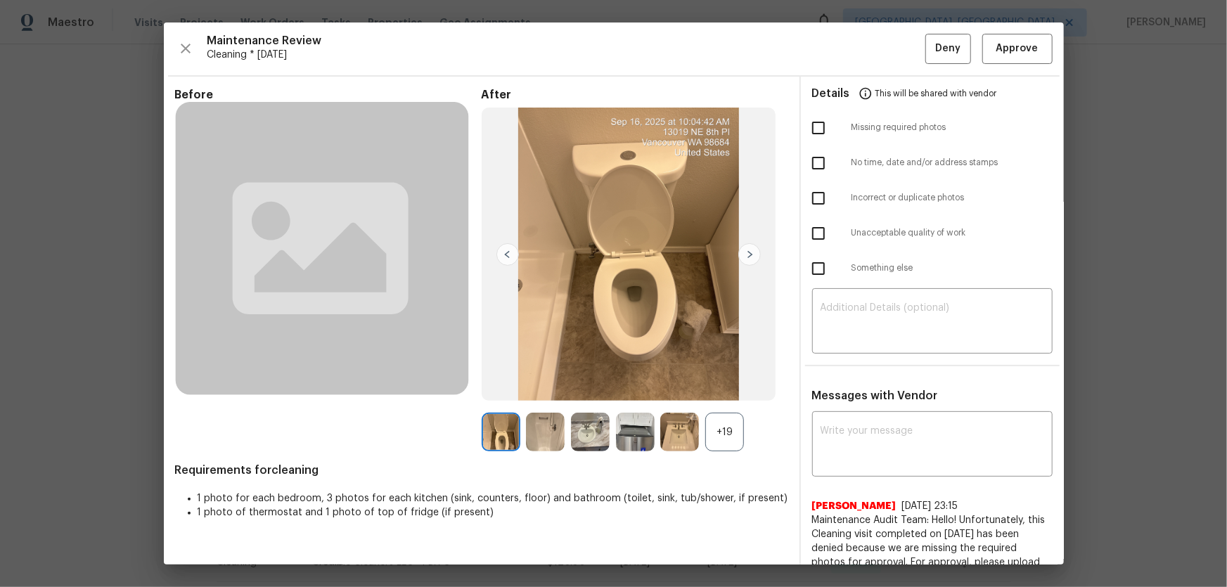
click at [731, 387] on div "+19" at bounding box center [724, 432] width 39 height 39
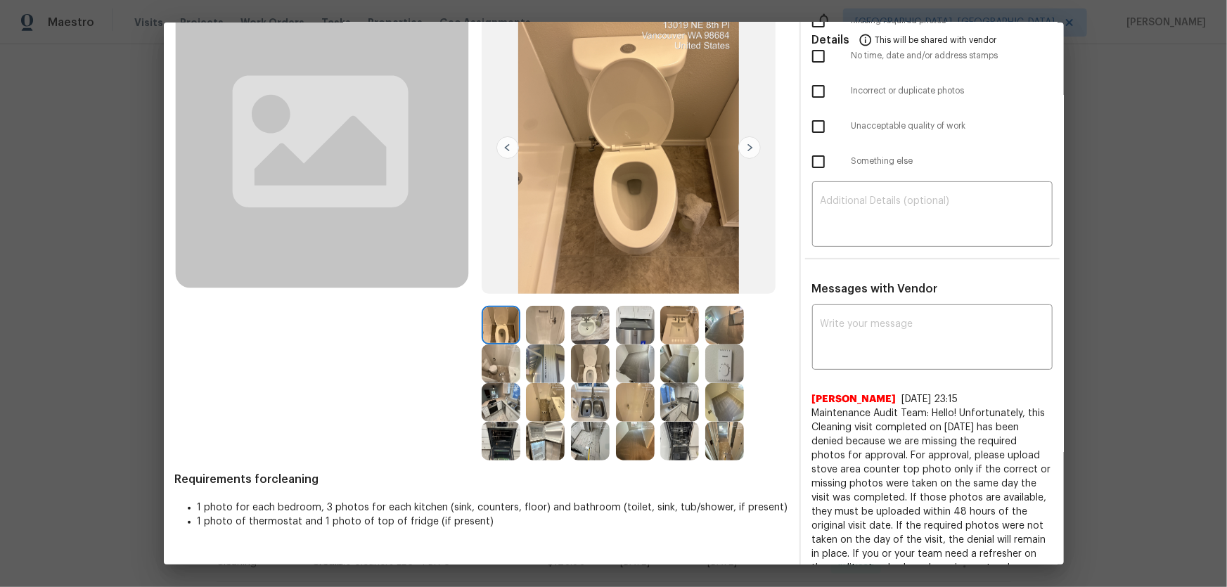
scroll to position [127, 0]
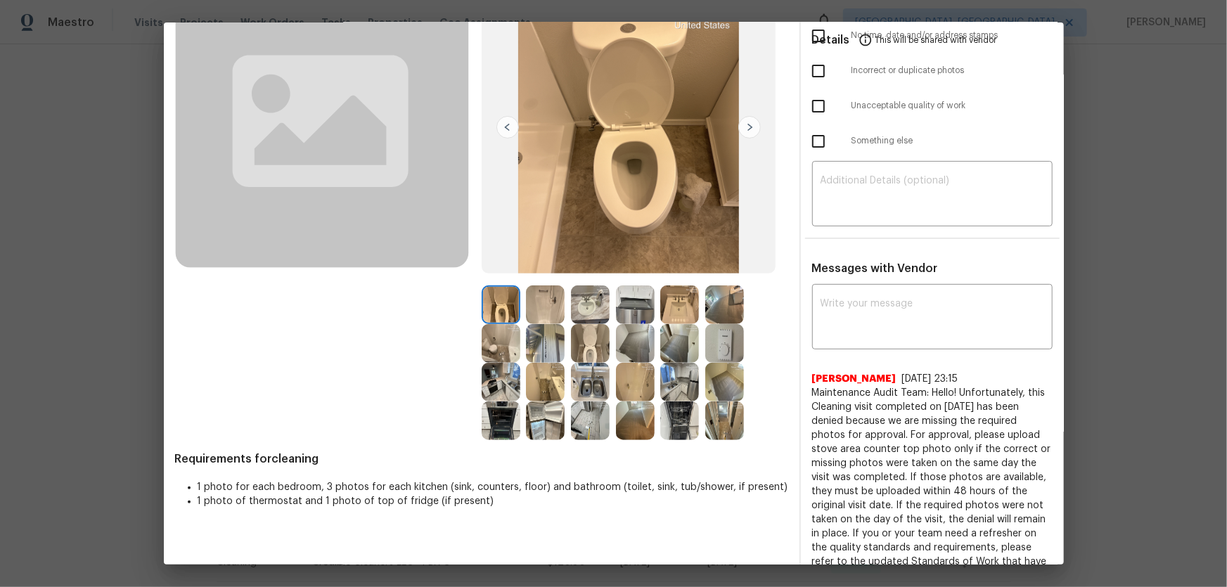
click at [593, 326] on img at bounding box center [590, 343] width 39 height 39
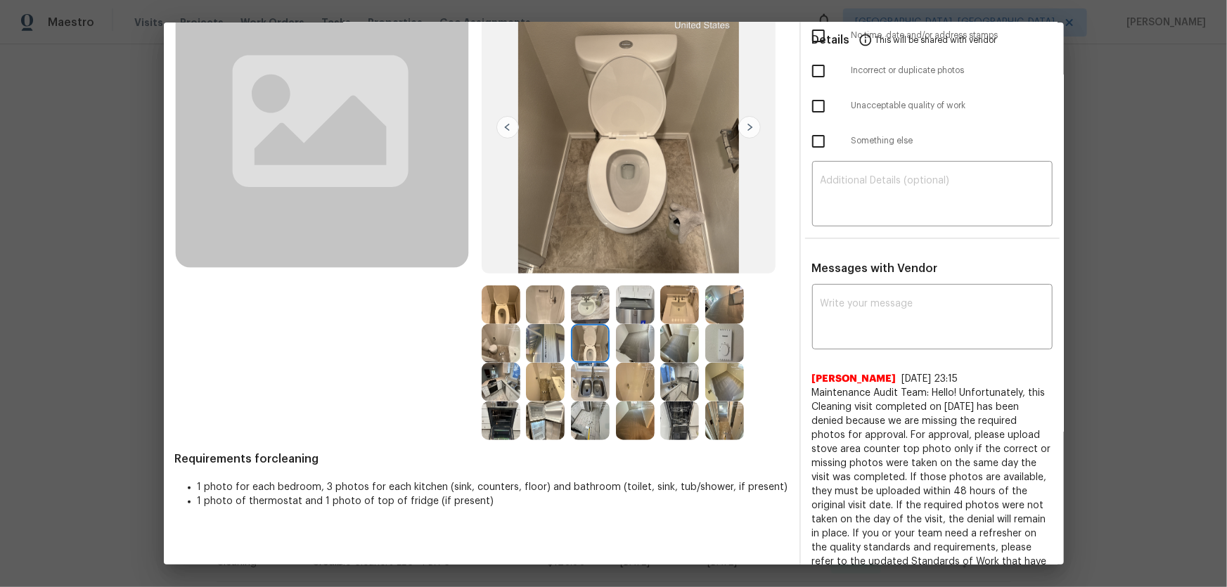
click at [513, 315] on div at bounding box center [504, 304] width 45 height 39
click at [571, 311] on img at bounding box center [590, 304] width 39 height 39
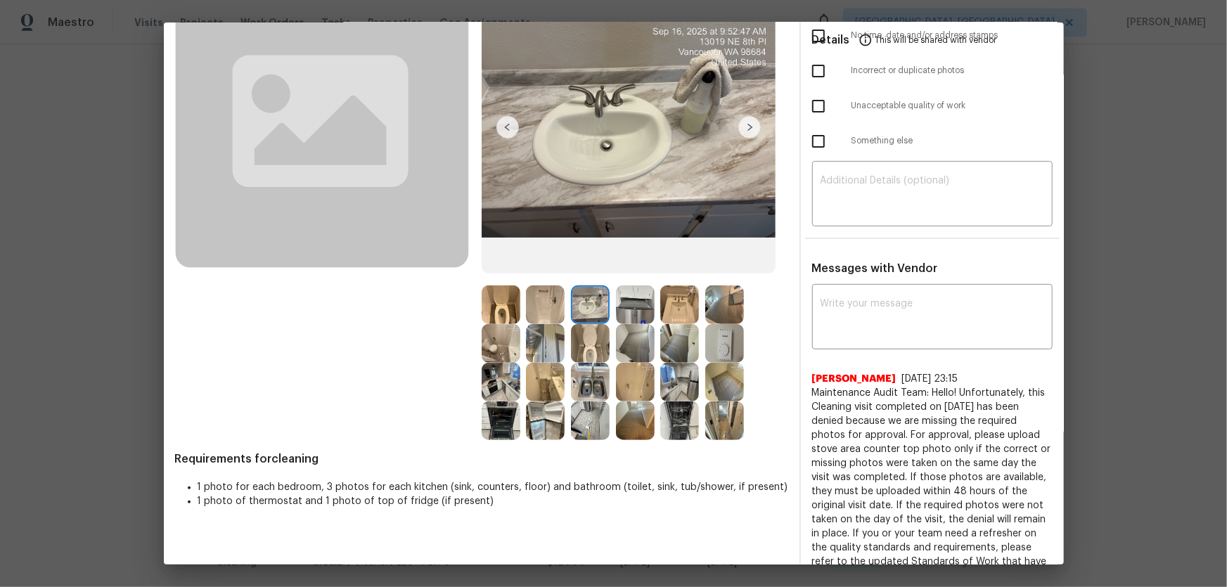
click at [642, 309] on img at bounding box center [635, 304] width 39 height 39
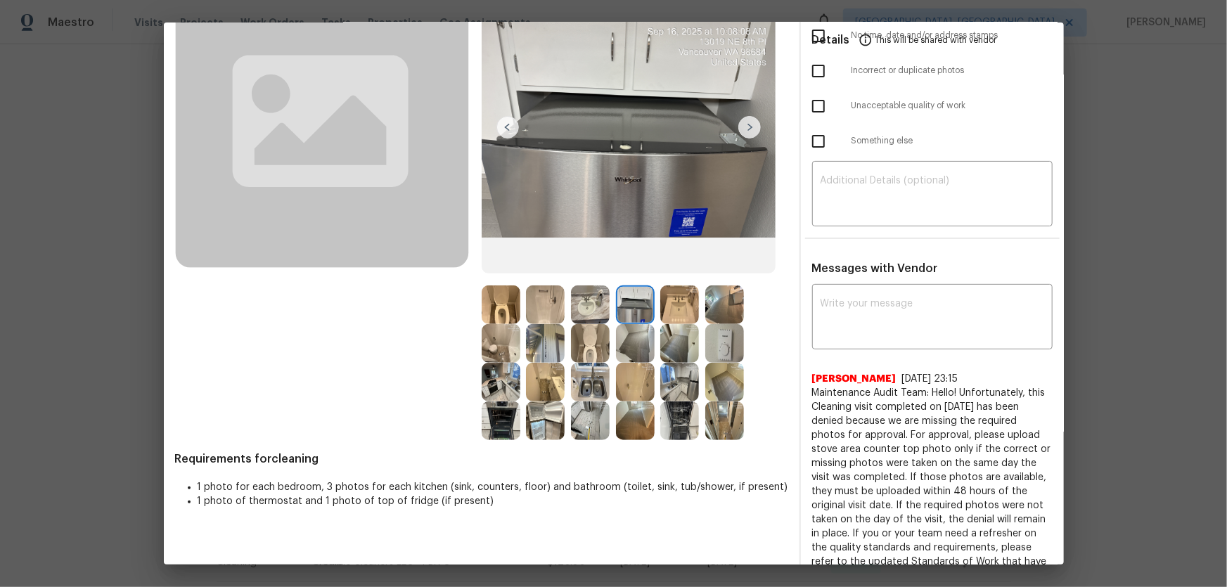
click at [531, 314] on img at bounding box center [545, 304] width 39 height 39
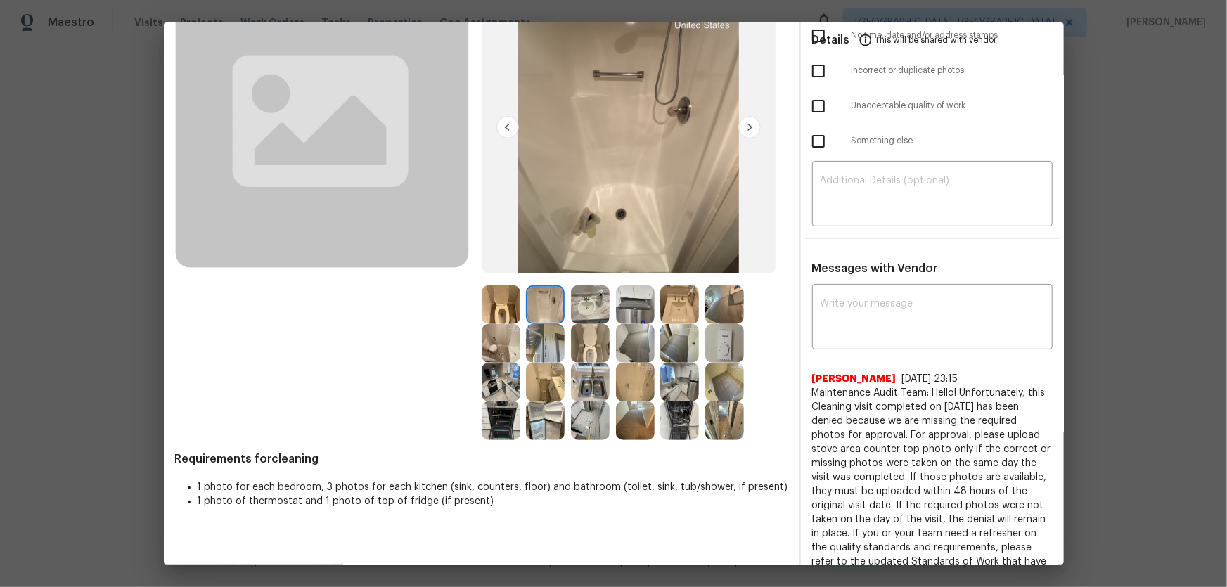
click at [636, 387] on img at bounding box center [635, 382] width 39 height 39
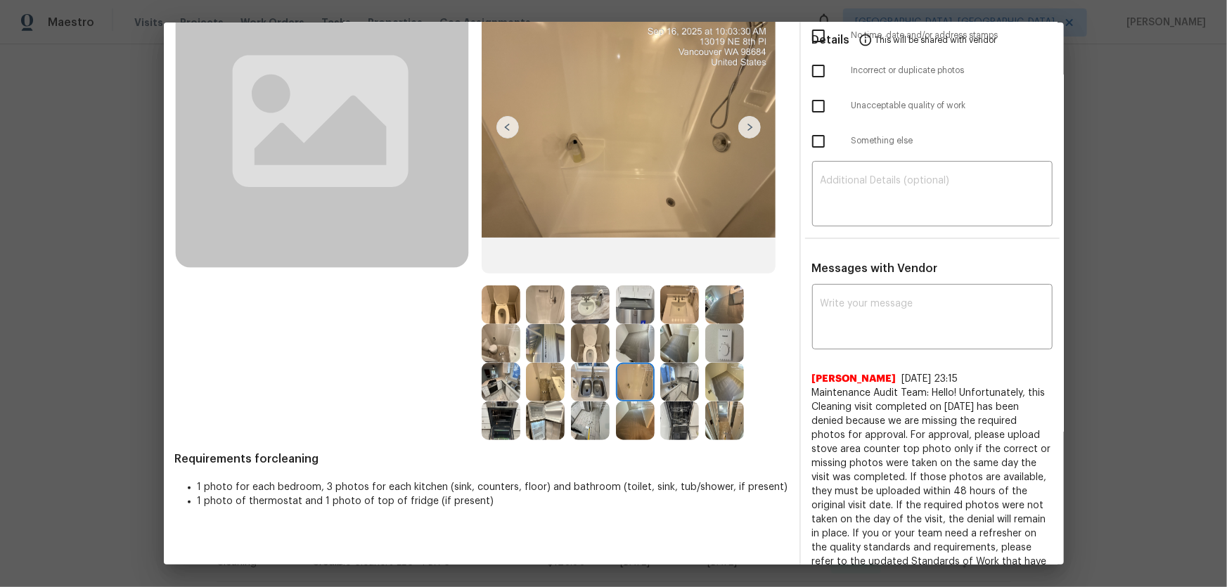
click at [577, 380] on img at bounding box center [590, 382] width 39 height 39
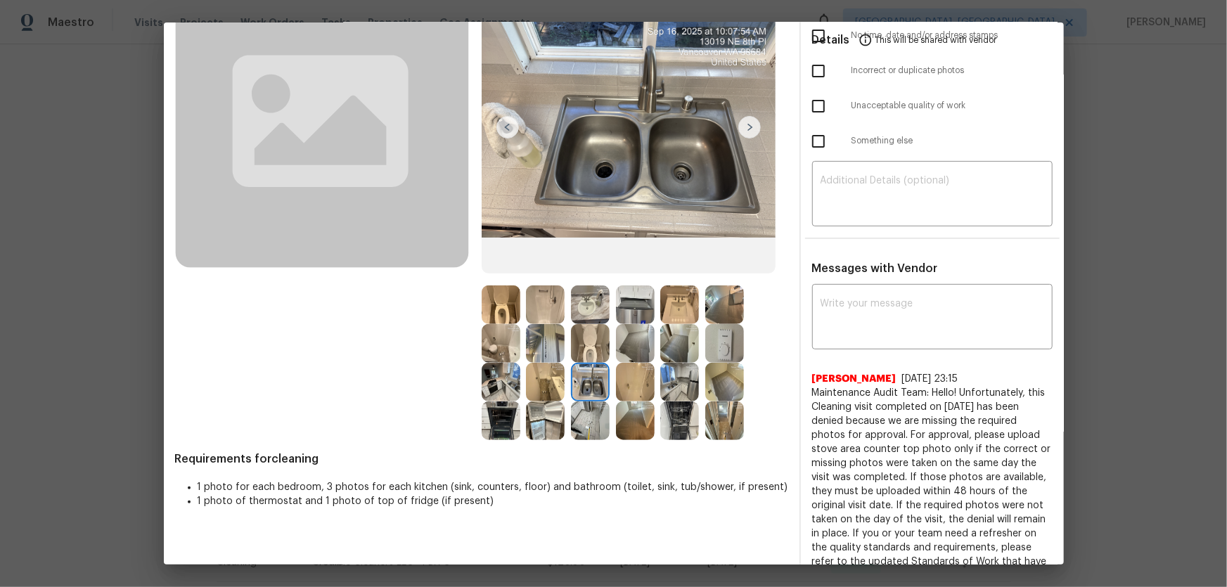
click at [552, 387] on img at bounding box center [545, 421] width 39 height 39
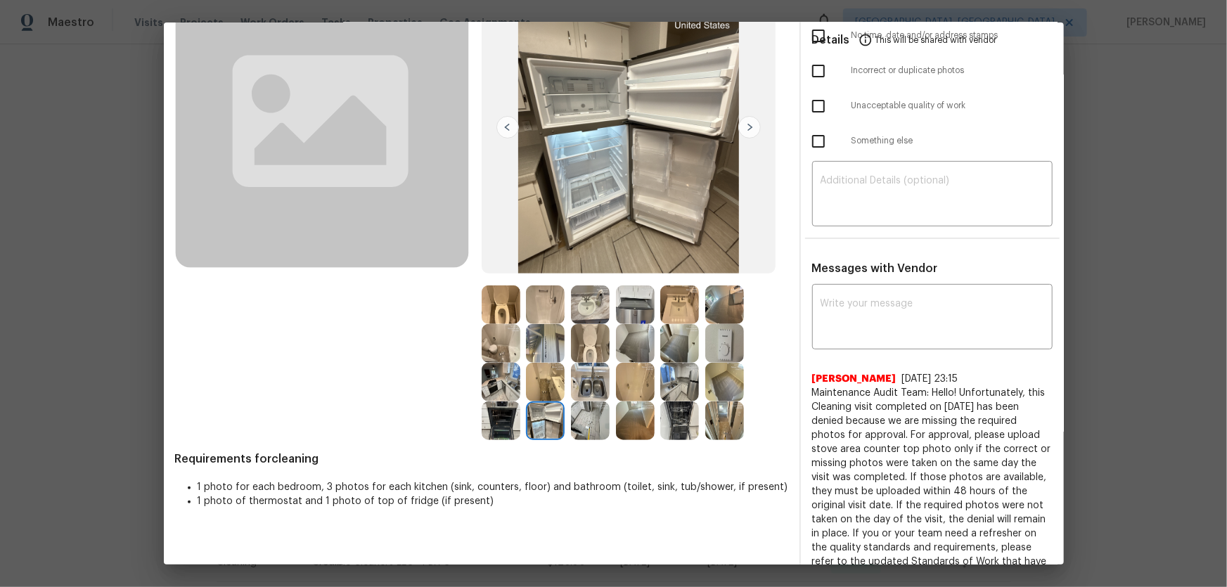
click at [571, 387] on img at bounding box center [590, 421] width 39 height 39
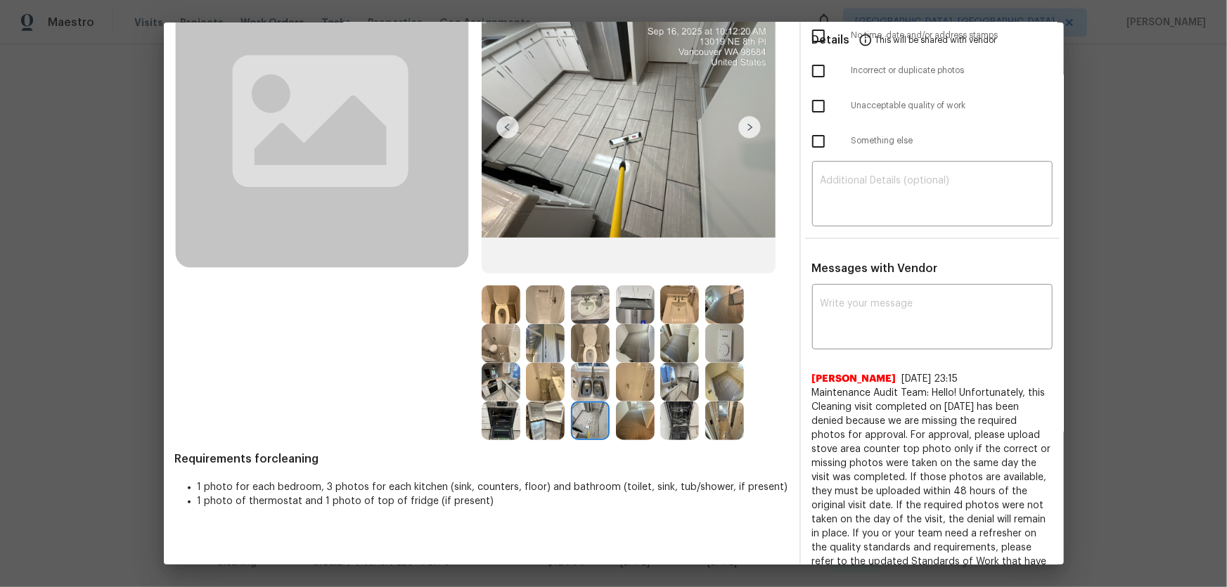
click at [498, 387] on img at bounding box center [501, 421] width 39 height 39
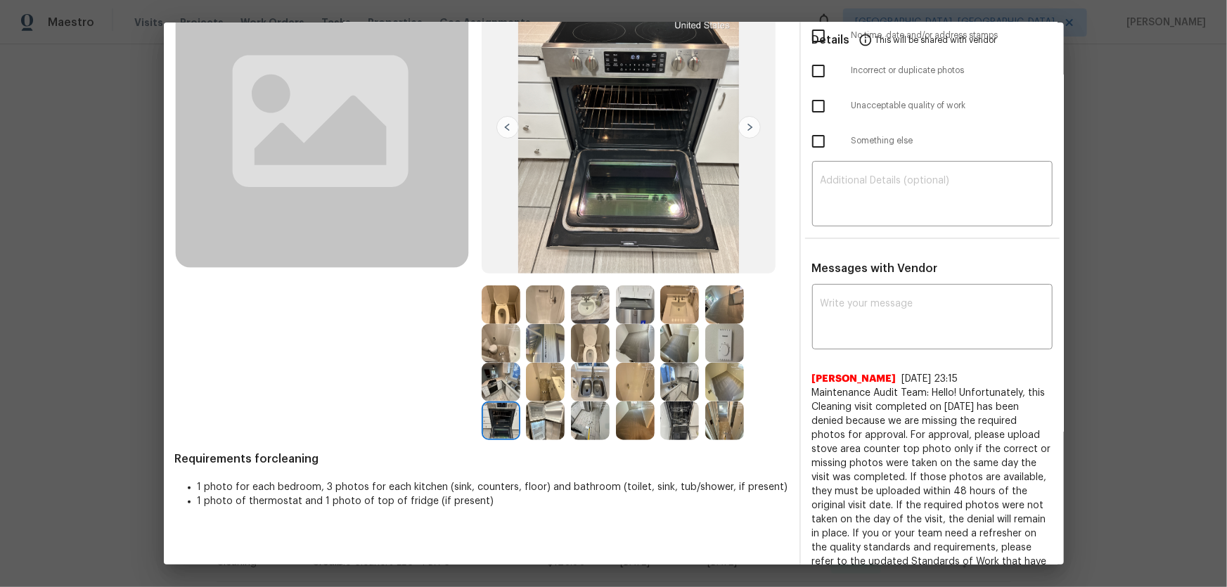
click at [493, 385] on img at bounding box center [501, 382] width 39 height 39
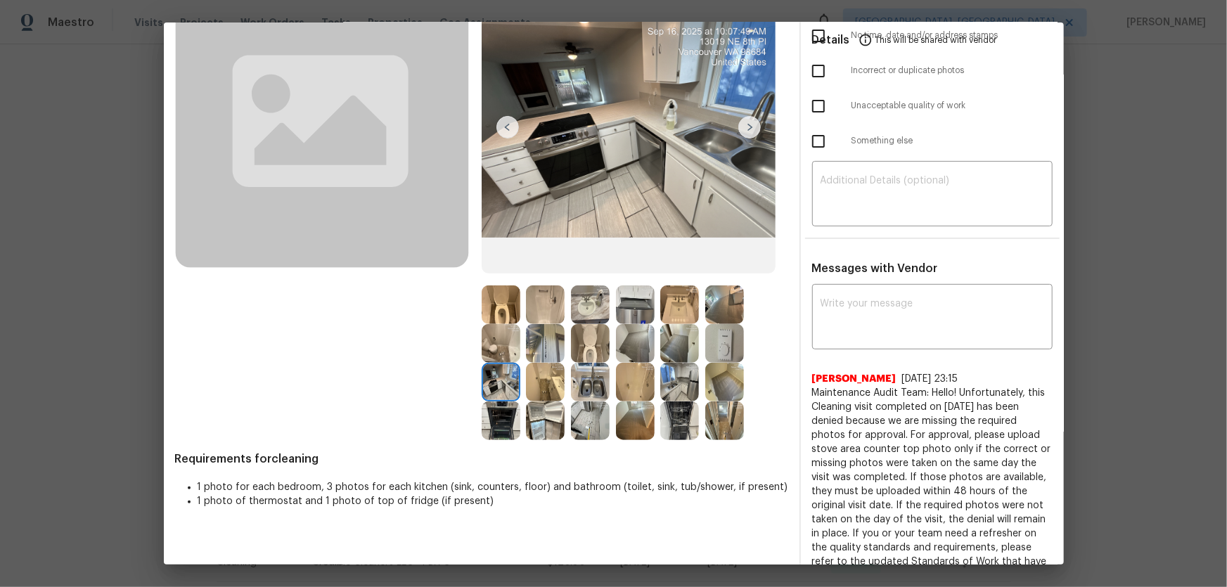
click at [639, 387] on img at bounding box center [635, 421] width 39 height 39
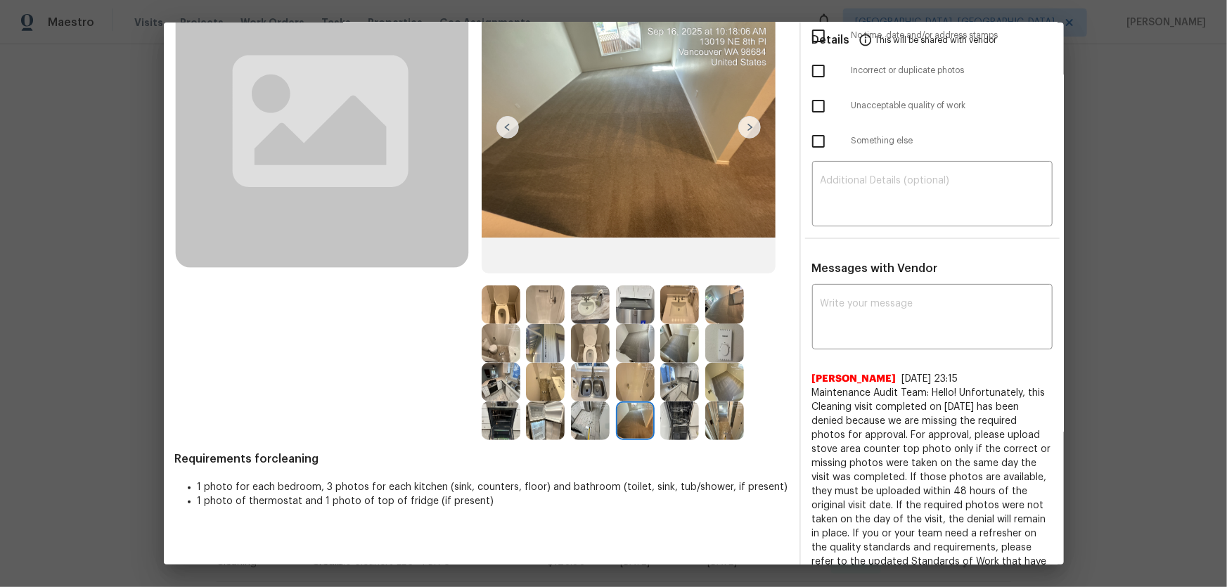
click at [669, 387] on img at bounding box center [679, 421] width 39 height 39
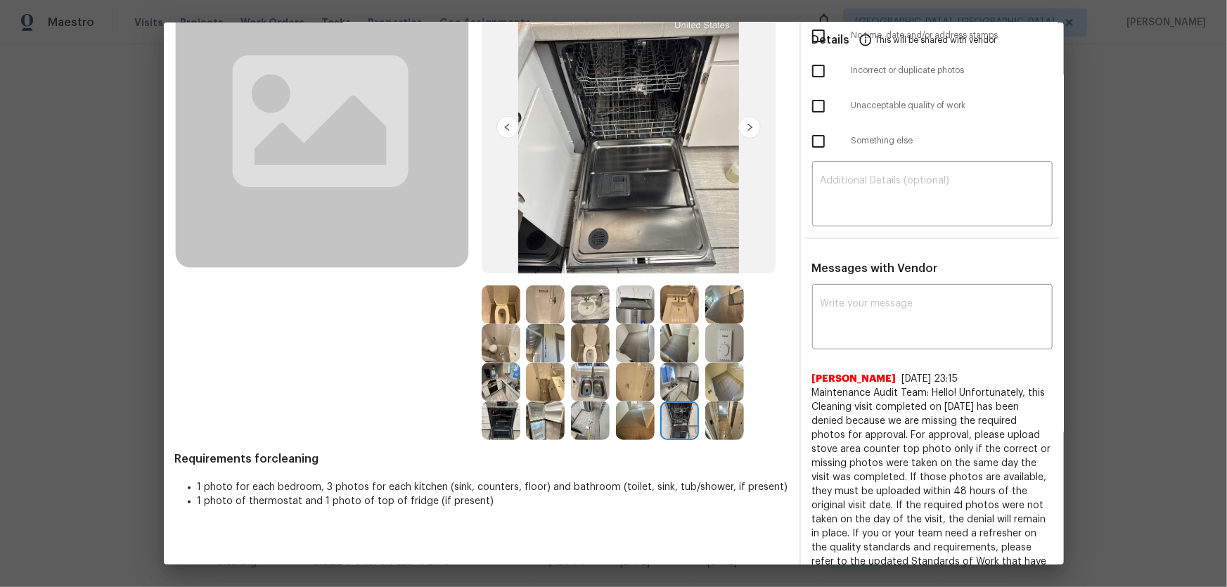
click at [667, 387] on img at bounding box center [679, 382] width 39 height 39
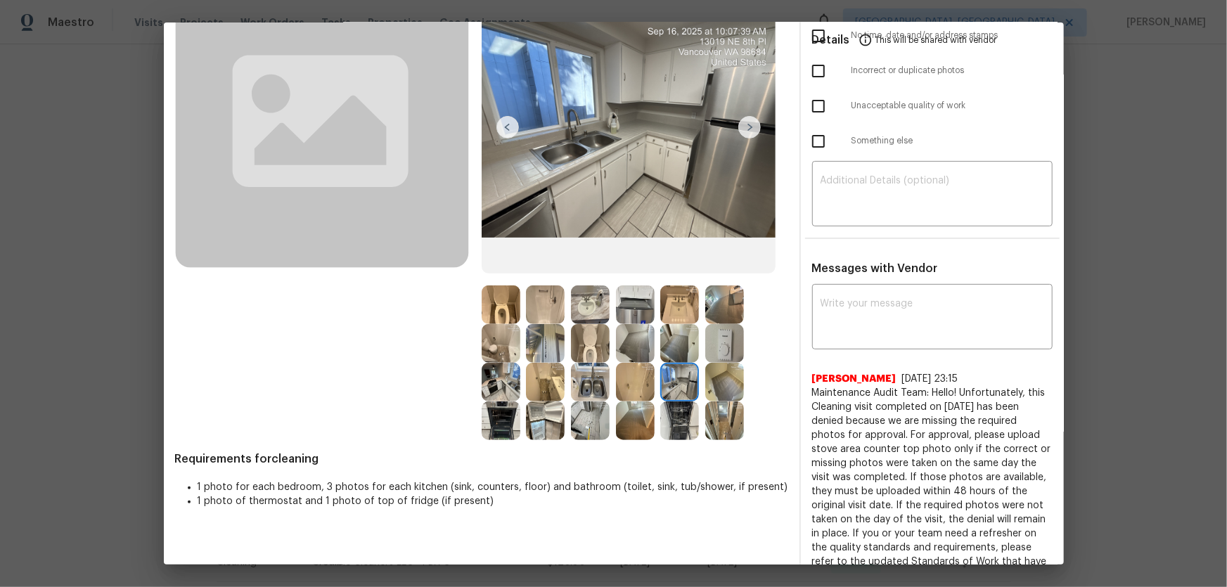
click at [636, 382] on img at bounding box center [635, 382] width 39 height 39
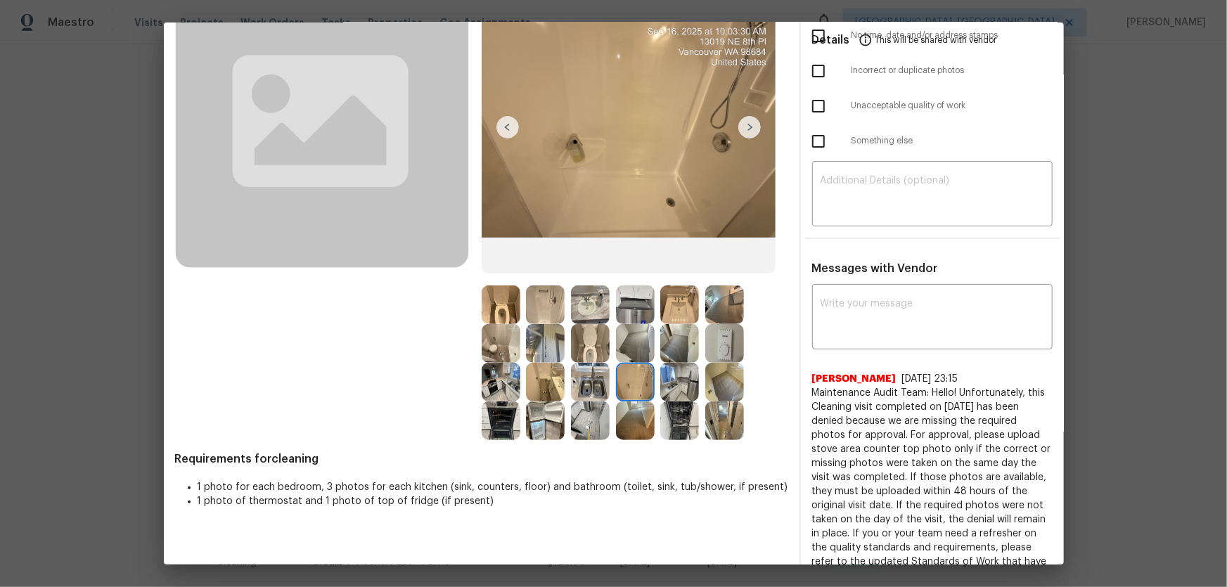
click at [667, 344] on img at bounding box center [679, 343] width 39 height 39
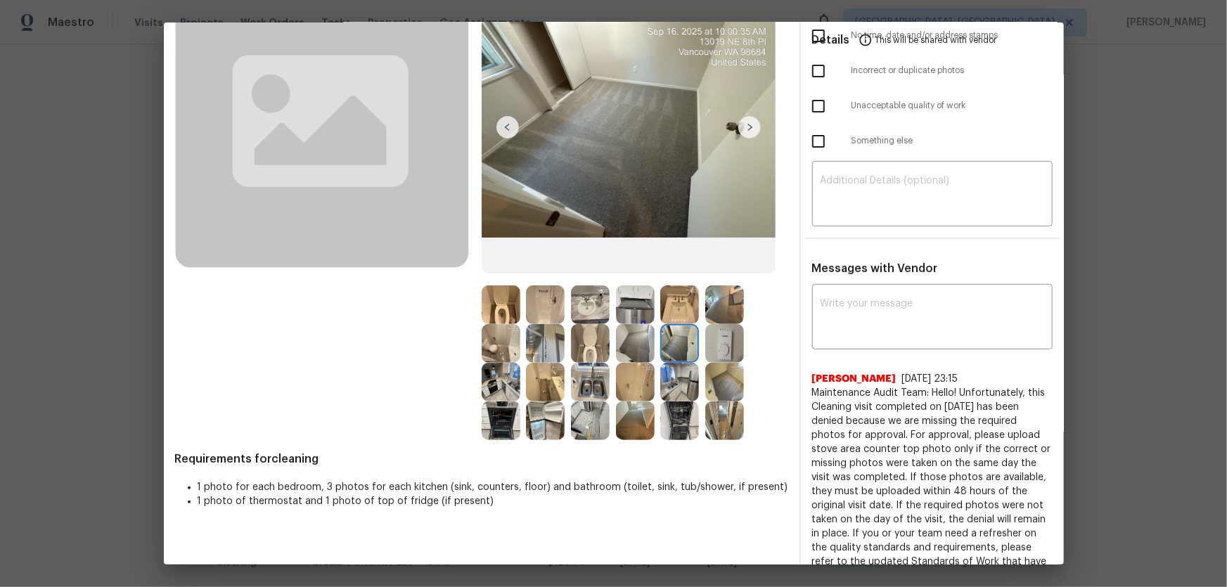
click at [718, 344] on img at bounding box center [724, 343] width 39 height 39
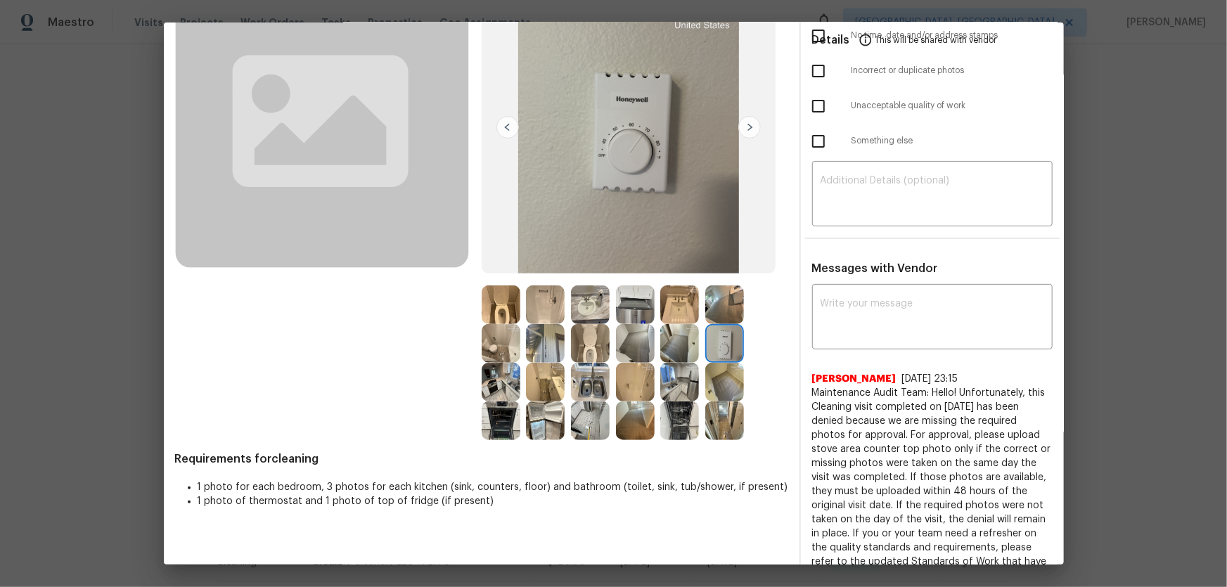
click at [722, 375] on img at bounding box center [724, 382] width 39 height 39
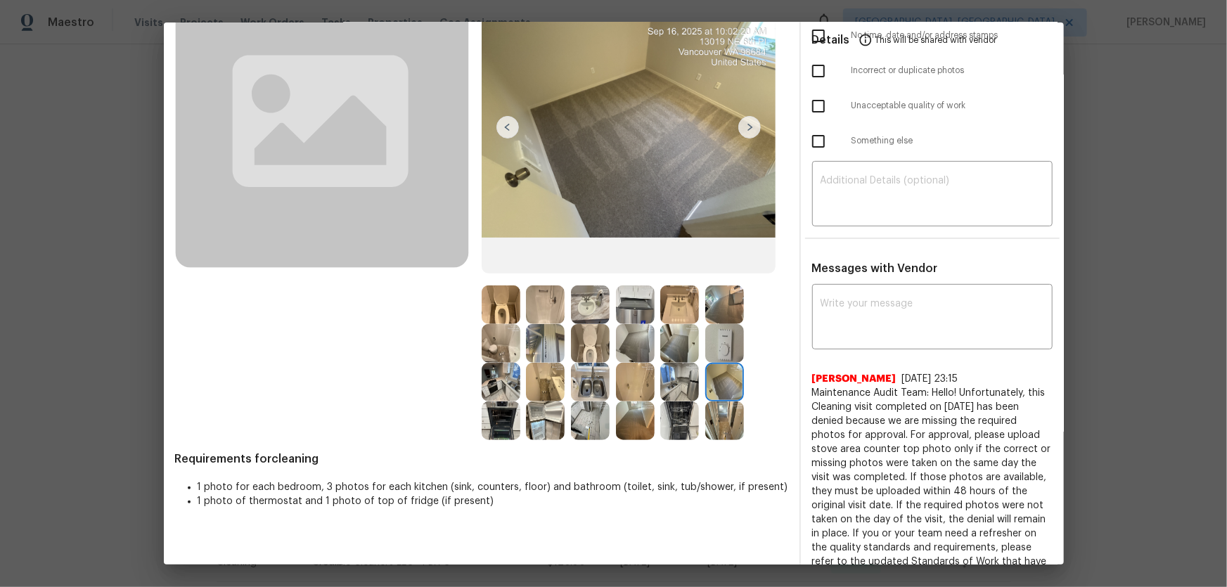
click at [721, 387] on img at bounding box center [724, 421] width 39 height 39
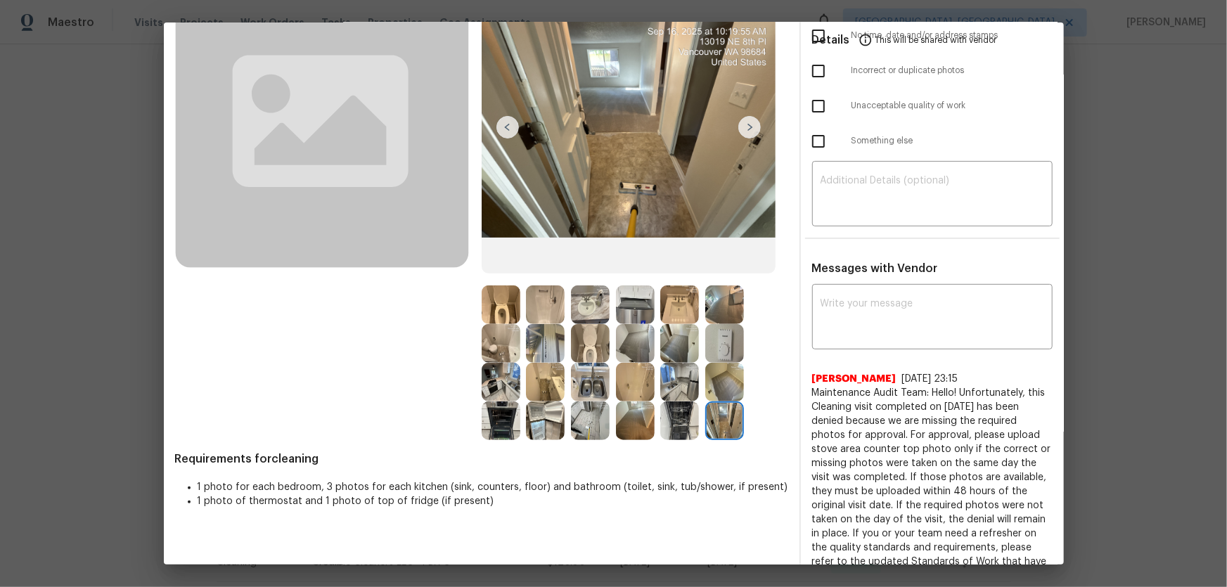
click at [715, 307] on img at bounding box center [724, 304] width 39 height 39
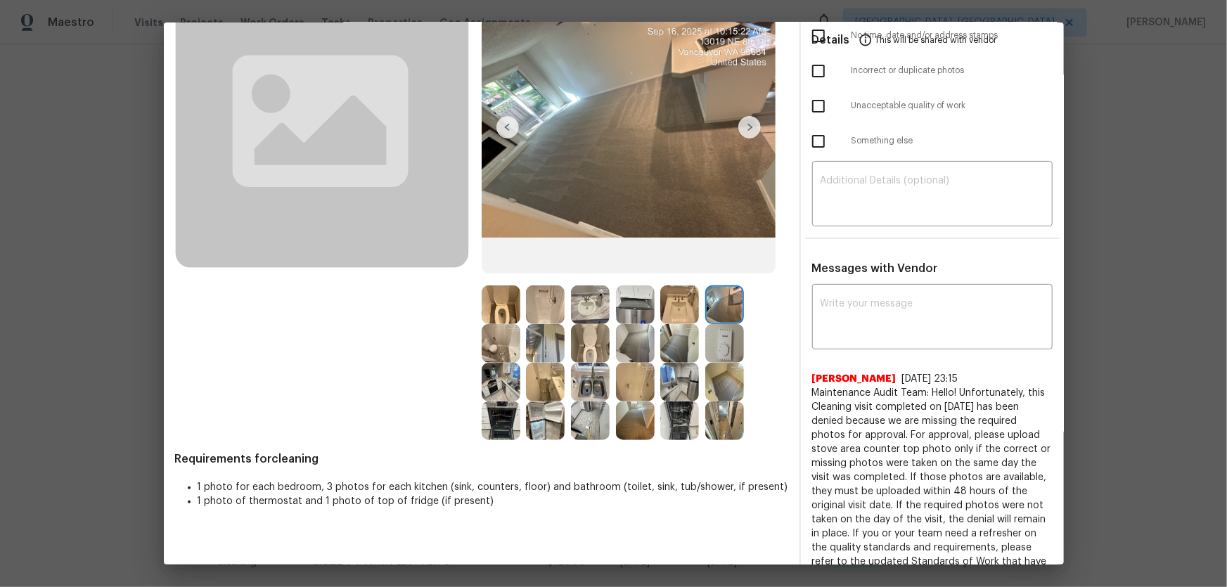
click at [631, 342] on img at bounding box center [635, 343] width 39 height 39
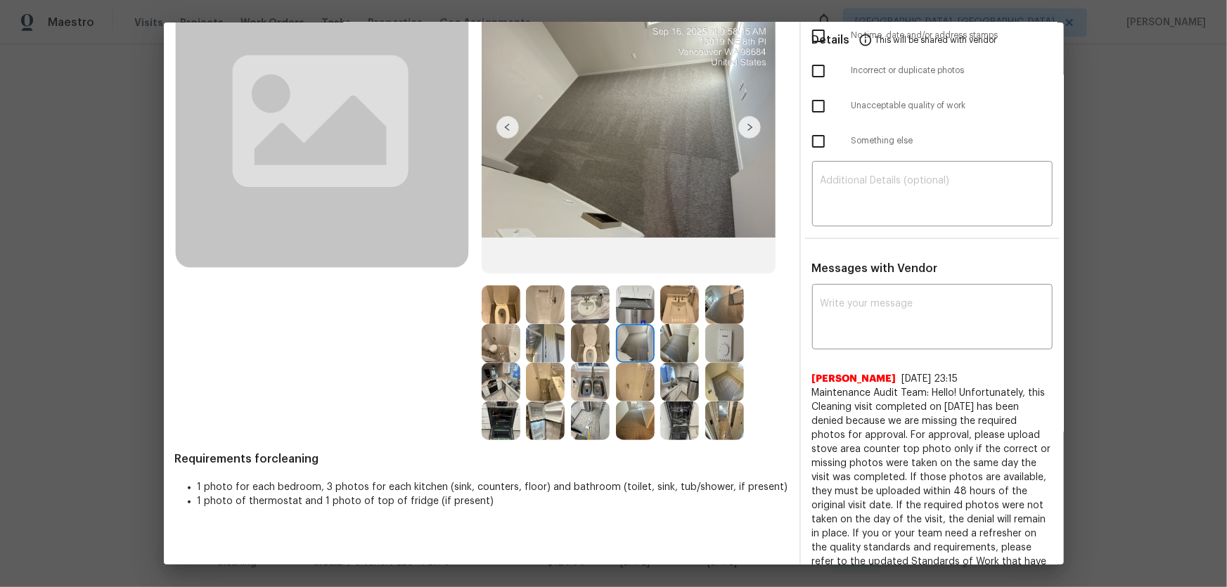
click at [660, 345] on img at bounding box center [679, 343] width 39 height 39
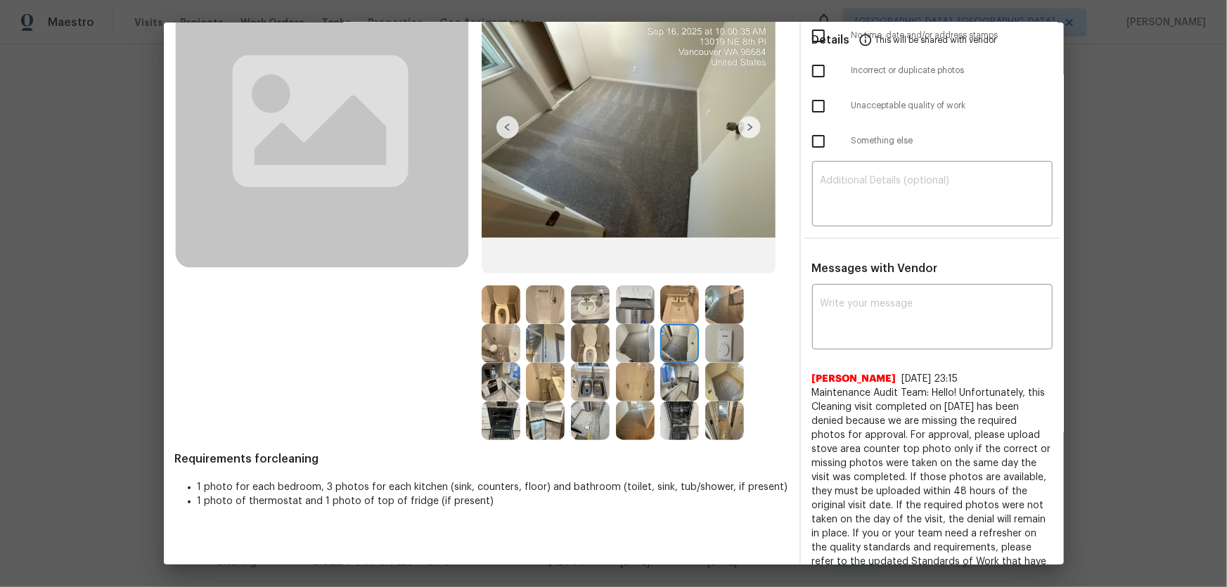
click at [716, 378] on img at bounding box center [724, 382] width 39 height 39
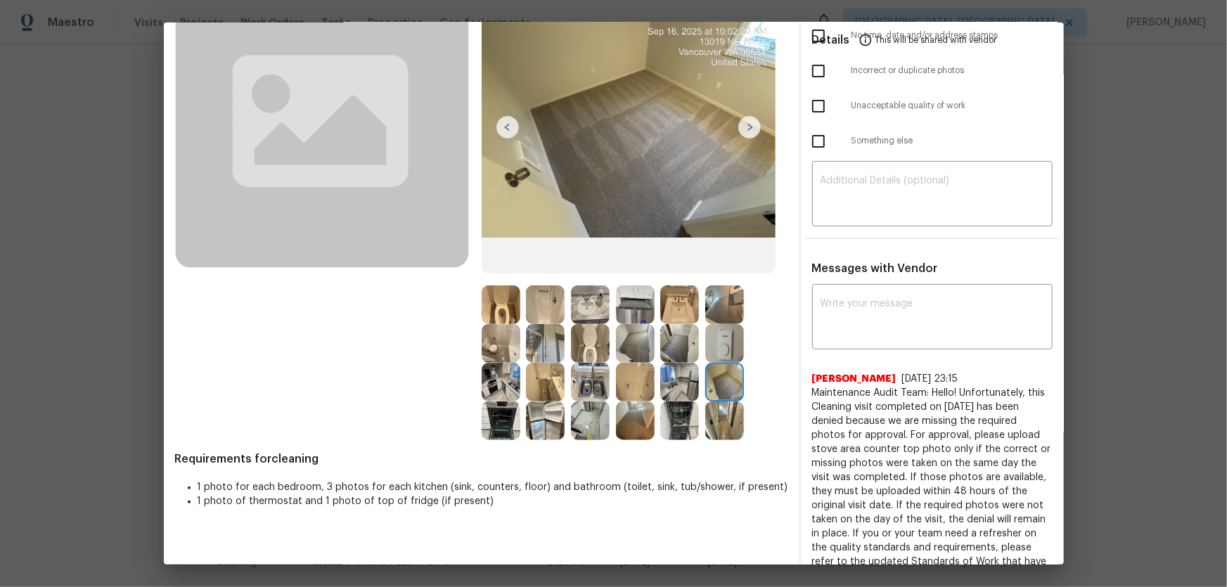
click at [714, 334] on img at bounding box center [724, 343] width 39 height 39
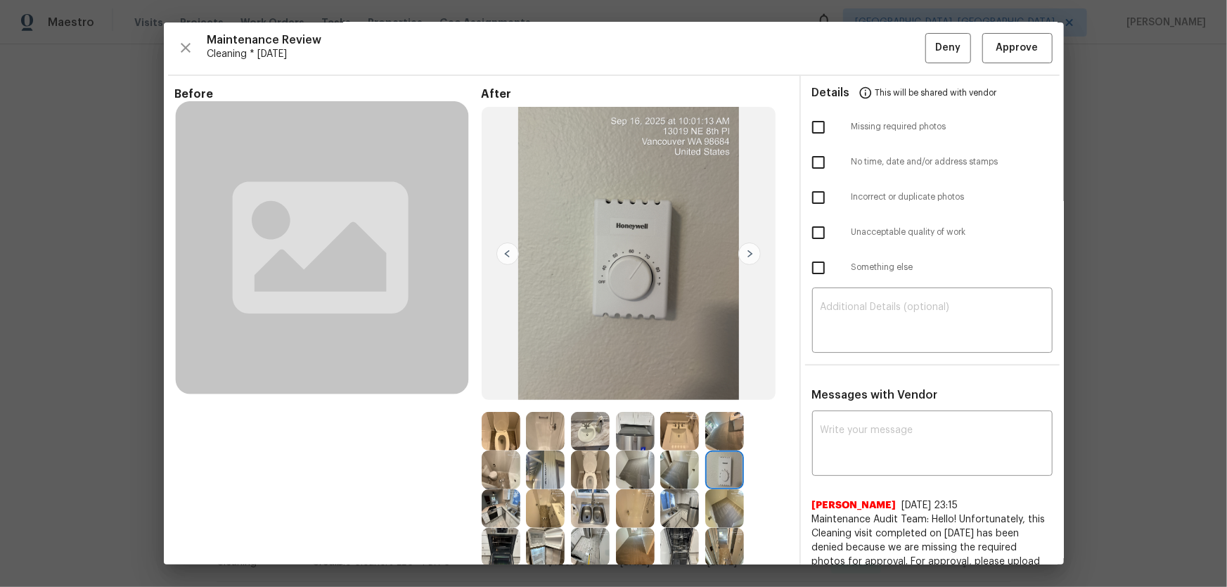
scroll to position [0, 0]
click at [873, 58] on button "Approve" at bounding box center [1017, 49] width 70 height 30
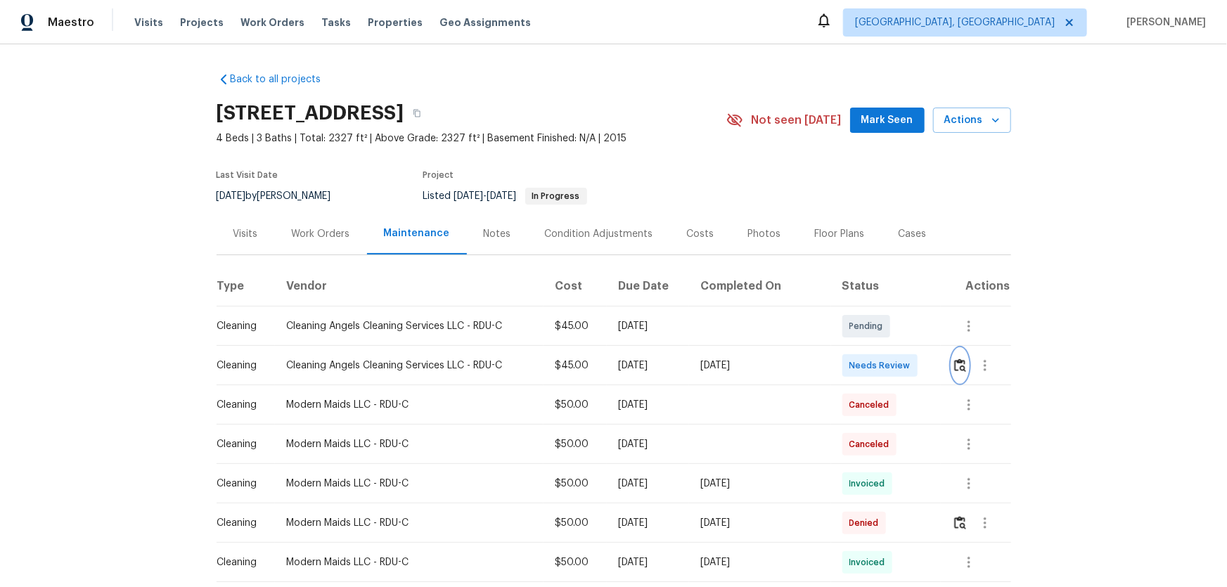
click at [873, 360] on button "button" at bounding box center [960, 366] width 16 height 34
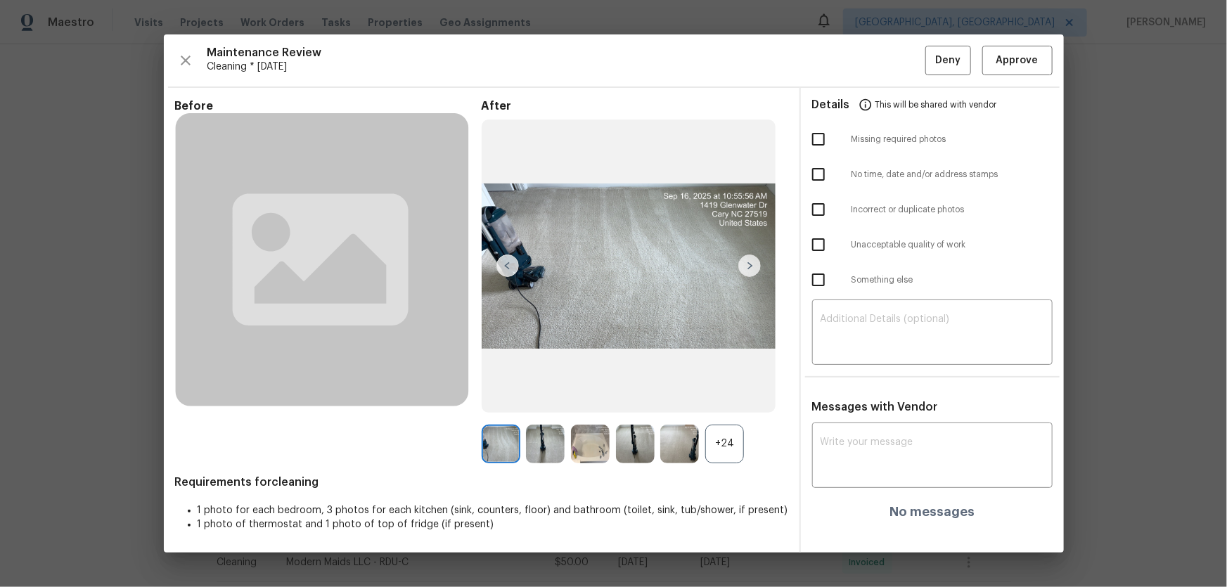
click at [733, 387] on div "+24" at bounding box center [724, 444] width 39 height 39
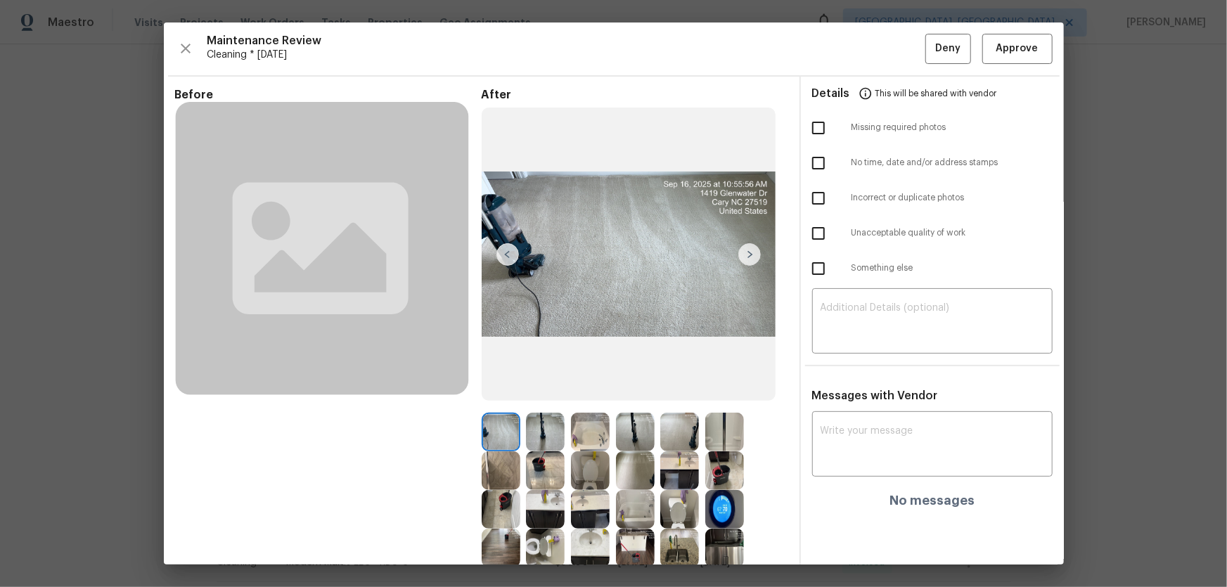
scroll to position [130, 0]
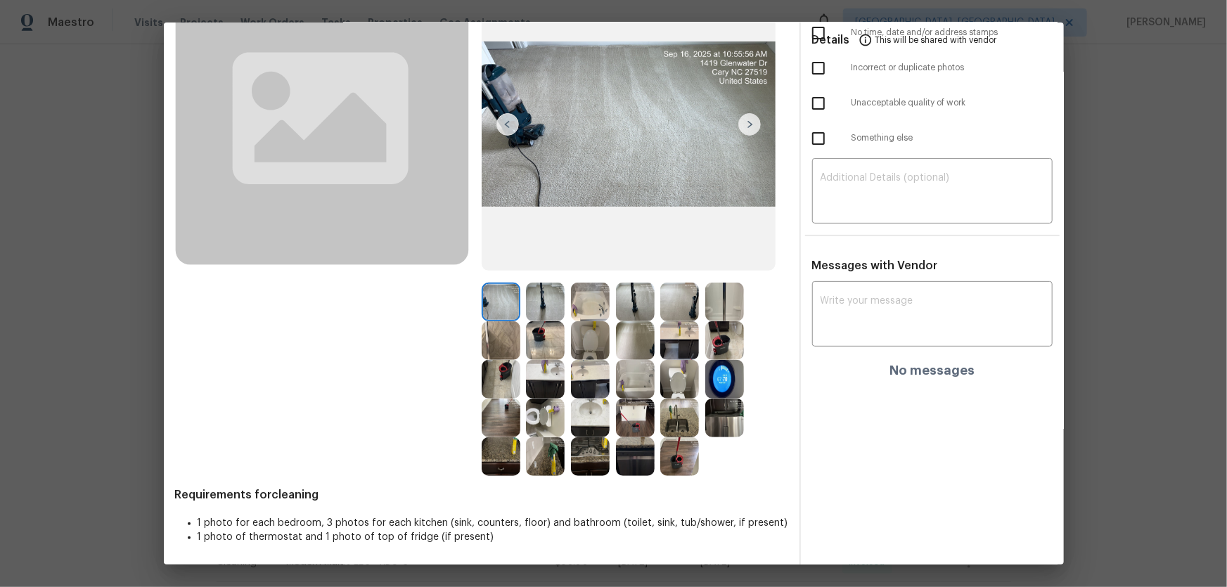
click at [549, 387] on img at bounding box center [545, 418] width 39 height 39
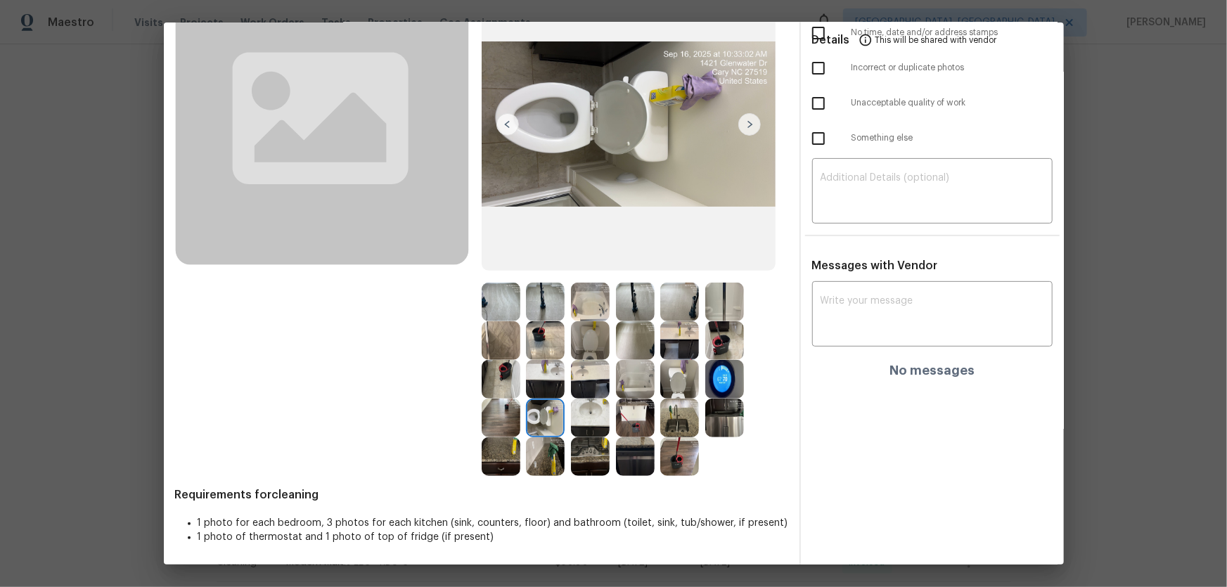
click at [584, 335] on img at bounding box center [590, 340] width 39 height 39
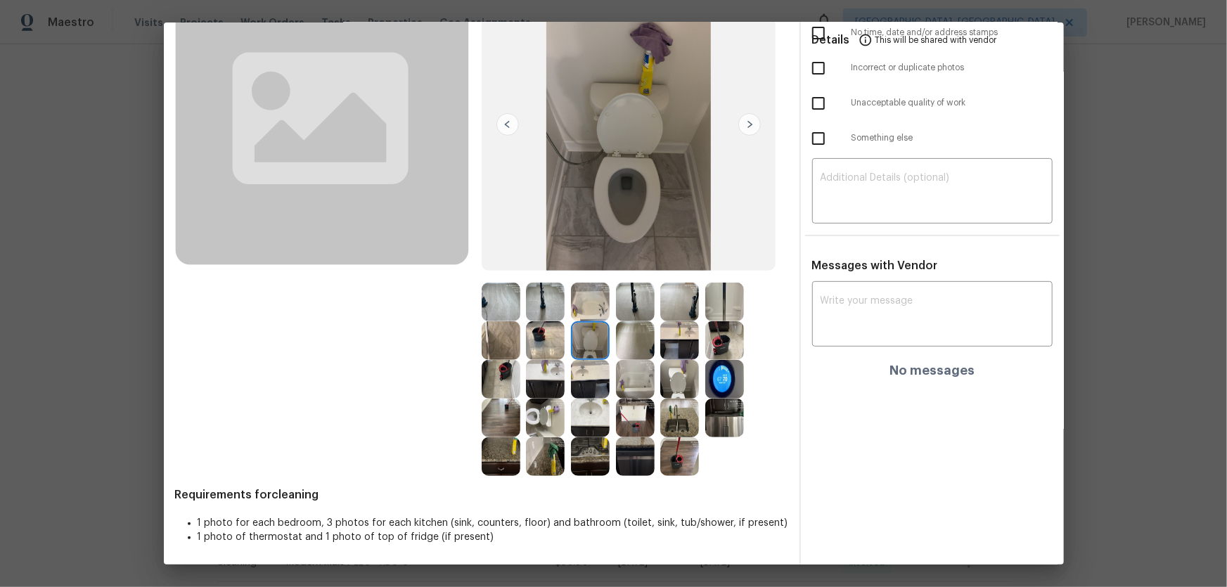
click at [662, 387] on img at bounding box center [679, 379] width 39 height 39
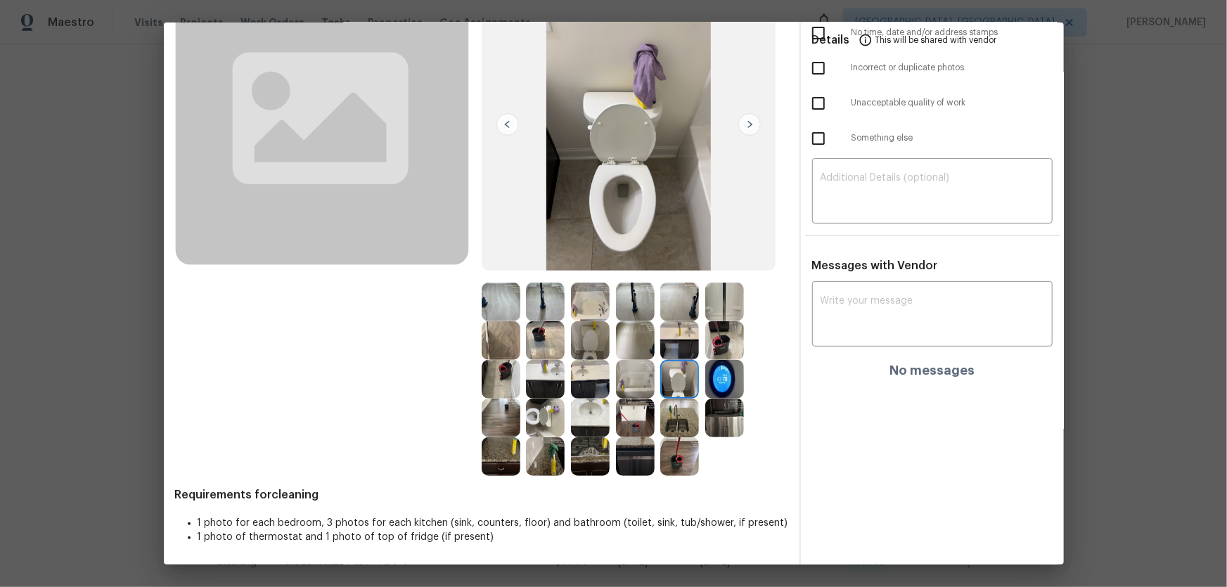
click at [607, 387] on div at bounding box center [593, 418] width 45 height 39
click at [594, 371] on img at bounding box center [590, 379] width 39 height 39
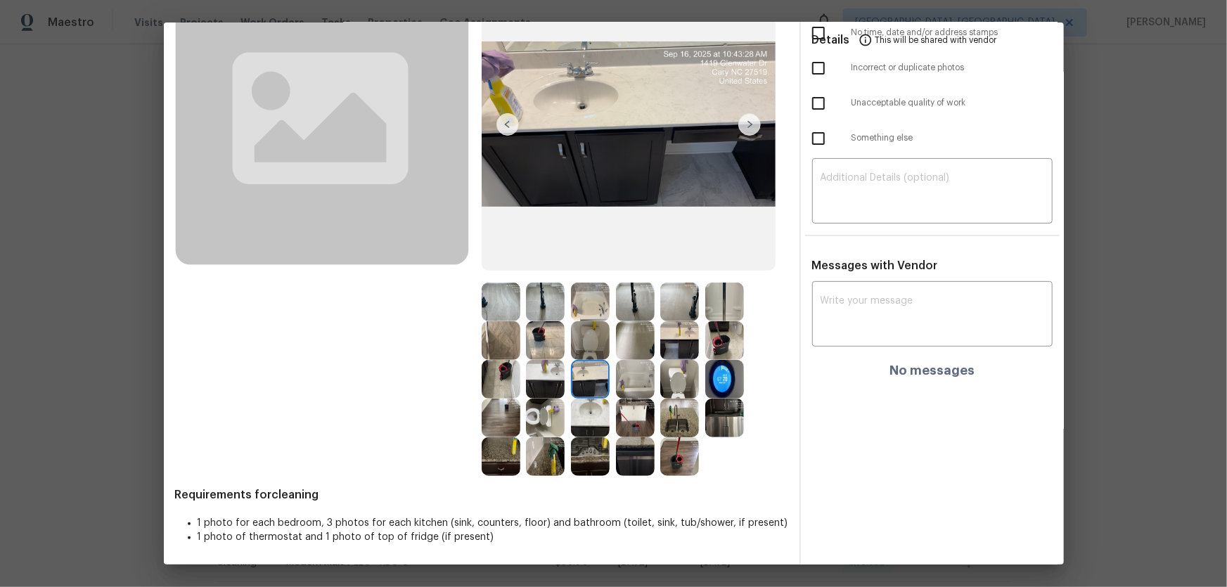
click at [526, 382] on img at bounding box center [545, 379] width 39 height 39
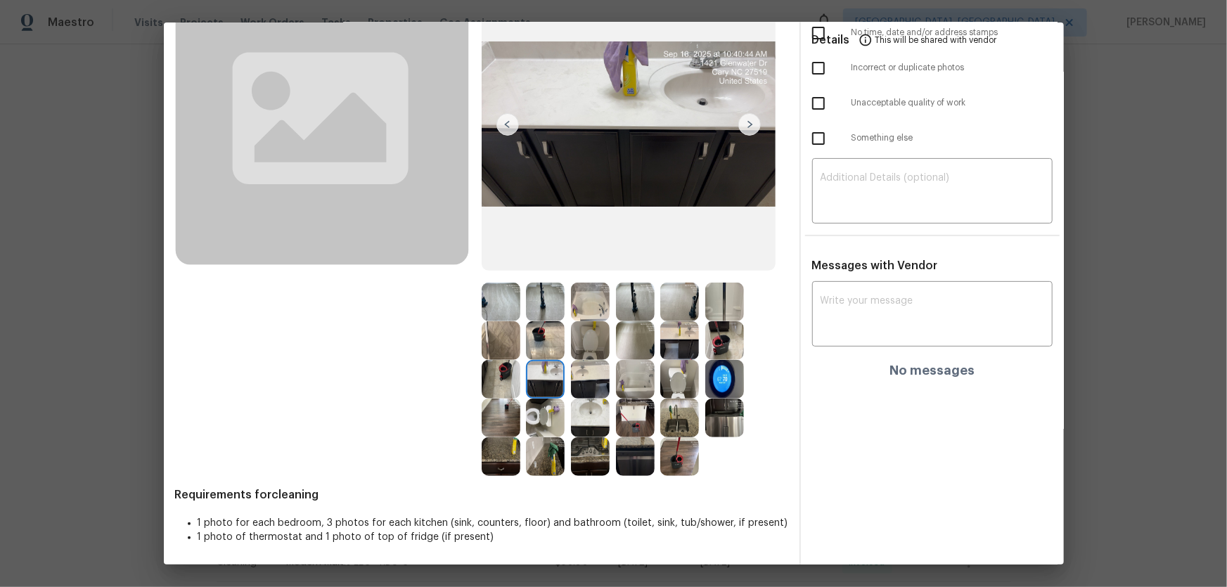
click at [639, 377] on img at bounding box center [635, 379] width 39 height 39
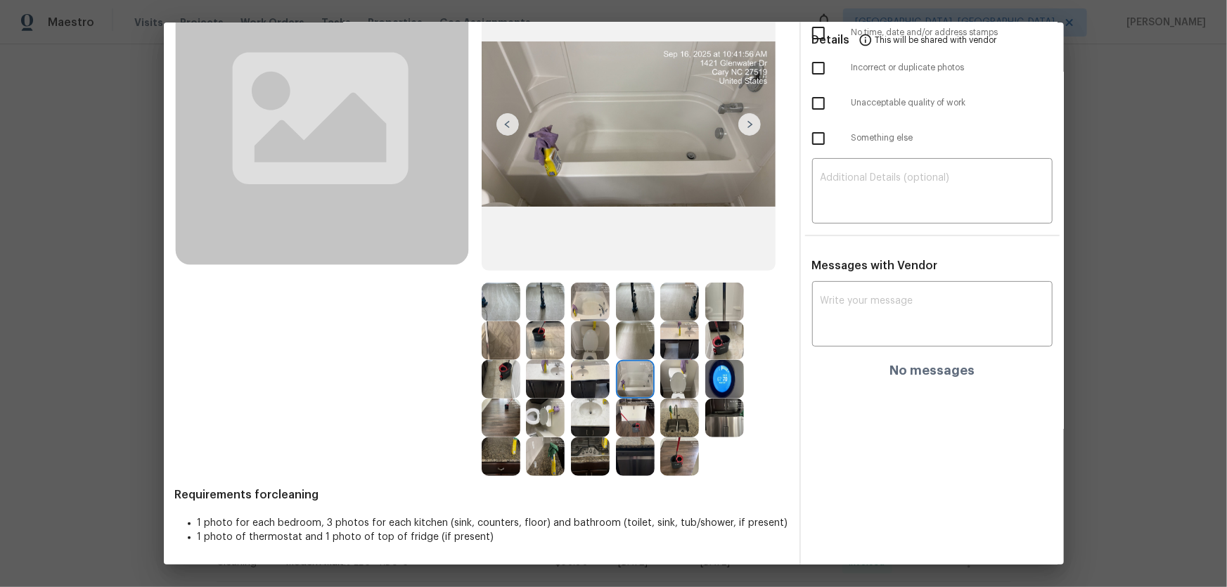
click at [585, 300] on img at bounding box center [590, 302] width 39 height 39
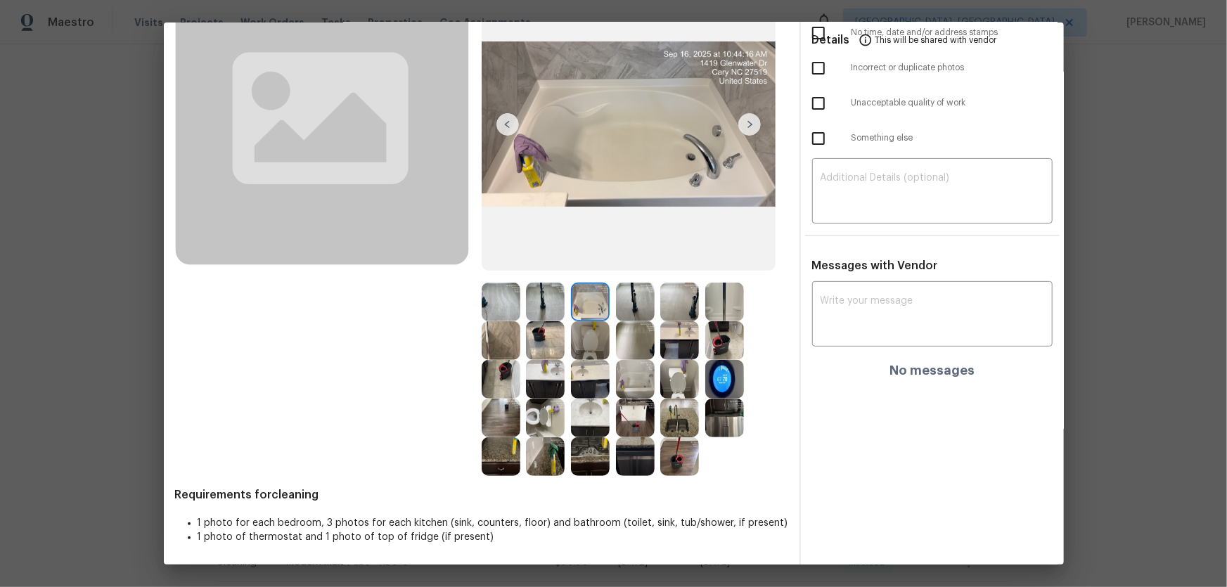
click at [723, 303] on img at bounding box center [724, 302] width 39 height 39
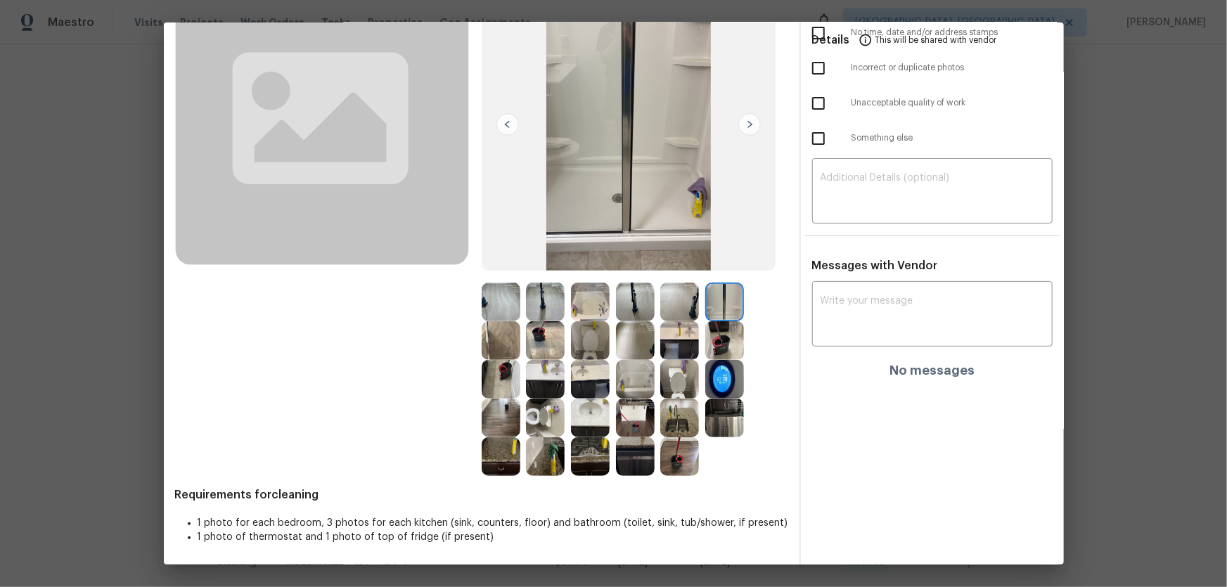
click at [701, 335] on div at bounding box center [682, 340] width 45 height 39
click at [723, 373] on img at bounding box center [724, 379] width 39 height 39
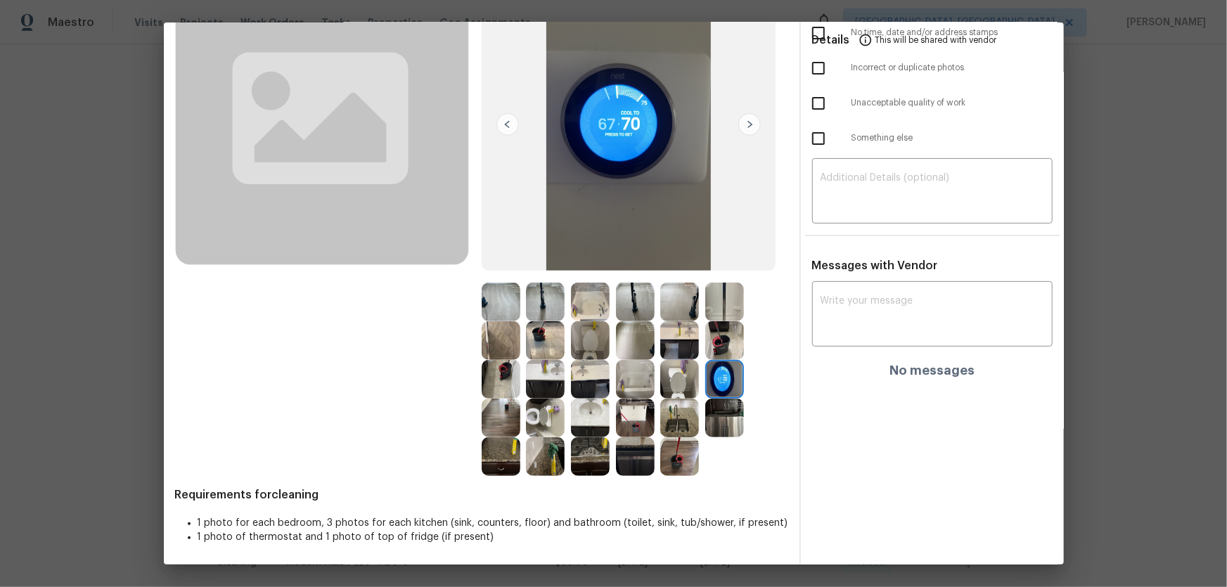
click at [717, 345] on img at bounding box center [724, 340] width 39 height 39
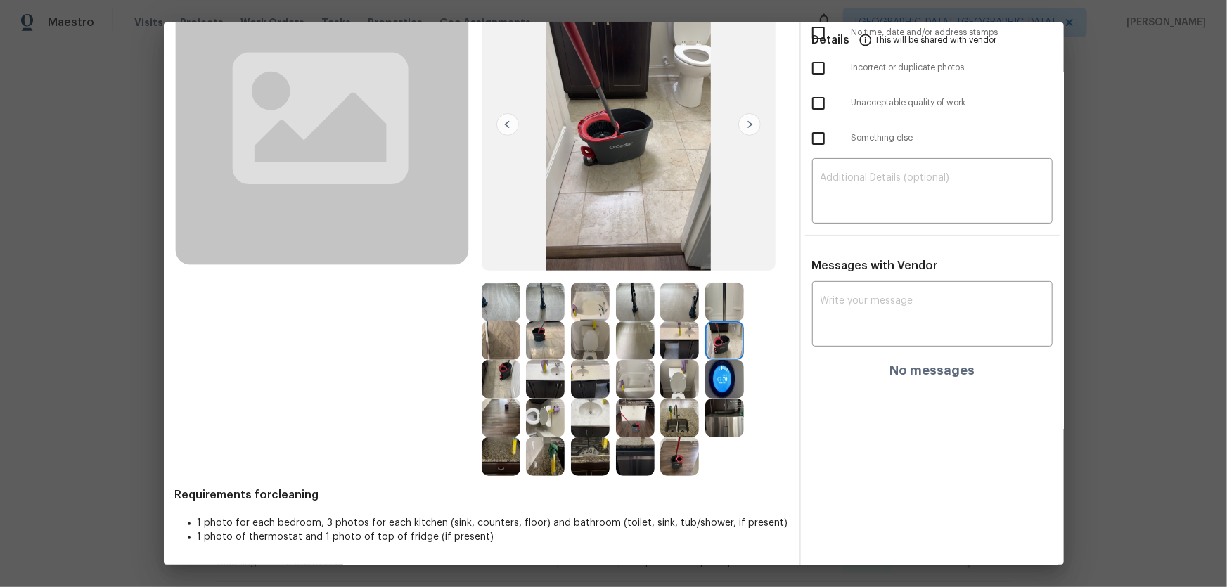
click at [681, 345] on img at bounding box center [679, 340] width 39 height 39
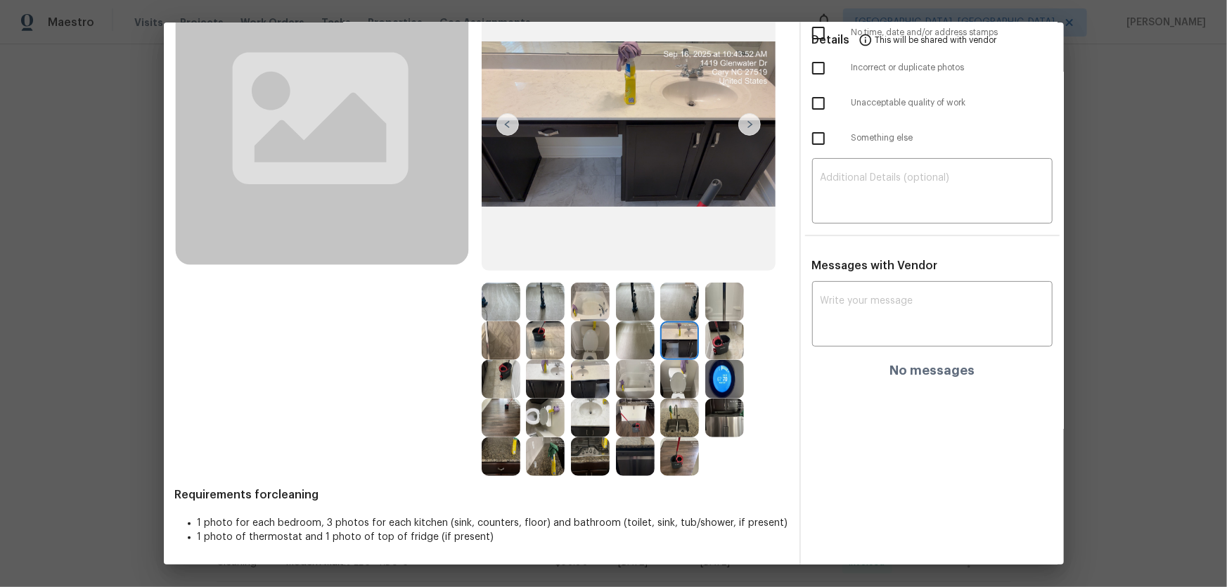
click at [503, 306] on img at bounding box center [501, 302] width 39 height 39
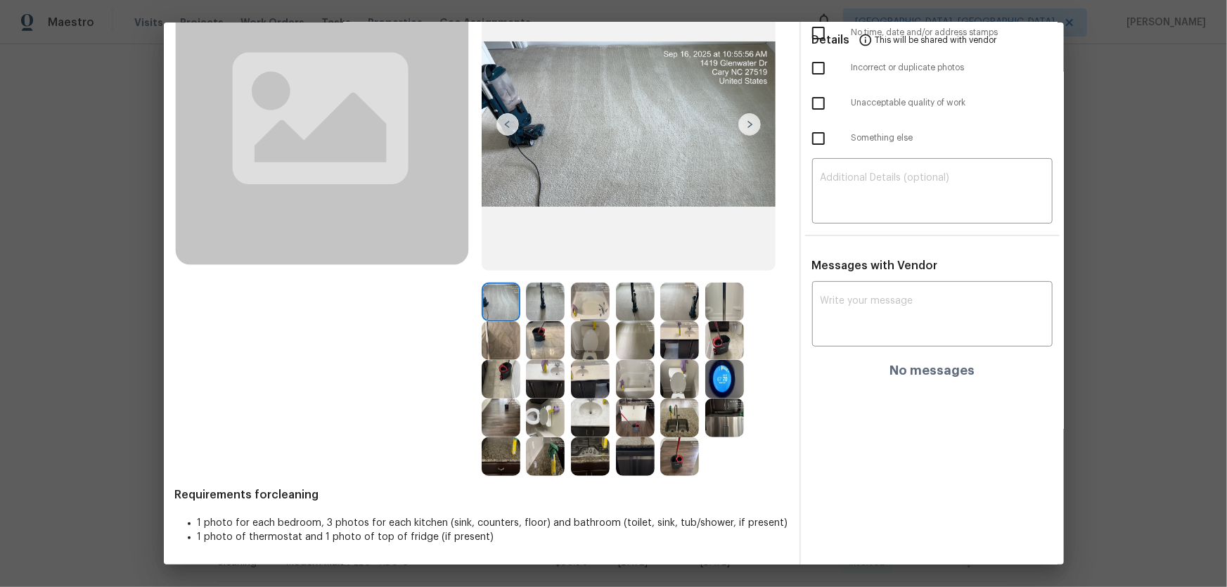
click at [549, 302] on img at bounding box center [545, 302] width 39 height 39
click at [508, 340] on img at bounding box center [501, 340] width 39 height 39
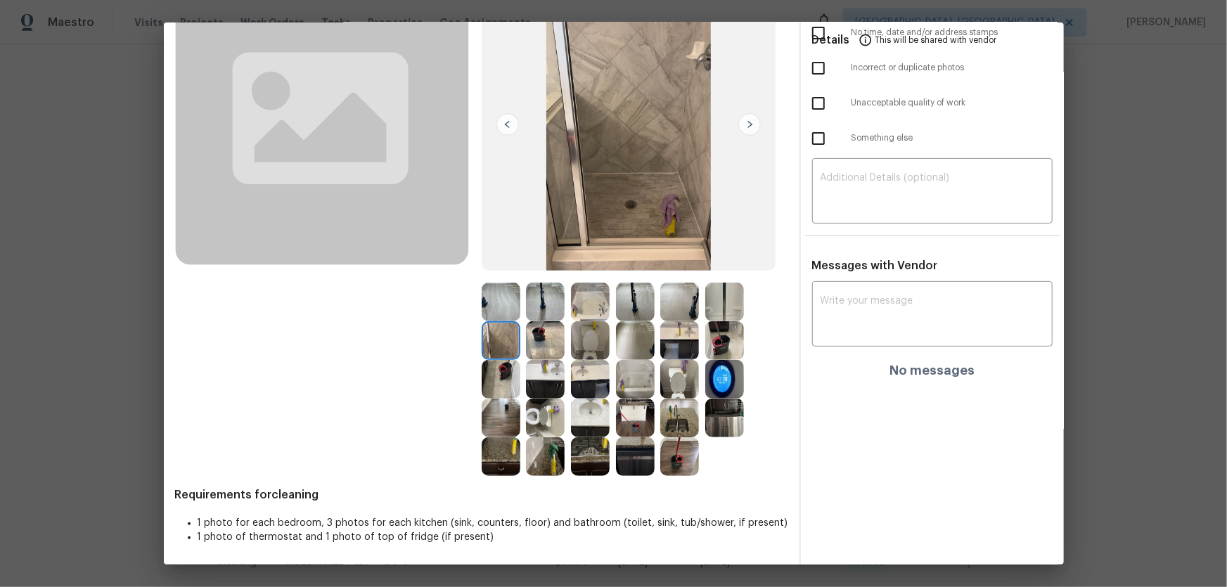
click at [649, 305] on img at bounding box center [635, 302] width 39 height 39
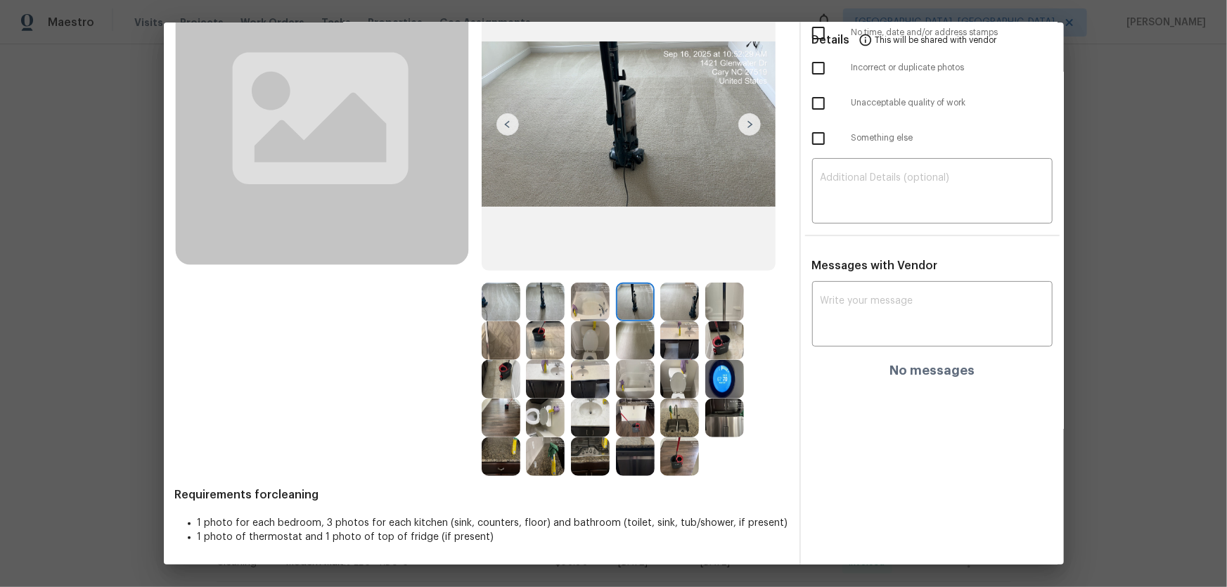
click at [687, 305] on img at bounding box center [679, 302] width 39 height 39
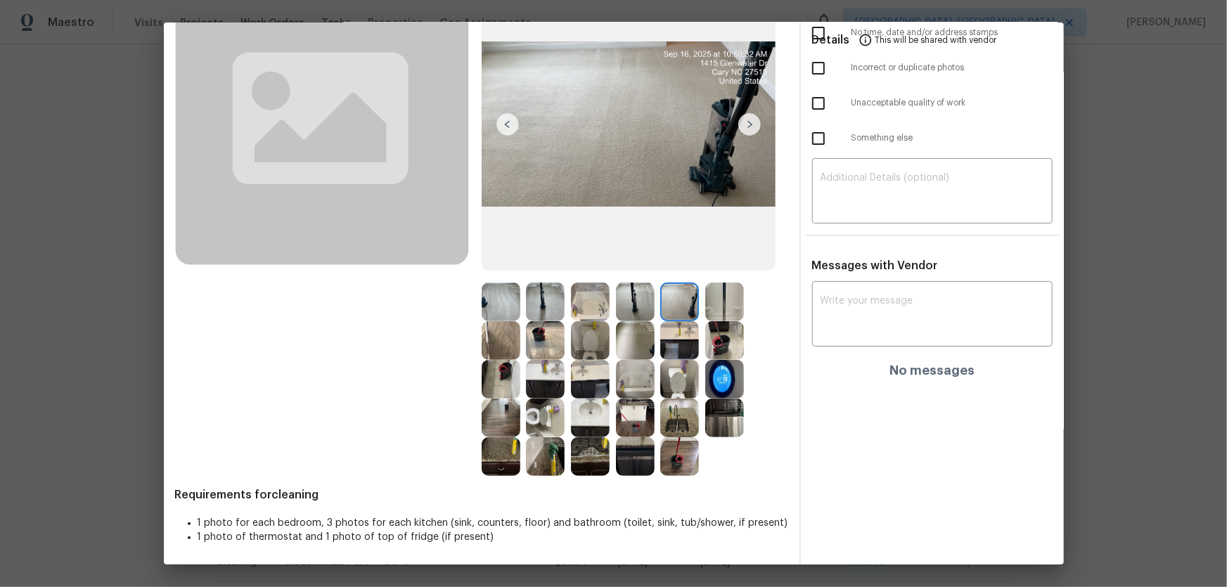
click at [705, 307] on img at bounding box center [724, 302] width 39 height 39
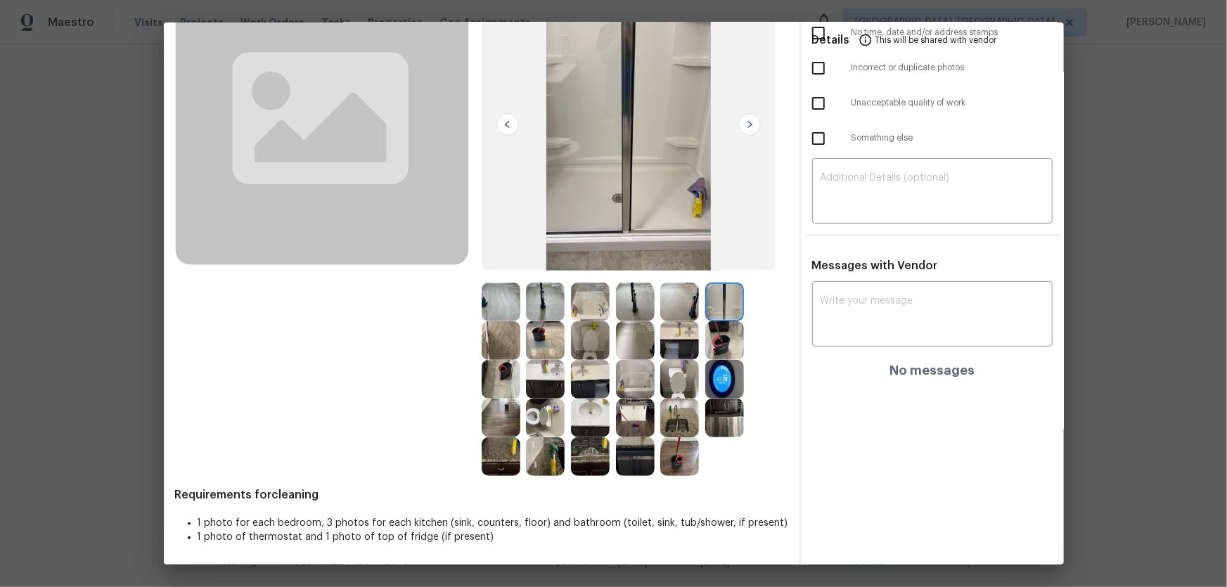
click at [596, 387] on img at bounding box center [590, 456] width 39 height 39
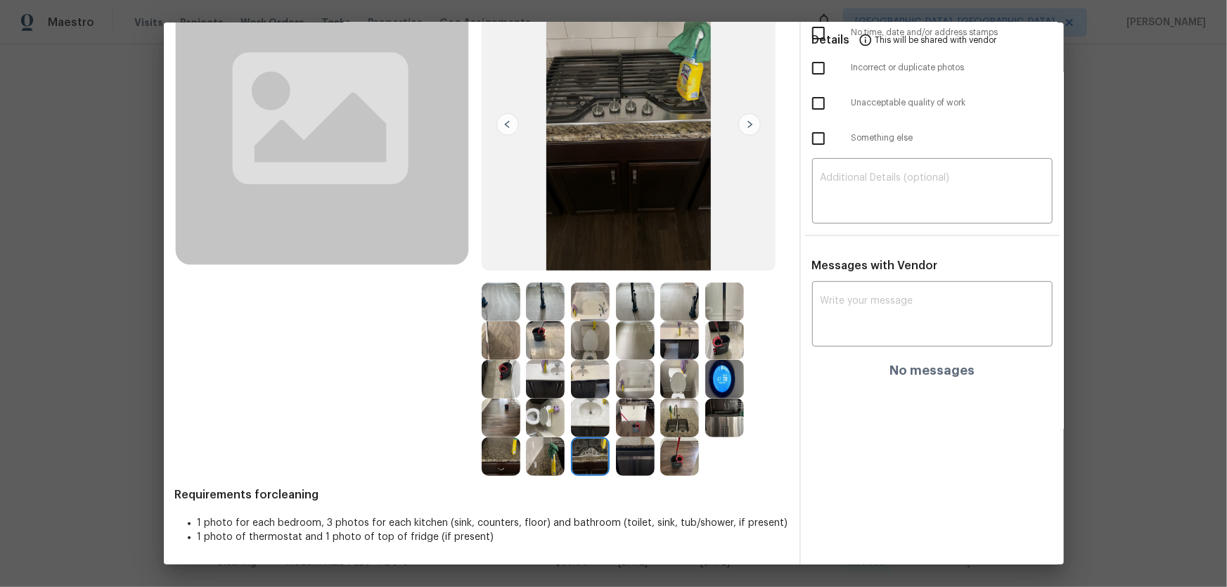
click at [558, 387] on img at bounding box center [545, 456] width 39 height 39
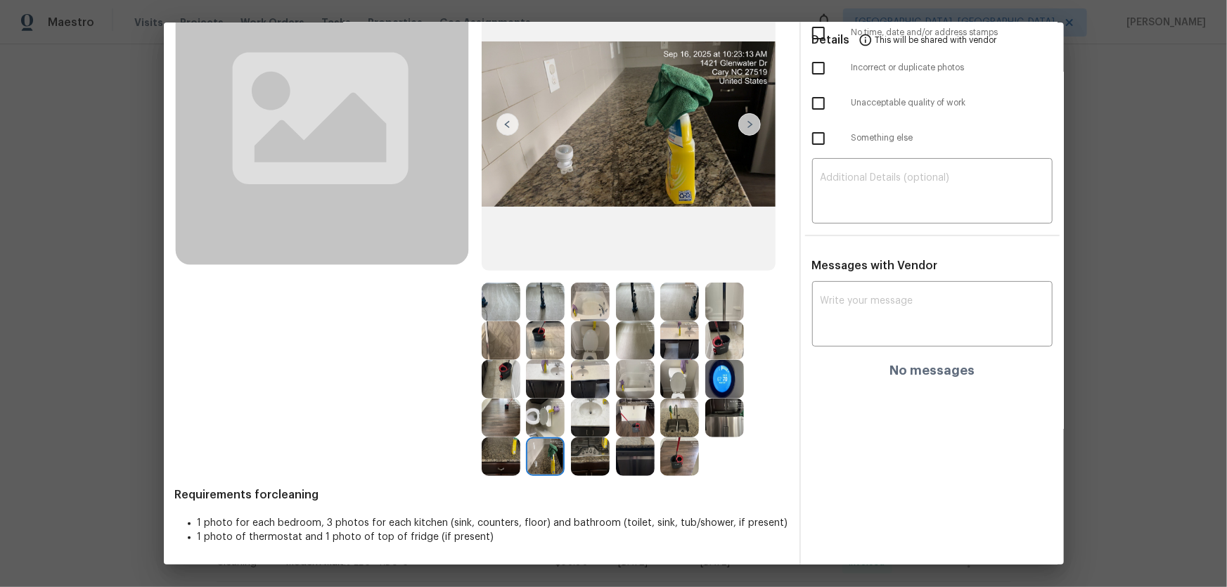
click at [493, 387] on img at bounding box center [501, 456] width 39 height 39
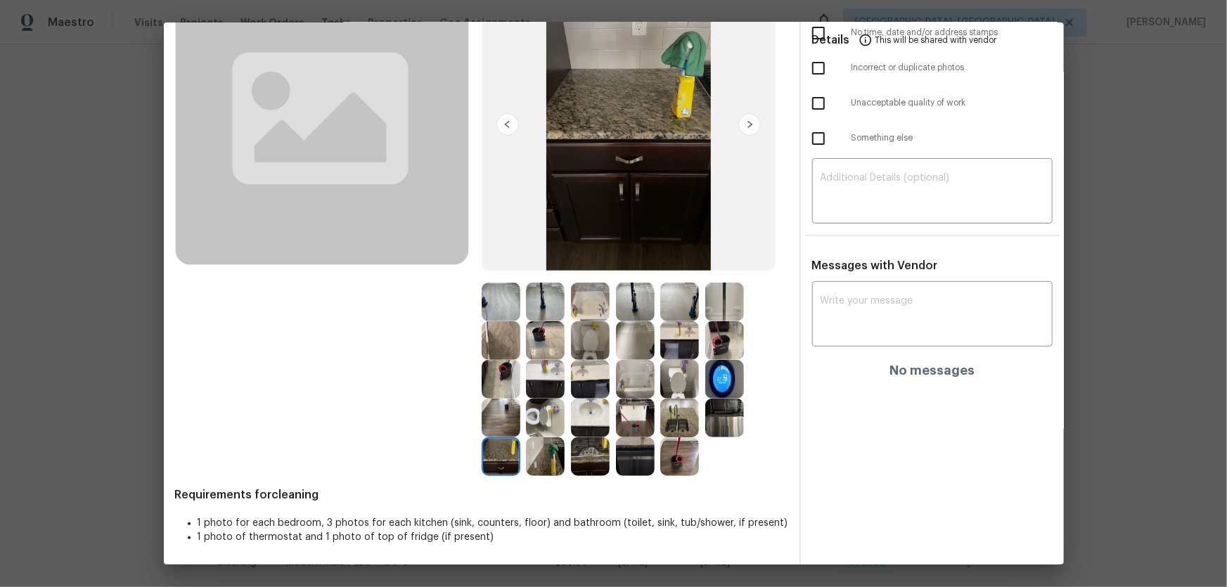
click at [494, 387] on img at bounding box center [501, 418] width 39 height 39
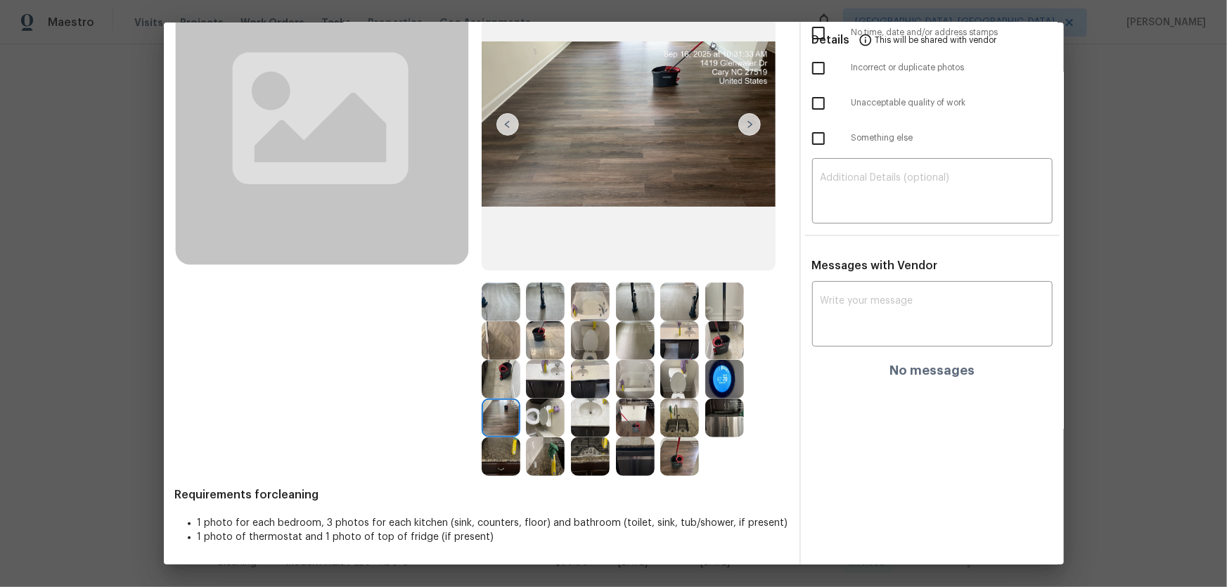
click at [527, 387] on img at bounding box center [545, 418] width 39 height 39
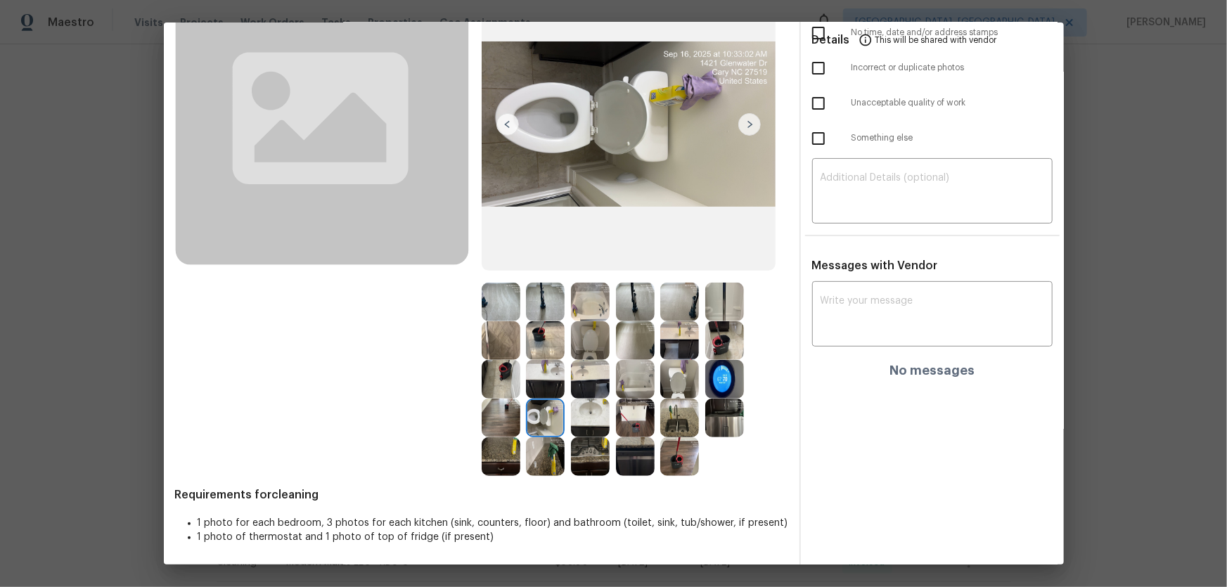
click at [604, 387] on img at bounding box center [590, 418] width 39 height 39
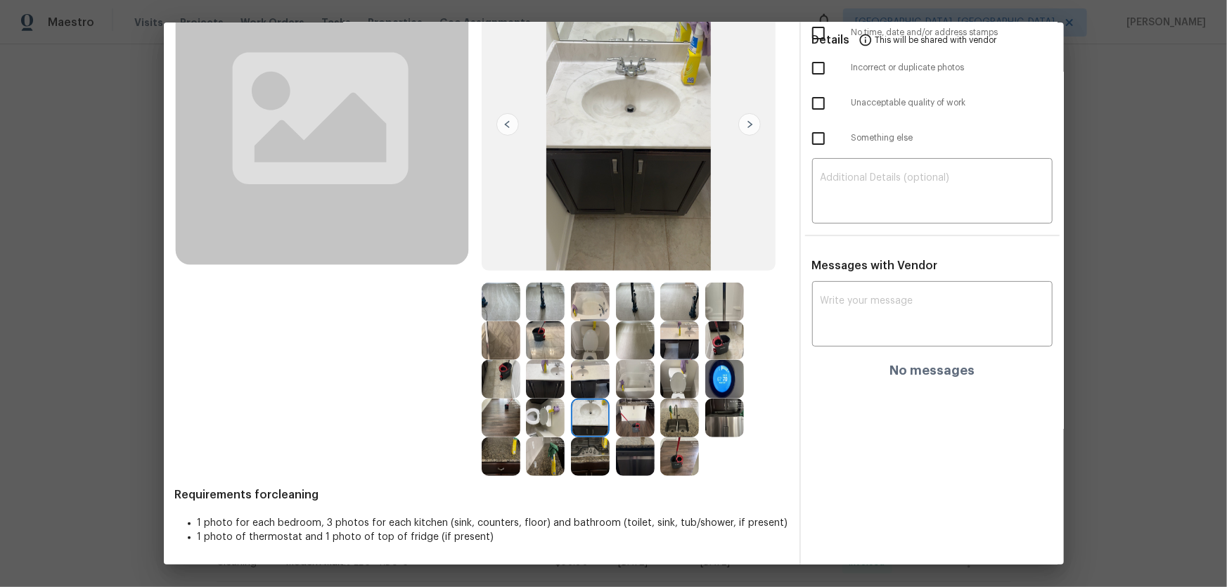
click at [594, 387] on img at bounding box center [590, 456] width 39 height 39
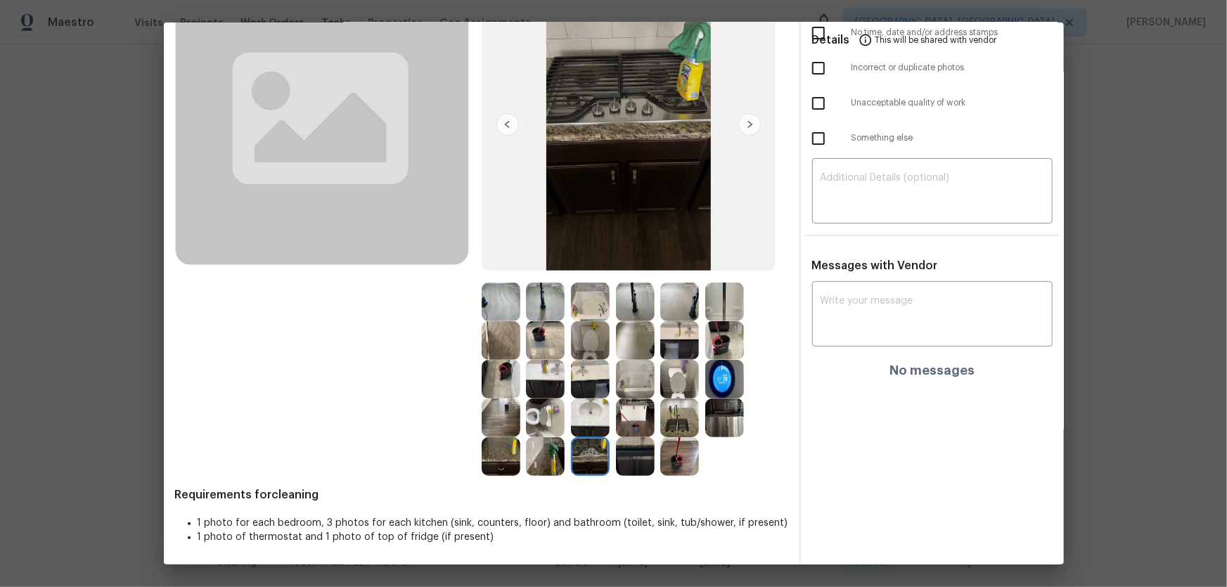
click at [617, 387] on img at bounding box center [635, 456] width 39 height 39
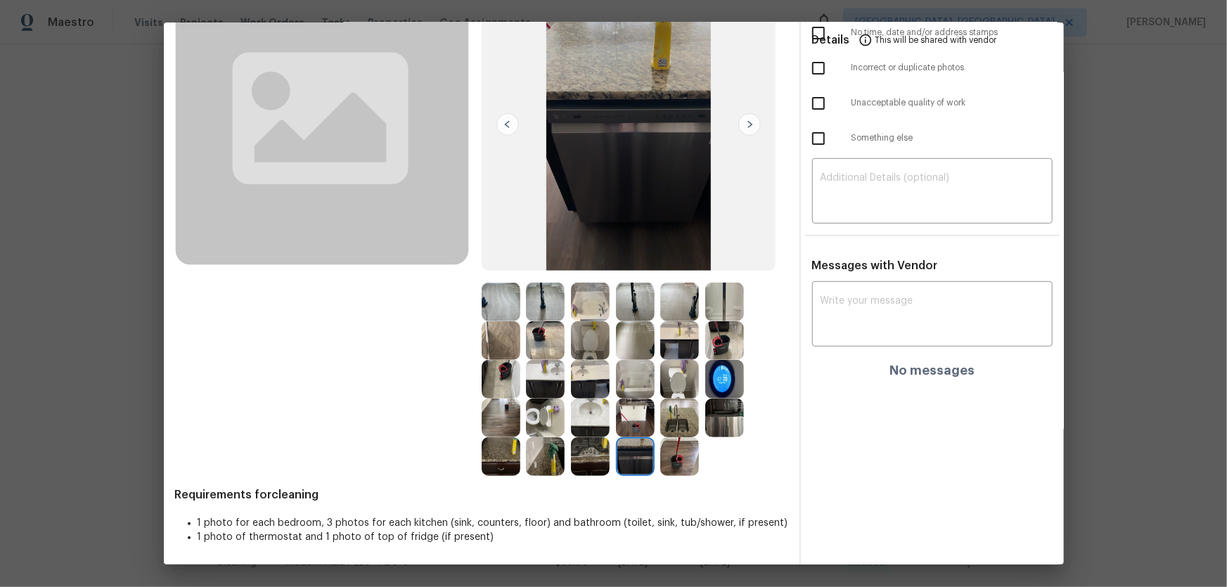
click at [624, 387] on img at bounding box center [635, 418] width 39 height 39
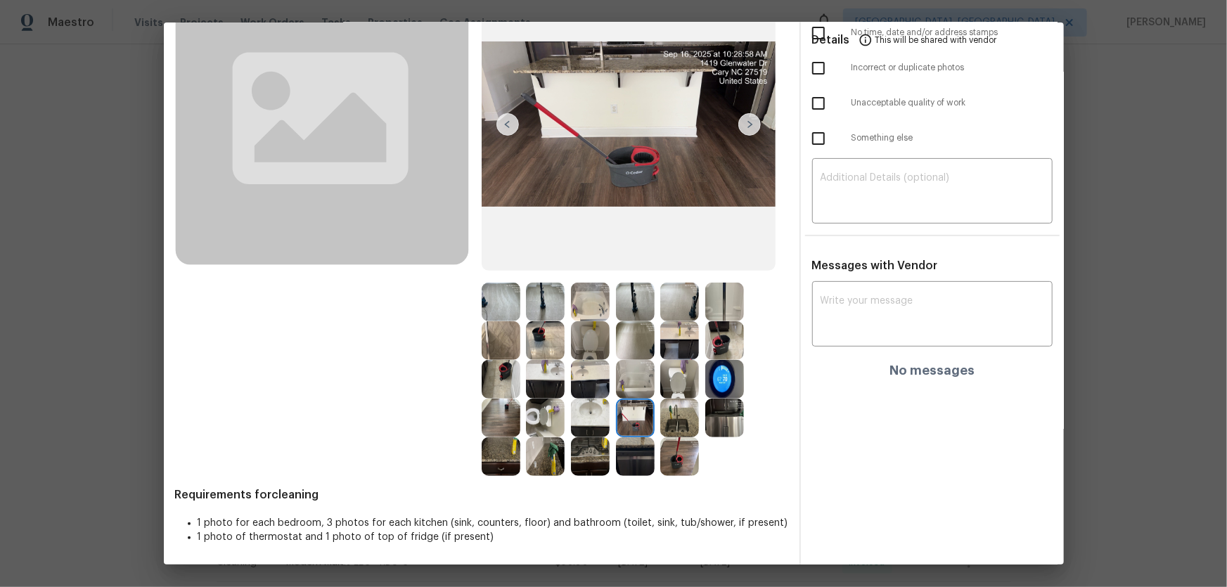
click at [666, 387] on img at bounding box center [679, 418] width 39 height 39
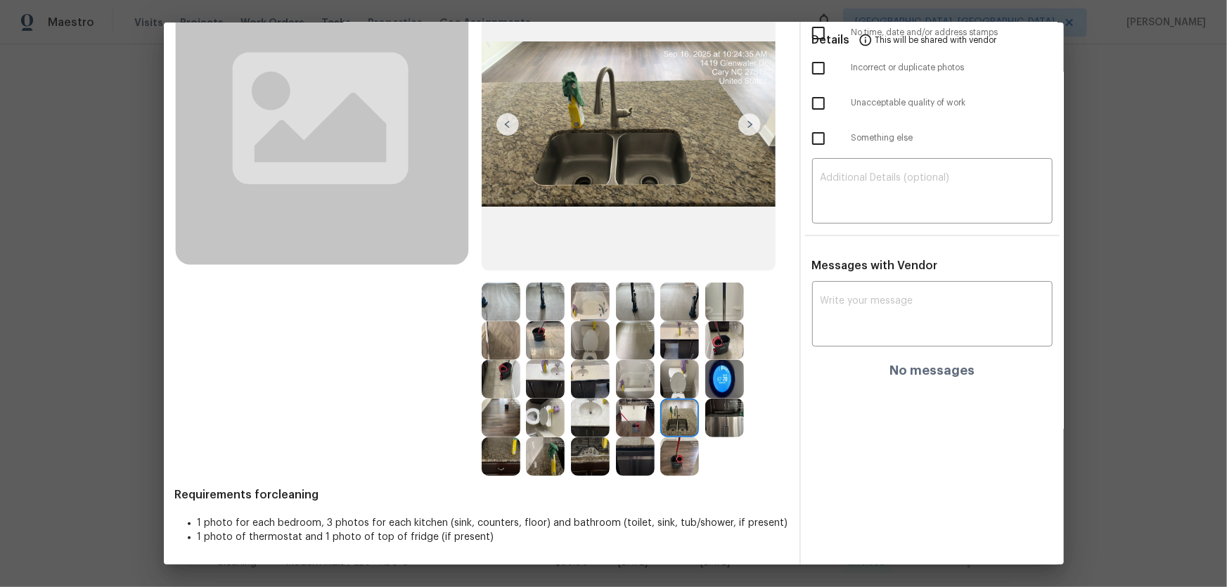
click at [675, 387] on img at bounding box center [679, 456] width 39 height 39
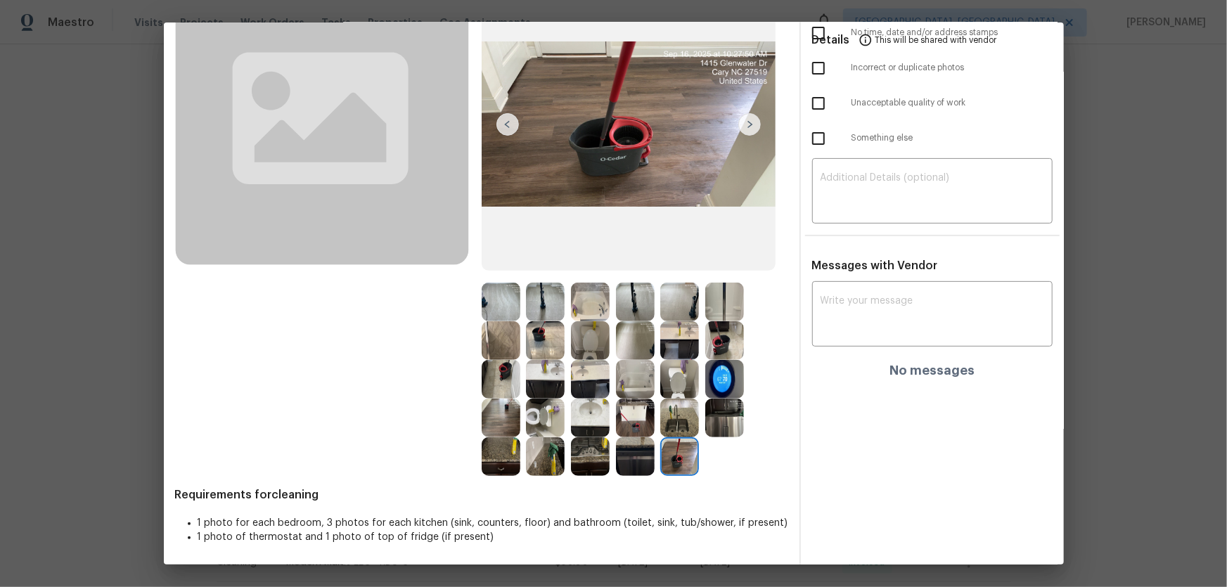
click at [722, 387] on img at bounding box center [724, 418] width 39 height 39
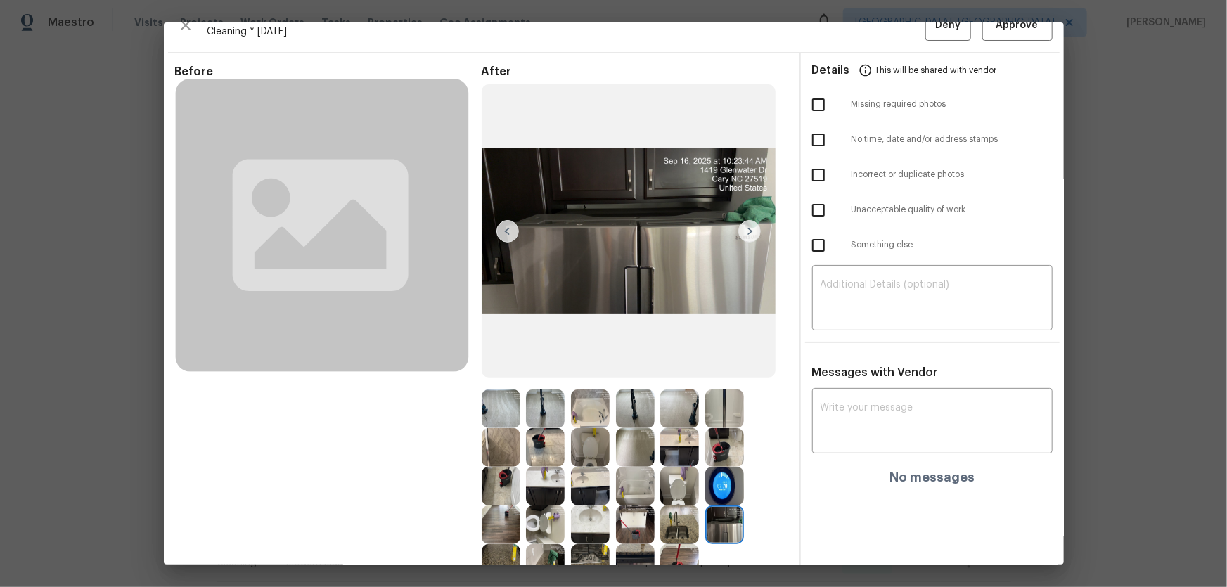
scroll to position [0, 0]
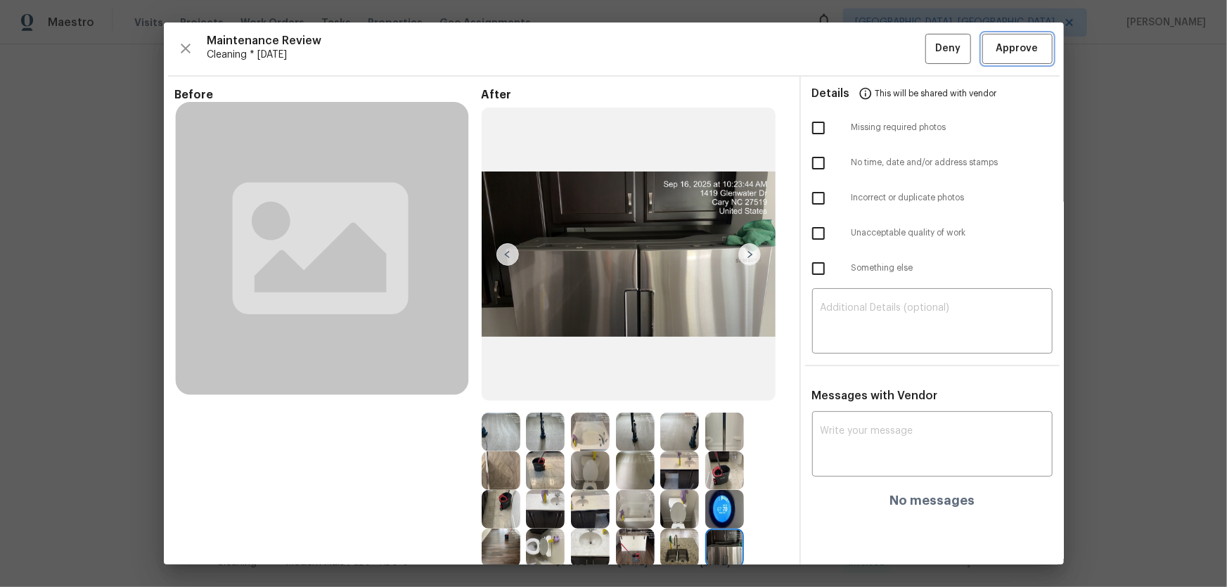
click at [873, 54] on span "Approve" at bounding box center [1017, 49] width 42 height 18
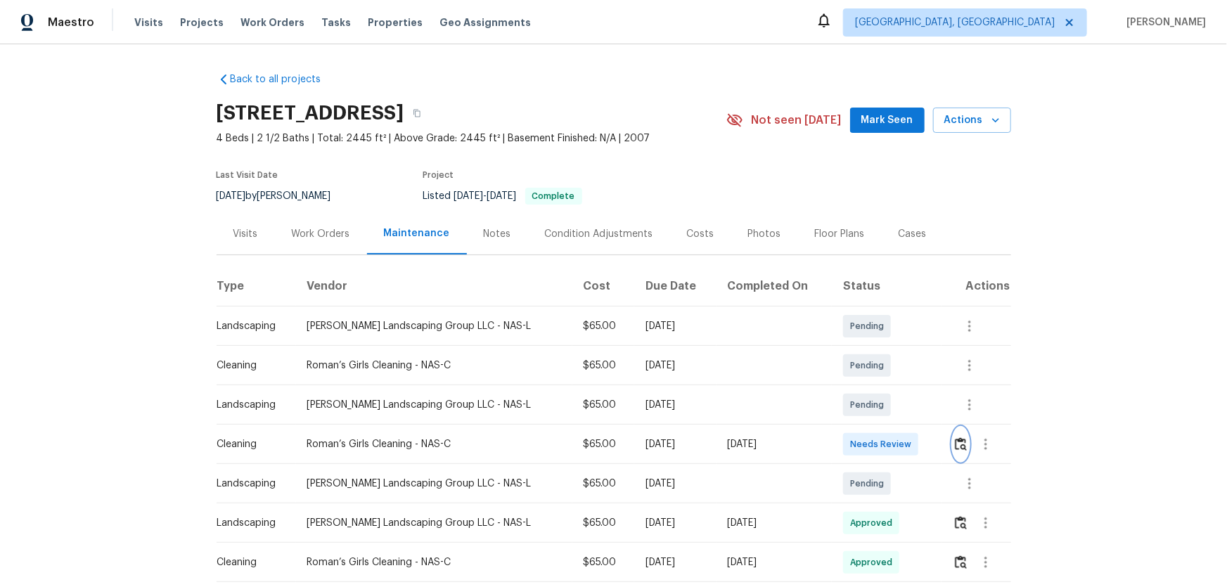
click at [873, 387] on img "button" at bounding box center [961, 443] width 12 height 13
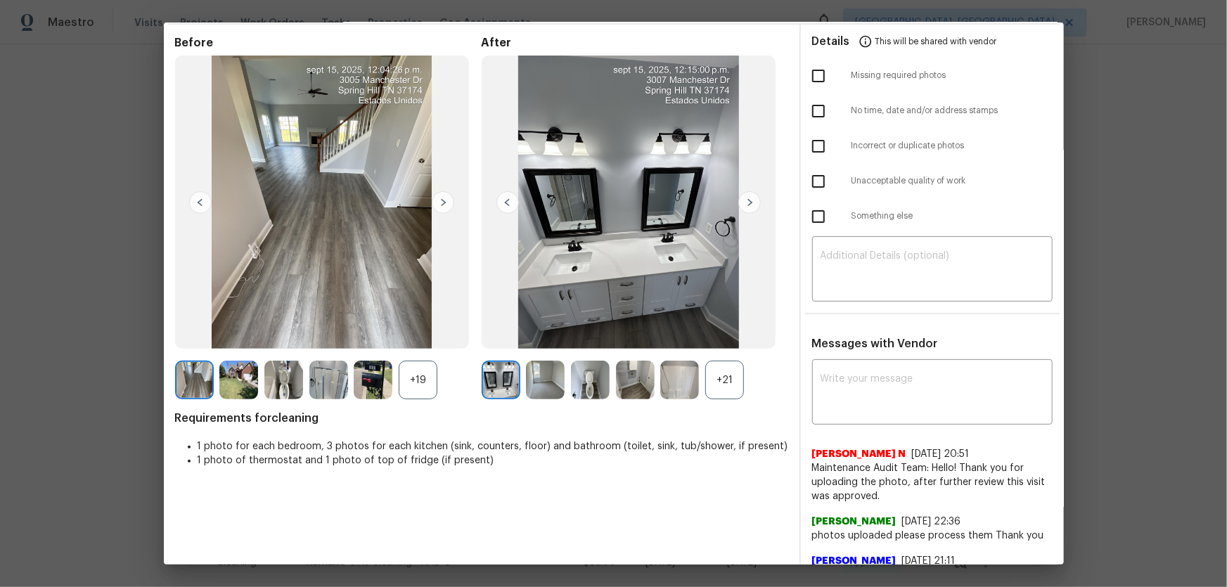
scroll to position [63, 0]
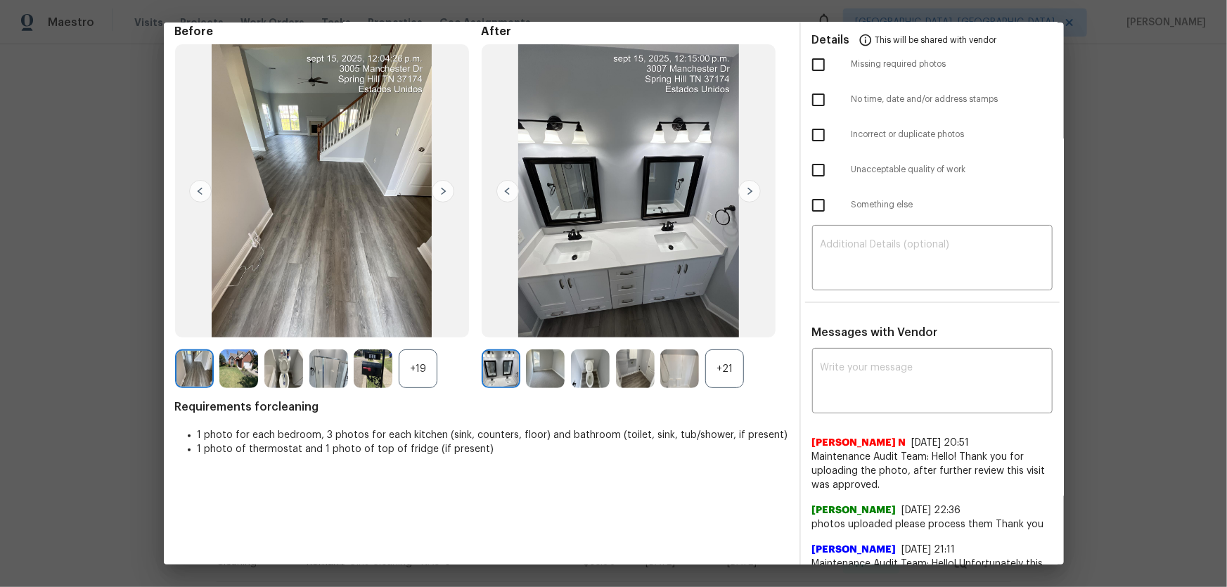
click at [720, 369] on div "+21" at bounding box center [724, 368] width 39 height 39
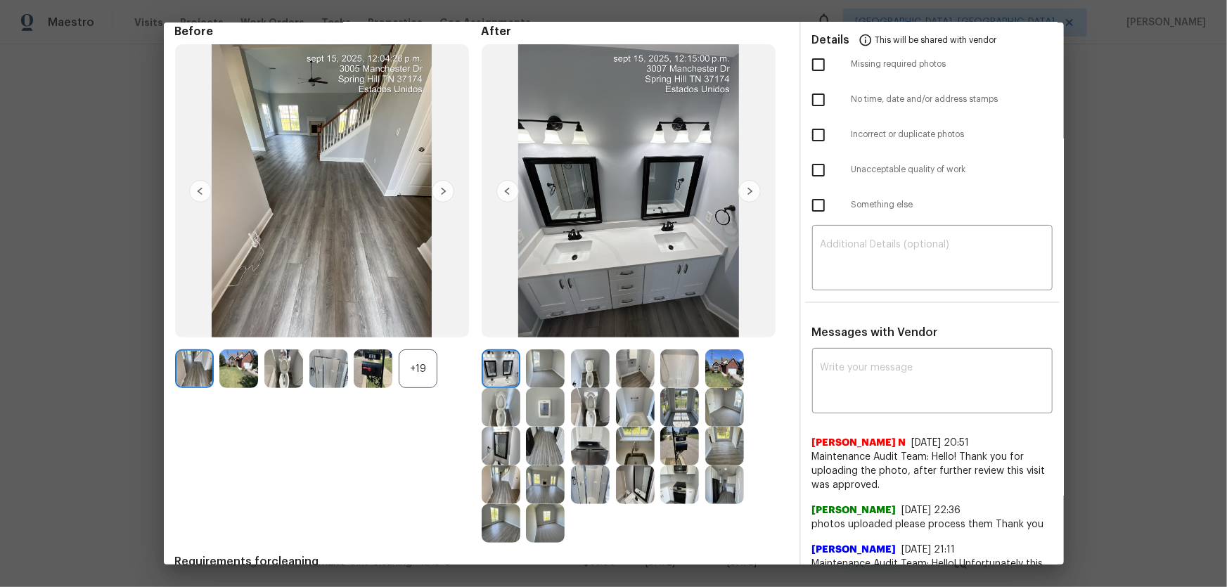
click at [408, 361] on div "+19" at bounding box center [418, 368] width 39 height 39
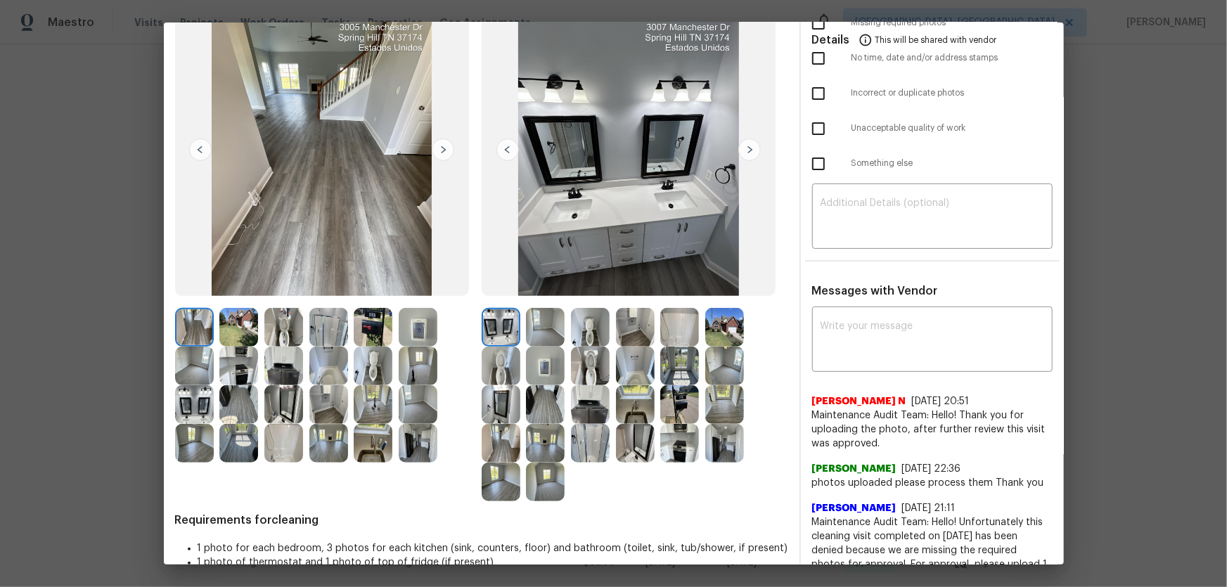
scroll to position [127, 0]
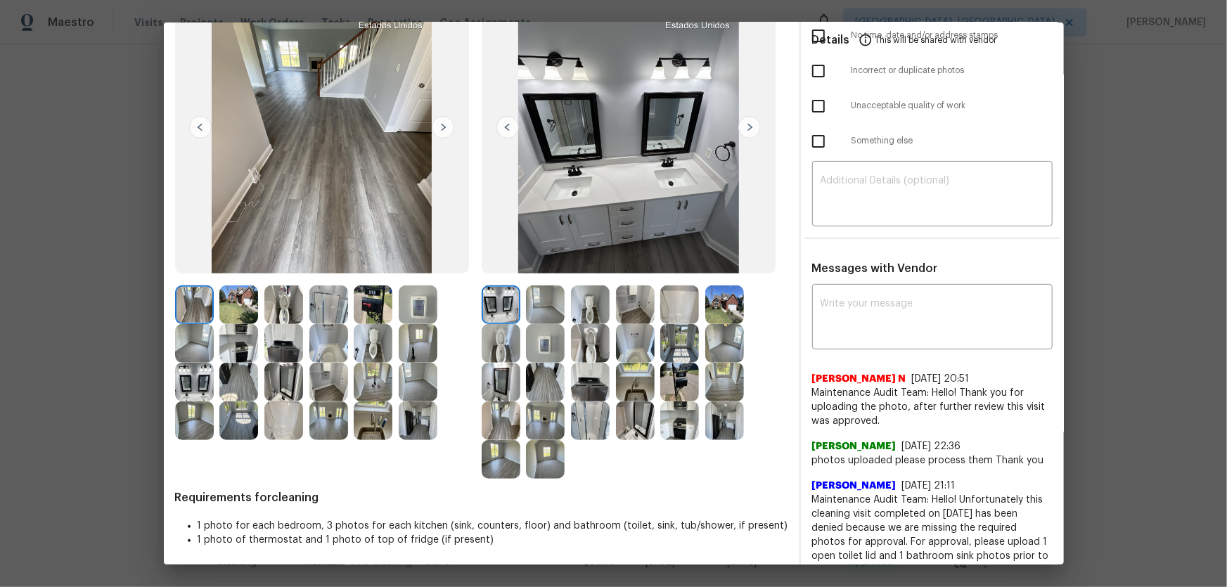
click at [591, 303] on img at bounding box center [590, 304] width 39 height 39
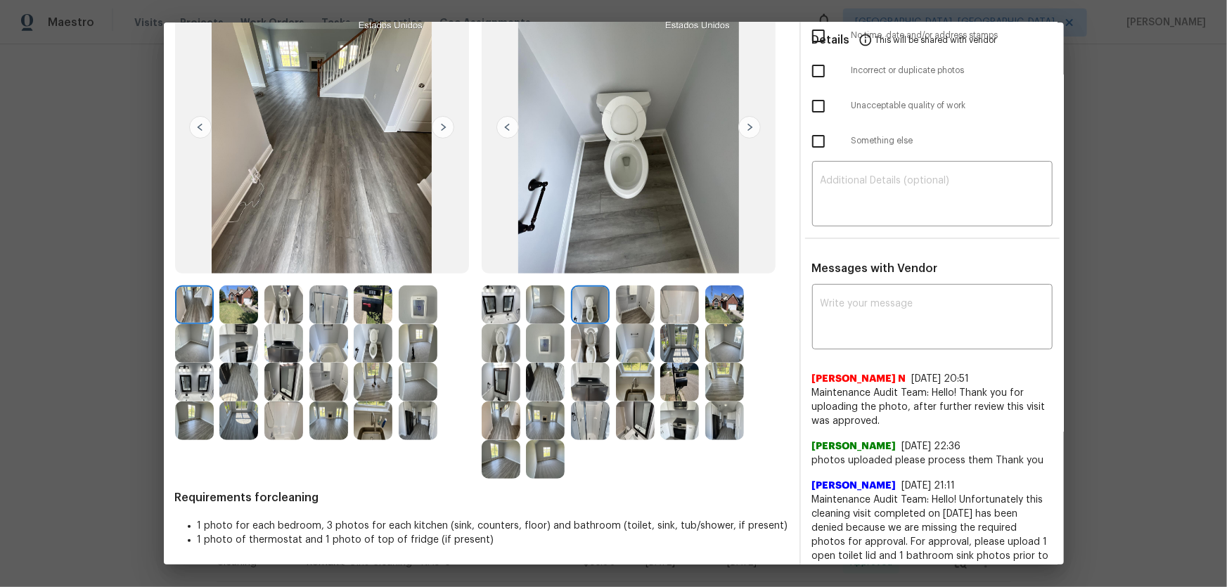
click at [584, 345] on img at bounding box center [590, 343] width 39 height 39
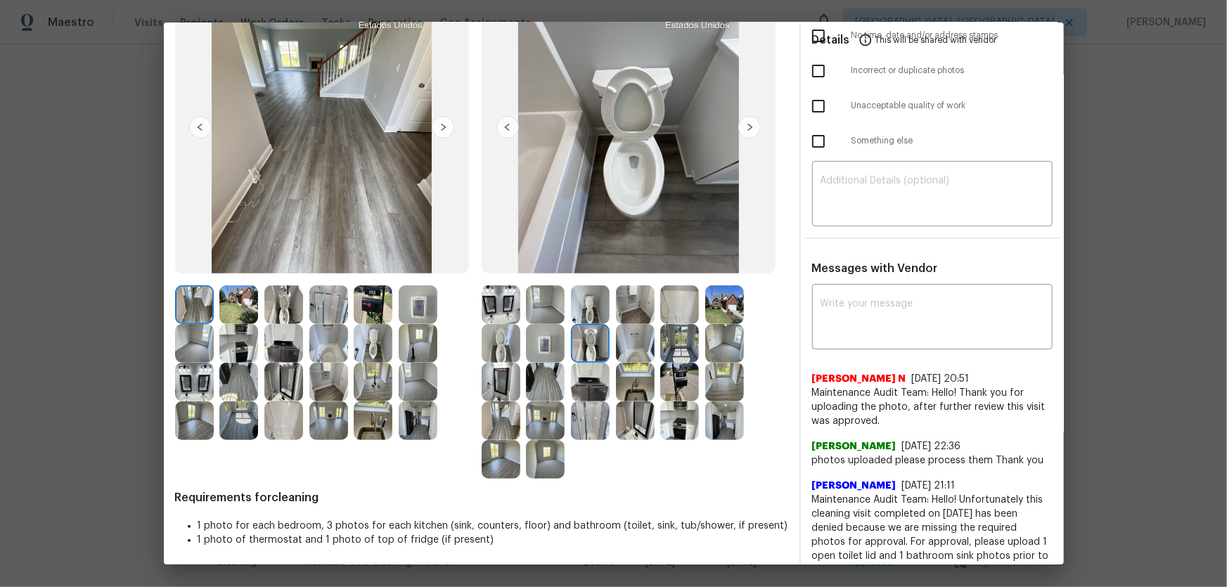
click at [505, 340] on img at bounding box center [501, 343] width 39 height 39
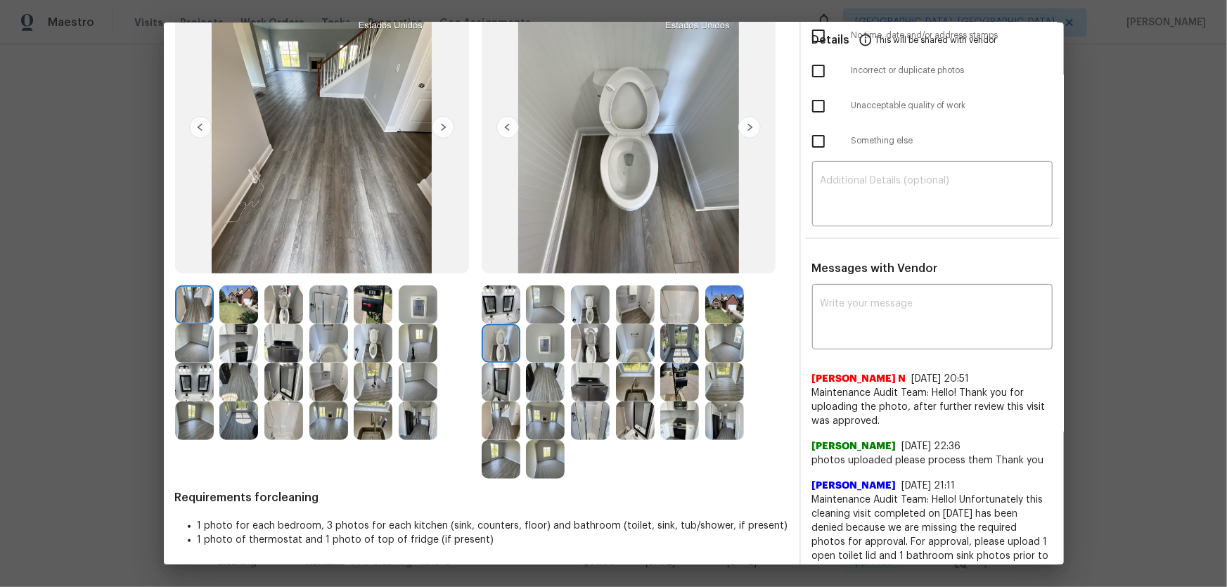
click at [675, 310] on img at bounding box center [679, 304] width 39 height 39
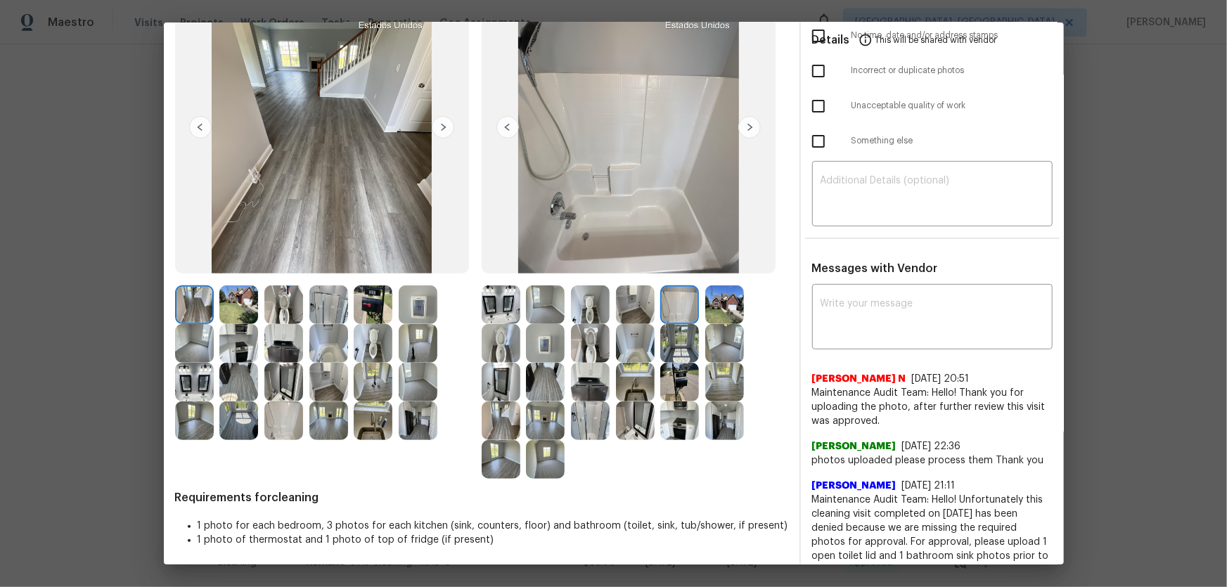
click at [653, 327] on div at bounding box center [638, 343] width 45 height 39
click at [636, 387] on img at bounding box center [635, 421] width 39 height 39
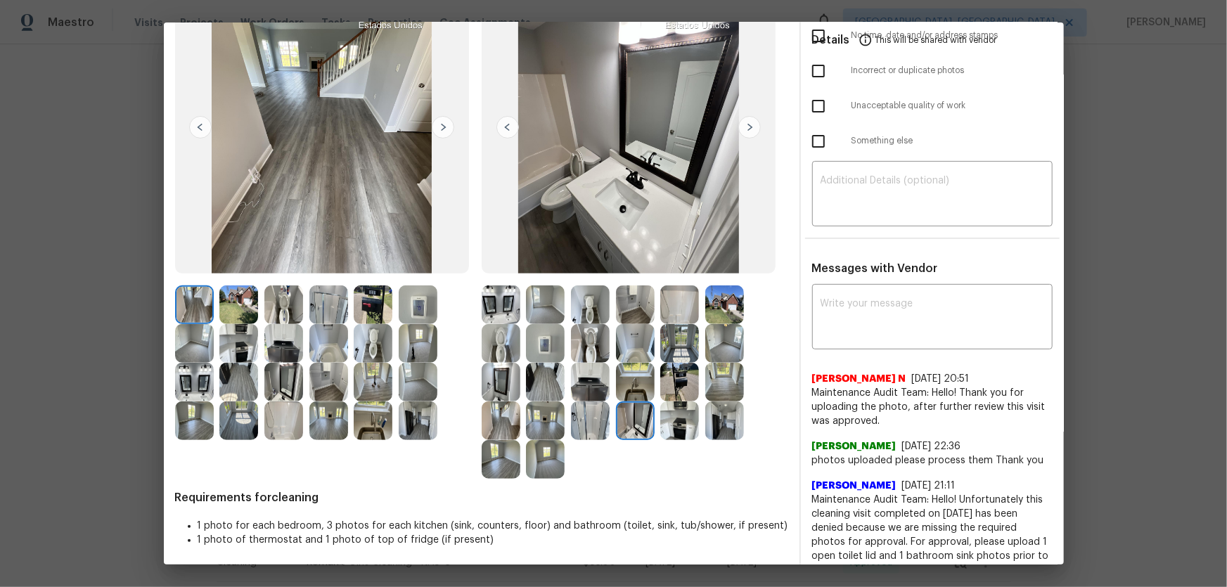
click at [497, 294] on img at bounding box center [501, 304] width 39 height 39
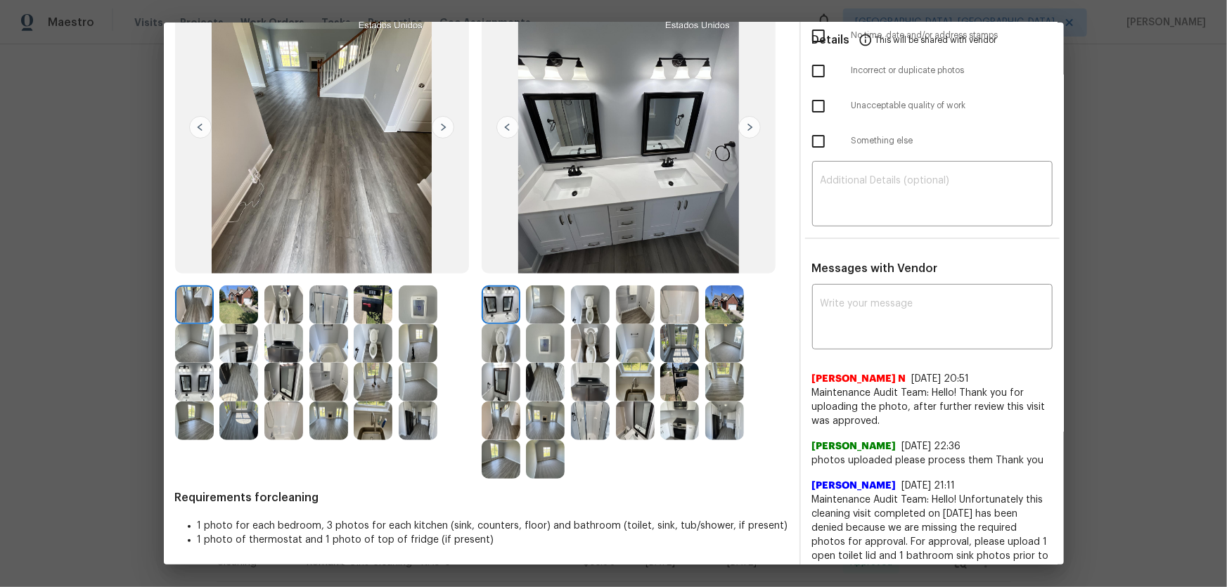
click at [492, 383] on img at bounding box center [501, 382] width 39 height 39
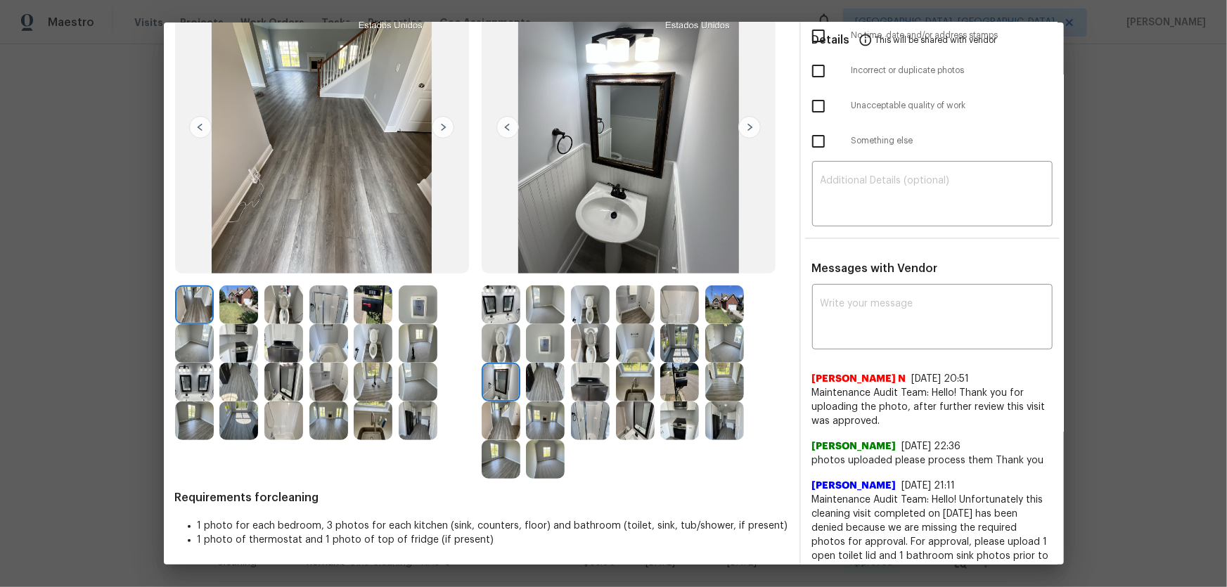
click at [544, 350] on img at bounding box center [545, 343] width 39 height 39
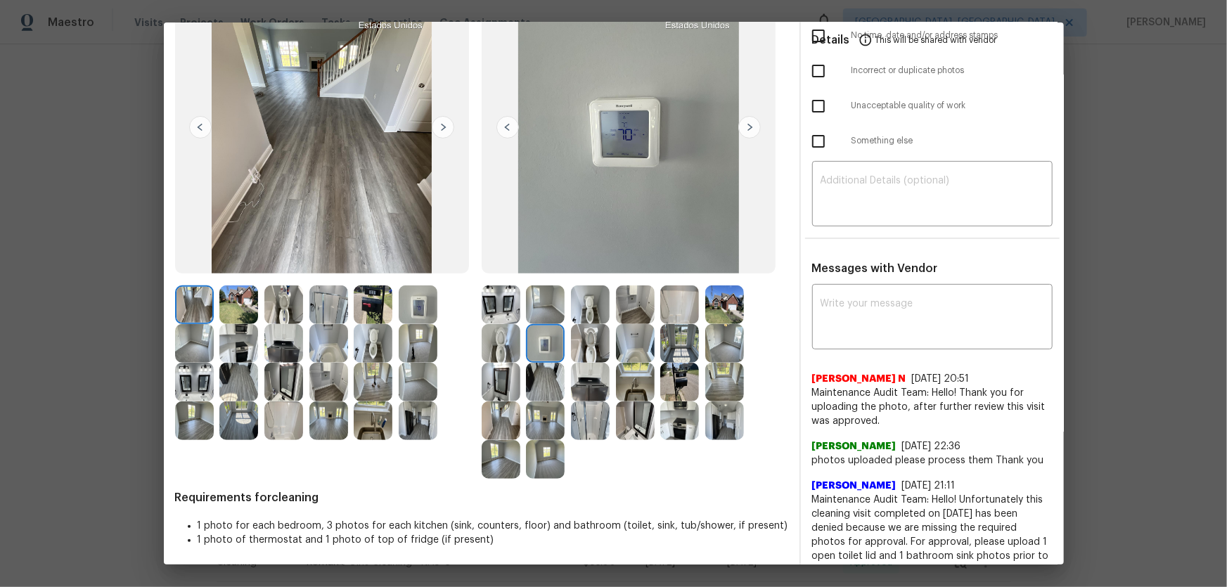
click at [512, 347] on img at bounding box center [501, 343] width 39 height 39
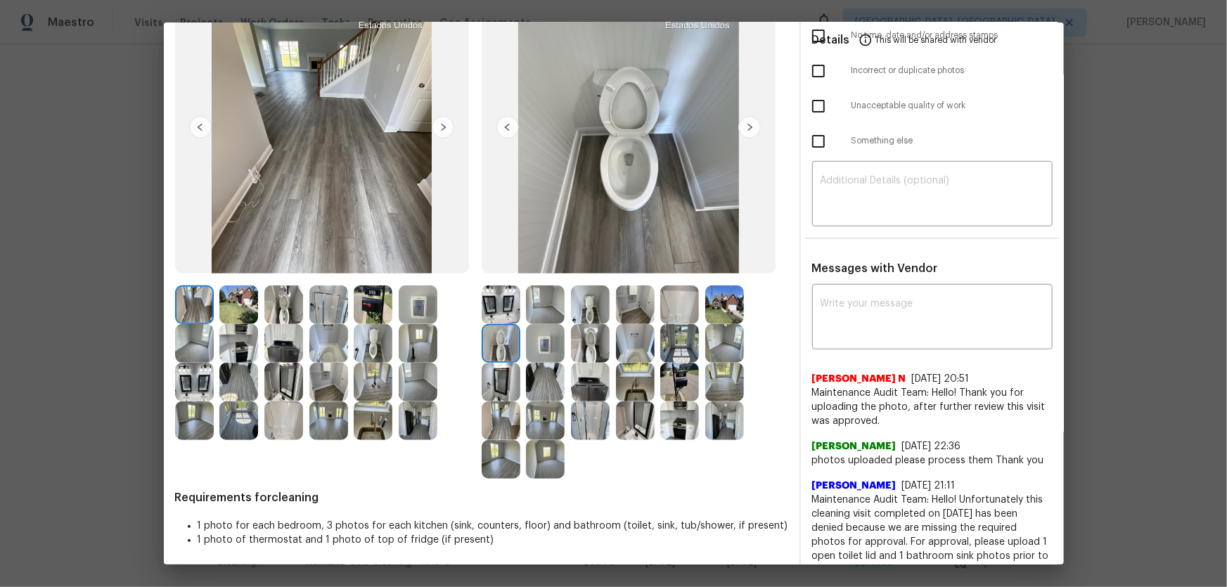
click at [540, 387] on img at bounding box center [545, 459] width 39 height 39
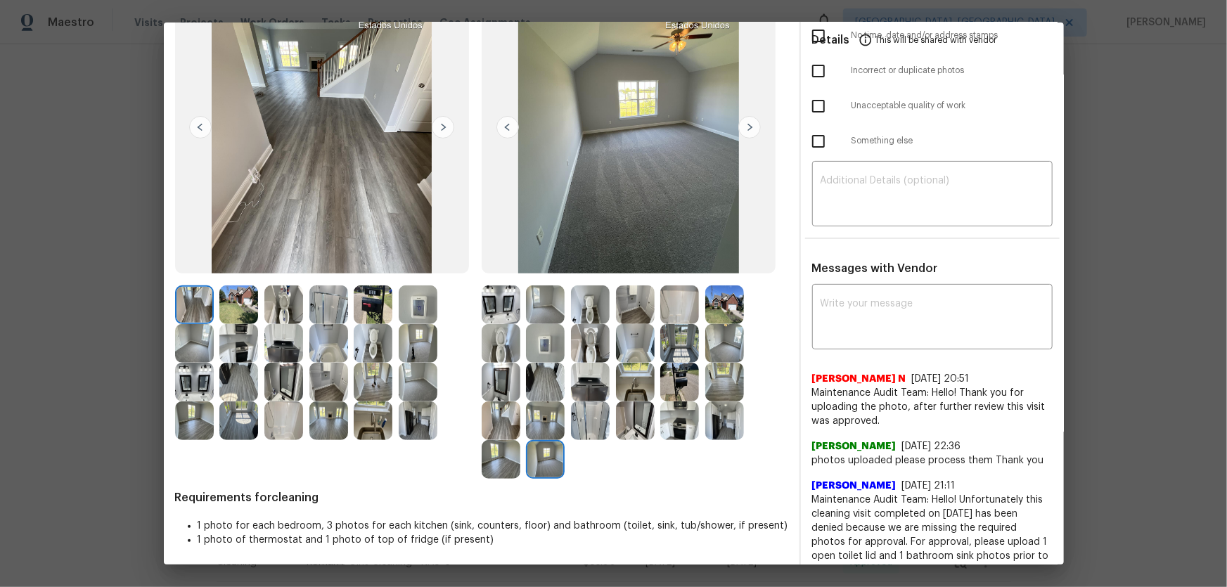
click at [503, 387] on img at bounding box center [501, 459] width 39 height 39
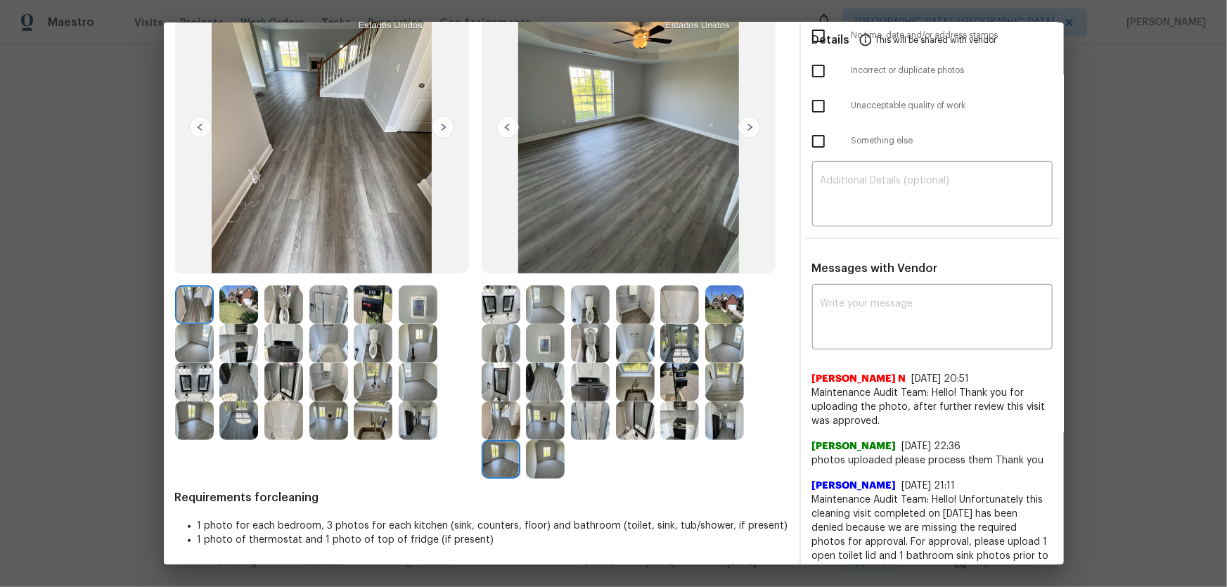
click at [730, 357] on img at bounding box center [724, 343] width 39 height 39
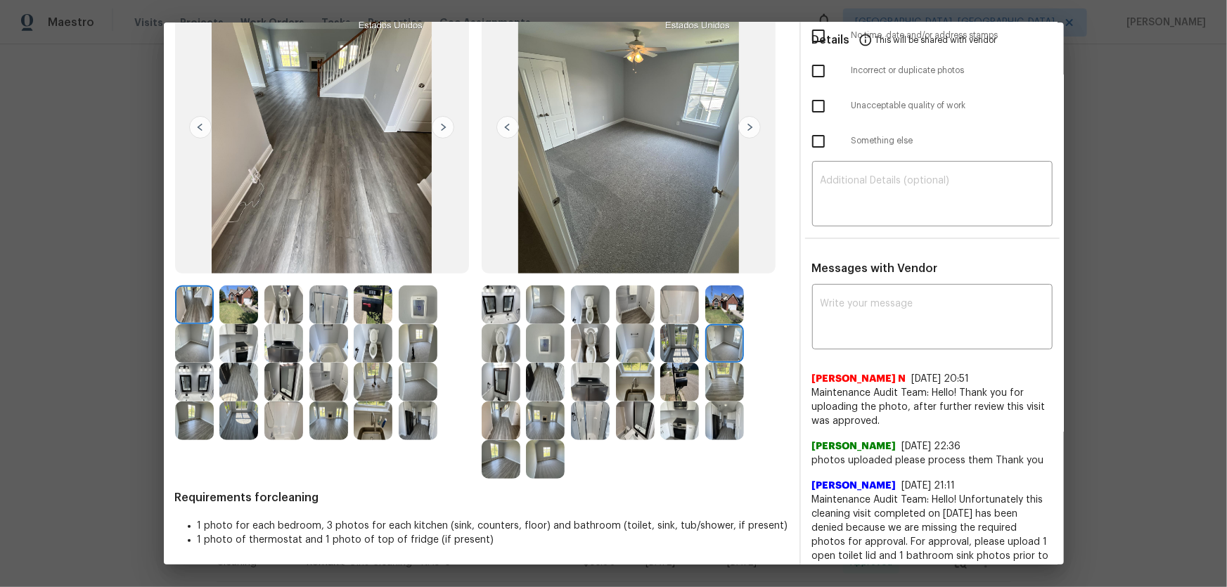
click at [546, 304] on img at bounding box center [545, 304] width 39 height 39
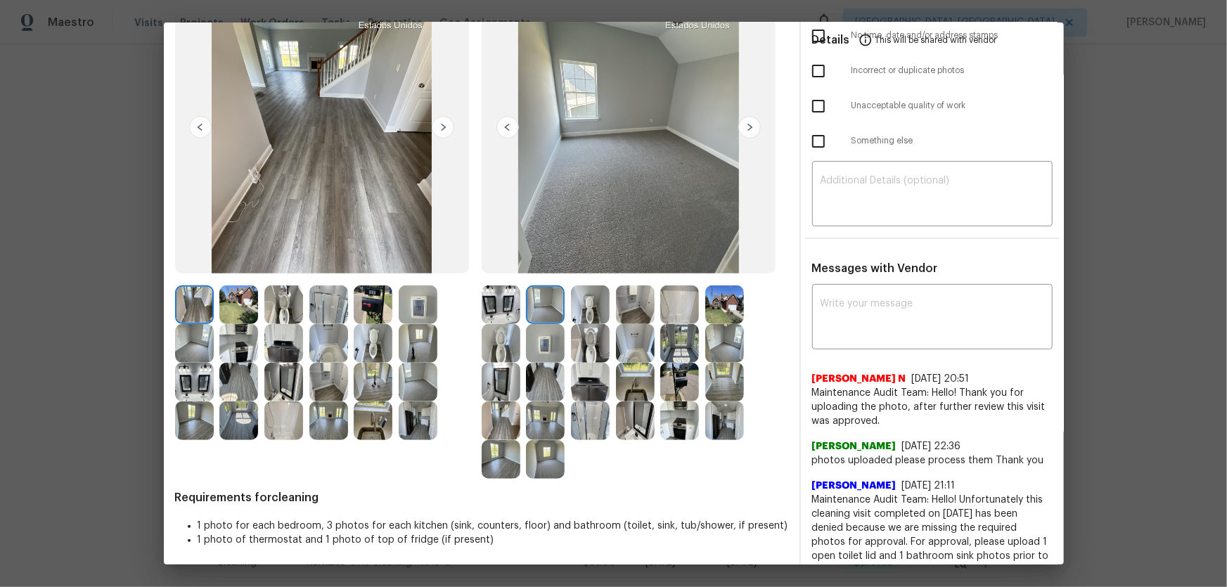
click at [582, 311] on img at bounding box center [590, 304] width 39 height 39
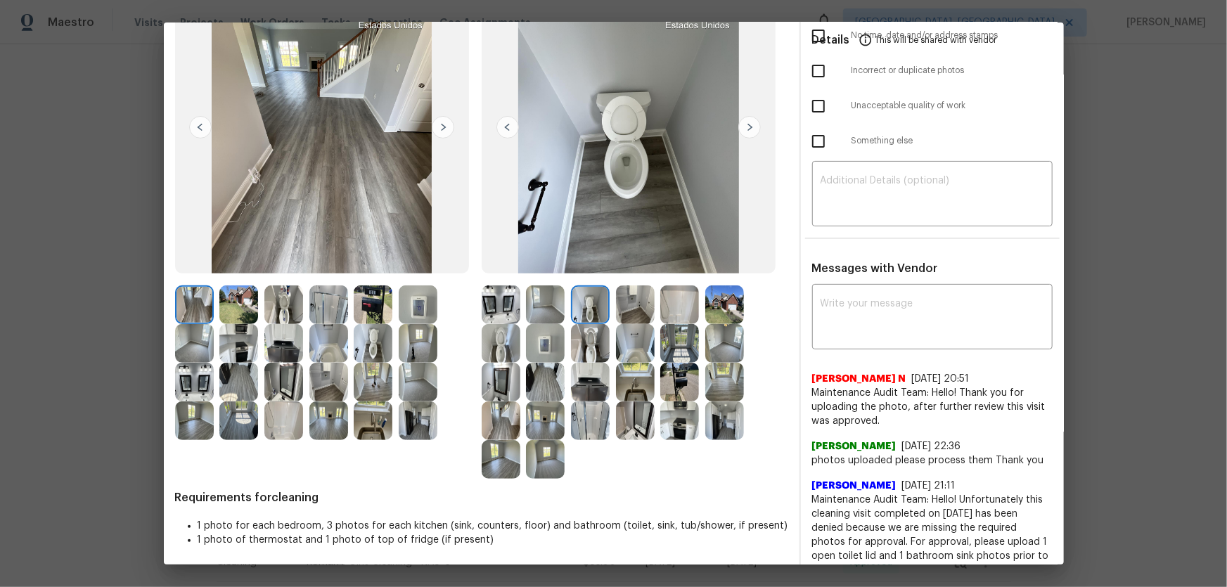
click at [618, 311] on img at bounding box center [635, 304] width 39 height 39
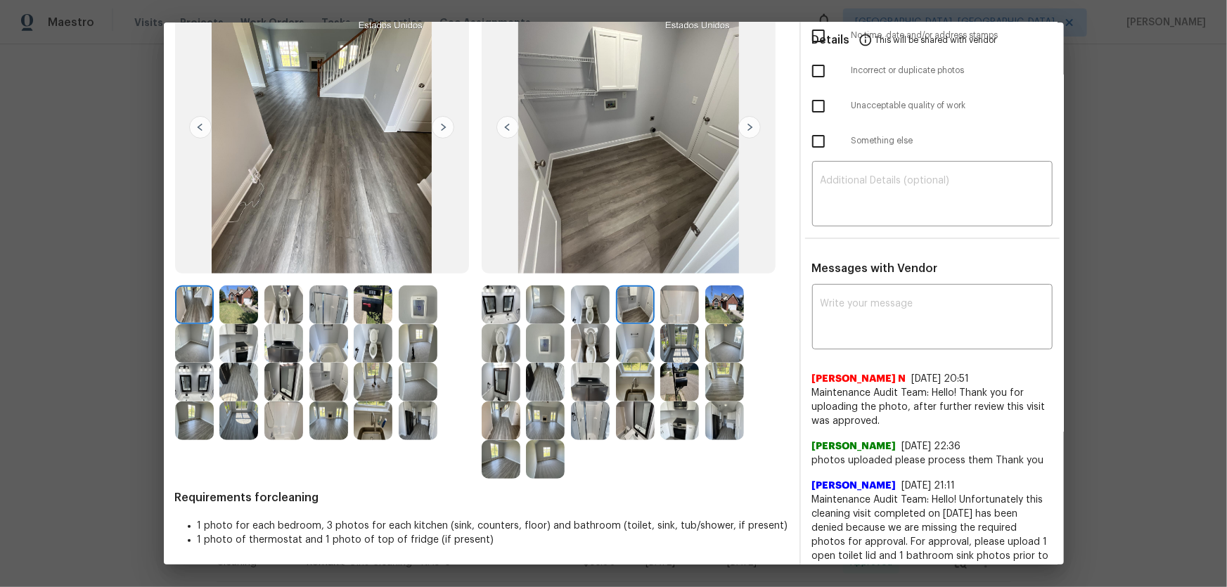
click at [543, 345] on img at bounding box center [545, 343] width 39 height 39
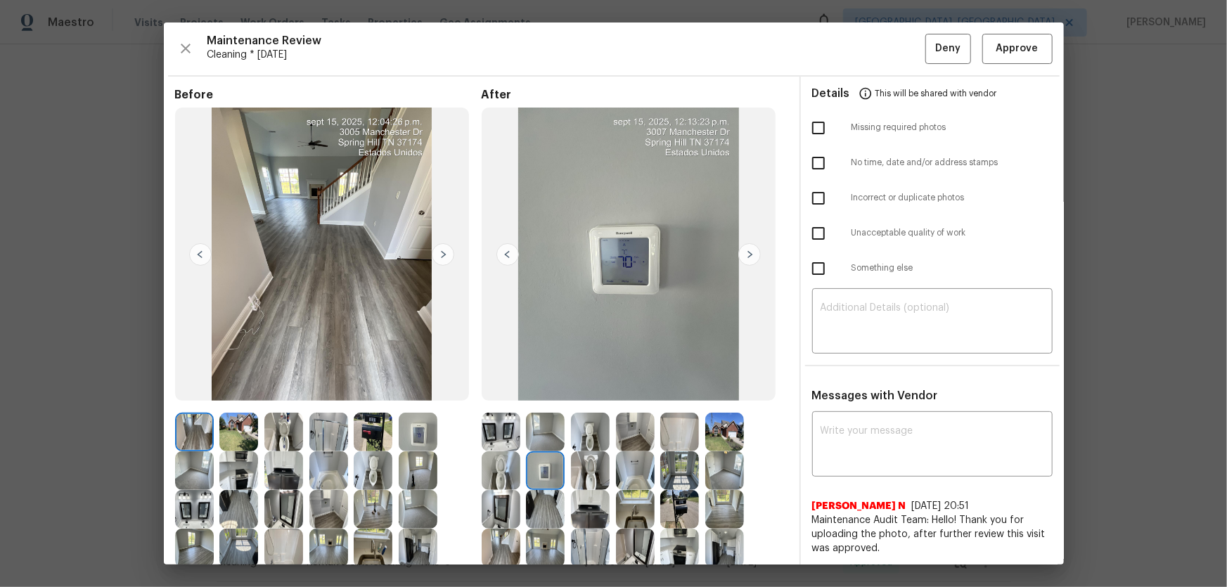
scroll to position [0, 0]
click at [873, 42] on span "Approve" at bounding box center [1017, 49] width 42 height 18
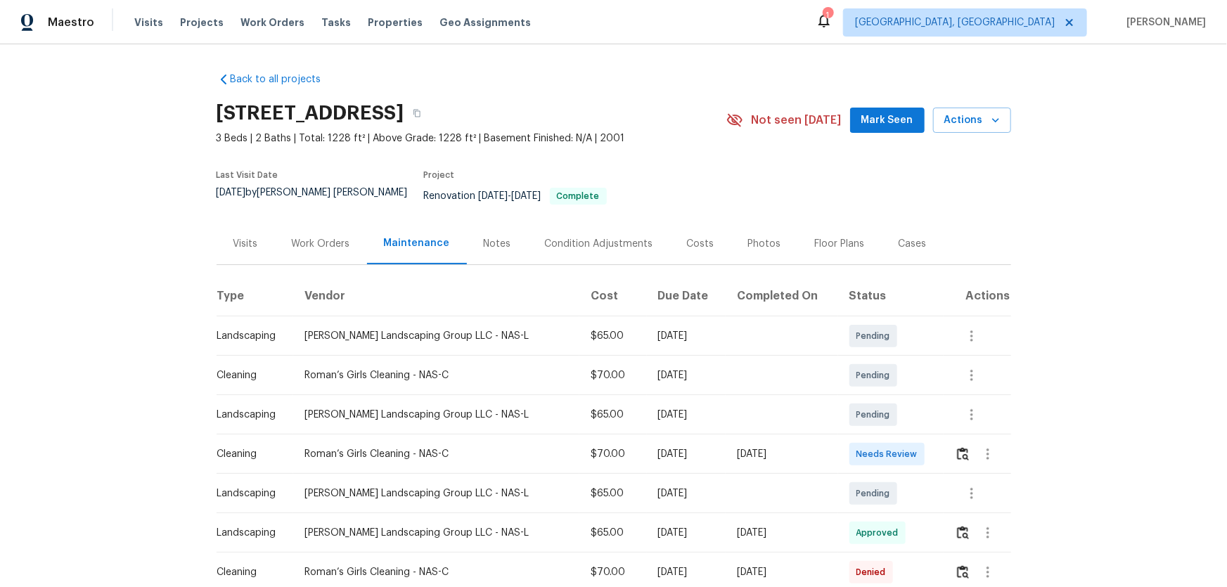
drag, startPoint x: 946, startPoint y: 440, endPoint x: 955, endPoint y: 442, distance: 9.4
click at [951, 440] on td at bounding box center [977, 454] width 67 height 39
click at [957, 447] on img "button" at bounding box center [963, 453] width 12 height 13
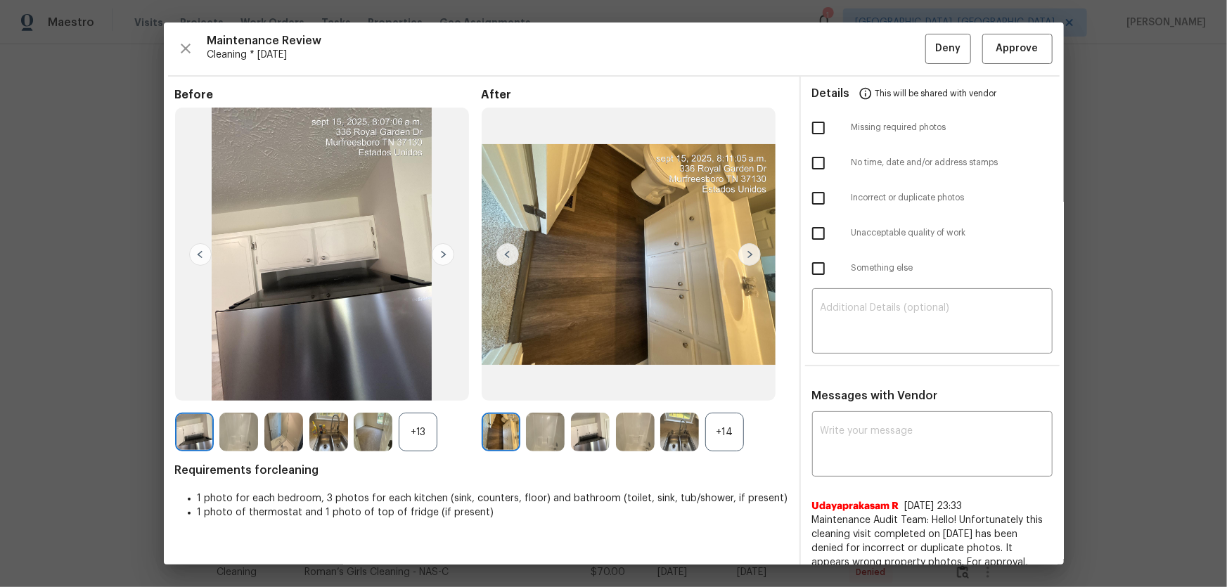
click at [721, 422] on div "+14" at bounding box center [724, 432] width 39 height 39
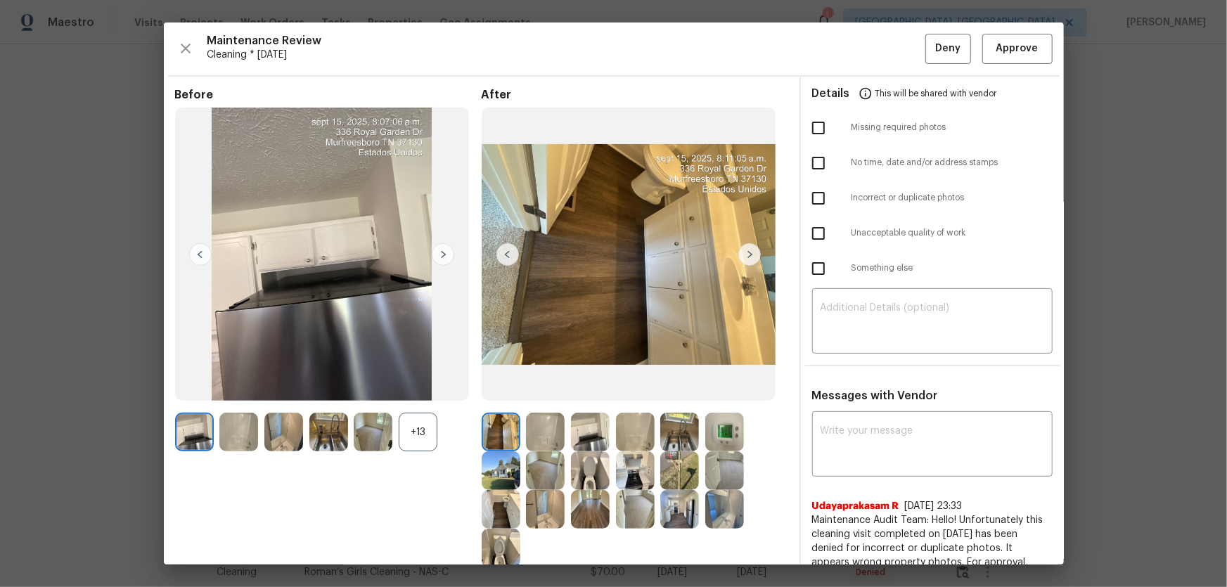
click at [425, 435] on div "+13" at bounding box center [418, 432] width 39 height 39
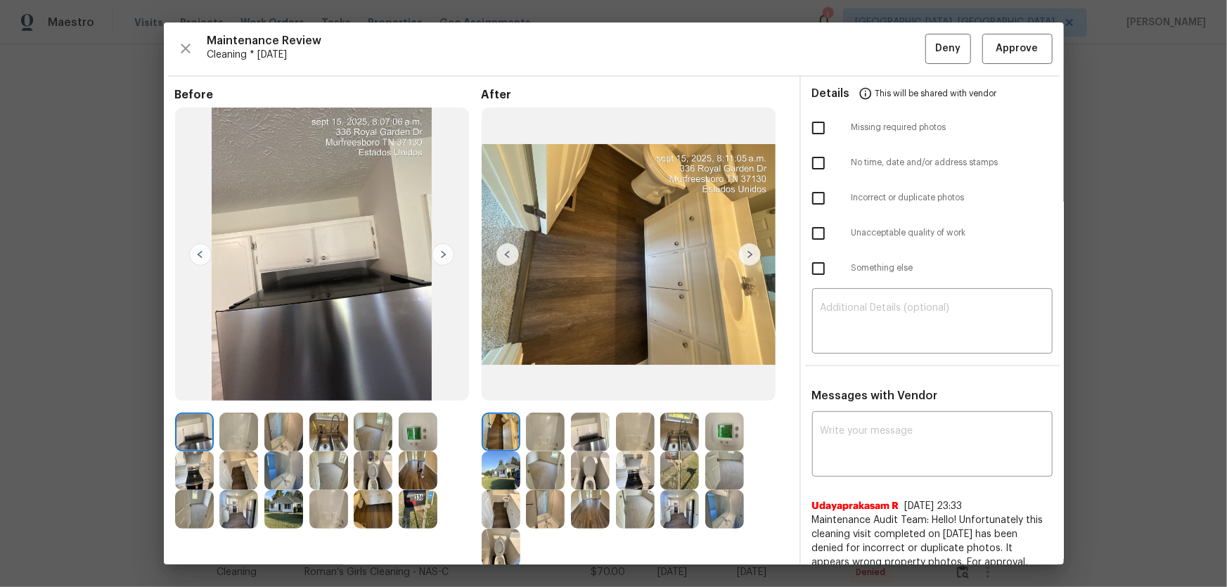
scroll to position [127, 0]
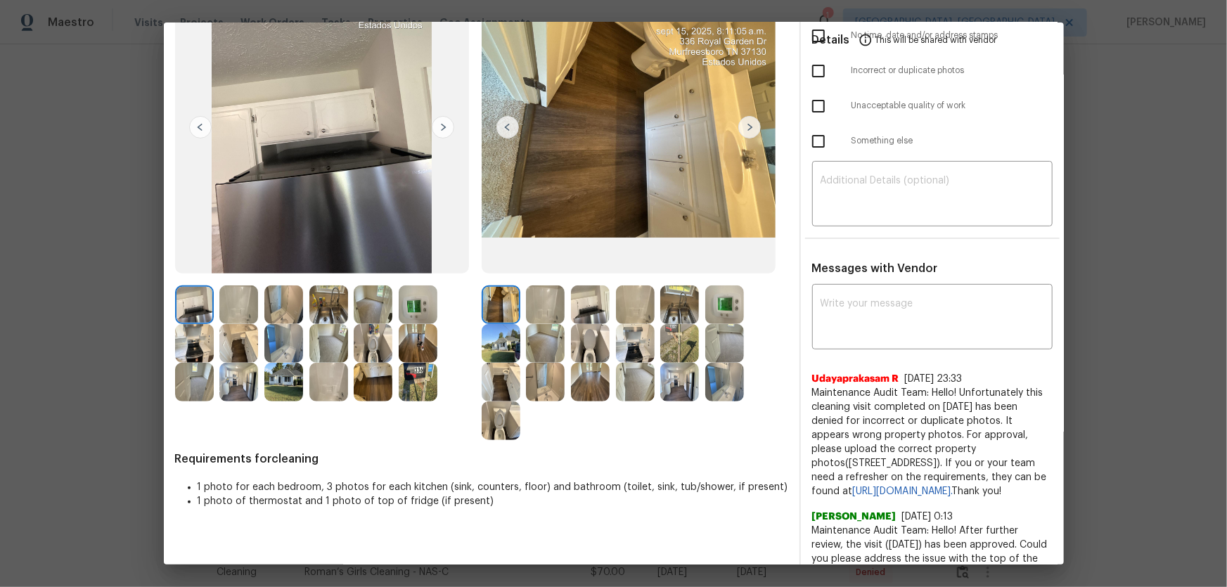
click at [584, 355] on img at bounding box center [590, 343] width 39 height 39
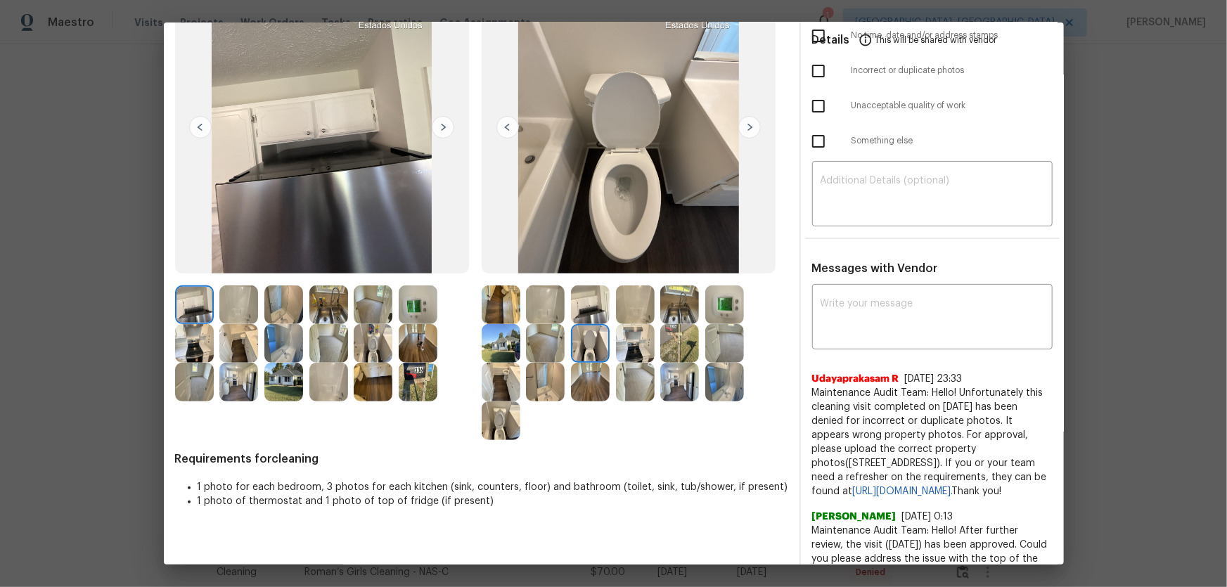
click at [506, 419] on img at bounding box center [501, 421] width 39 height 39
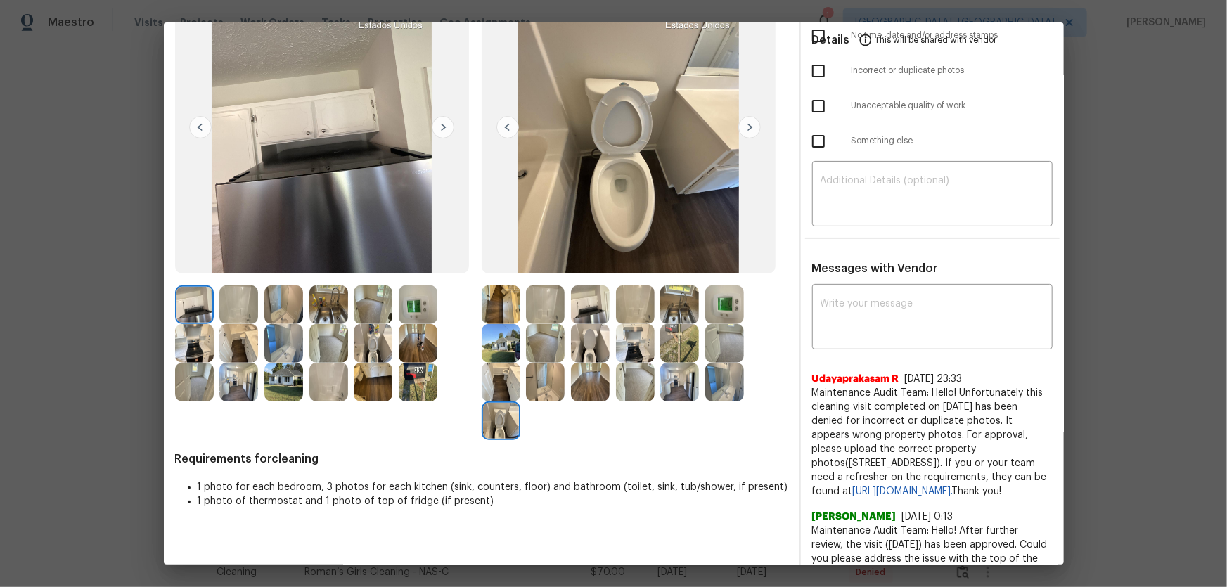
click at [724, 394] on img at bounding box center [724, 382] width 39 height 39
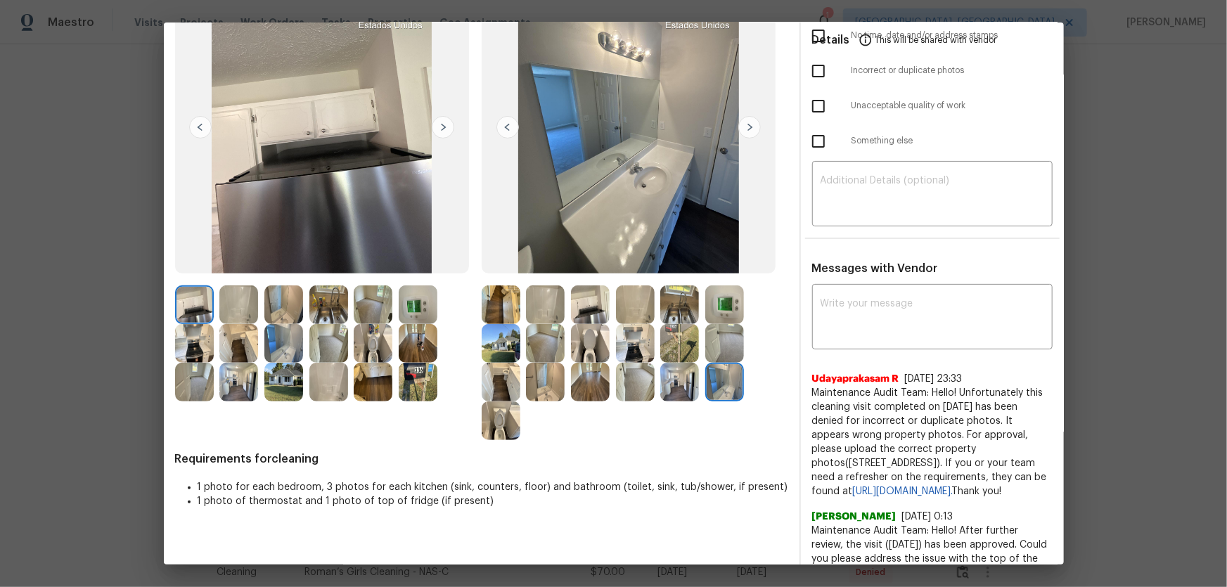
click at [532, 385] on img at bounding box center [545, 382] width 39 height 39
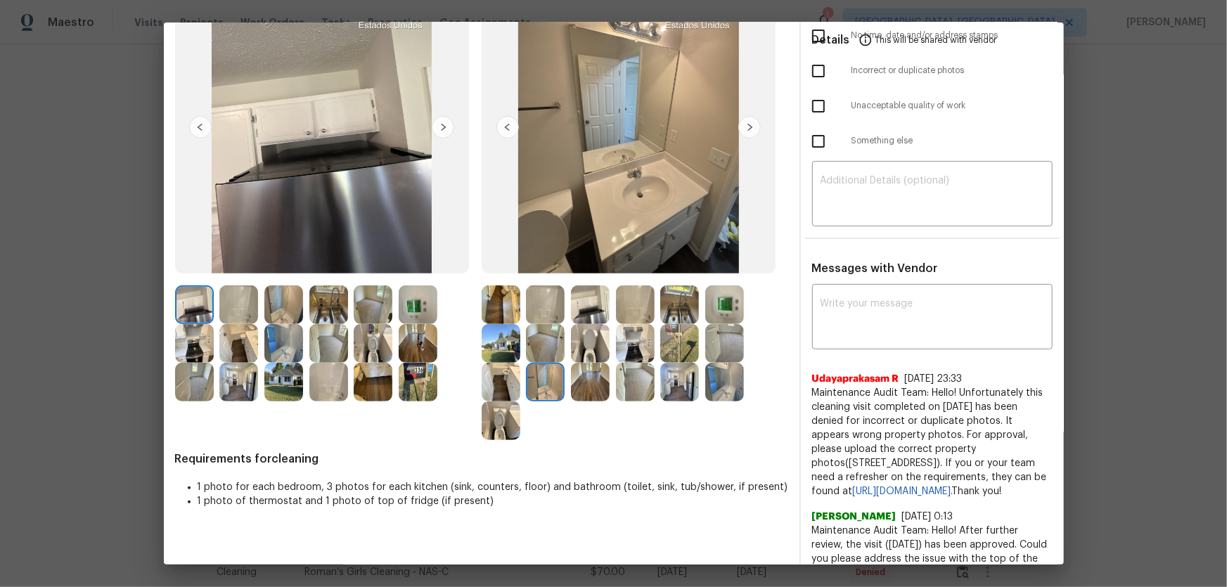
click at [584, 346] on img at bounding box center [590, 343] width 39 height 39
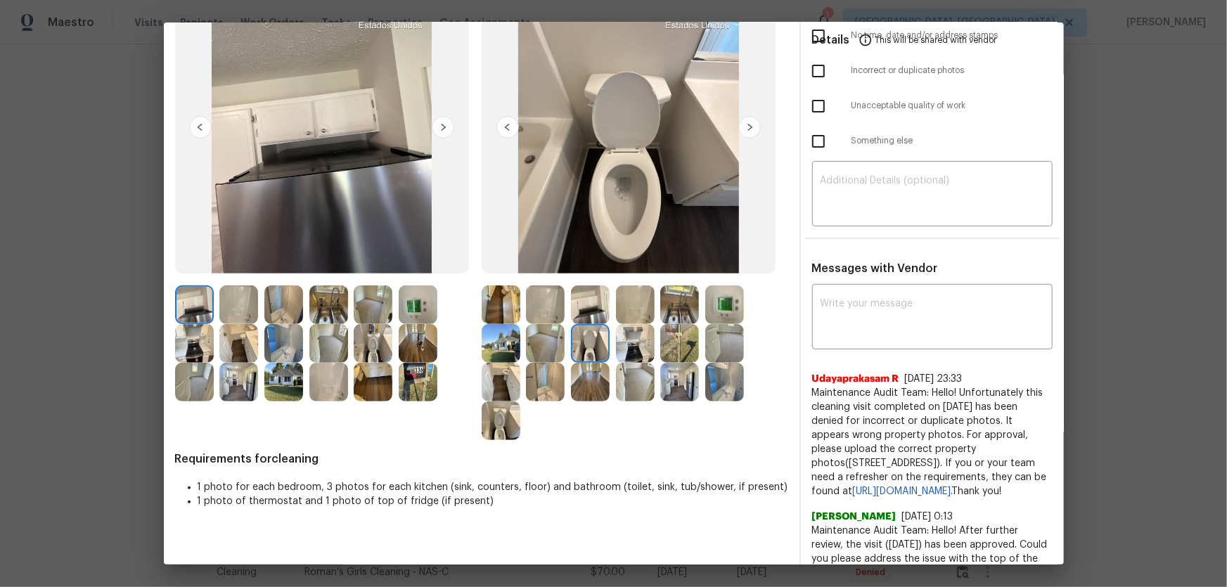
click at [509, 407] on img at bounding box center [501, 421] width 39 height 39
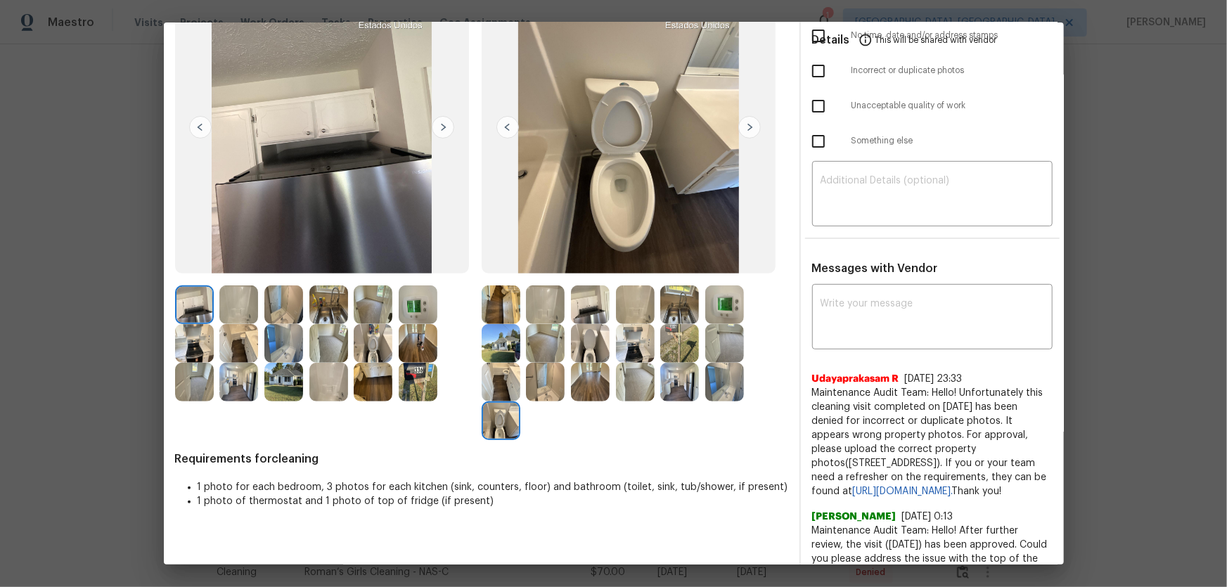
click at [526, 385] on img at bounding box center [545, 382] width 39 height 39
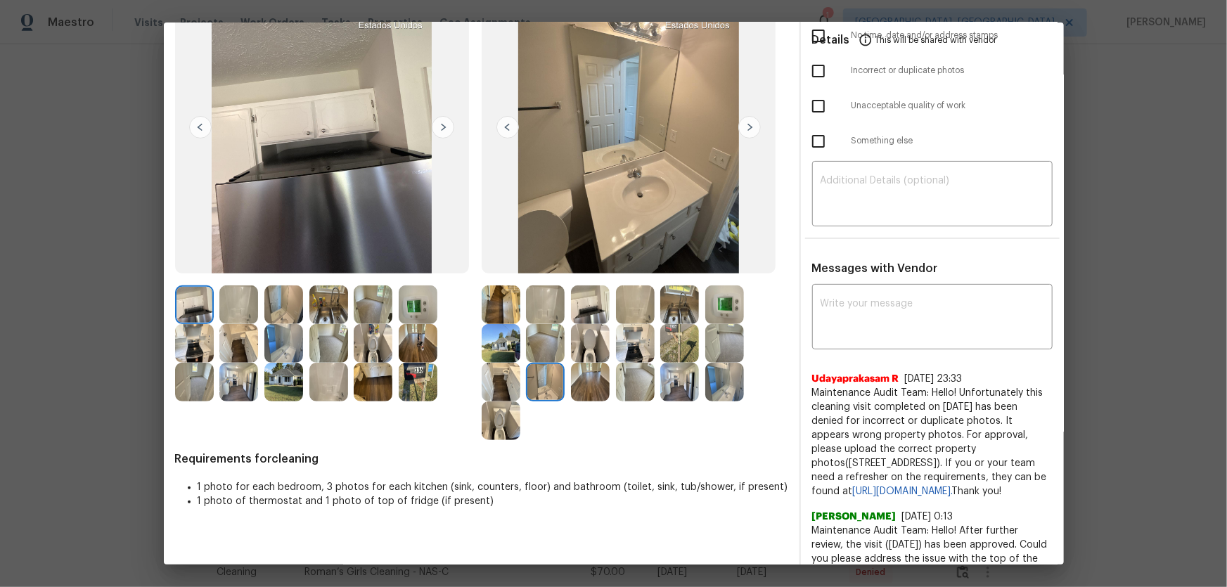
click at [731, 375] on img at bounding box center [724, 382] width 39 height 39
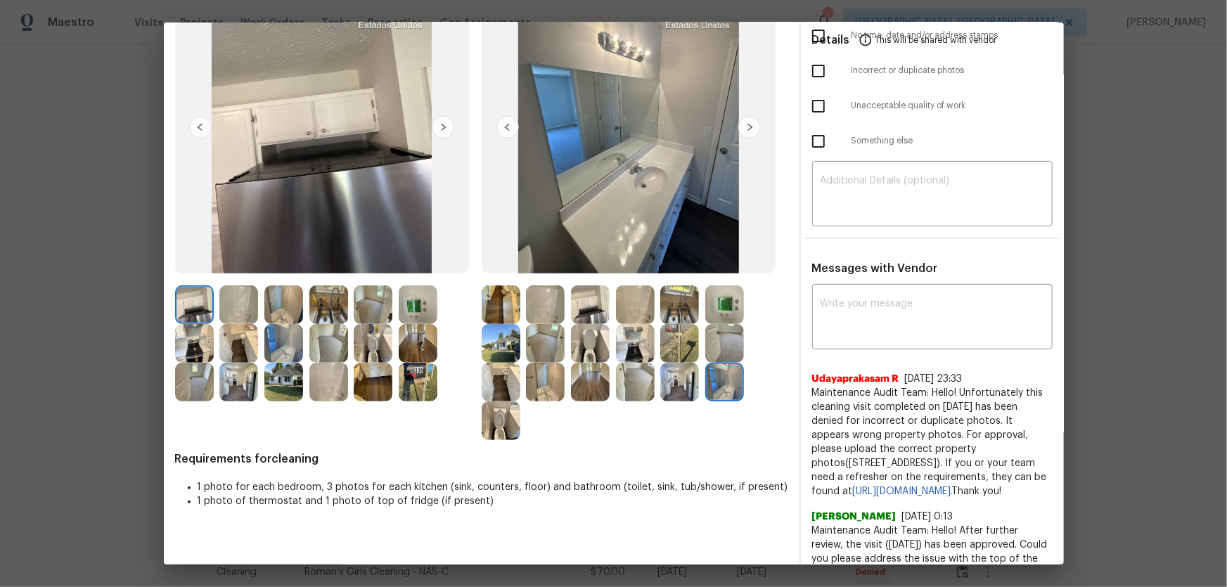
click at [637, 302] on img at bounding box center [635, 304] width 39 height 39
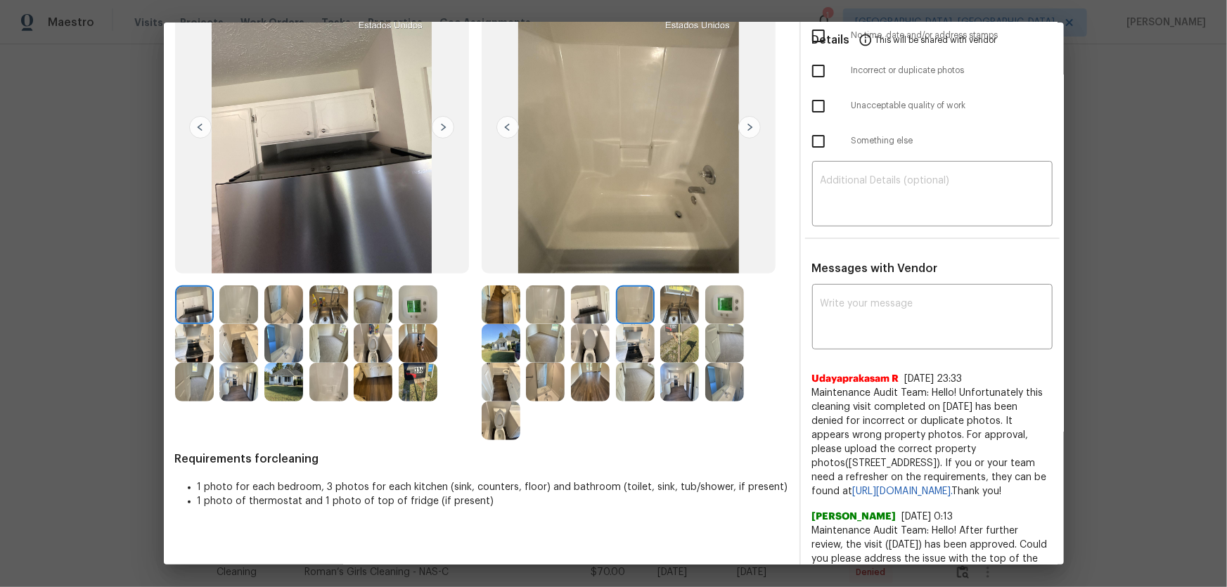
click at [542, 295] on img at bounding box center [545, 304] width 39 height 39
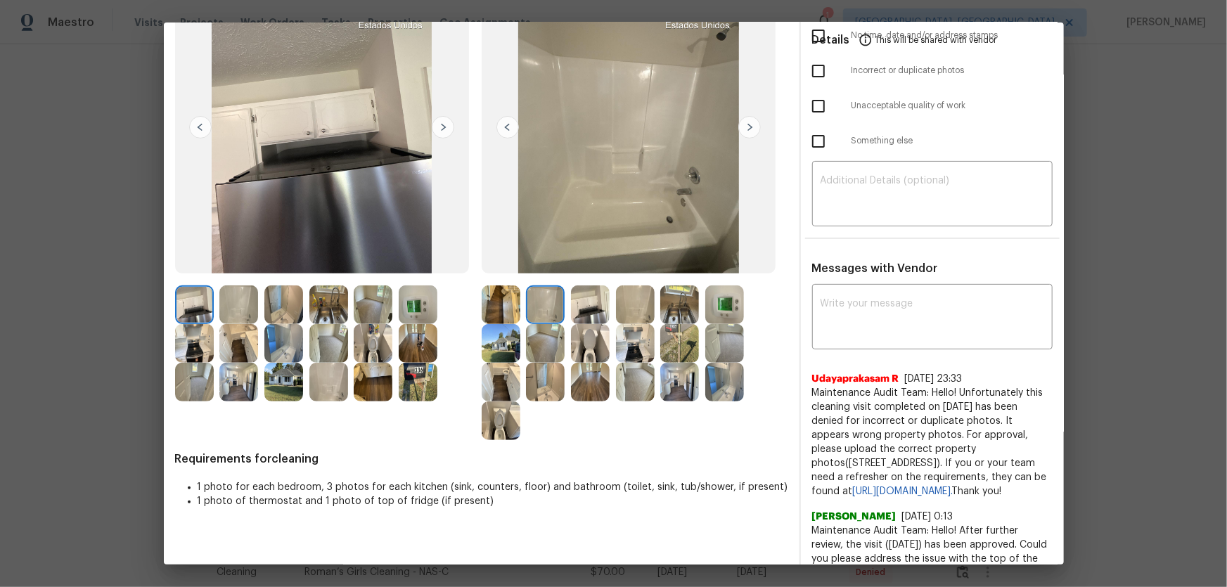
click at [567, 299] on div at bounding box center [548, 304] width 45 height 39
click at [625, 339] on img at bounding box center [635, 343] width 39 height 39
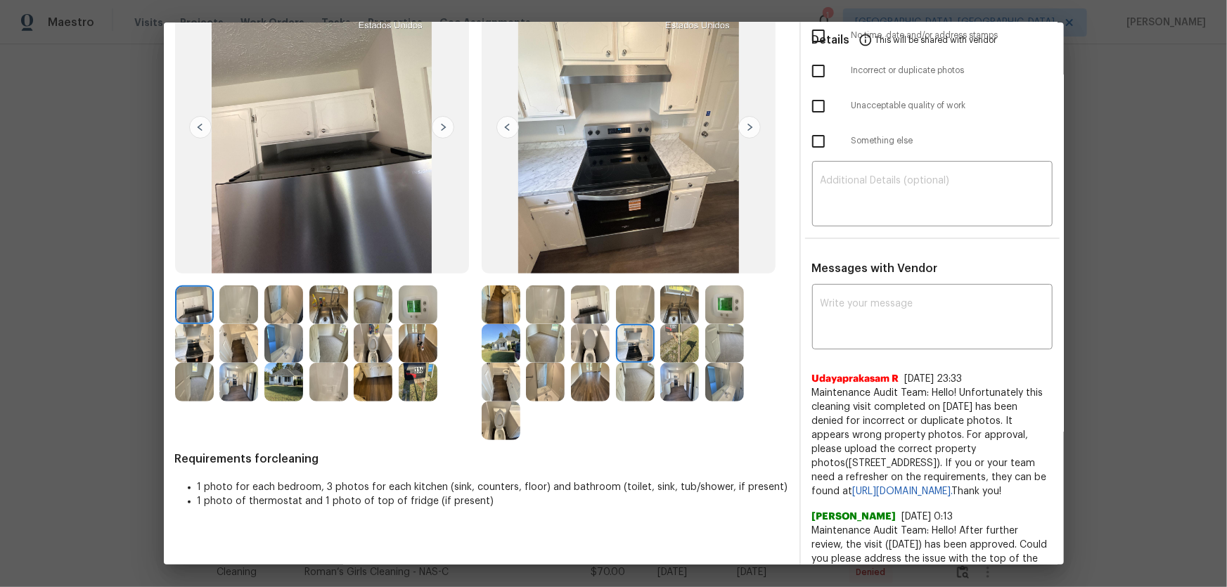
click at [583, 317] on img at bounding box center [590, 304] width 39 height 39
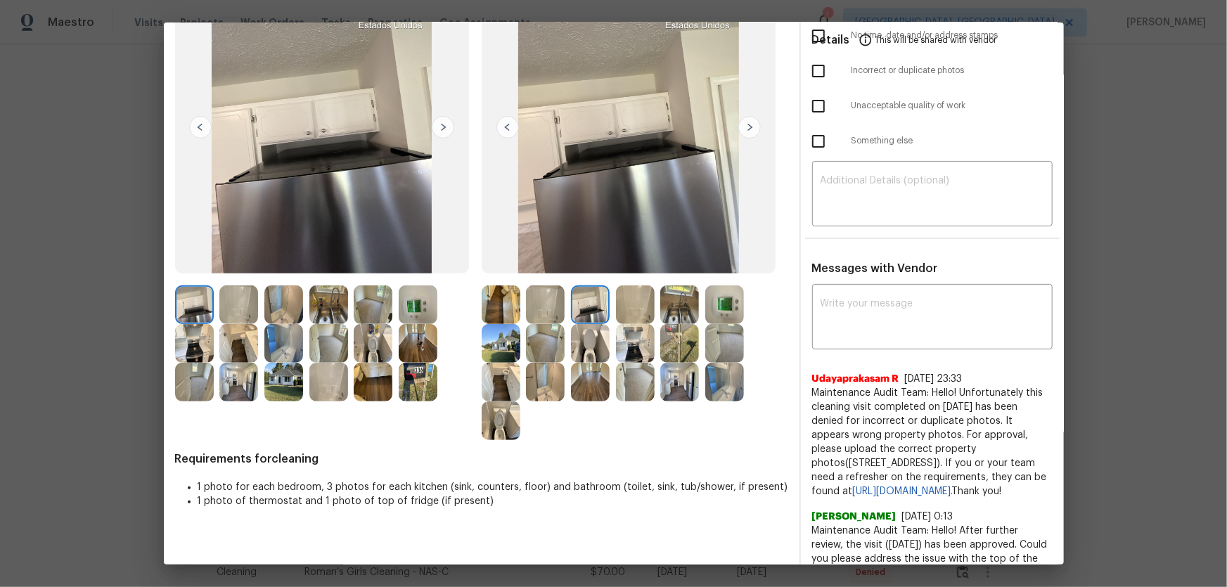
click at [674, 305] on img at bounding box center [679, 304] width 39 height 39
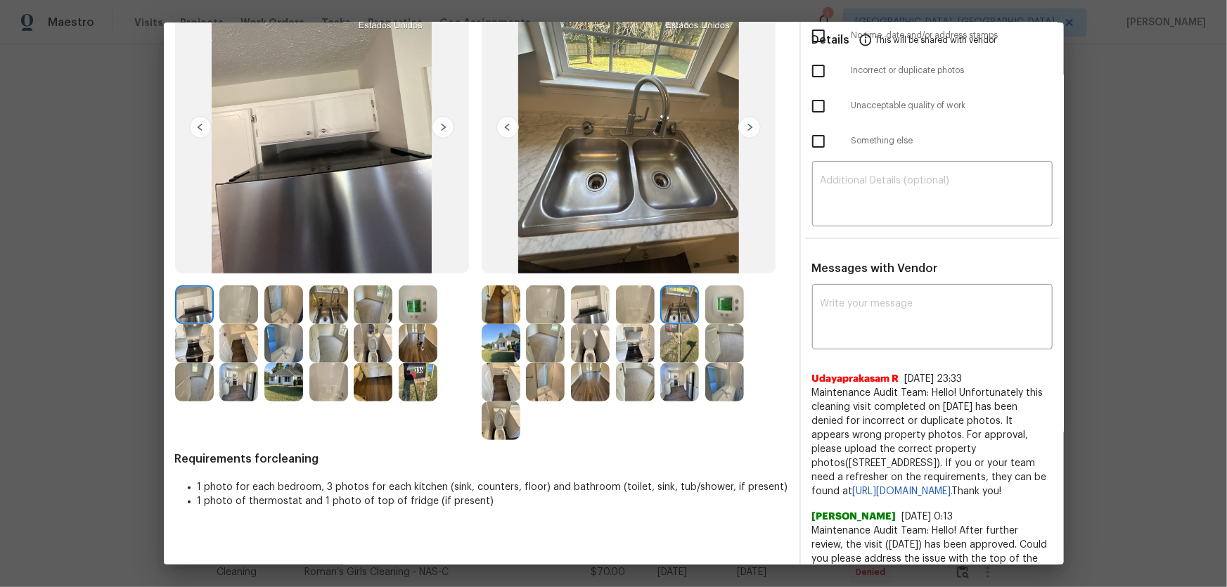
click at [719, 305] on img at bounding box center [724, 304] width 39 height 39
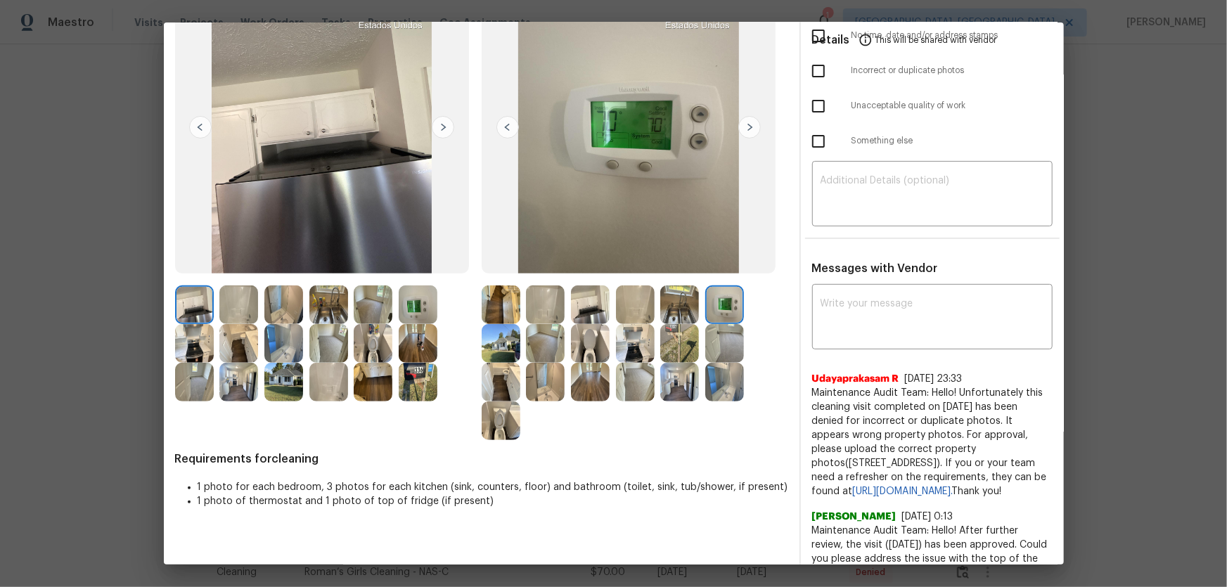
click at [591, 344] on img at bounding box center [590, 343] width 39 height 39
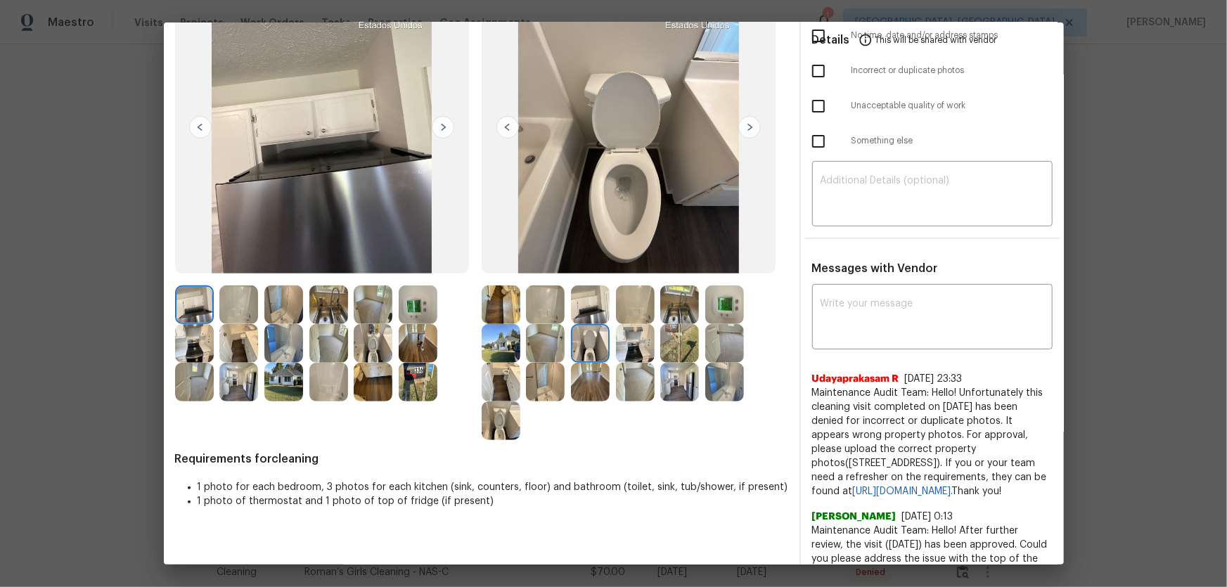
click at [548, 344] on img at bounding box center [545, 343] width 39 height 39
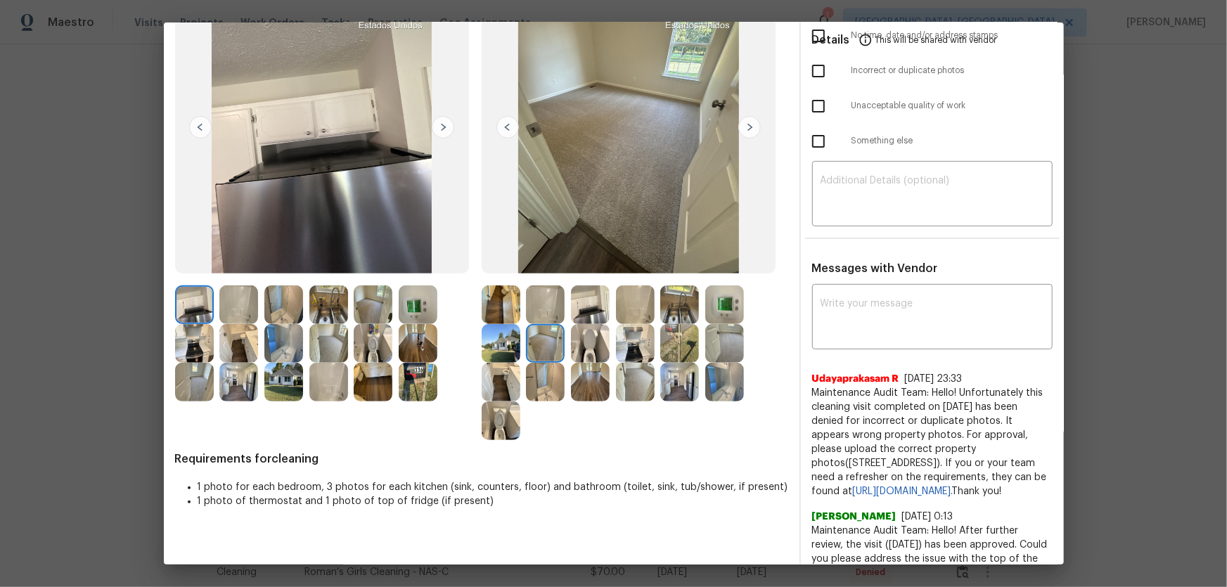
click at [719, 352] on img at bounding box center [724, 343] width 39 height 39
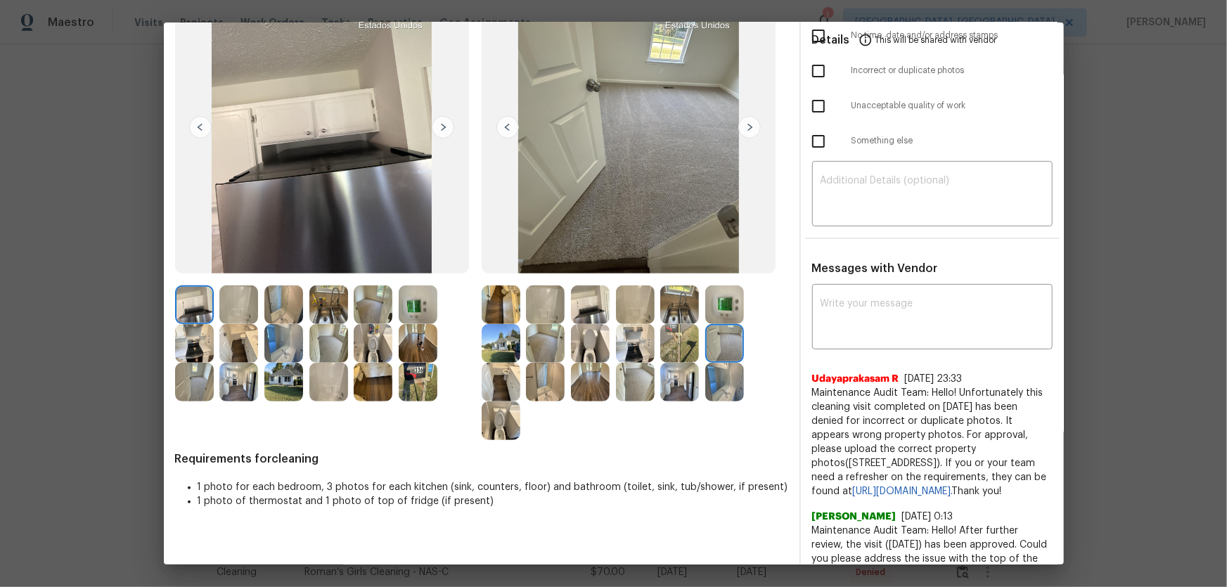
click at [634, 377] on img at bounding box center [635, 382] width 39 height 39
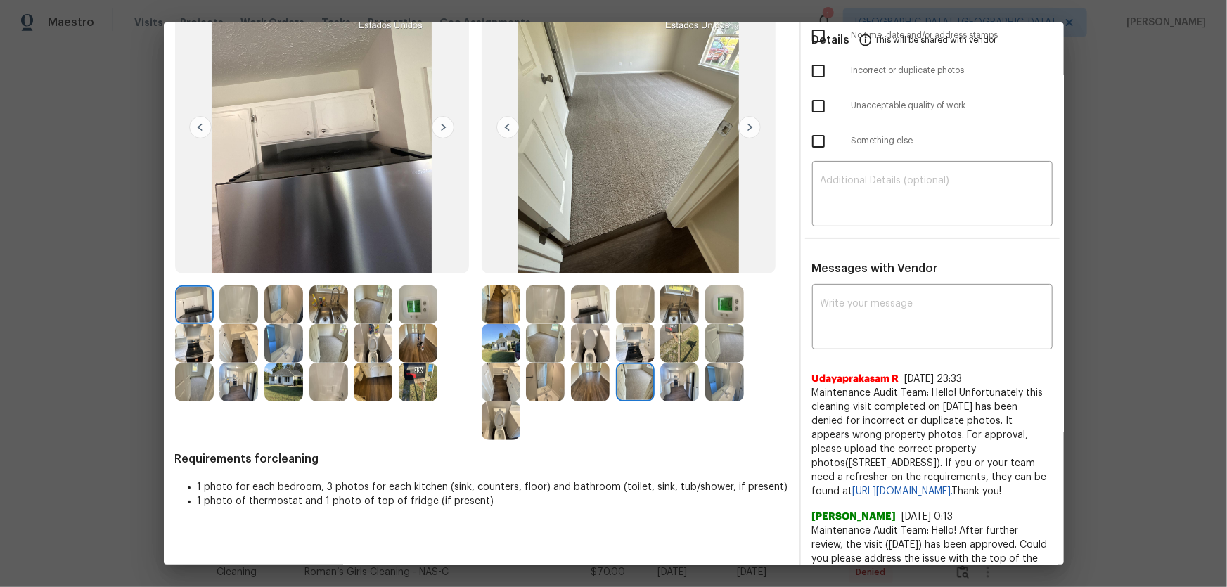
click at [629, 360] on img at bounding box center [635, 343] width 39 height 39
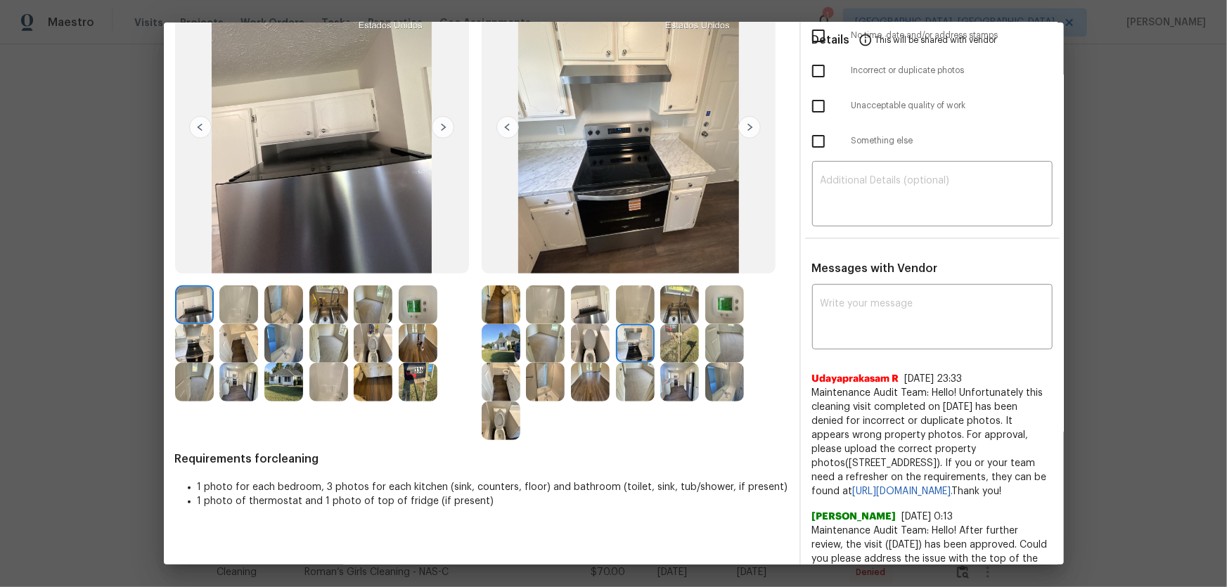
click at [679, 307] on img at bounding box center [679, 304] width 39 height 39
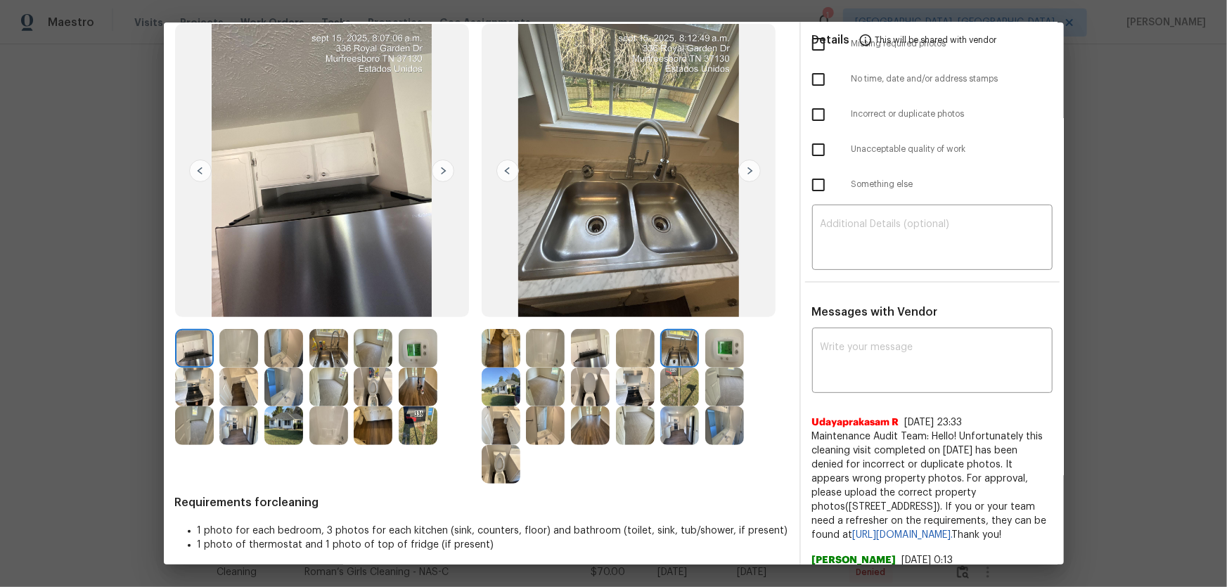
scroll to position [0, 0]
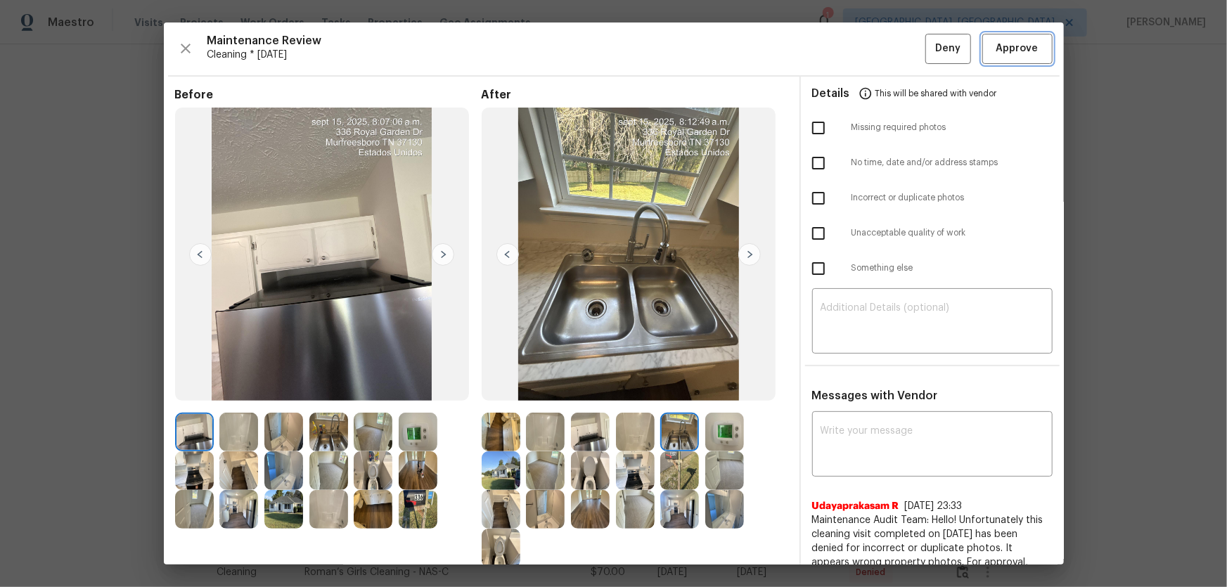
click at [982, 51] on button "Approve" at bounding box center [1017, 49] width 70 height 30
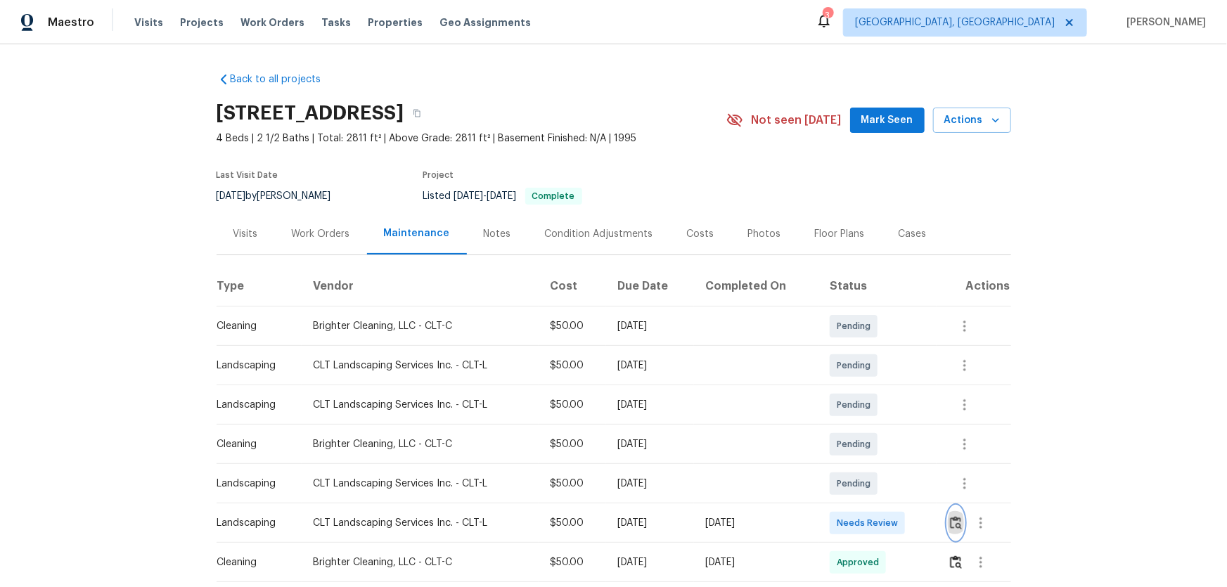
click at [873, 387] on button "button" at bounding box center [956, 523] width 16 height 34
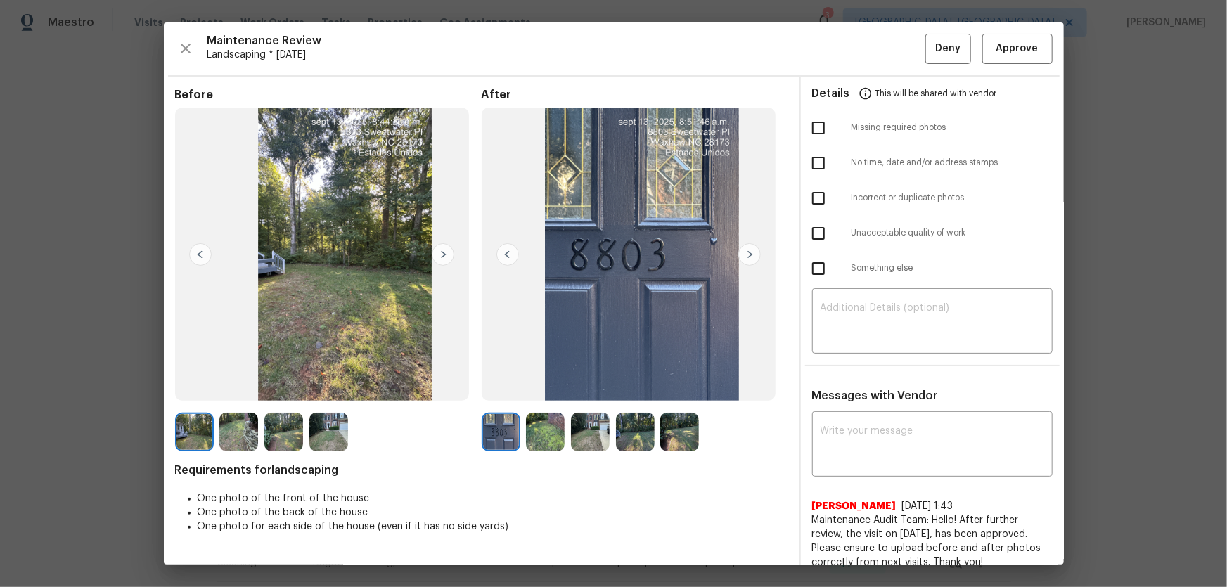
click at [545, 387] on img at bounding box center [545, 432] width 39 height 39
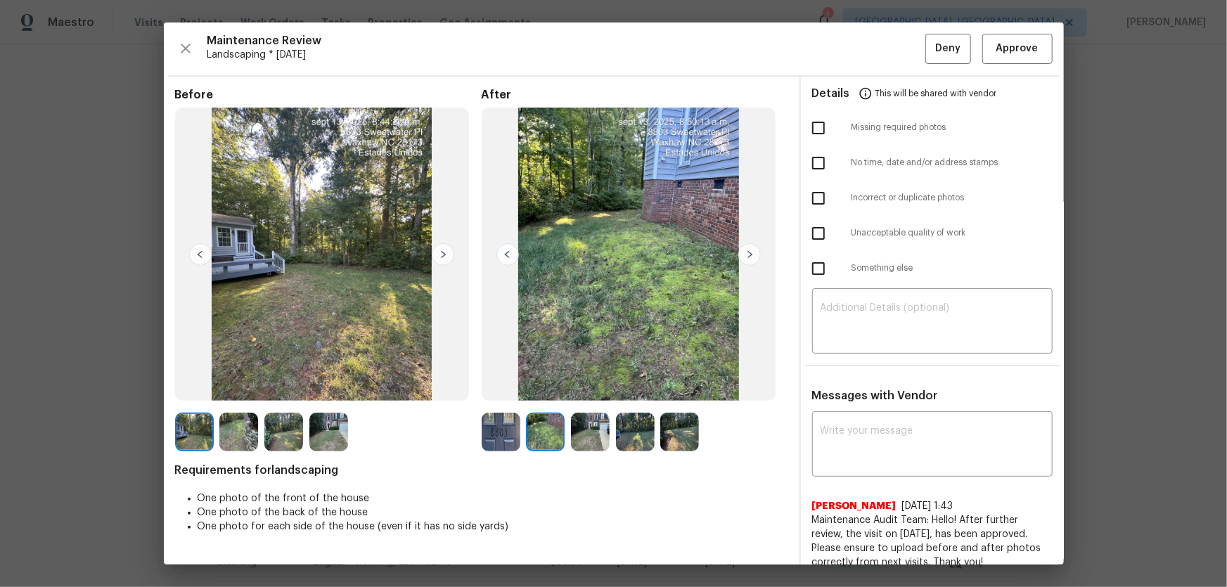
click at [577, 387] on img at bounding box center [590, 432] width 39 height 39
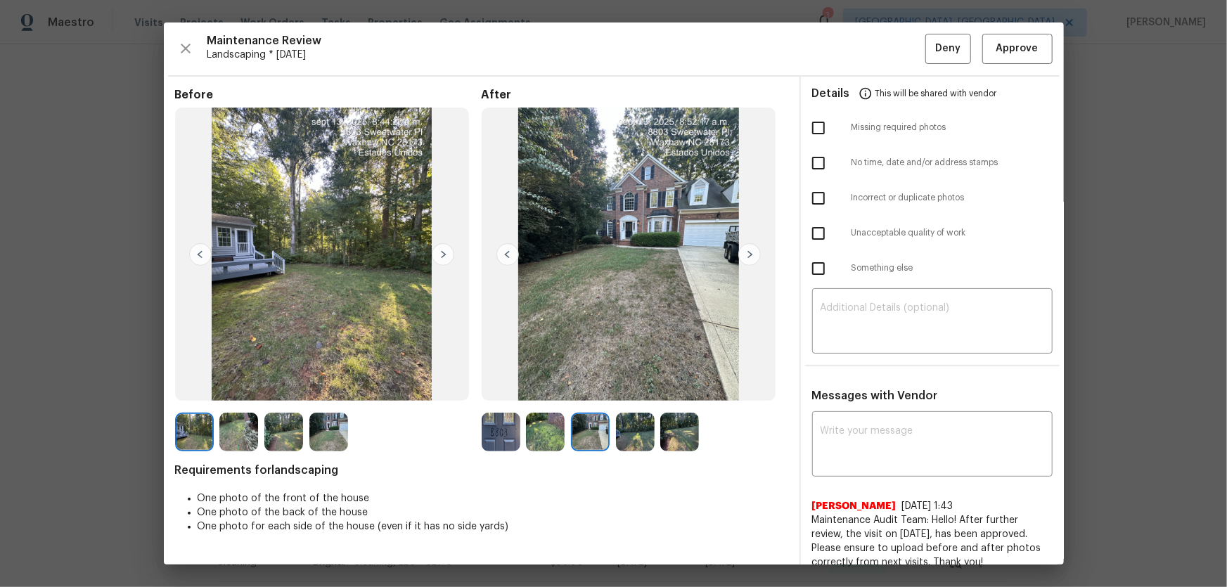
click at [625, 387] on img at bounding box center [635, 432] width 39 height 39
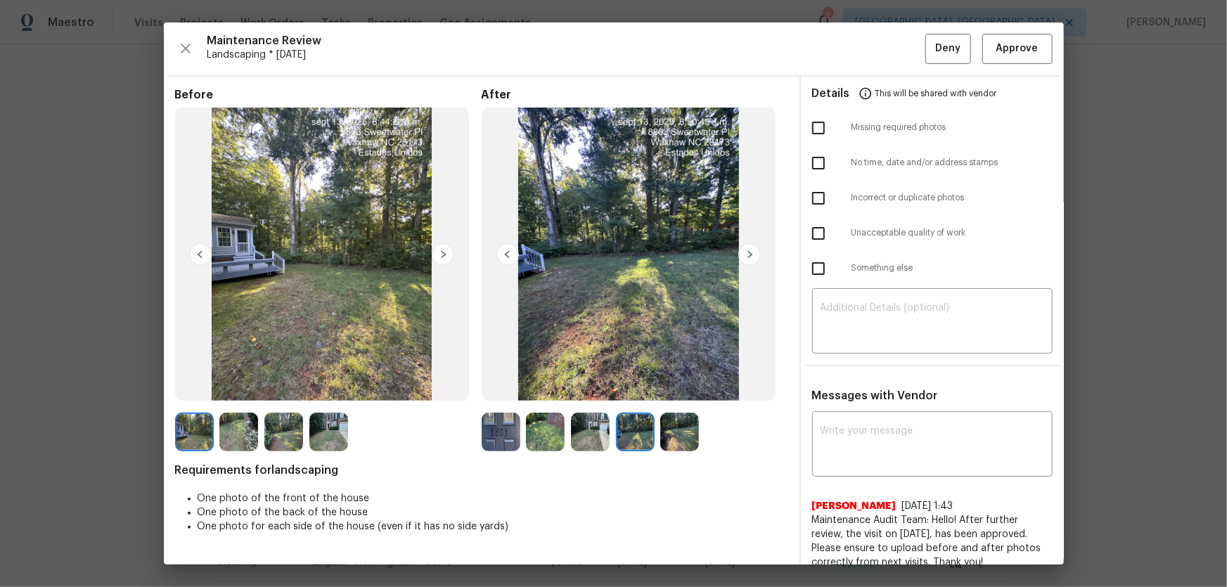
click at [674, 387] on img at bounding box center [679, 432] width 39 height 39
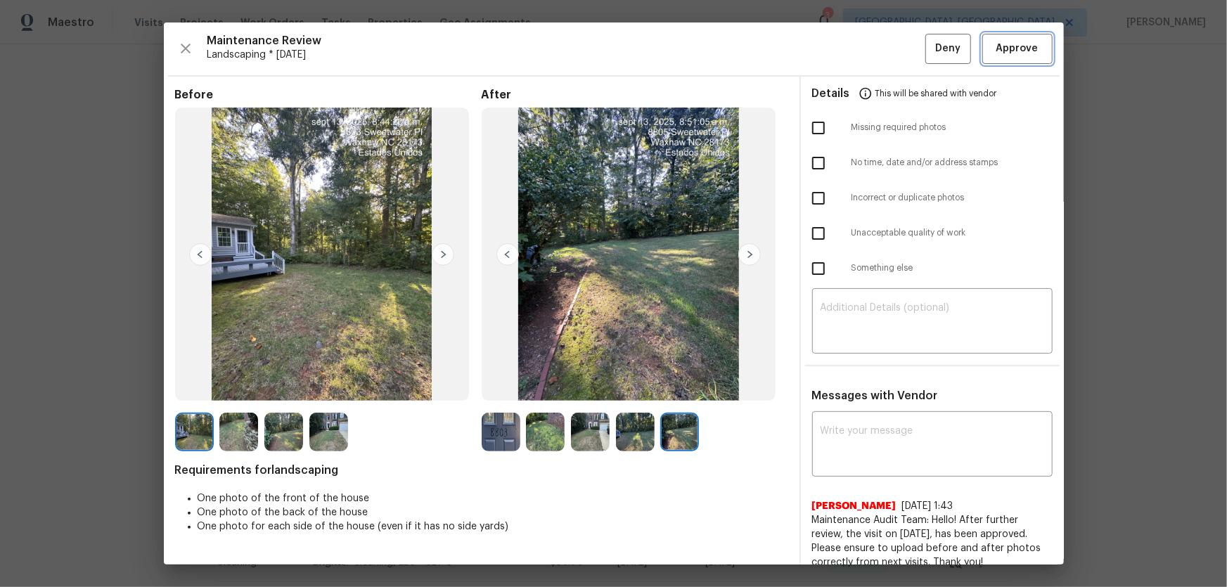
click at [873, 43] on span "Approve" at bounding box center [1017, 49] width 42 height 18
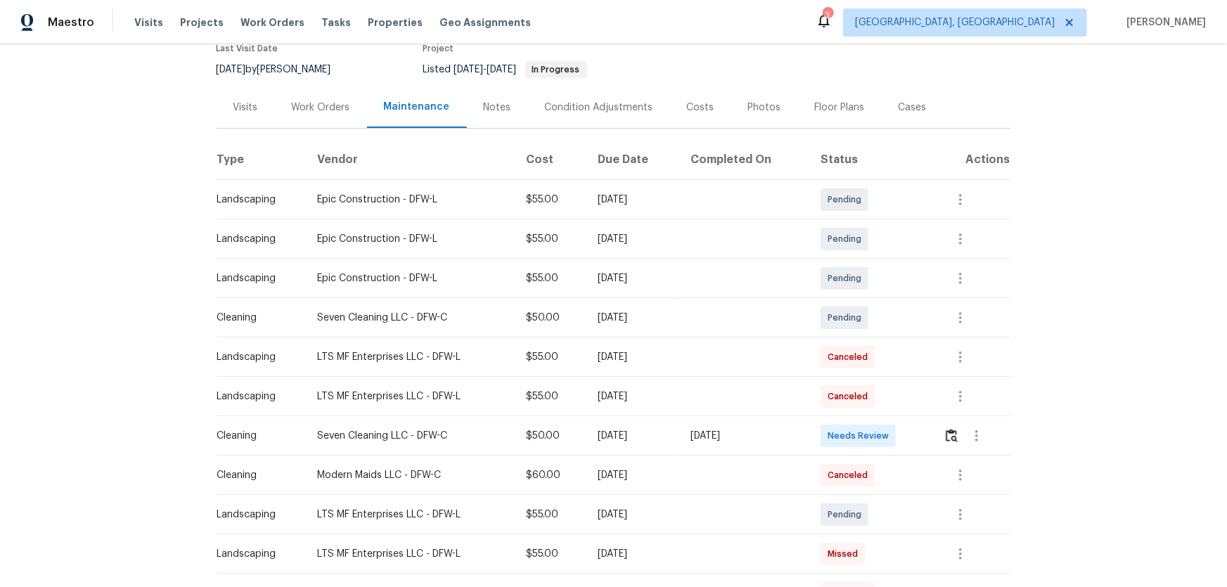
scroll to position [127, 0]
click at [950, 425] on button "button" at bounding box center [952, 435] width 16 height 34
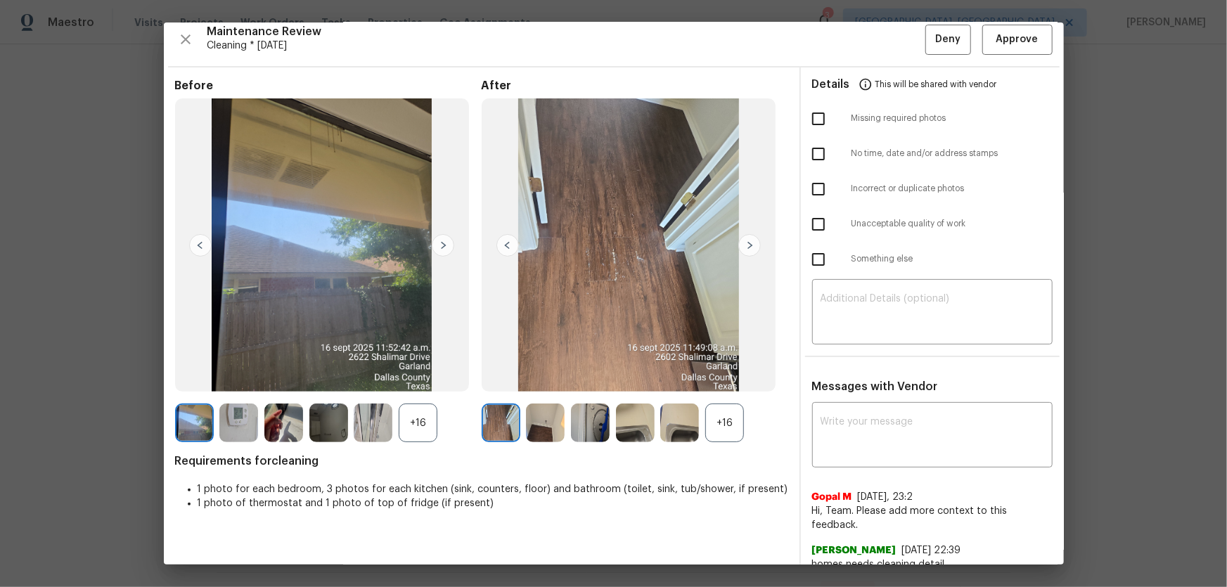
scroll to position [25, 0]
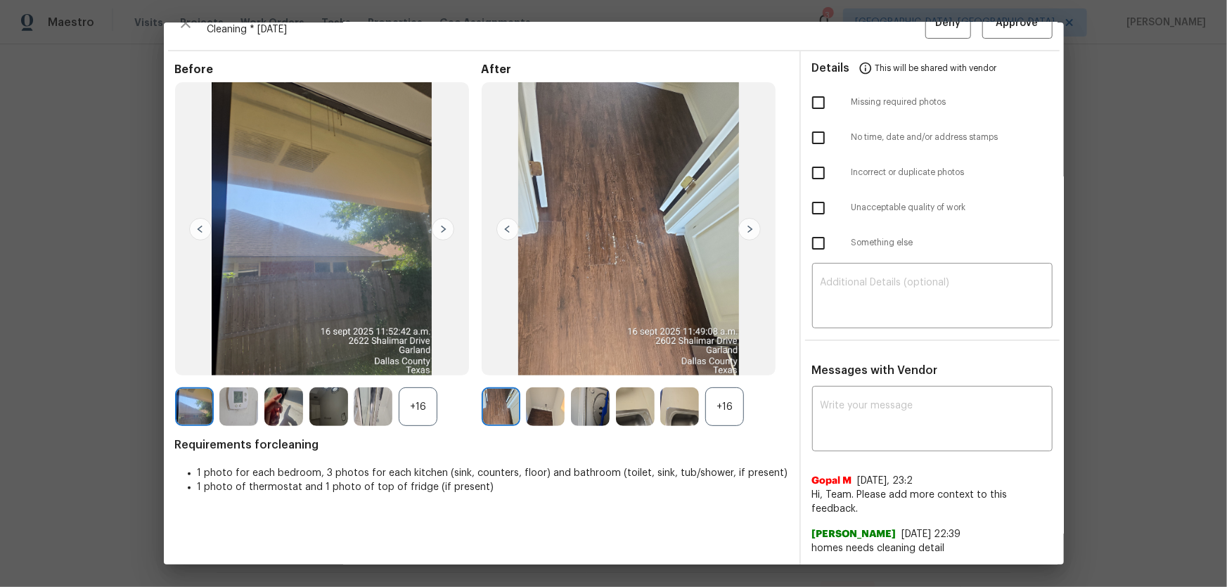
click at [710, 404] on div "+16" at bounding box center [724, 406] width 39 height 39
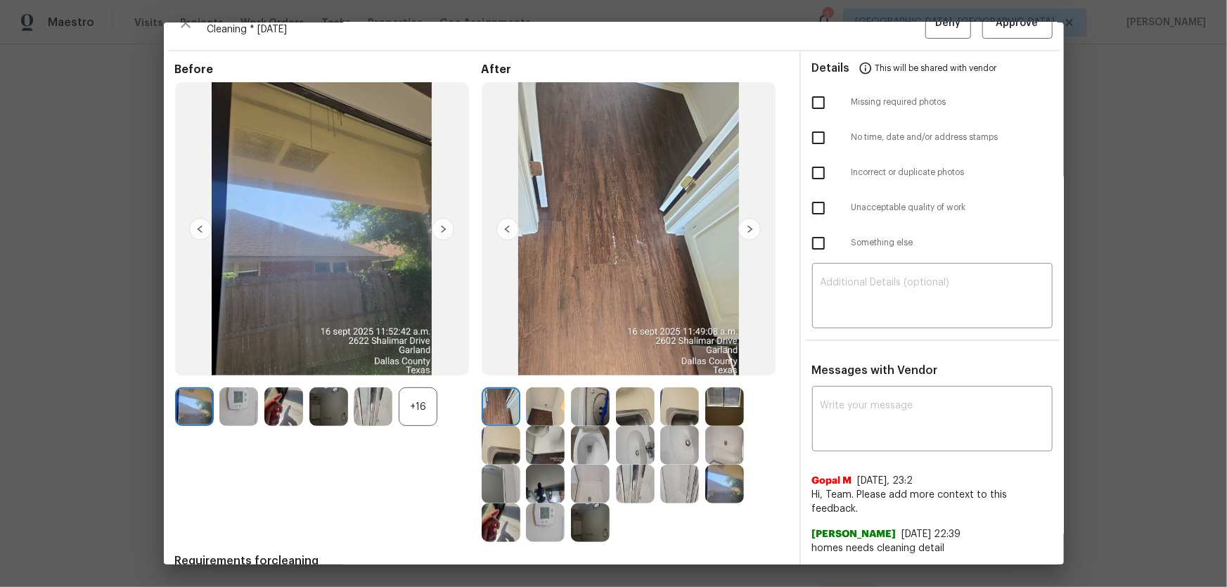
click at [411, 411] on div "+16" at bounding box center [418, 406] width 39 height 39
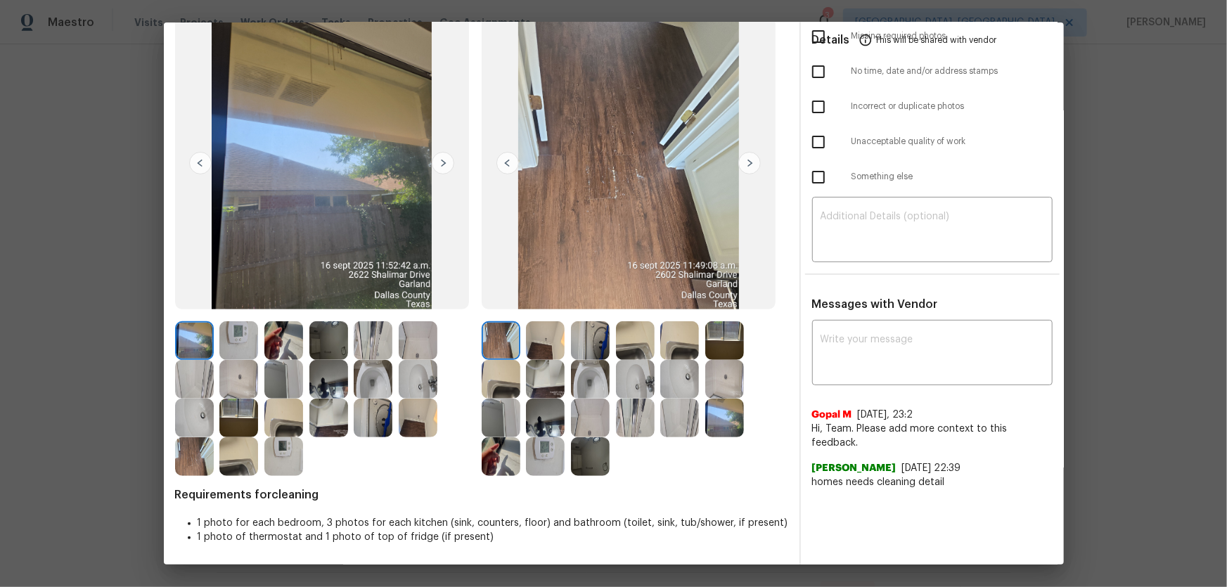
scroll to position [91, 0]
